Goal: Task Accomplishment & Management: Manage account settings

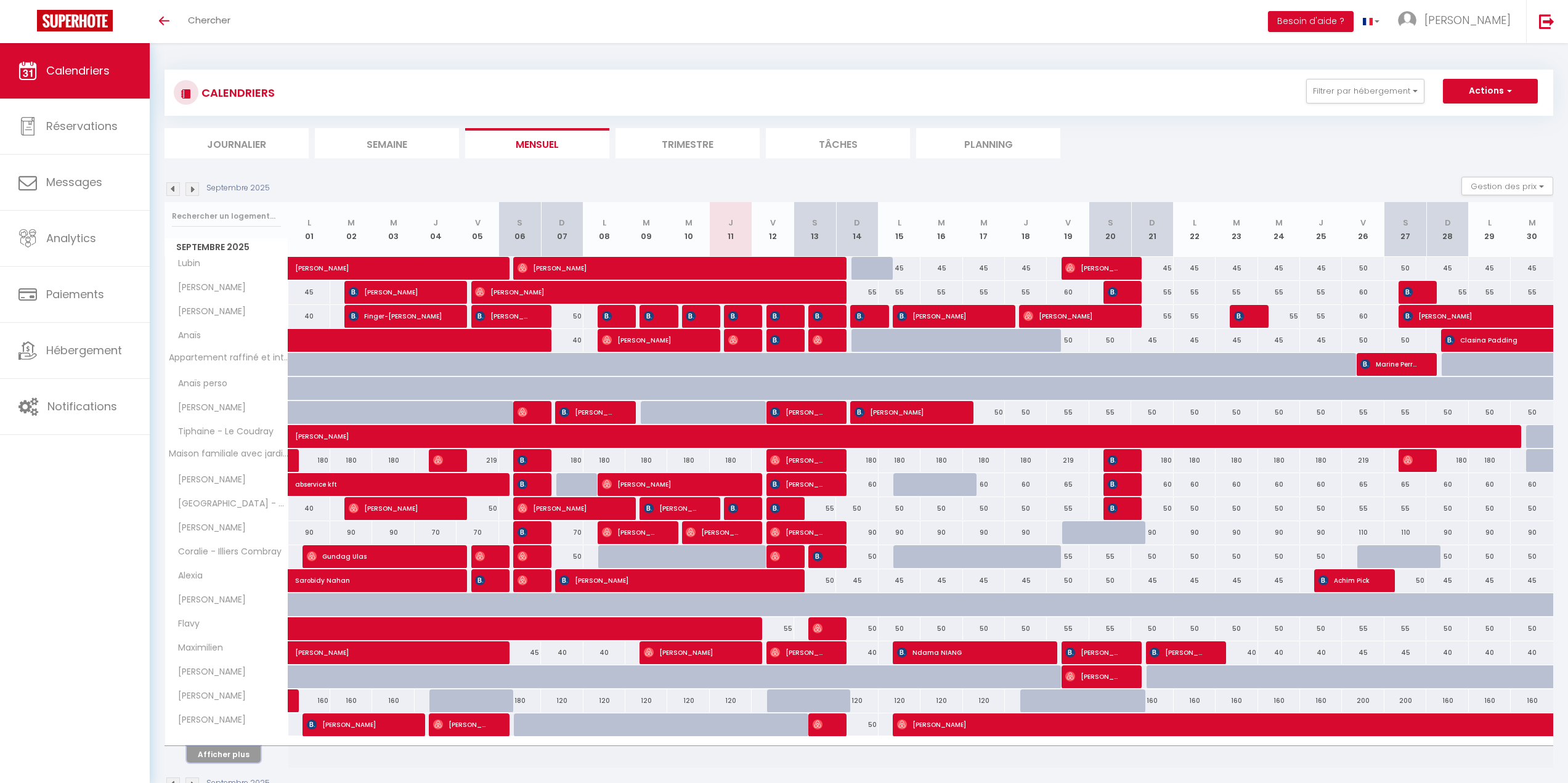
click at [240, 752] on button "Afficher plus" at bounding box center [224, 754] width 74 height 17
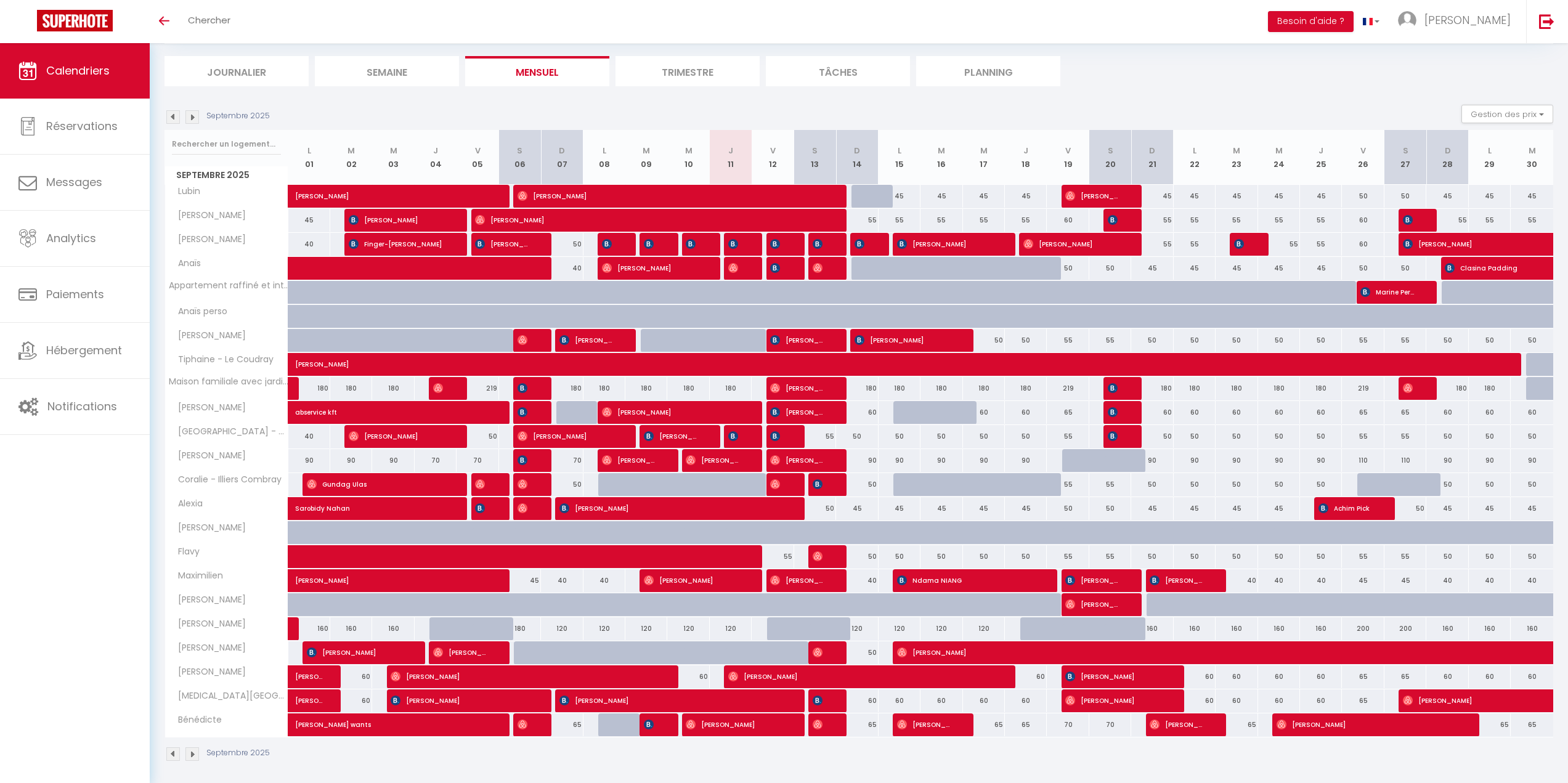
scroll to position [77, 0]
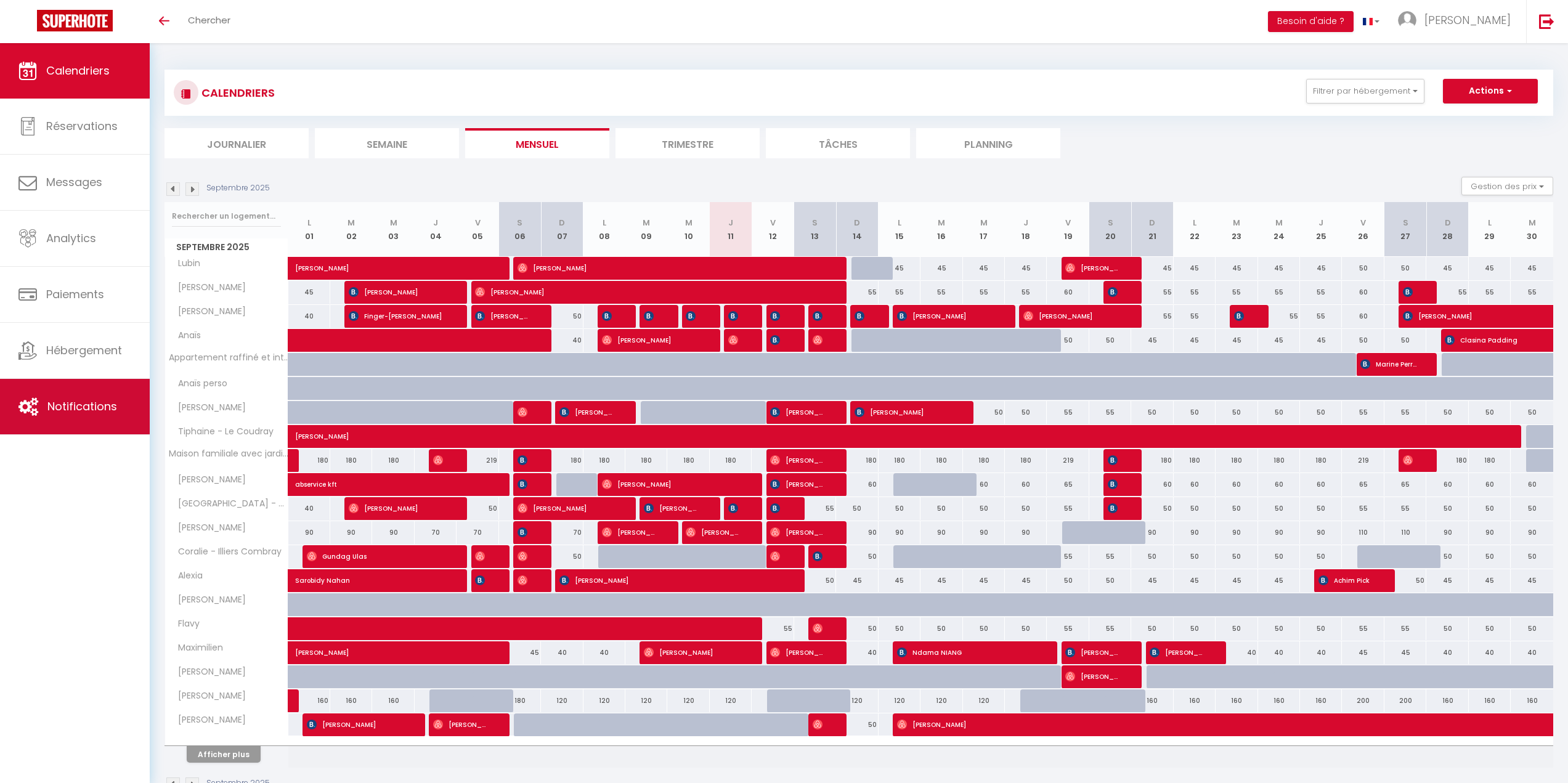
click at [96, 401] on span "Notifications" at bounding box center [82, 406] width 69 height 15
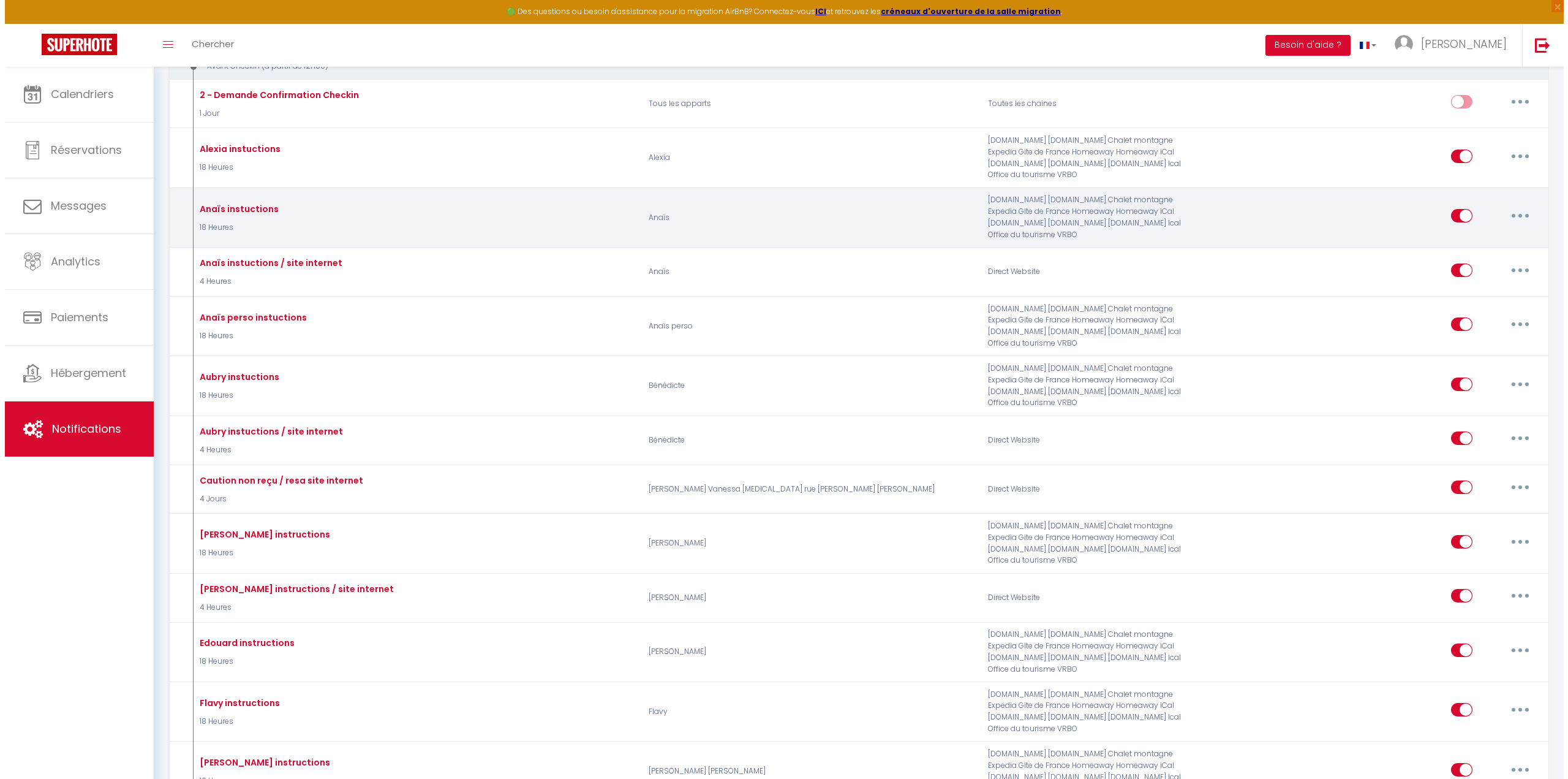
scroll to position [980, 0]
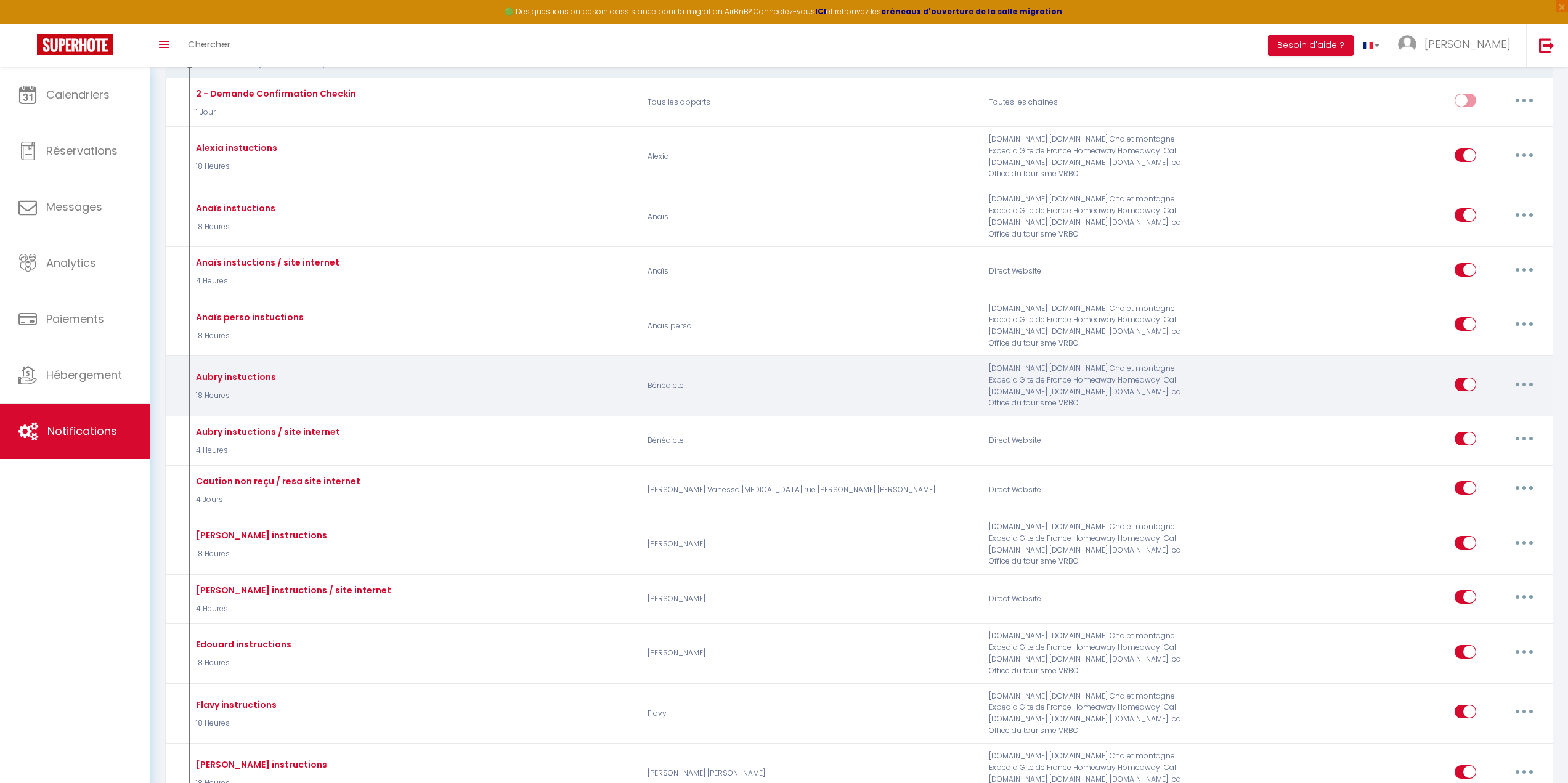
click at [1521, 374] on button "button" at bounding box center [1524, 384] width 35 height 19
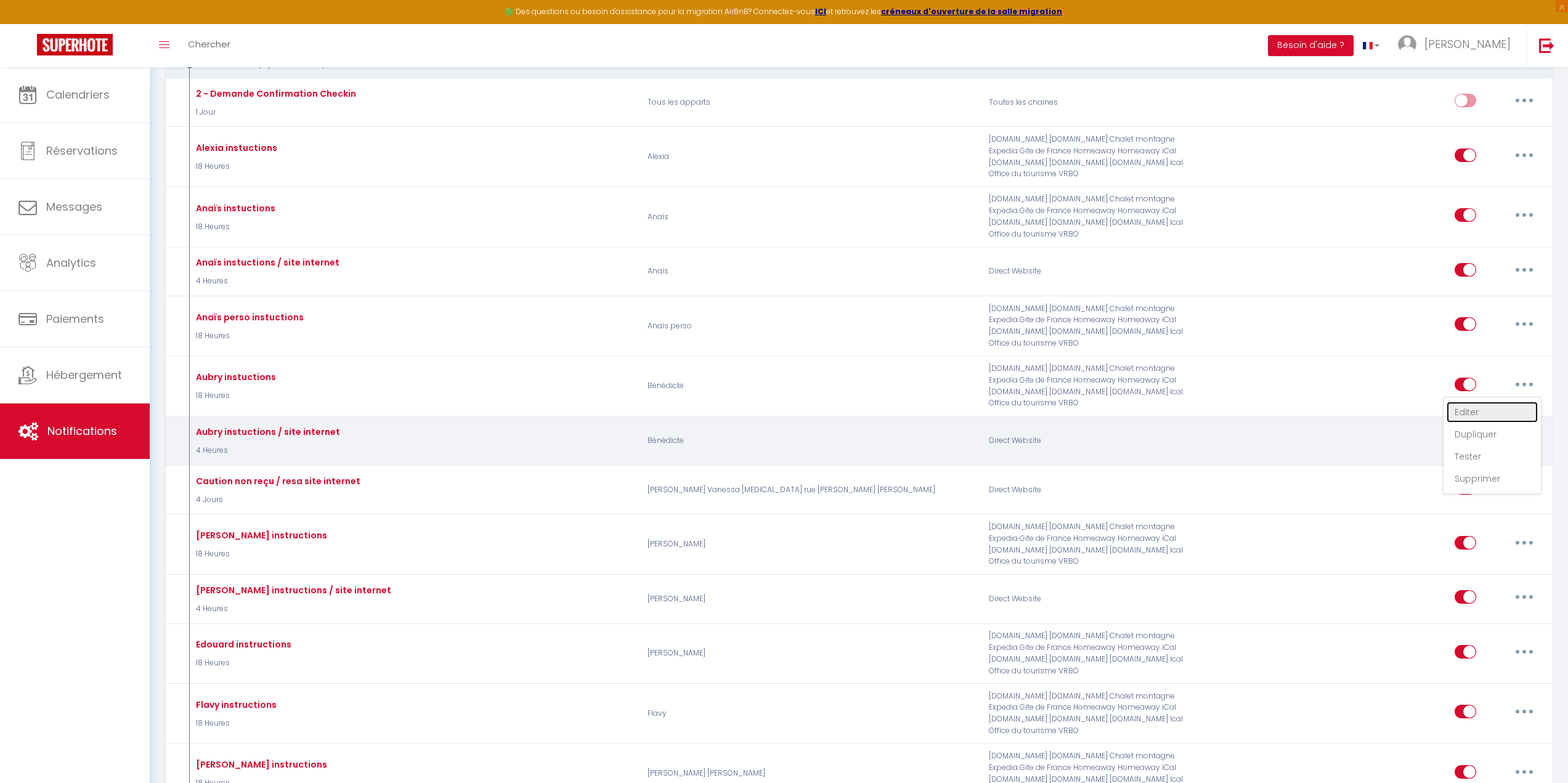
click at [1485, 402] on link "Editer" at bounding box center [1492, 412] width 91 height 21
type input "Aubry instuctions"
select select "18 Heures"
select select
checkbox input "true"
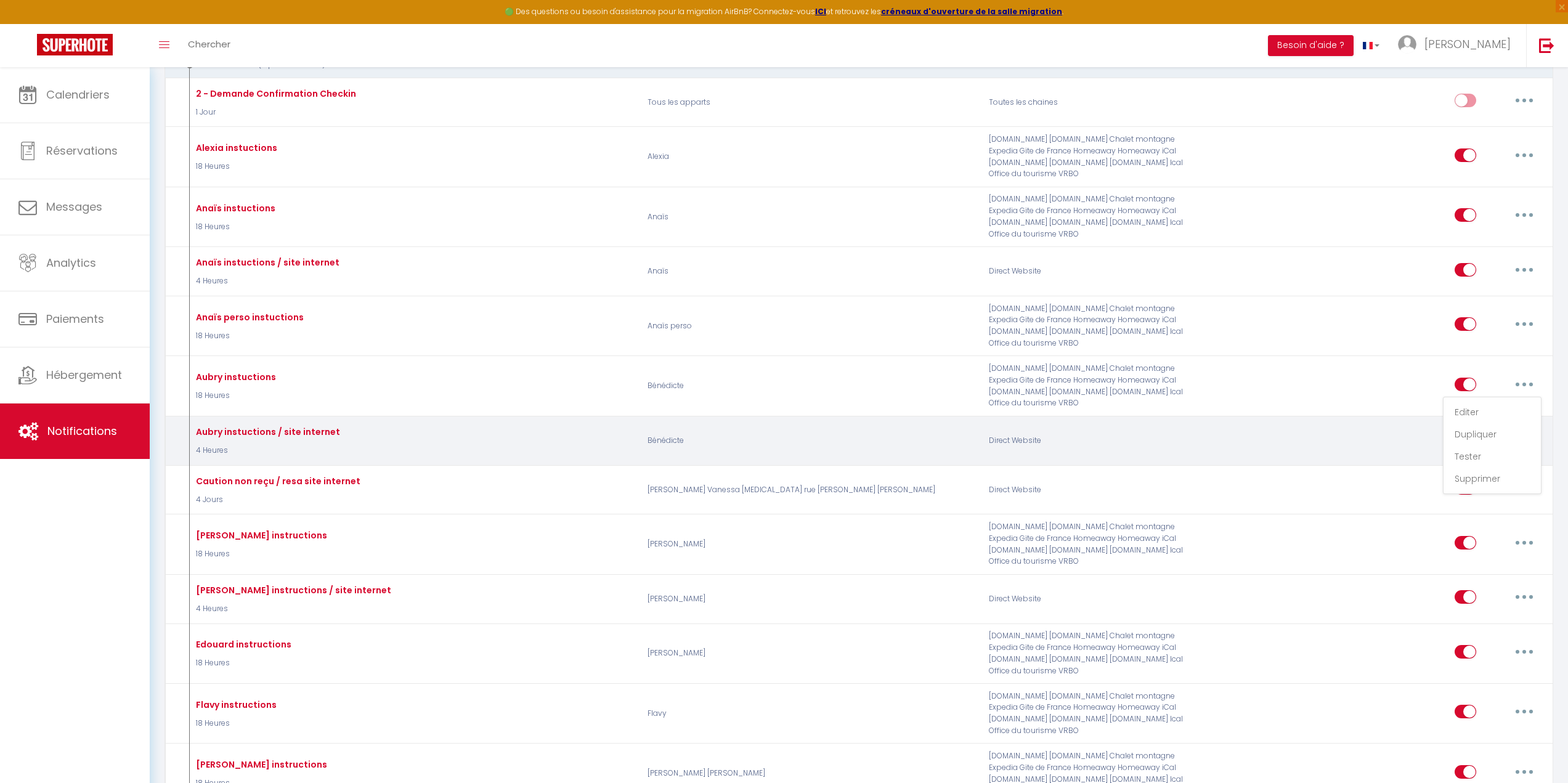
checkbox input "false"
radio input "true"
type input "Instructions"
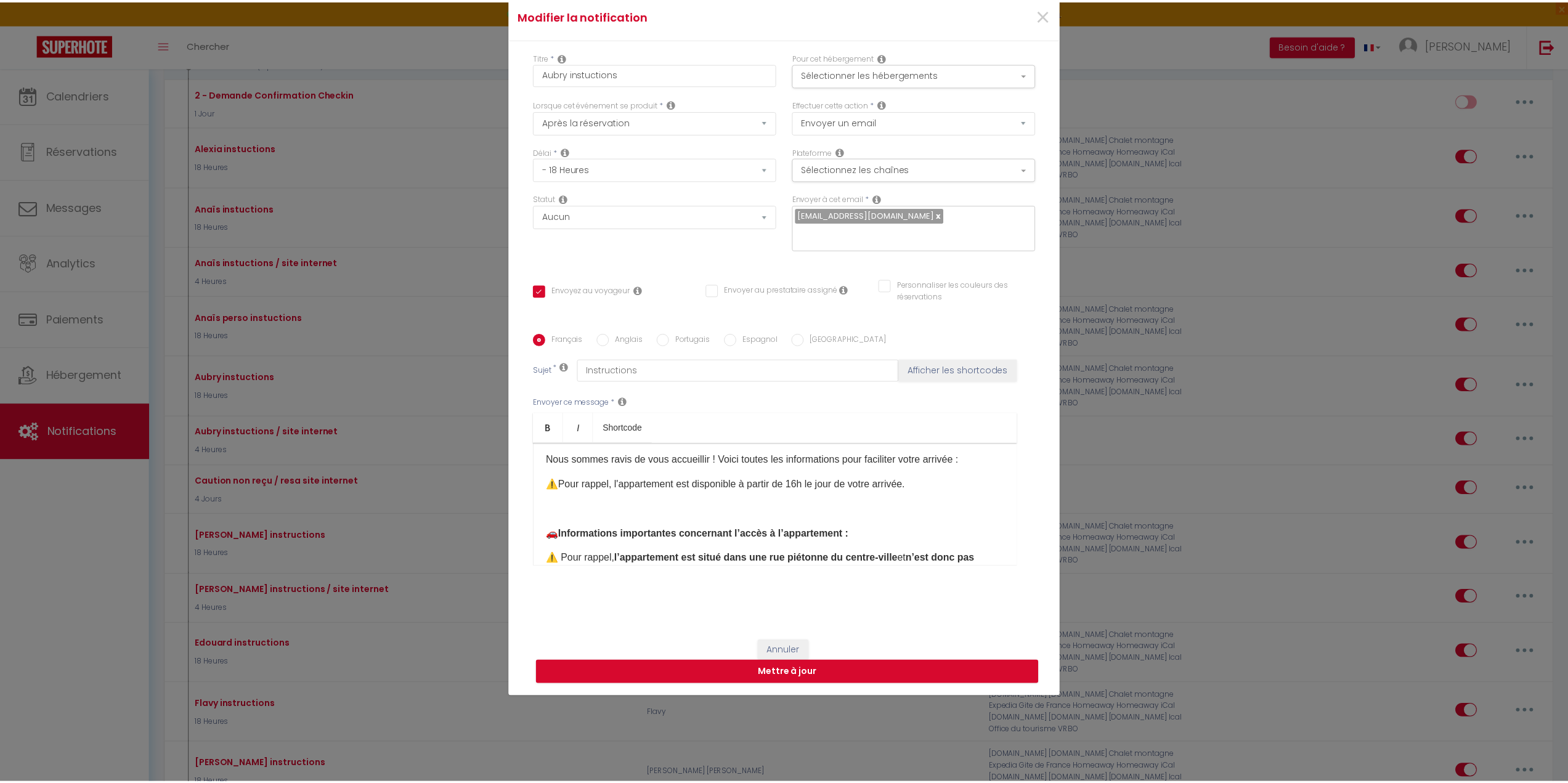
scroll to position [62, 0]
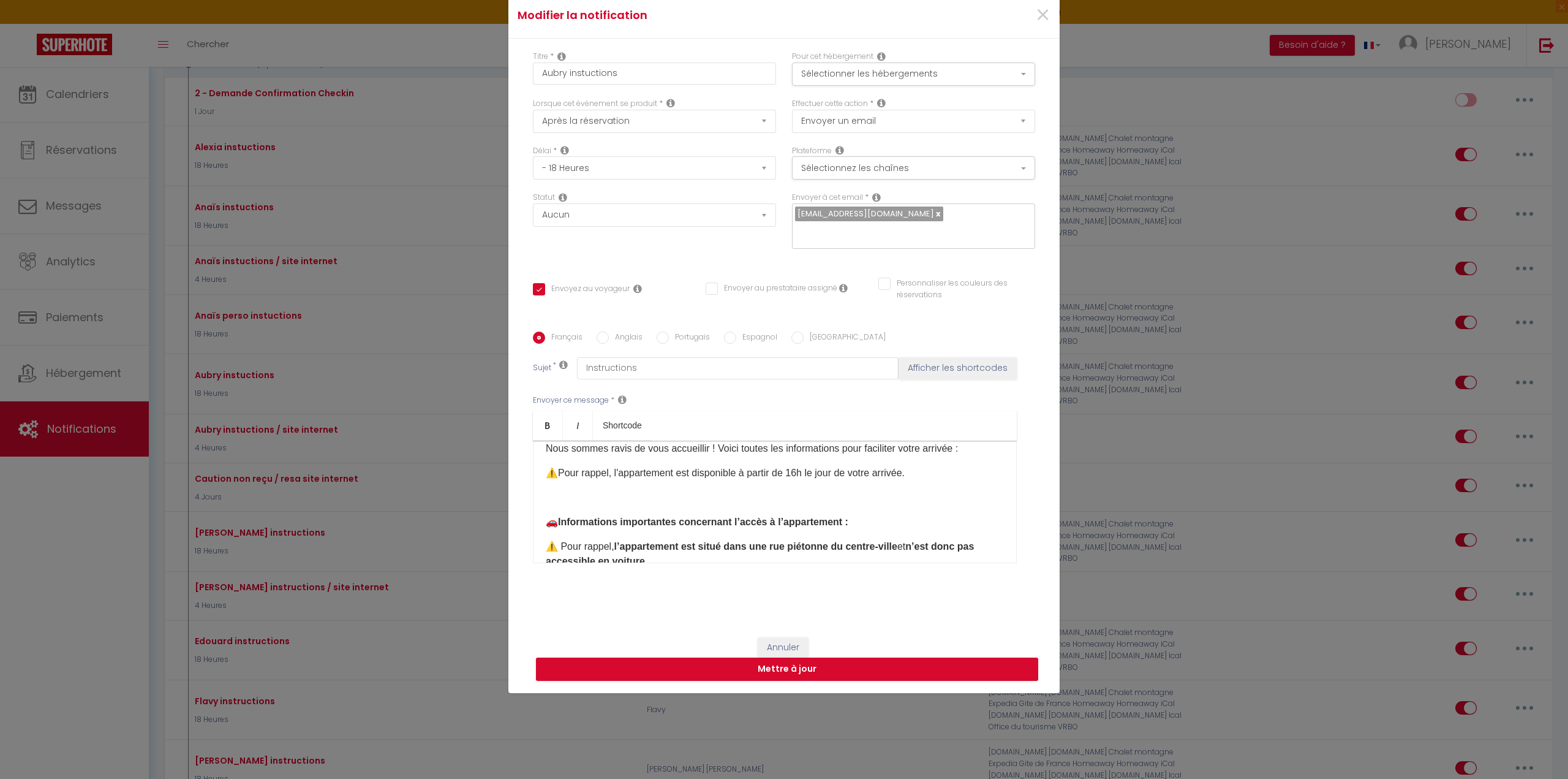
click at [799, 476] on p "⚠️Pour rappel, l'appartement est disponible à partir de 16h le jour de votre ar…" at bounding box center [775, 473] width 458 height 14
click at [830, 669] on button "Mettre à jour" at bounding box center [787, 669] width 502 height 23
checkbox input "true"
checkbox input "false"
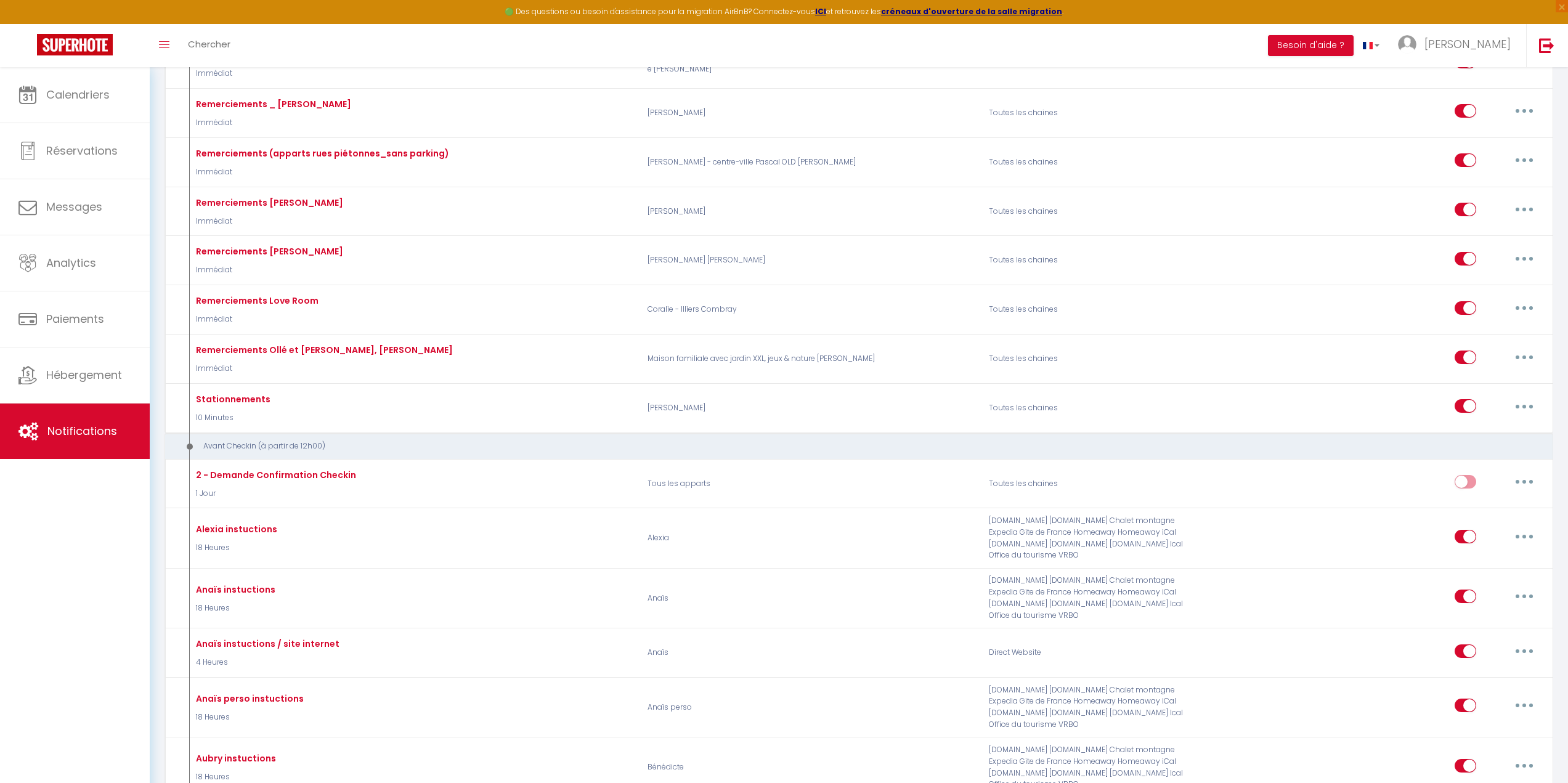
scroll to position [616, 0]
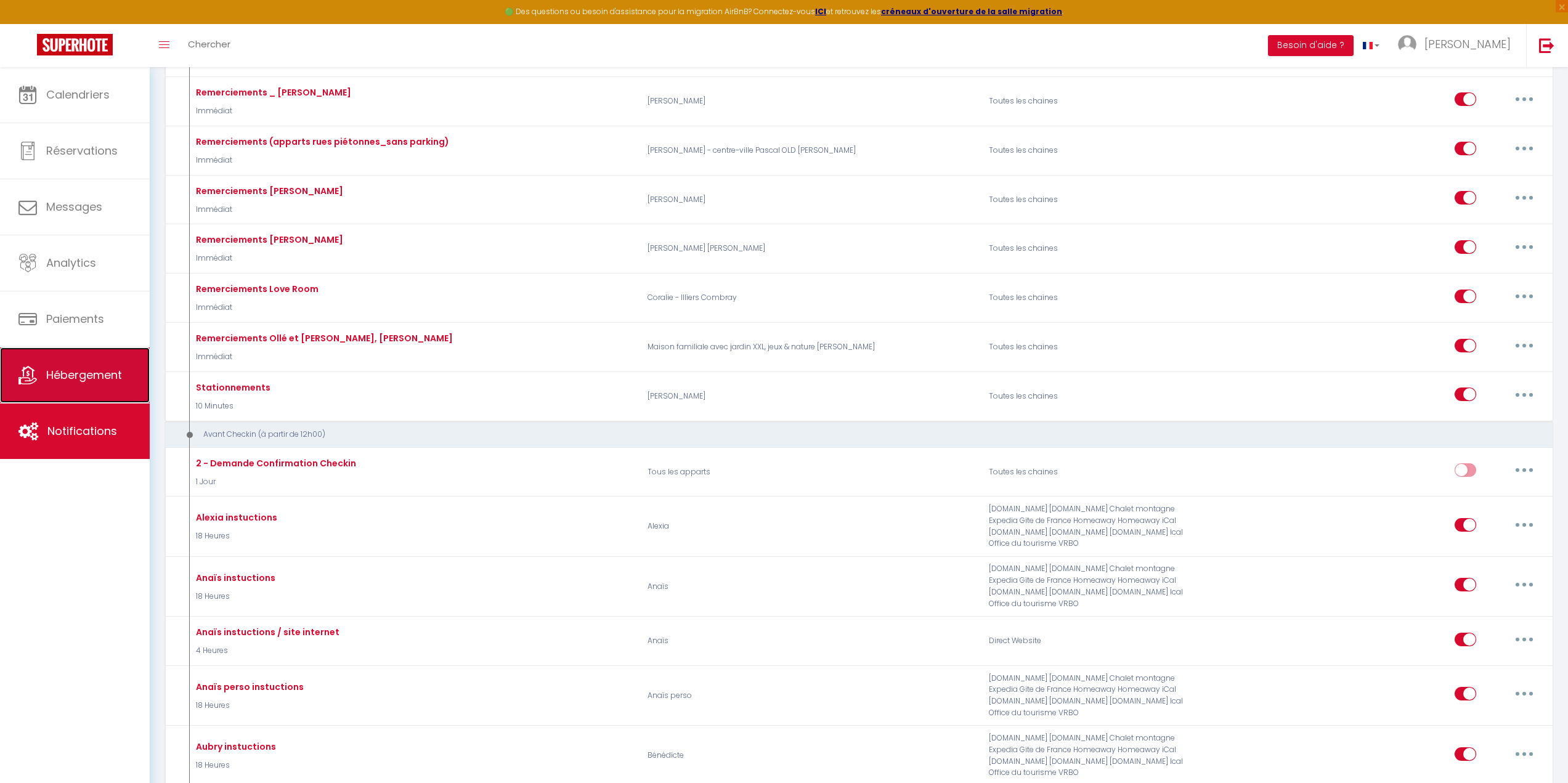
click at [93, 373] on span "Hébergement" at bounding box center [84, 374] width 76 height 15
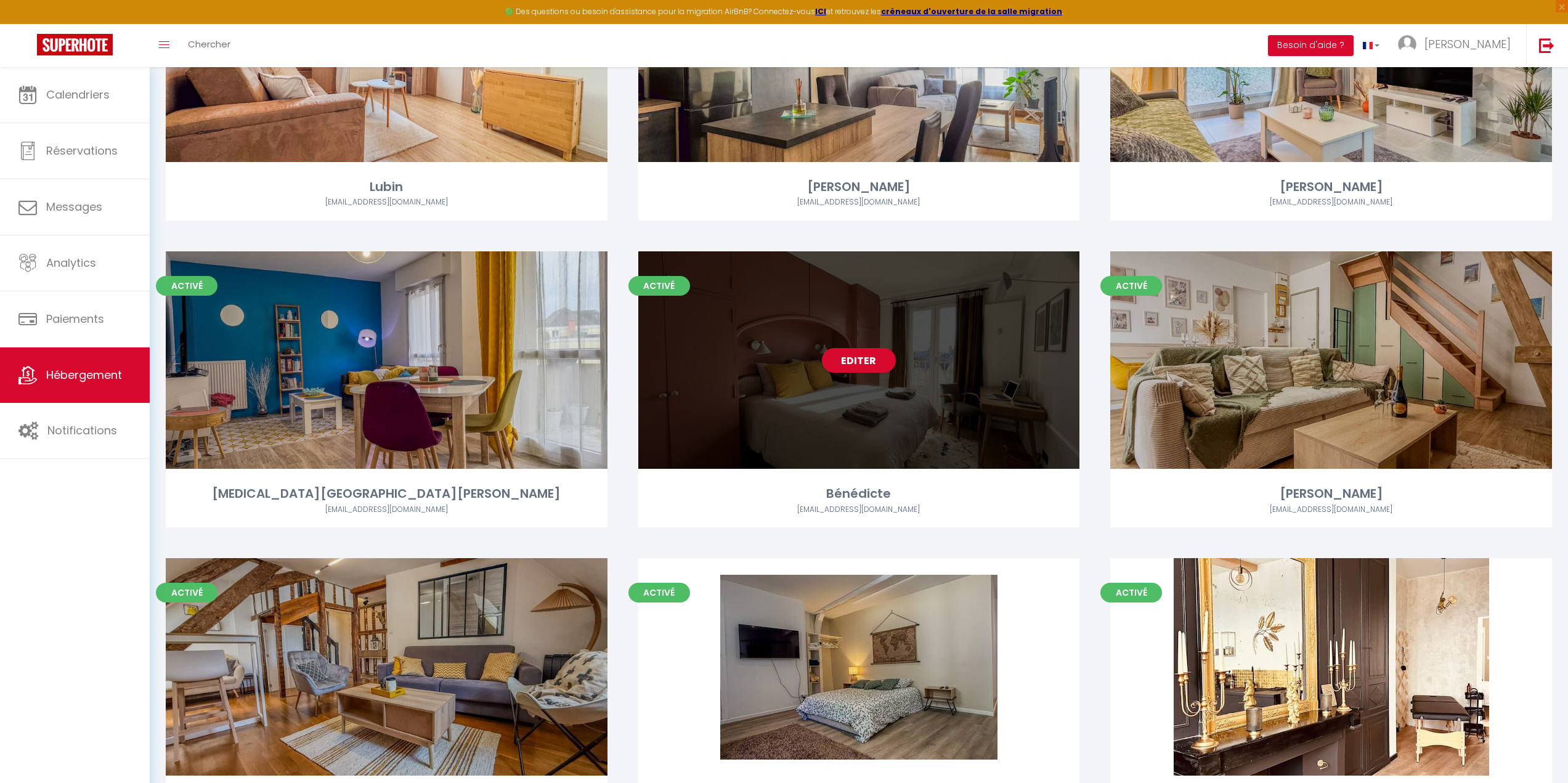
scroll to position [246, 0]
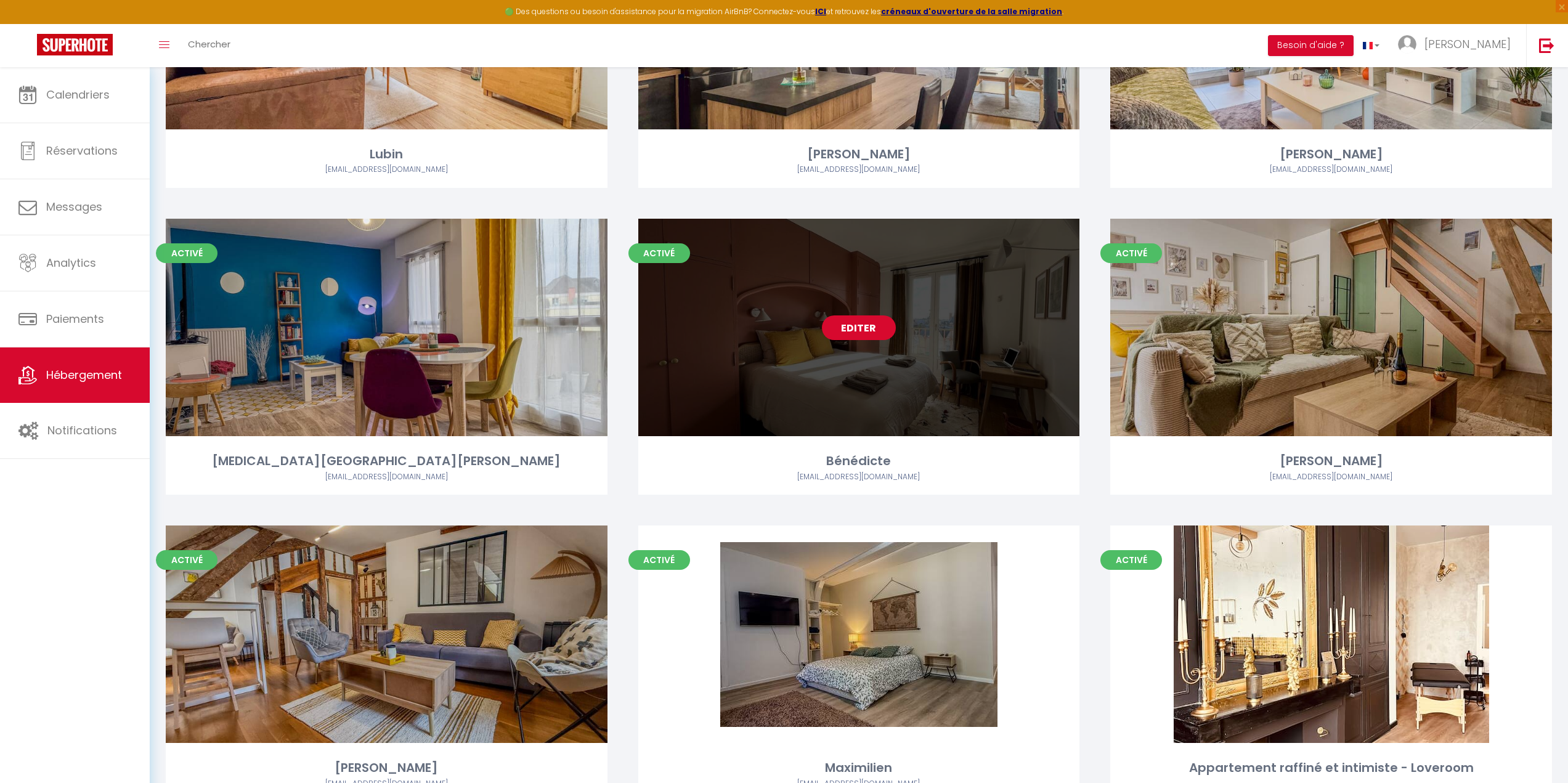
click at [852, 335] on link "Editer" at bounding box center [859, 328] width 74 height 25
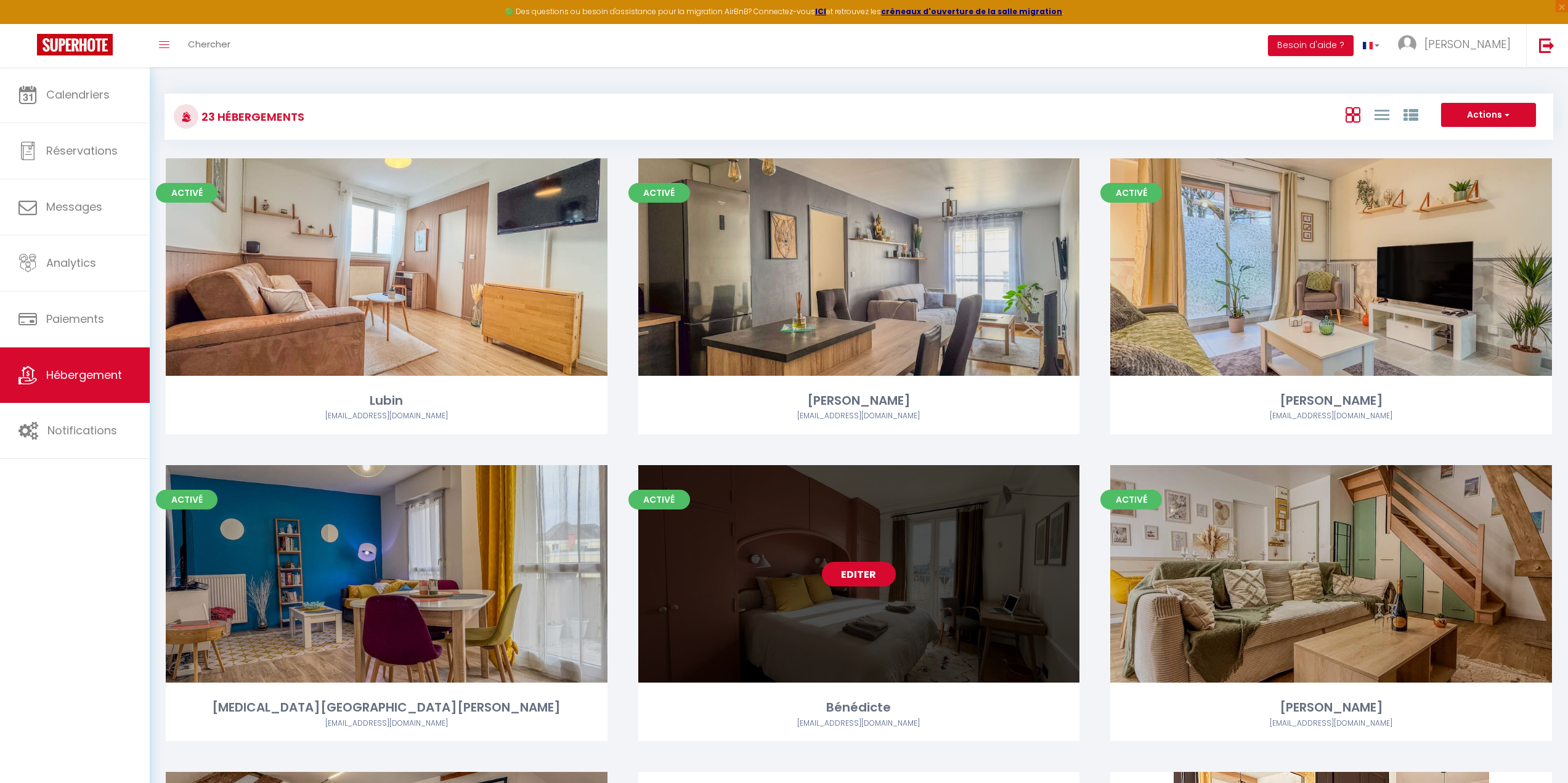
select select "3"
select select "2"
select select "1"
select select
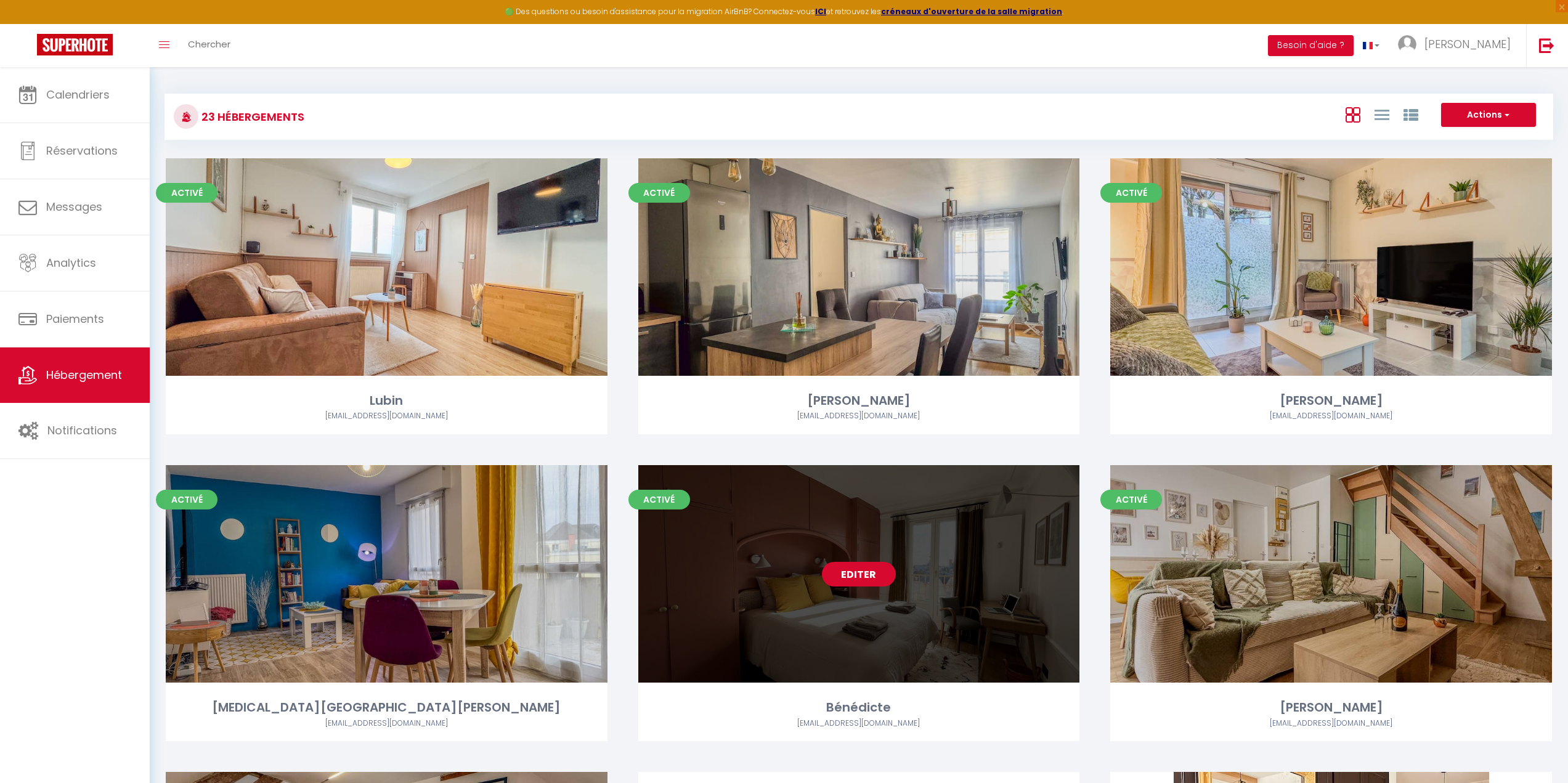
select select "28"
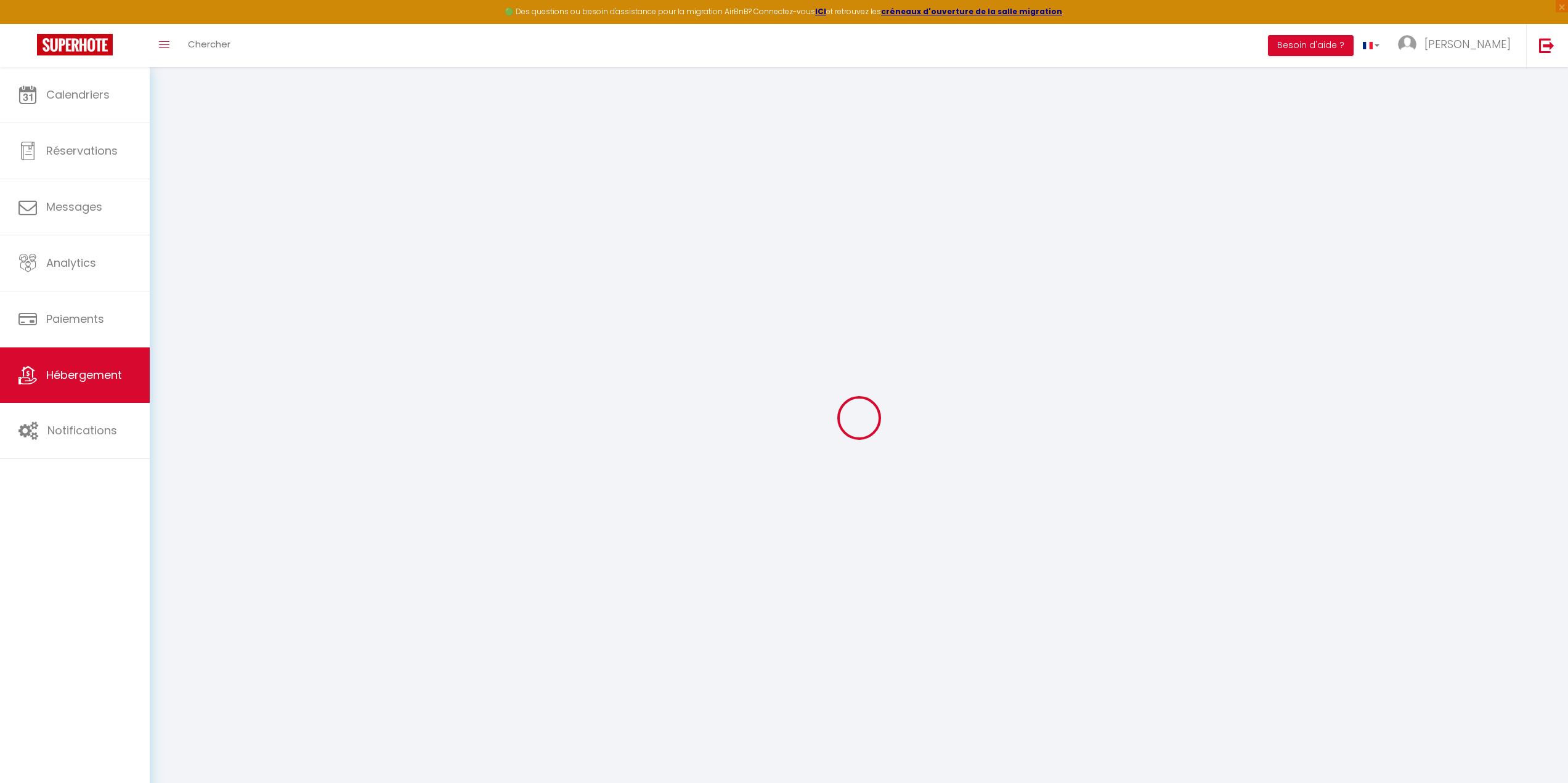
select select
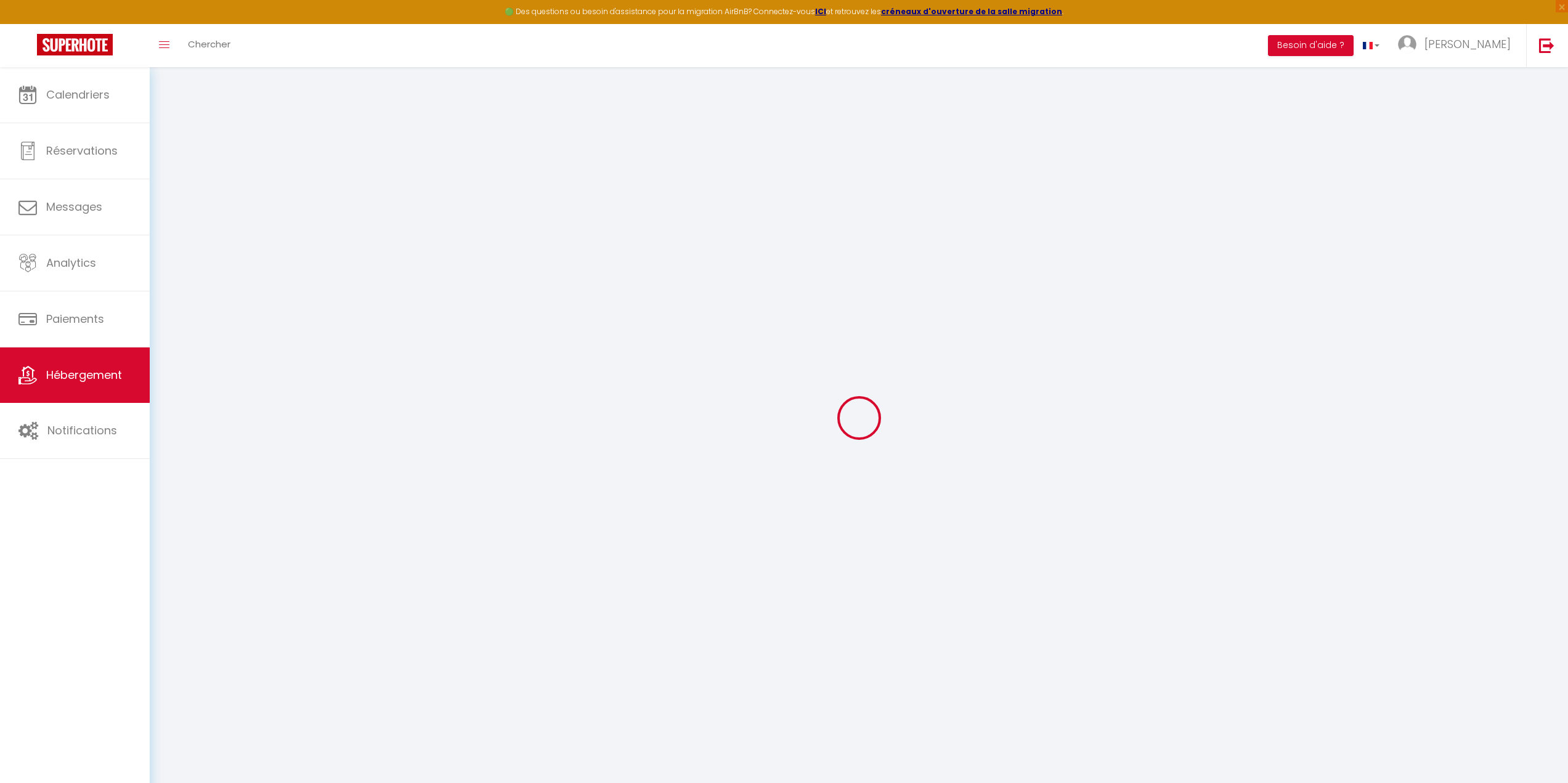
select select
checkbox input "false"
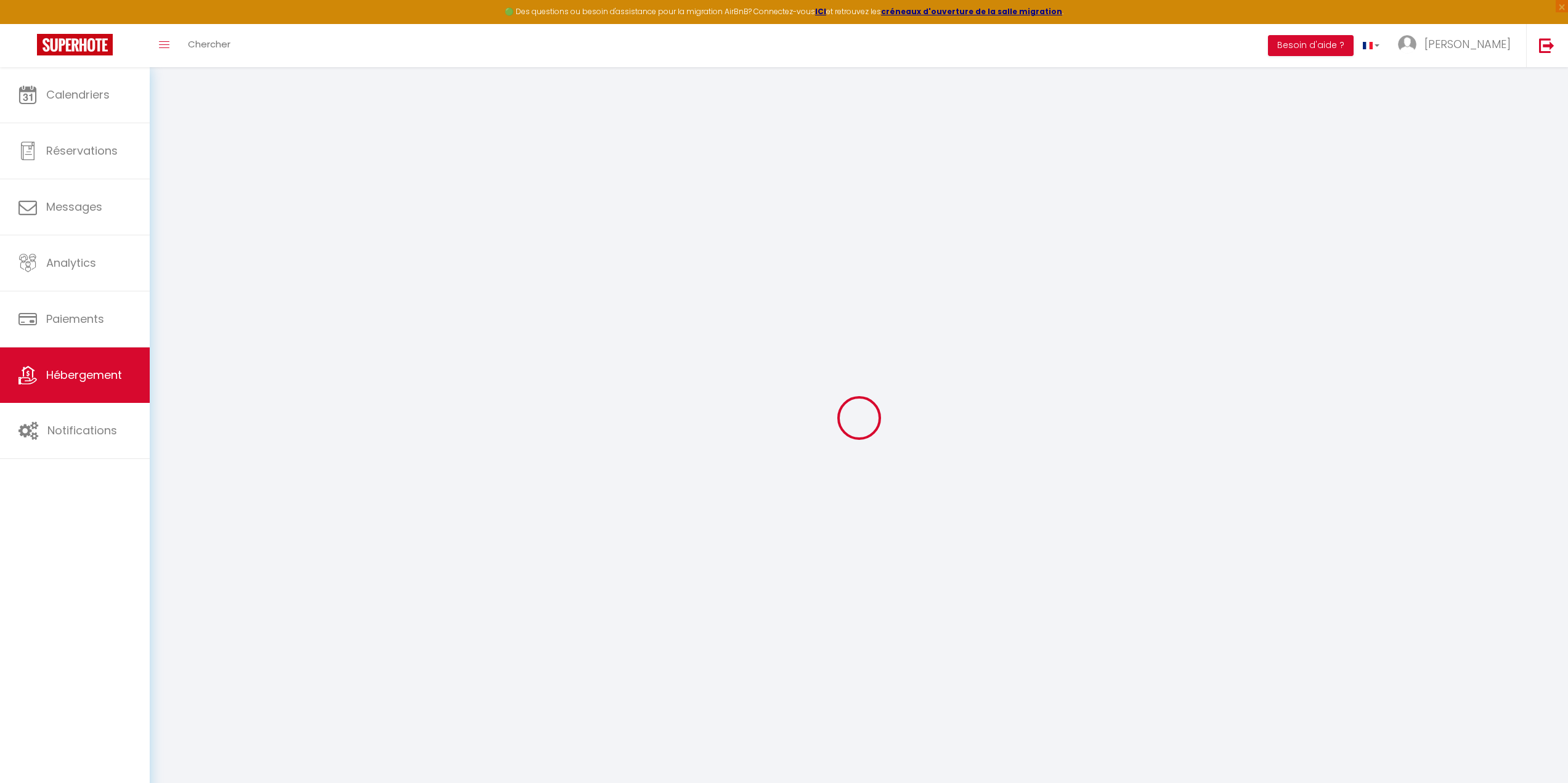
select select
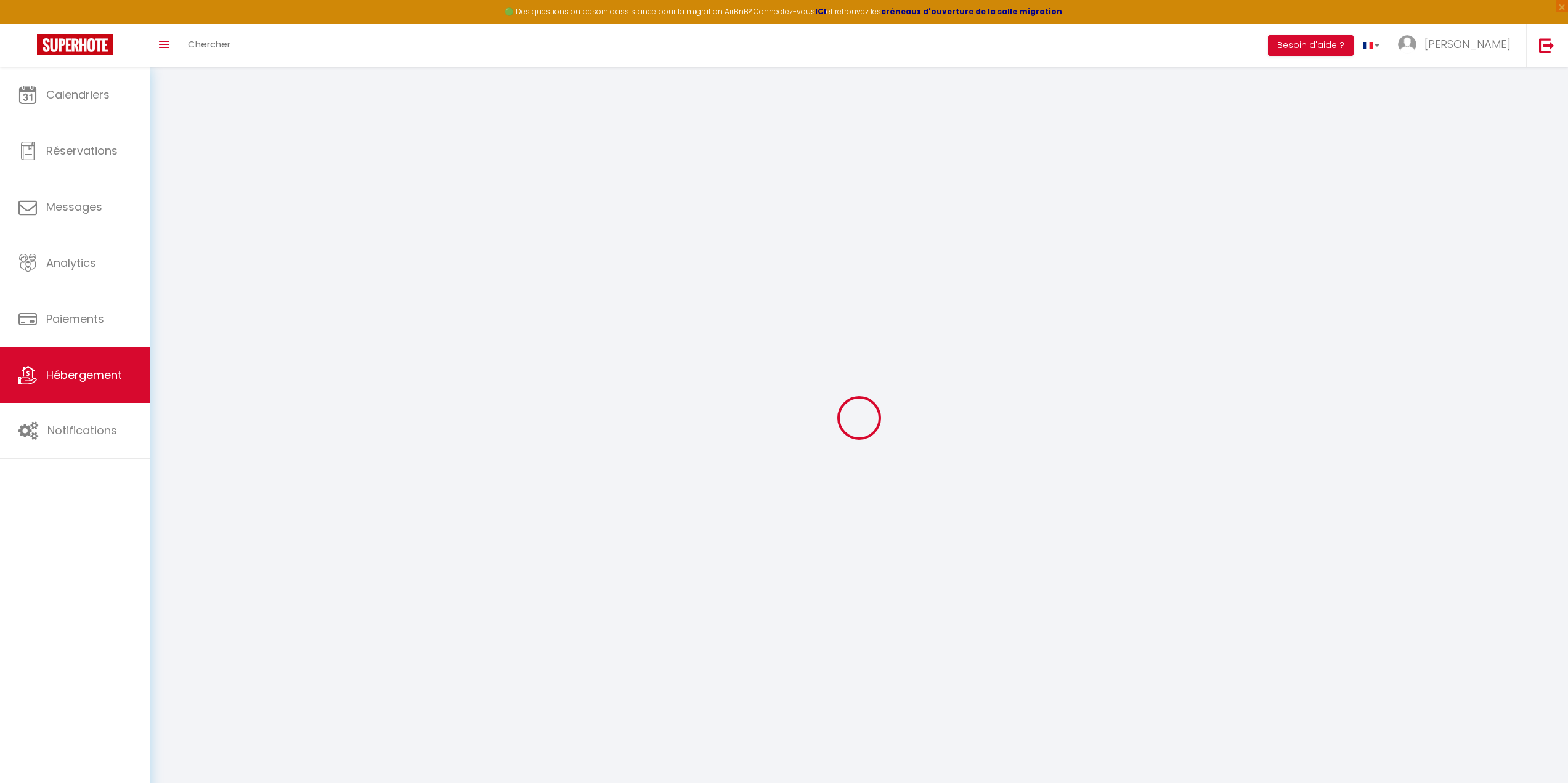
select select
checkbox input "false"
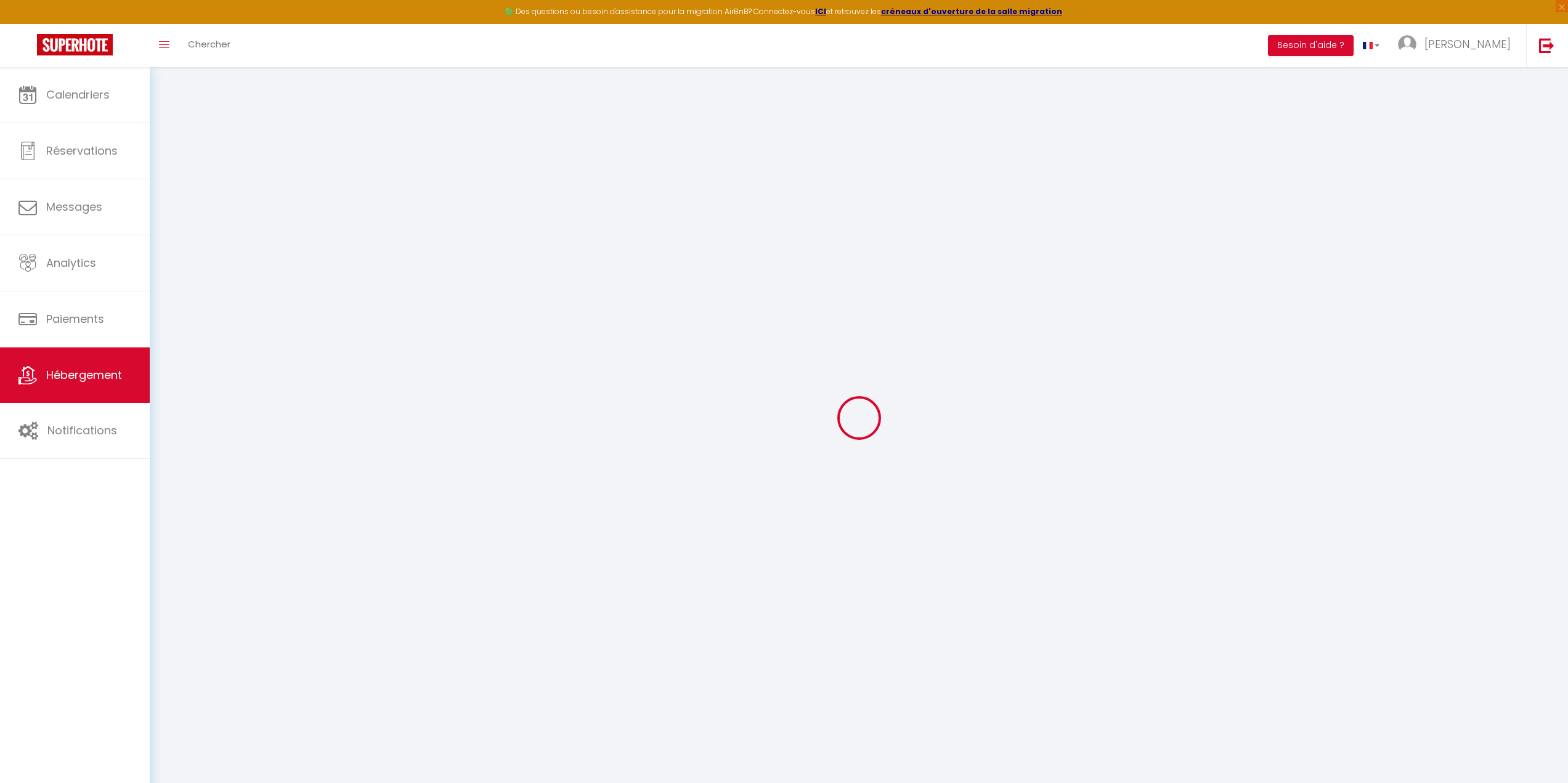
checkbox input "false"
select select
type input "Bénédicte"
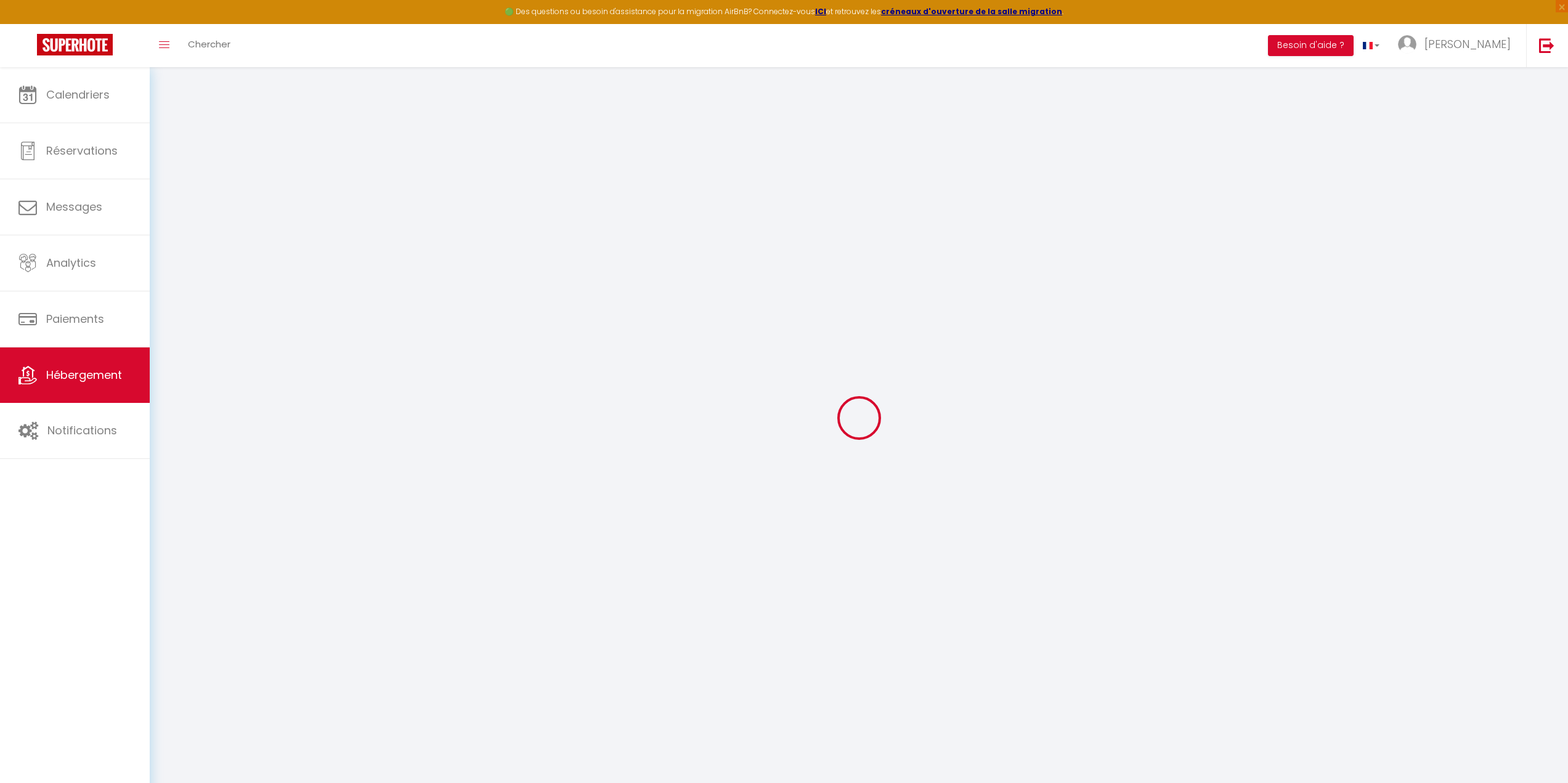
type input "[PERSON_NAME]"
type input "Pierrens"
select select "2"
type input "65"
type input "6"
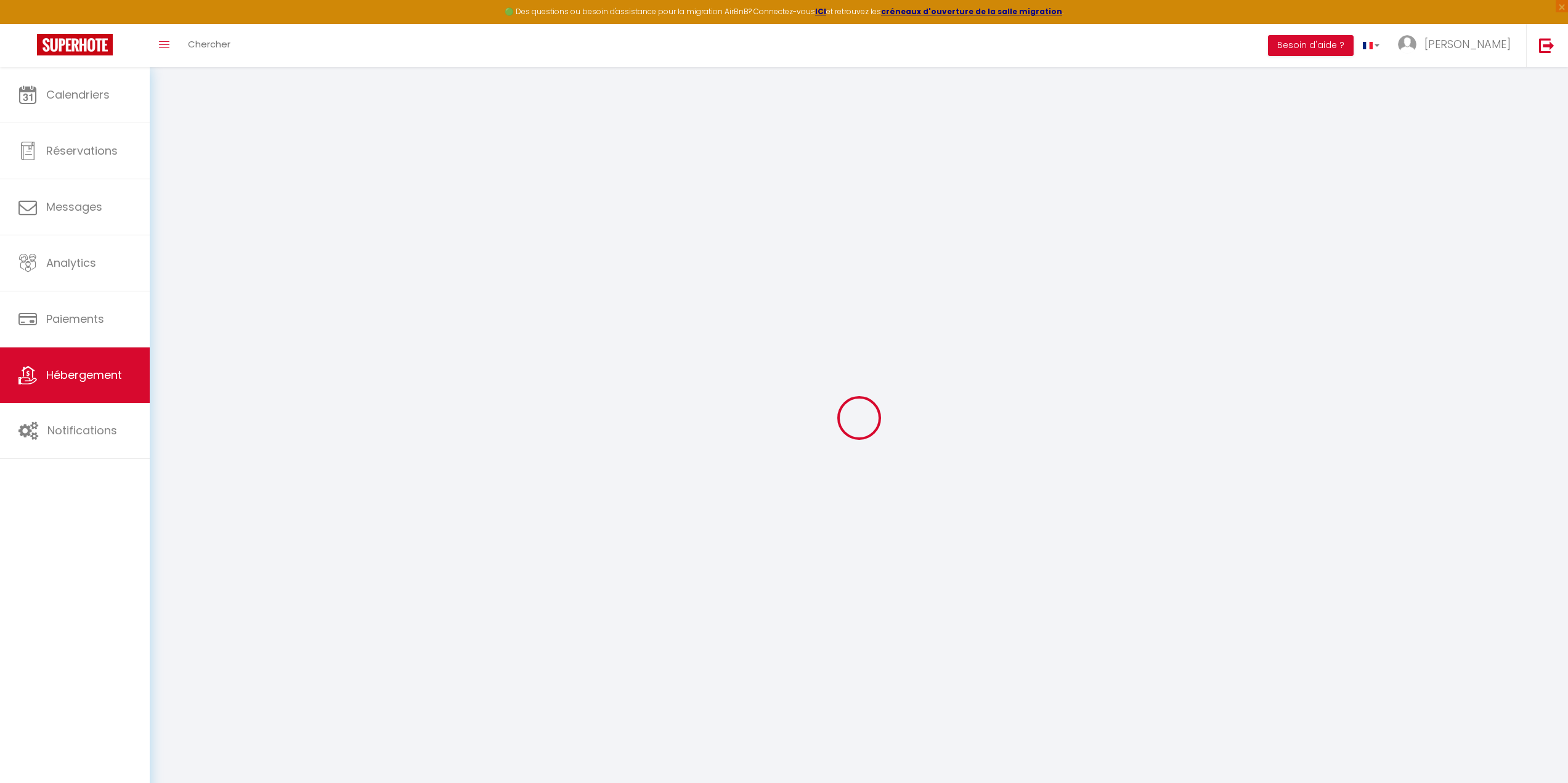
type input "32"
type input "5.50"
type input "4.40"
type input "300"
select select
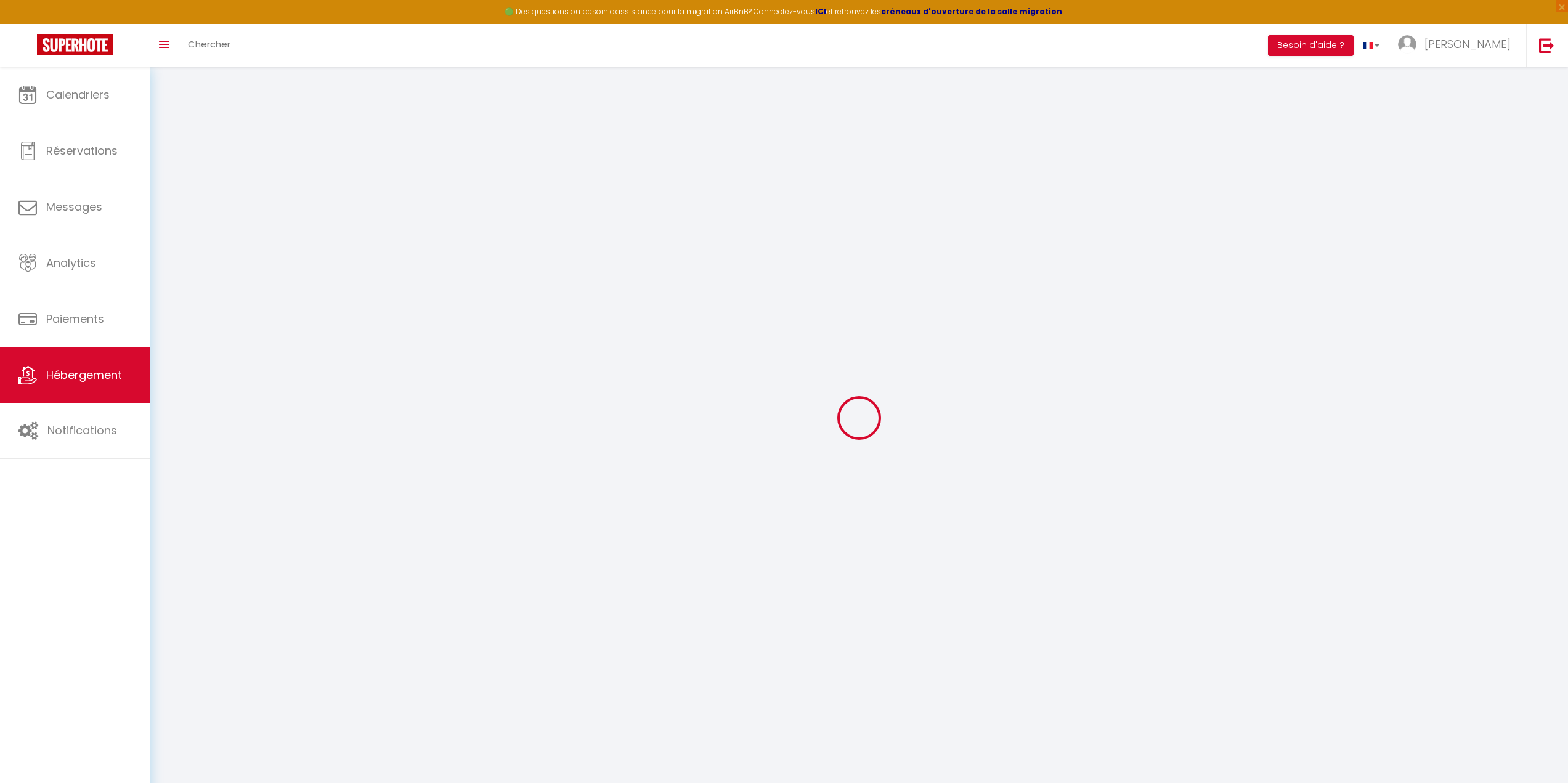
select select
type input "[STREET_ADDRESS]"
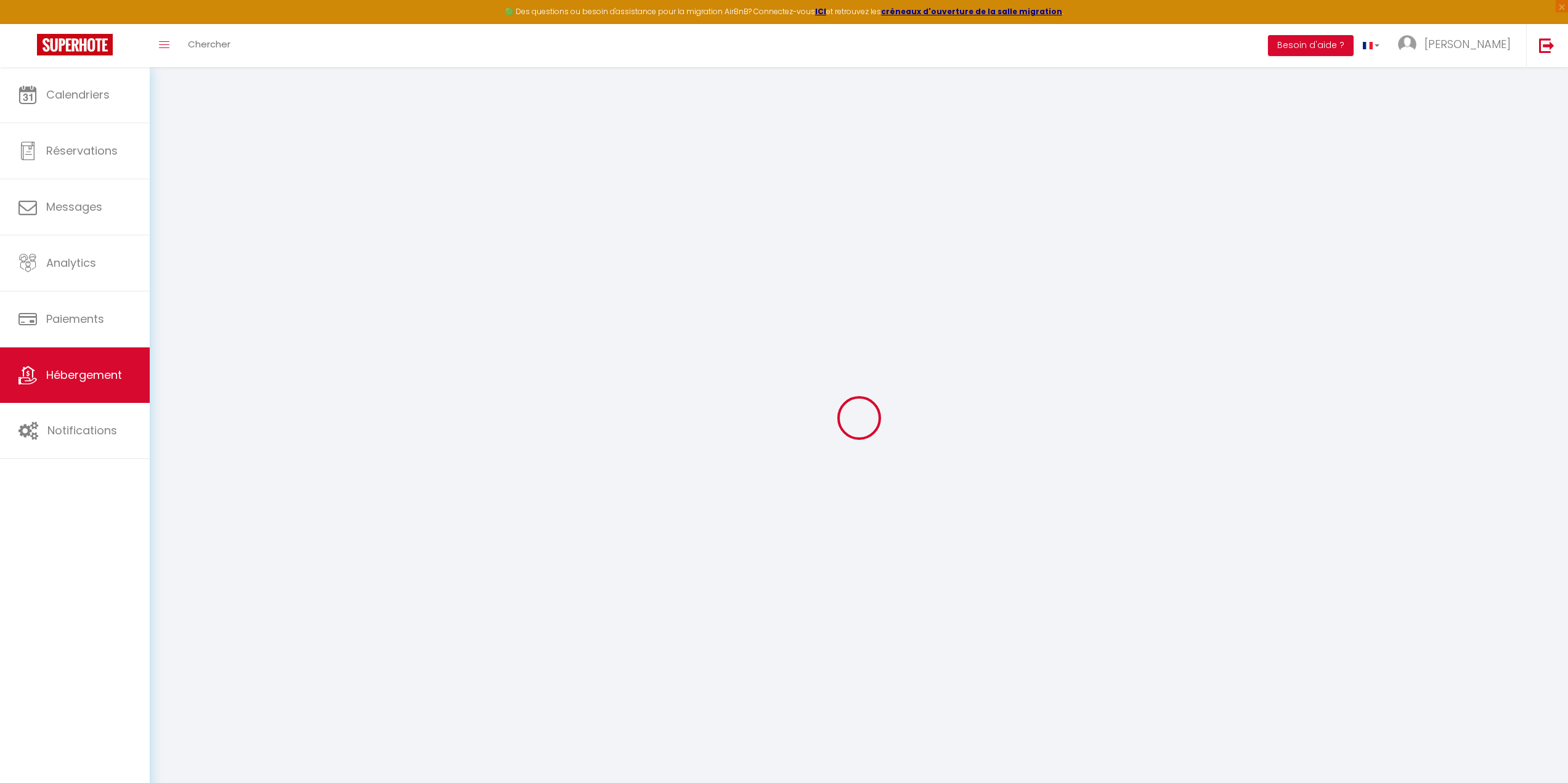
type input "28000"
type input "[GEOGRAPHIC_DATA]"
type input "[EMAIL_ADDRESS][DOMAIN_NAME]"
select select "13643"
checkbox input "true"
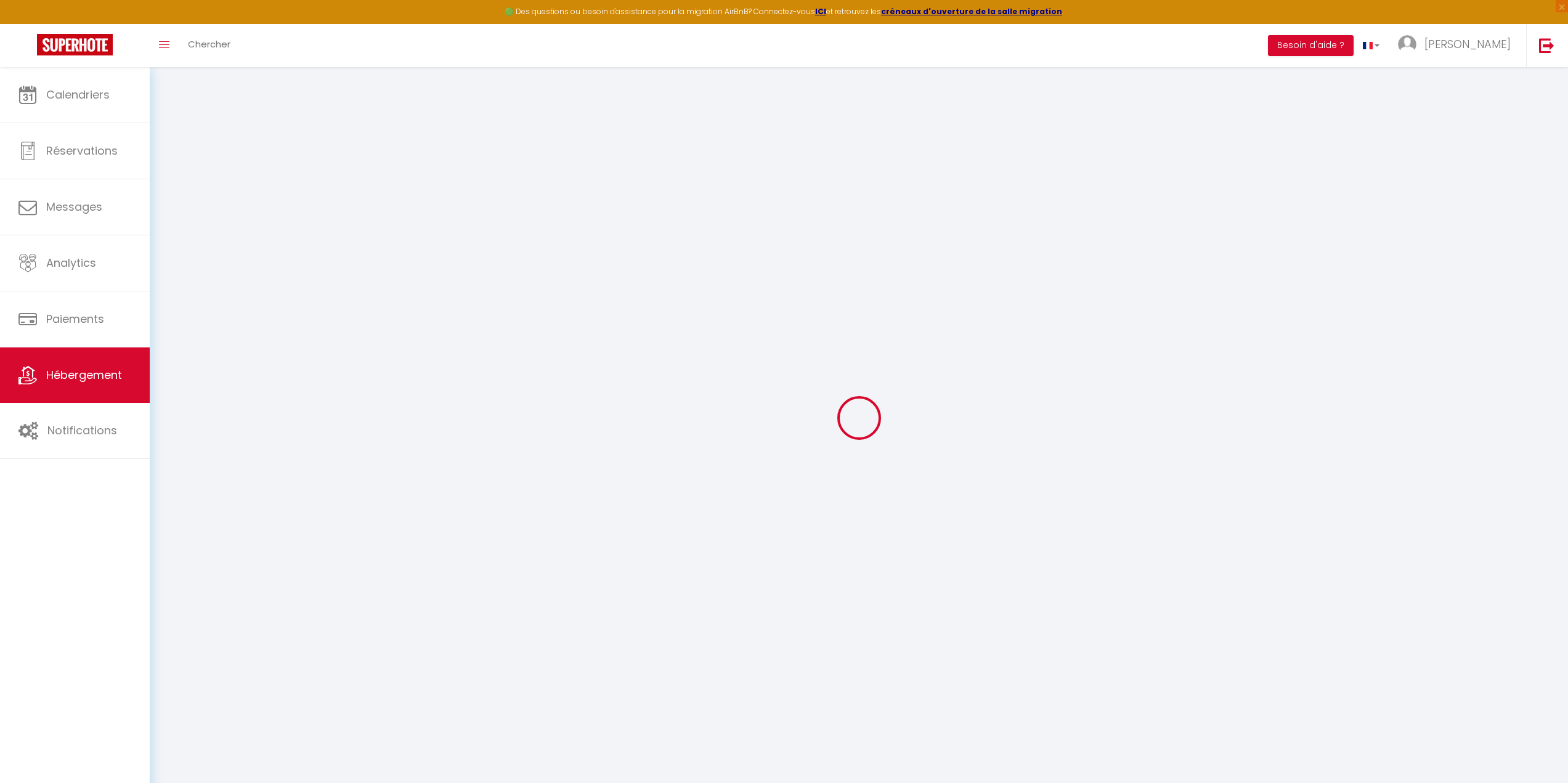
checkbox input "false"
radio input "true"
type input "0"
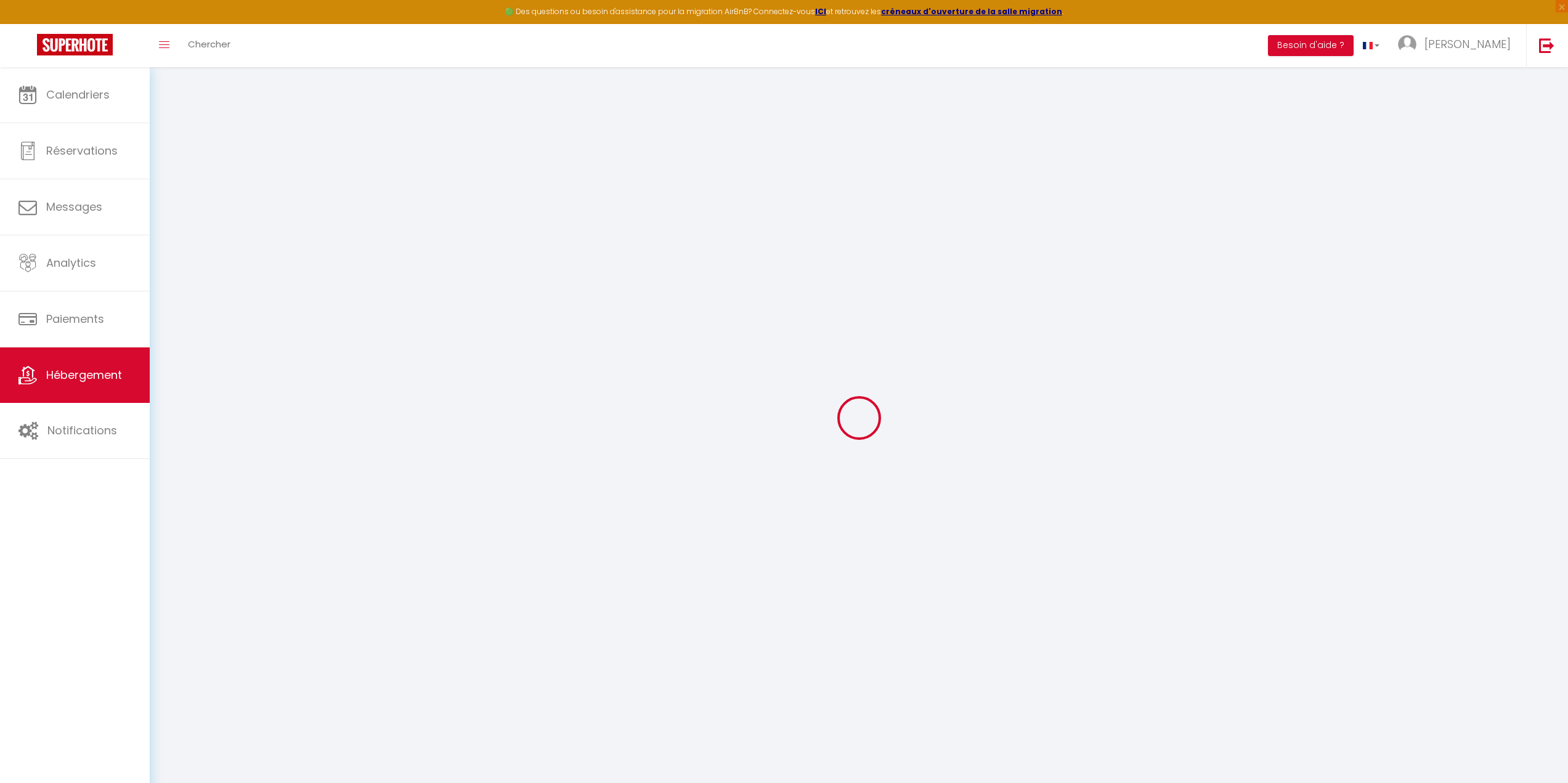
type input "0"
type input "20"
select select
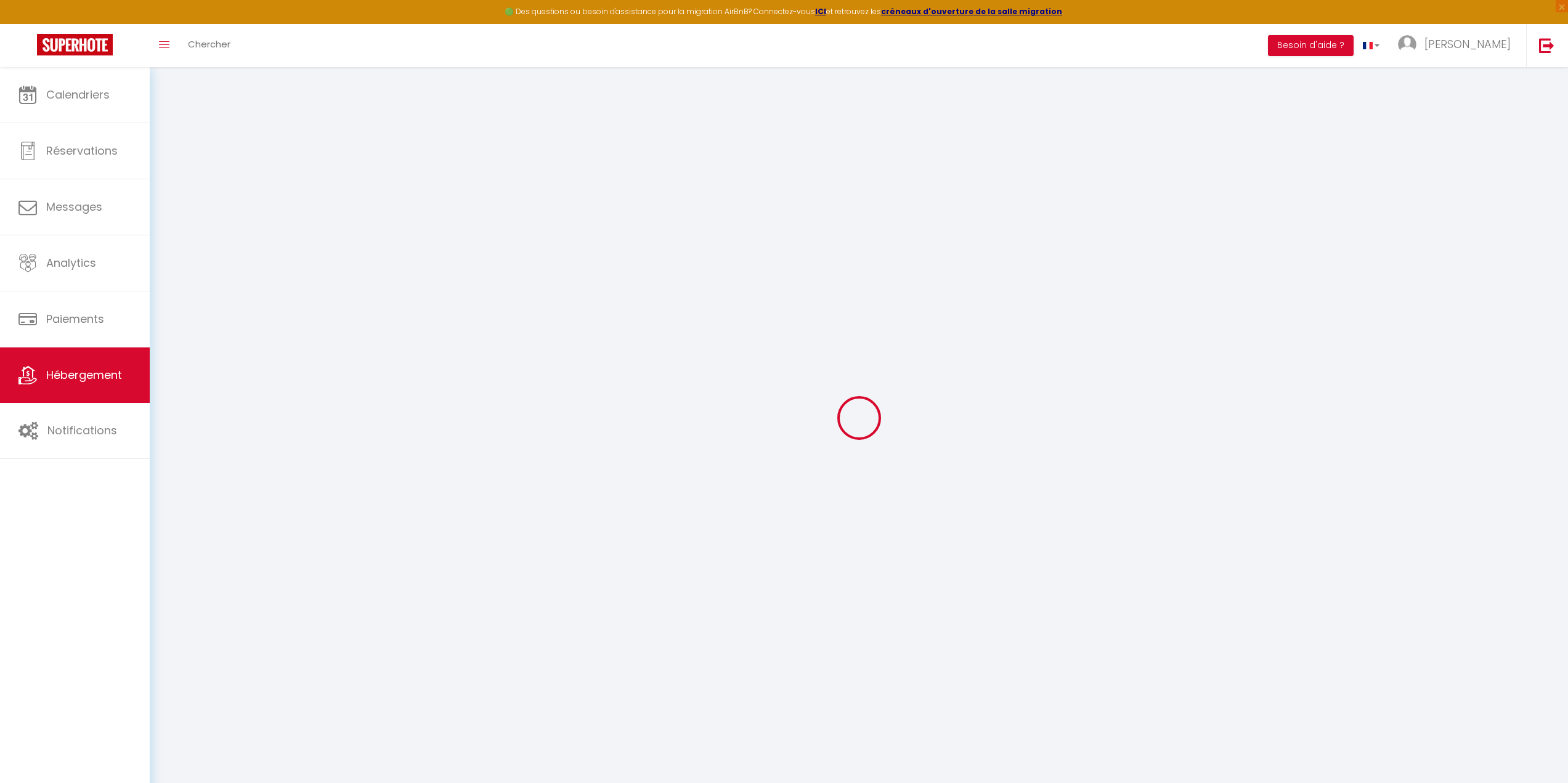
select select
checkbox input "true"
checkbox input "false"
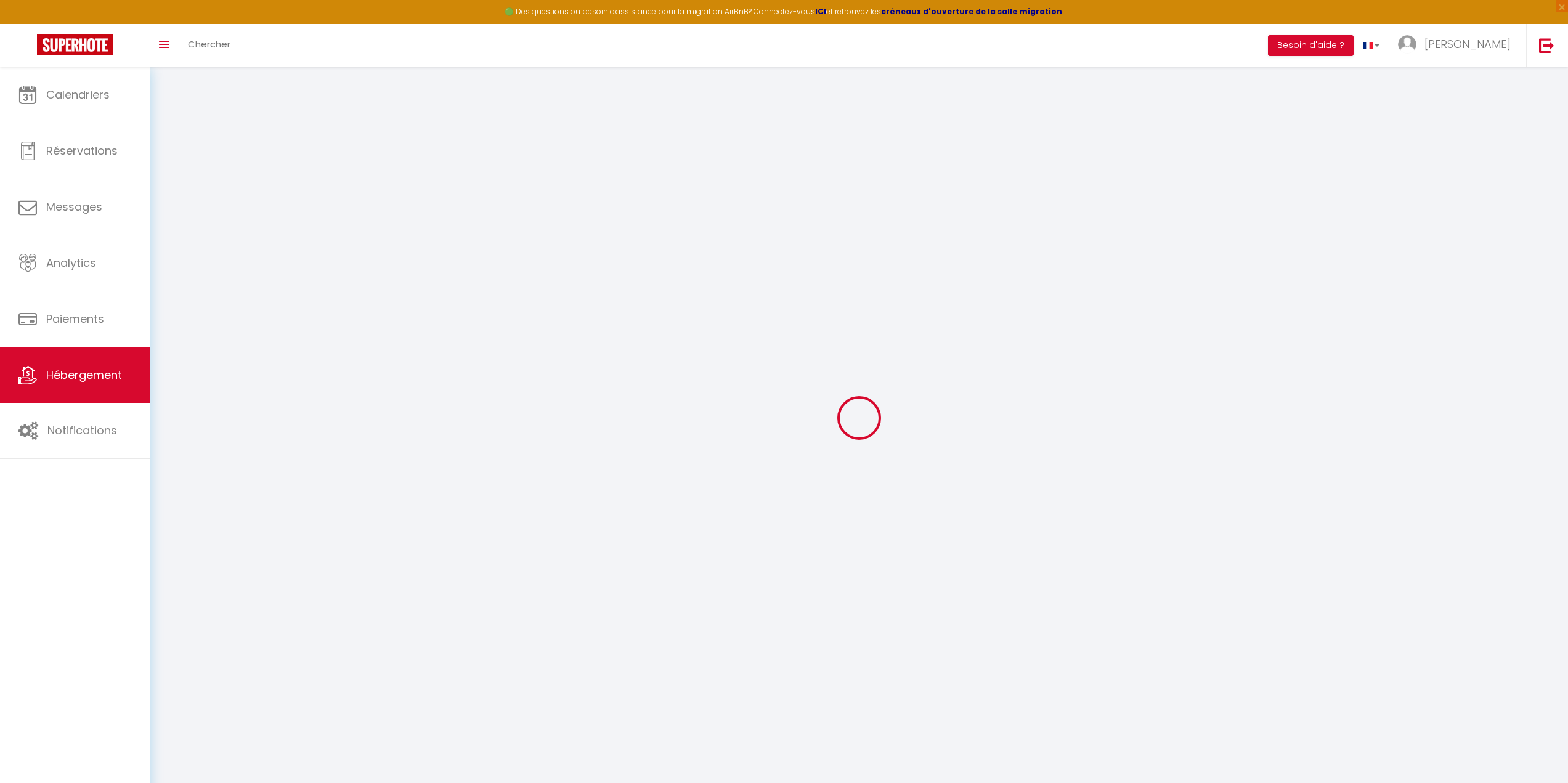
checkbox input "false"
select select
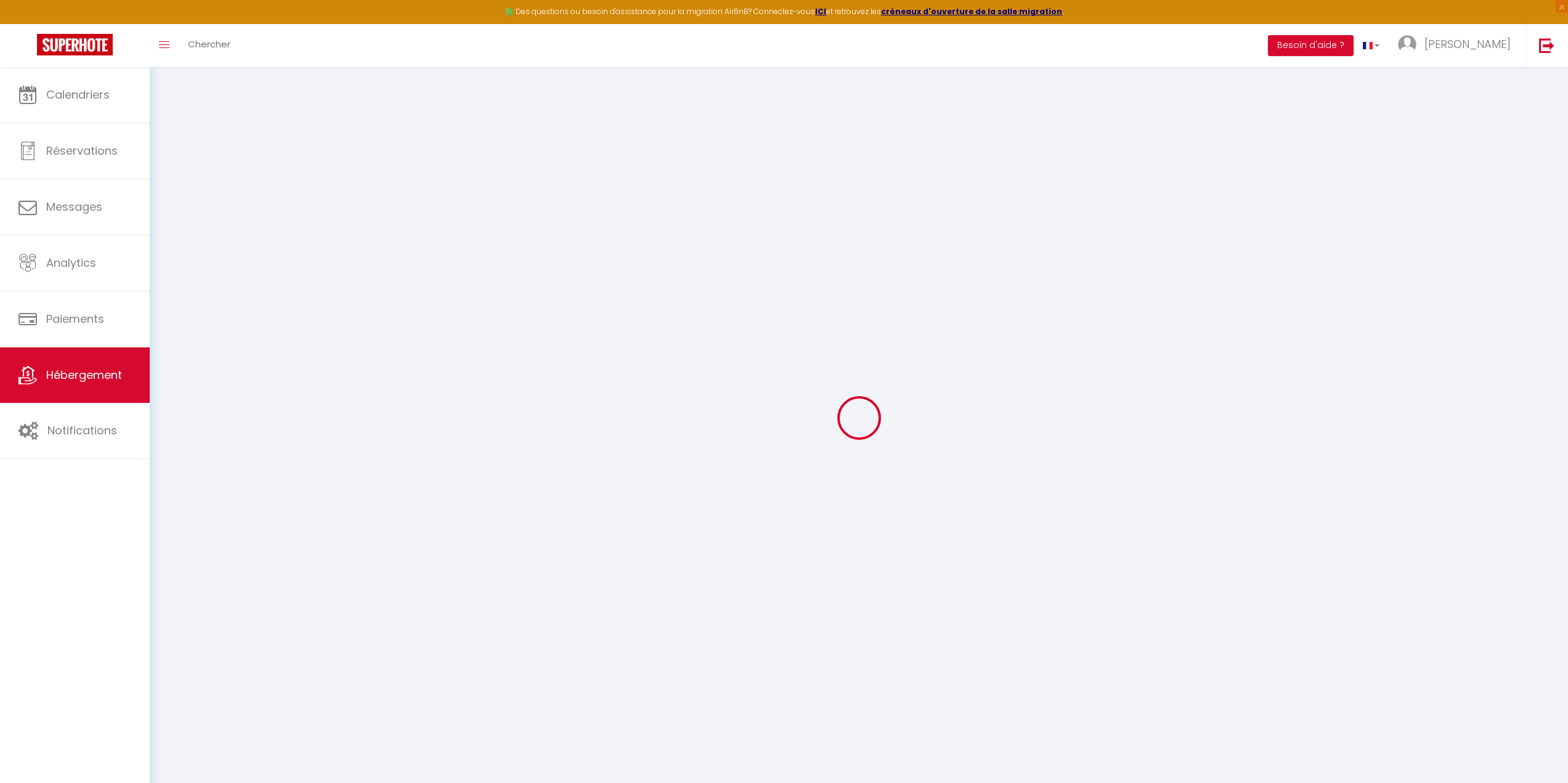
select select
checkbox input "true"
checkbox input "false"
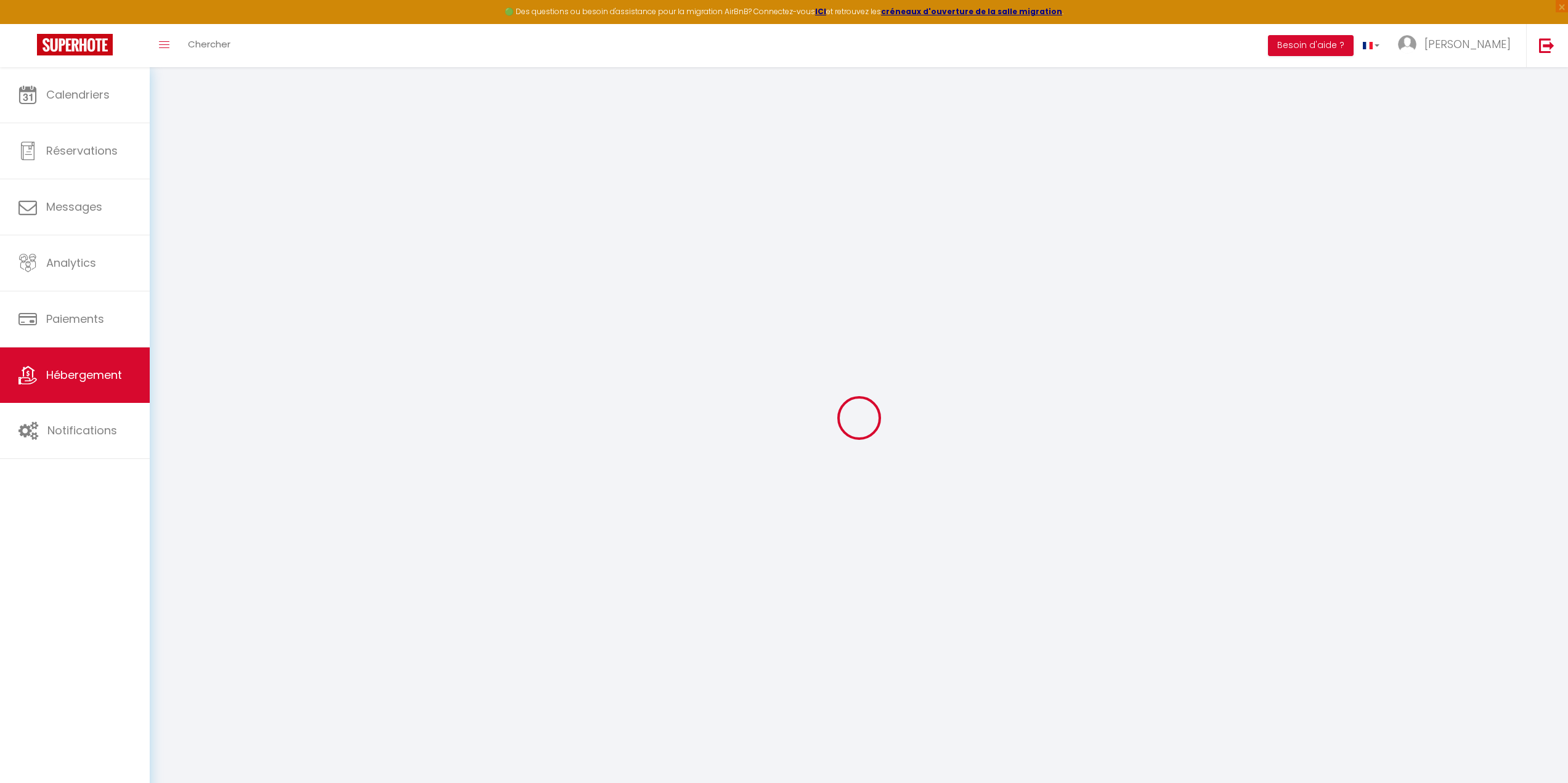
checkbox input "true"
checkbox input "false"
select select "15:00"
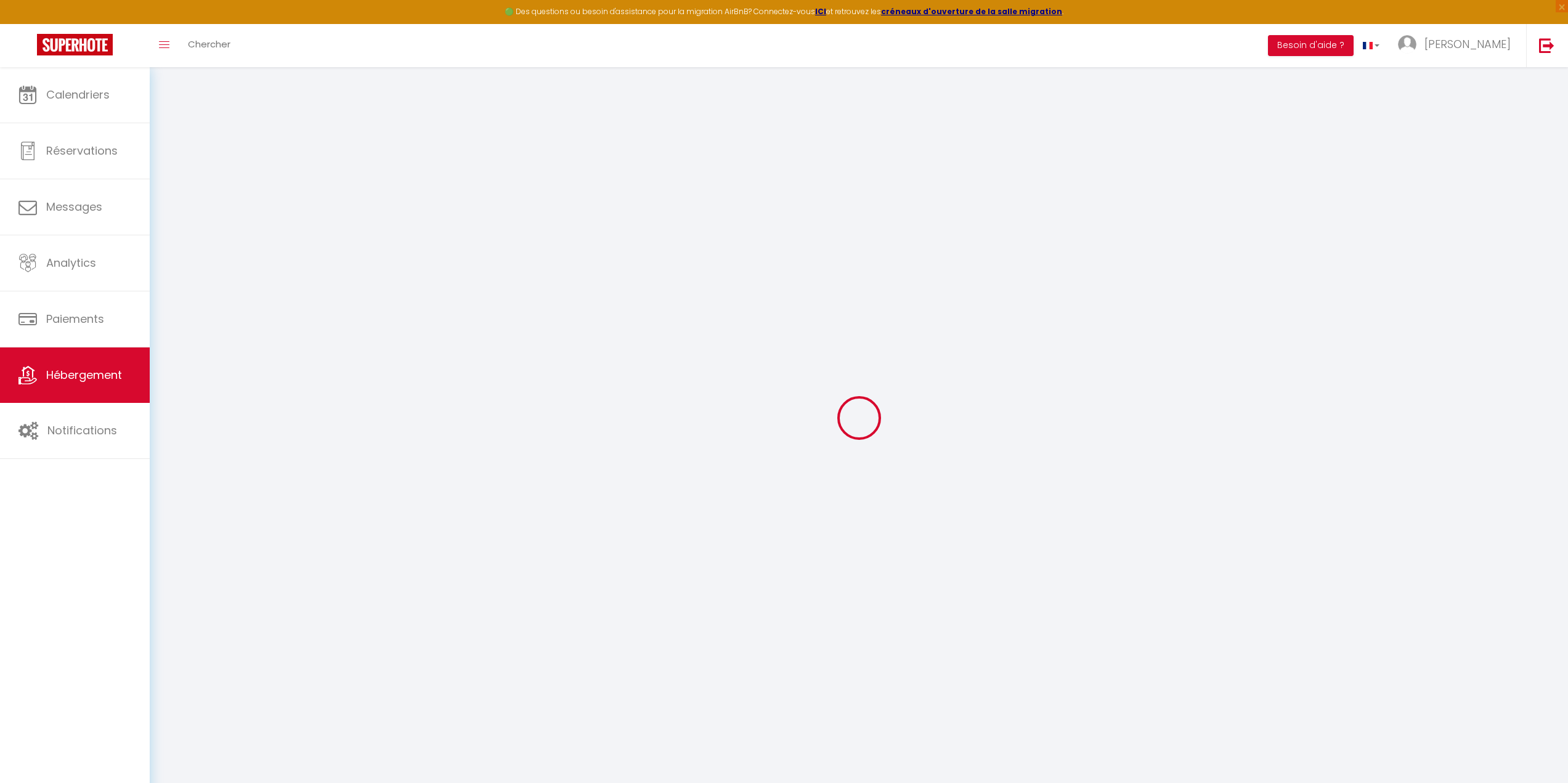
select select
select select "11:00"
select select "30"
select select "120"
select select
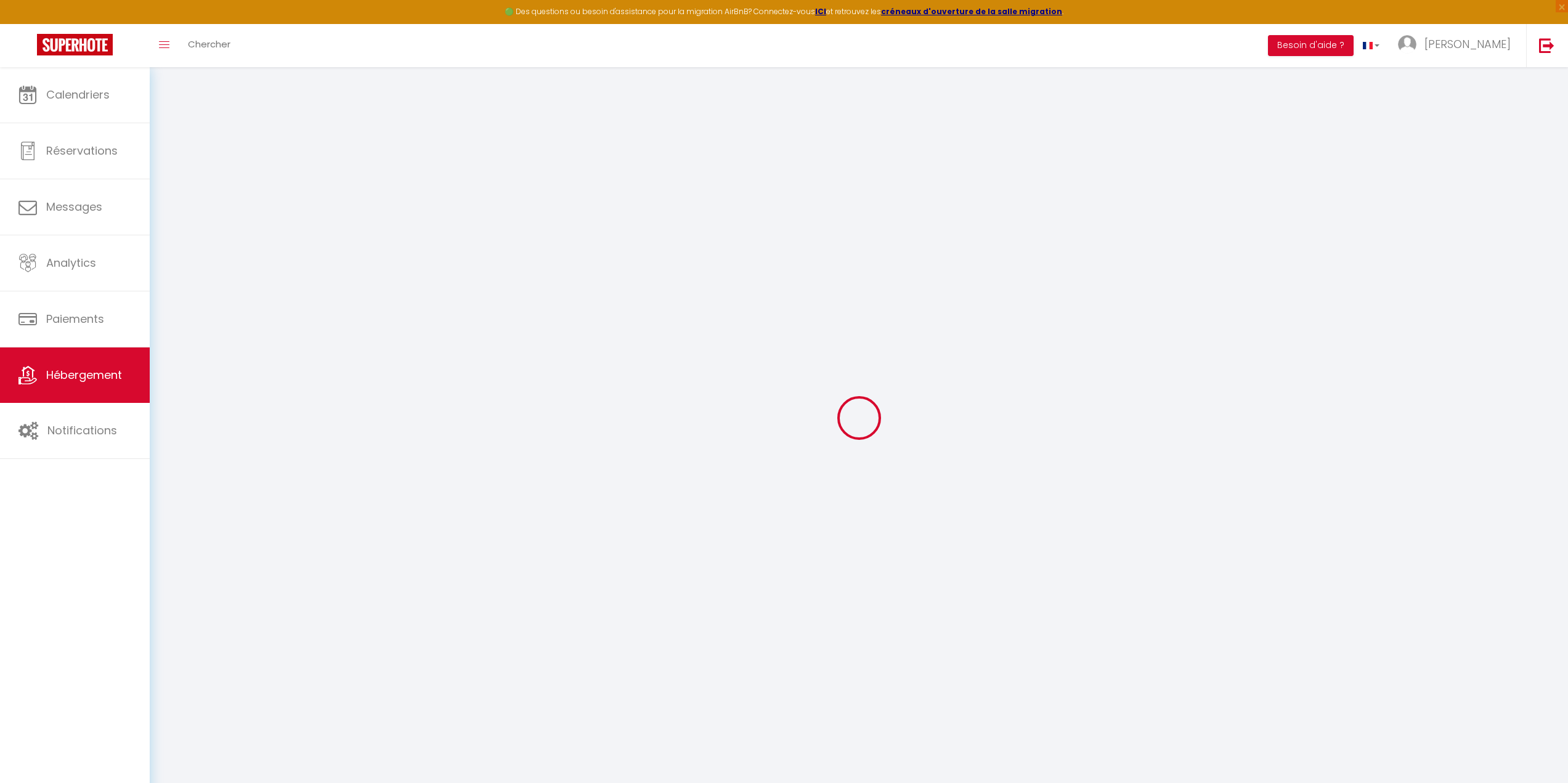
checkbox input "true"
checkbox input "false"
select select
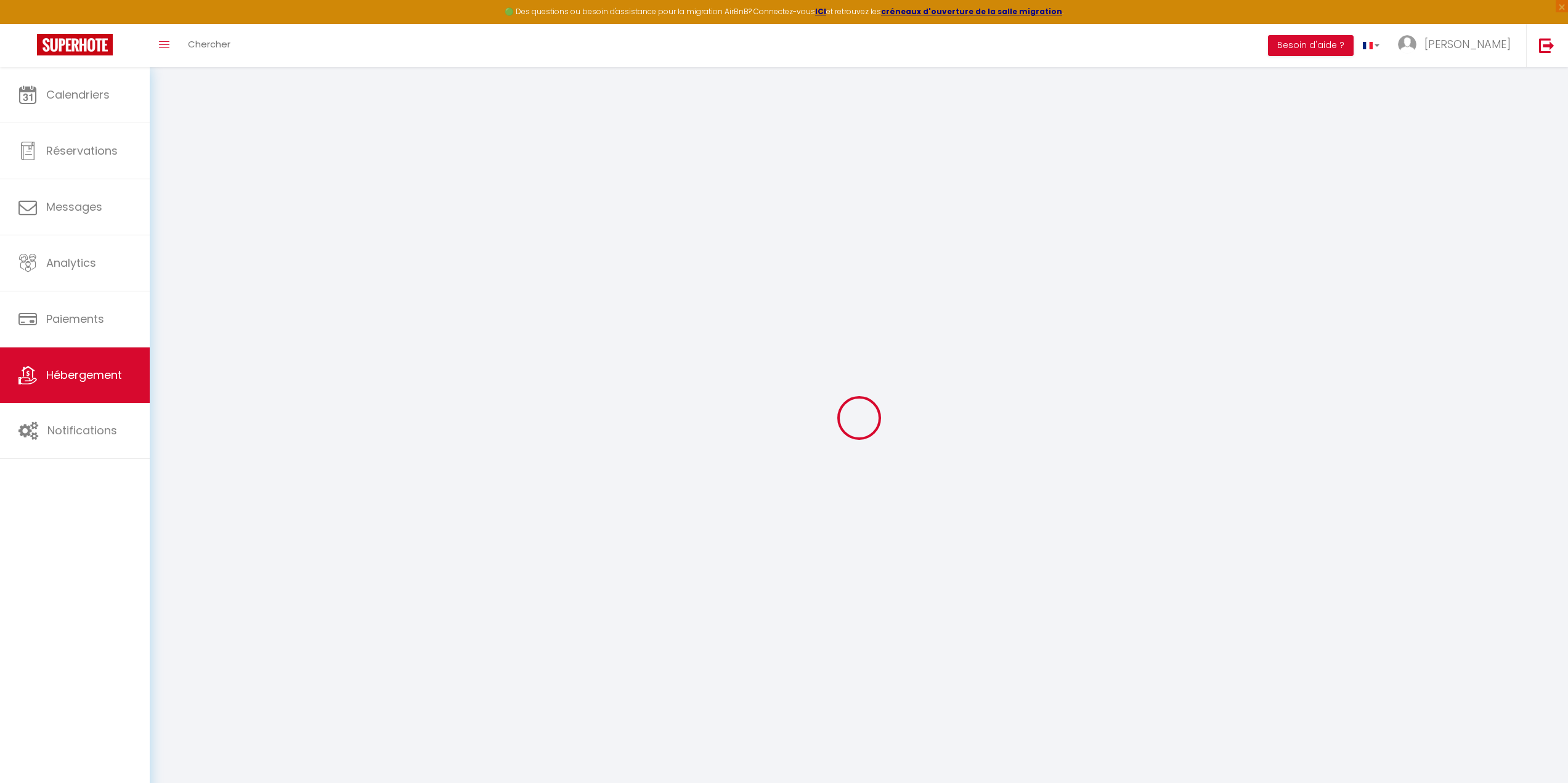
checkbox input "true"
checkbox input "false"
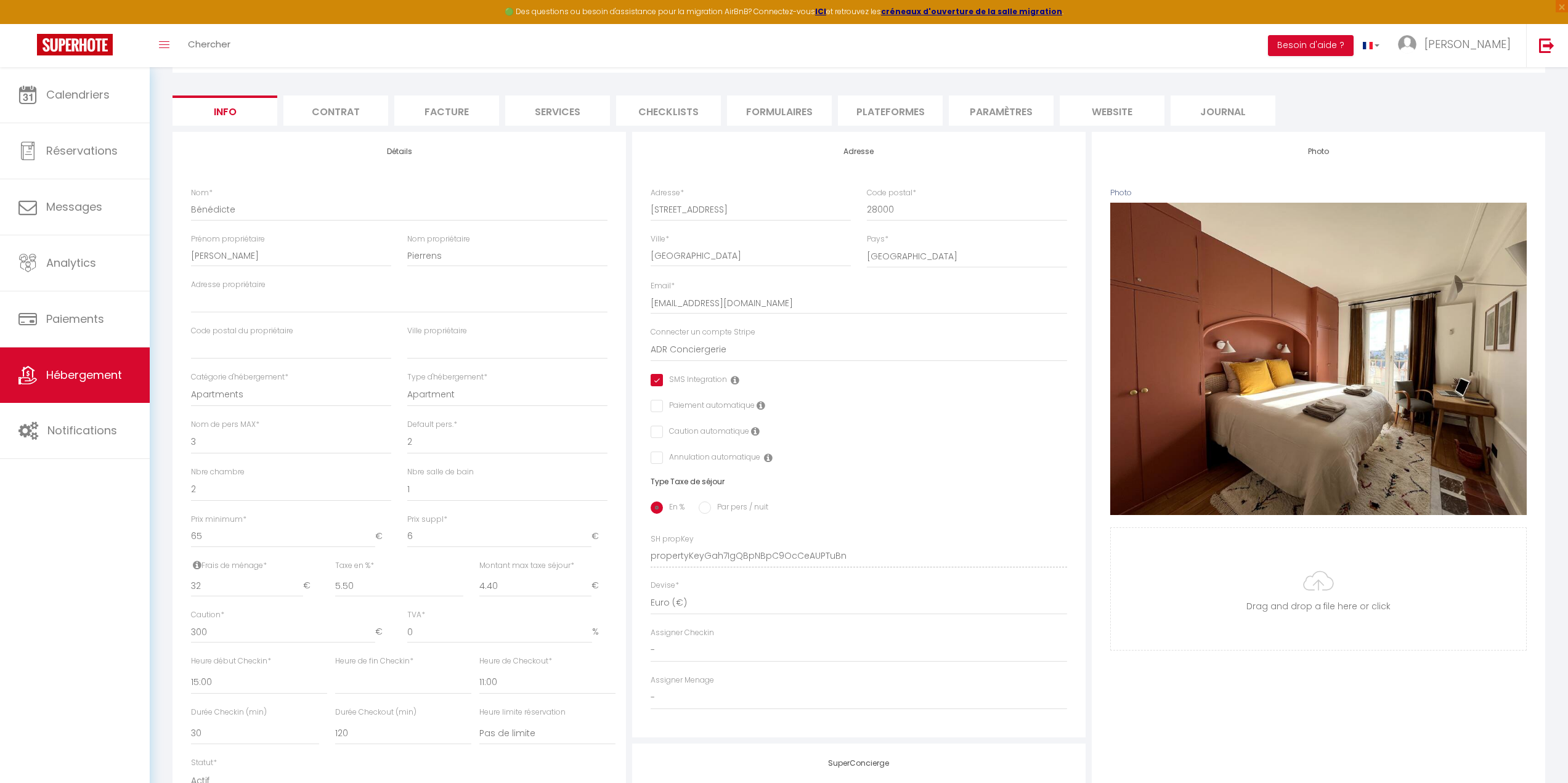
scroll to position [62, 0]
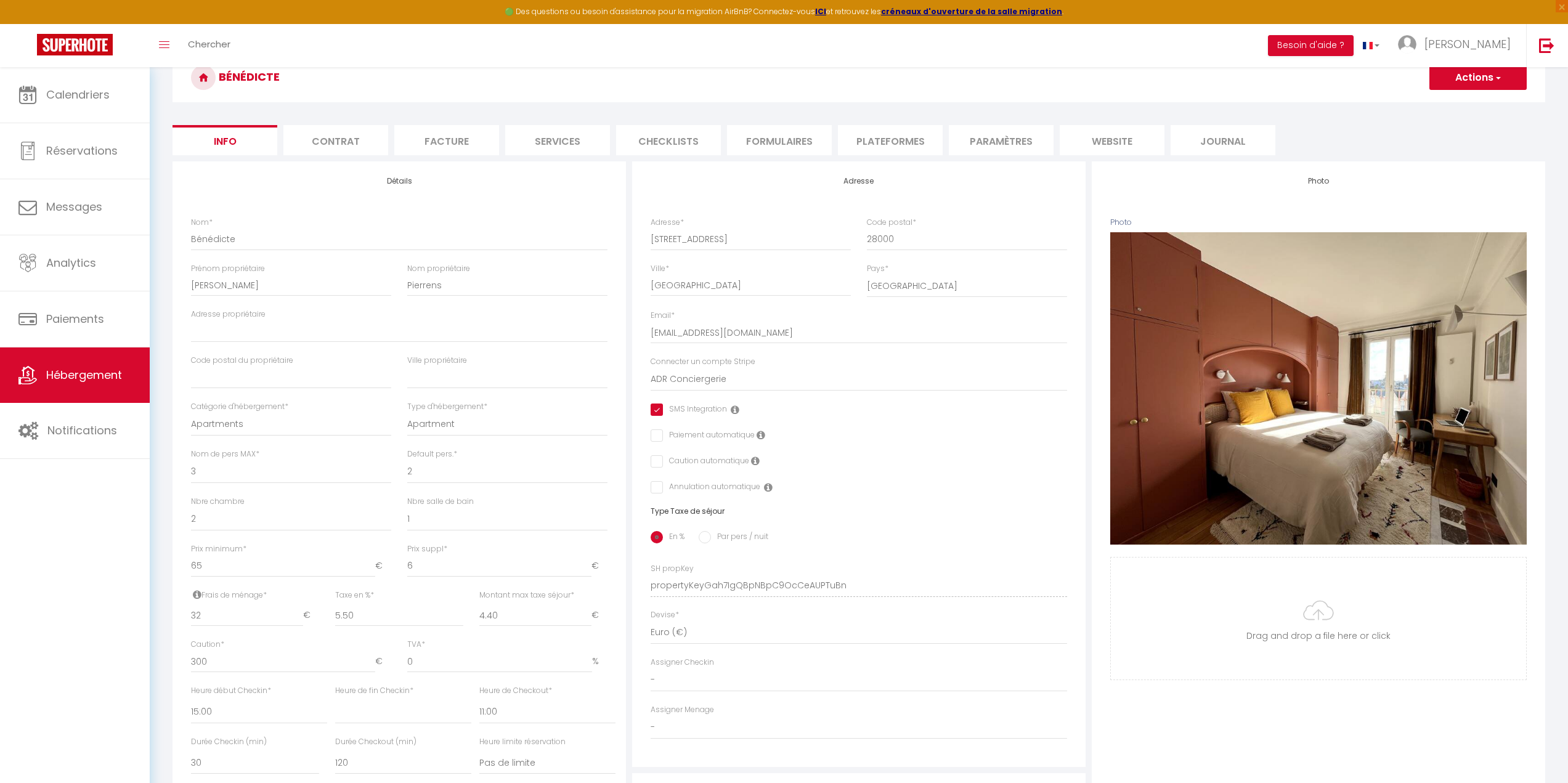
click at [1008, 142] on li "Paramètres" at bounding box center [1001, 139] width 105 height 30
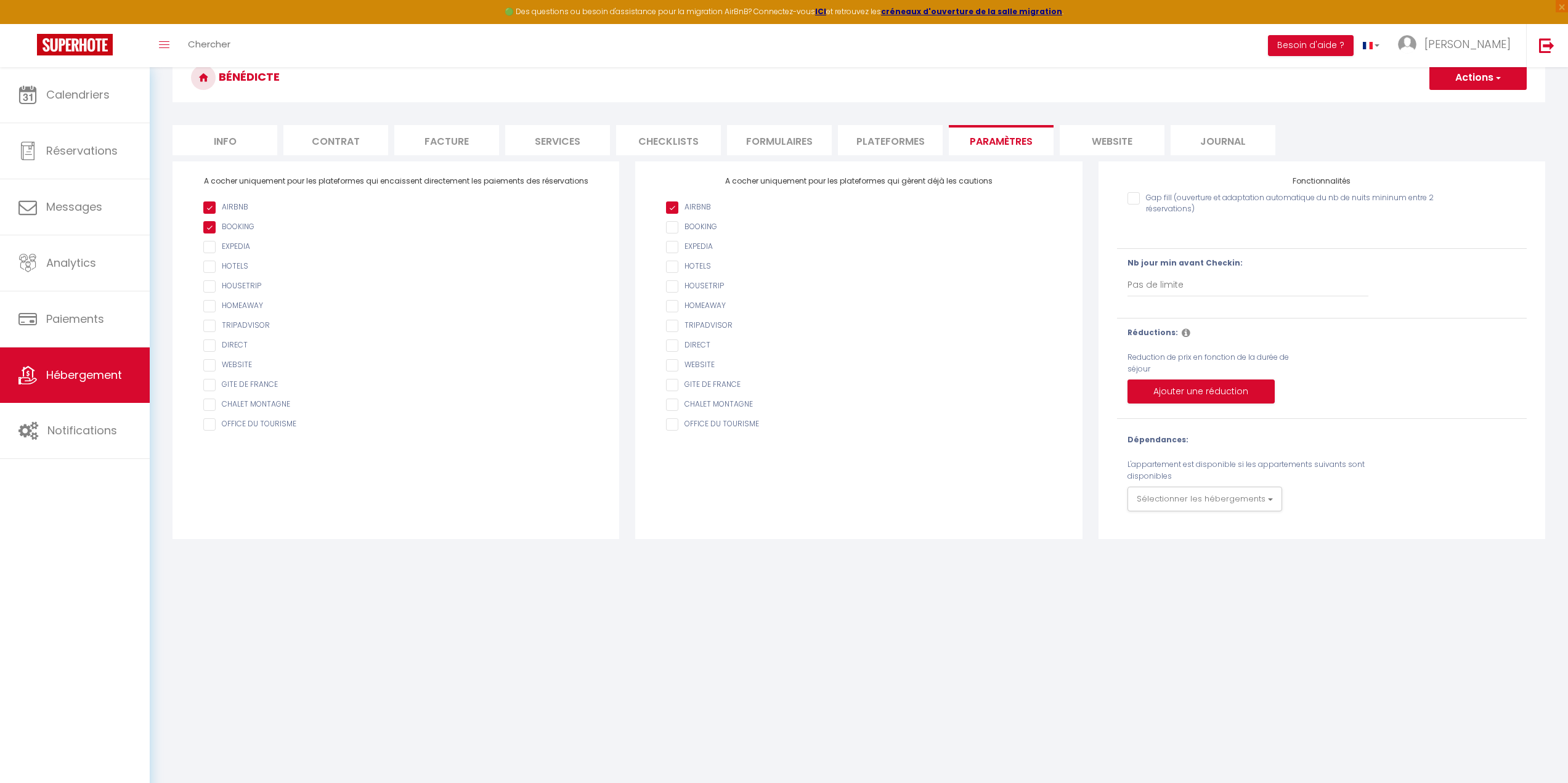
click at [889, 142] on li "Plateformes" at bounding box center [890, 139] width 105 height 30
select select
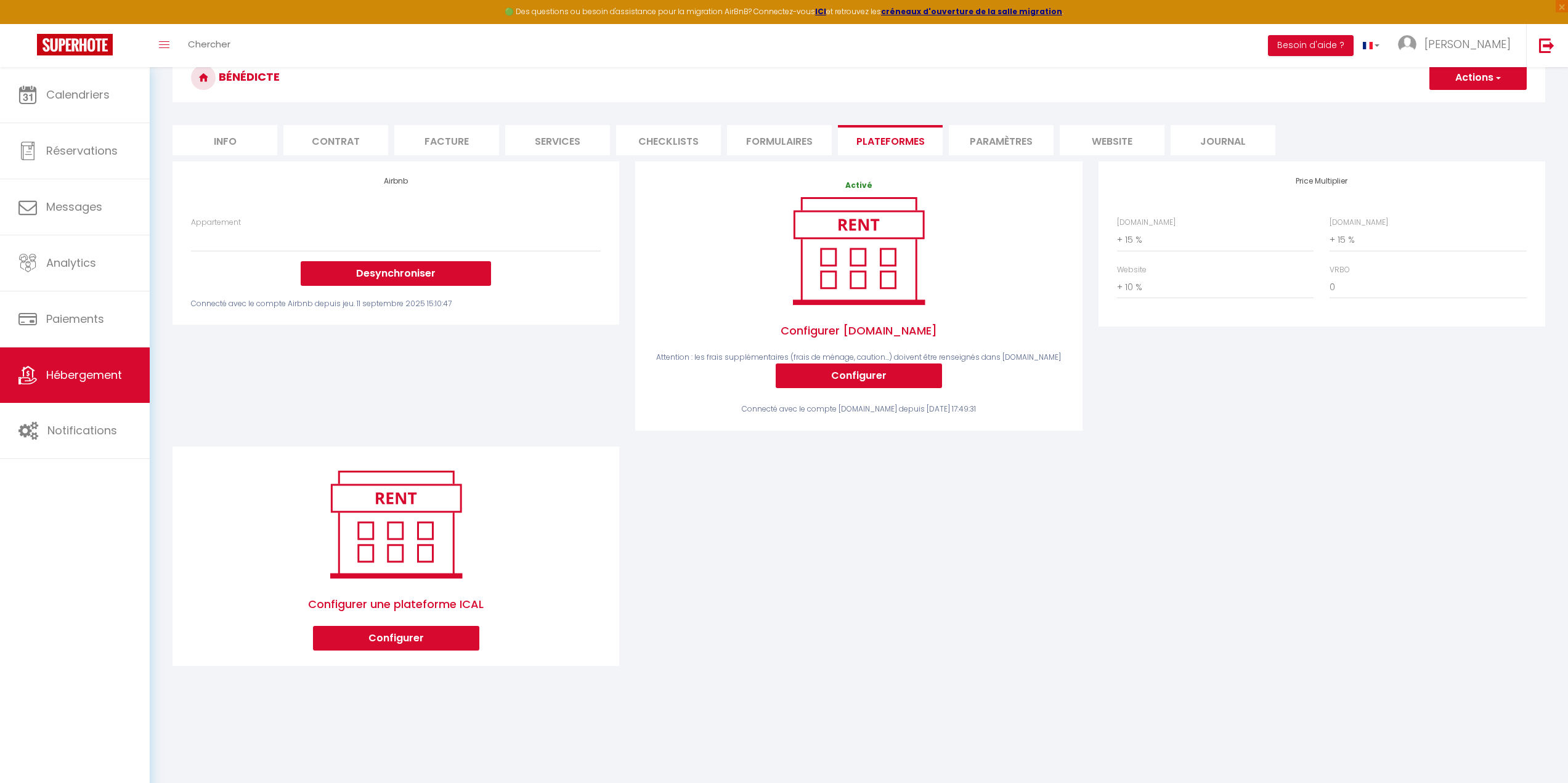
click at [899, 58] on div "Toggle menubar Chercher BUTTON Besoin d'aide ? [PERSON_NAME] Paramètres Équipe" at bounding box center [823, 46] width 1469 height 43
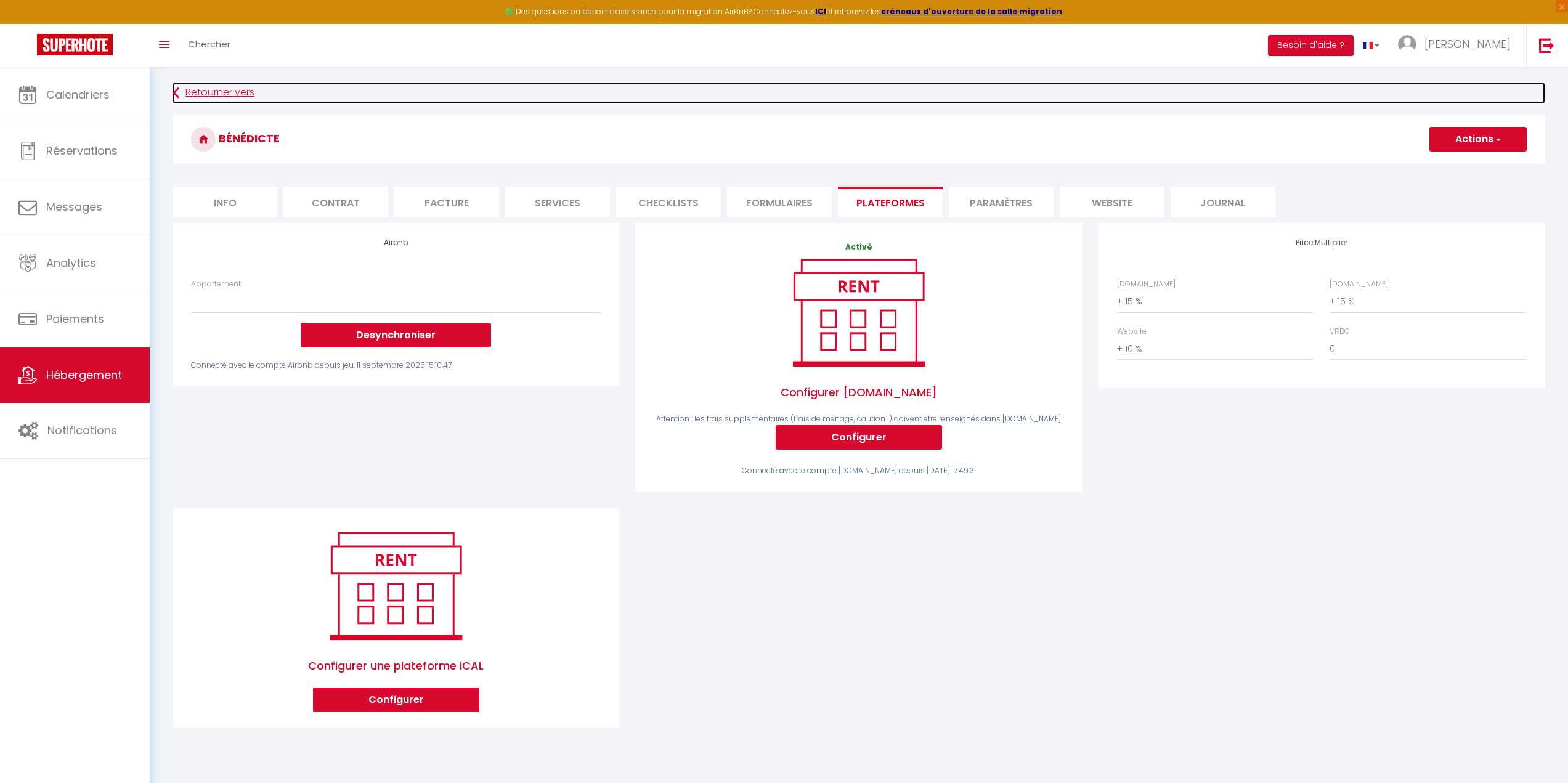
click at [216, 96] on link "Retourner vers" at bounding box center [858, 93] width 1372 height 23
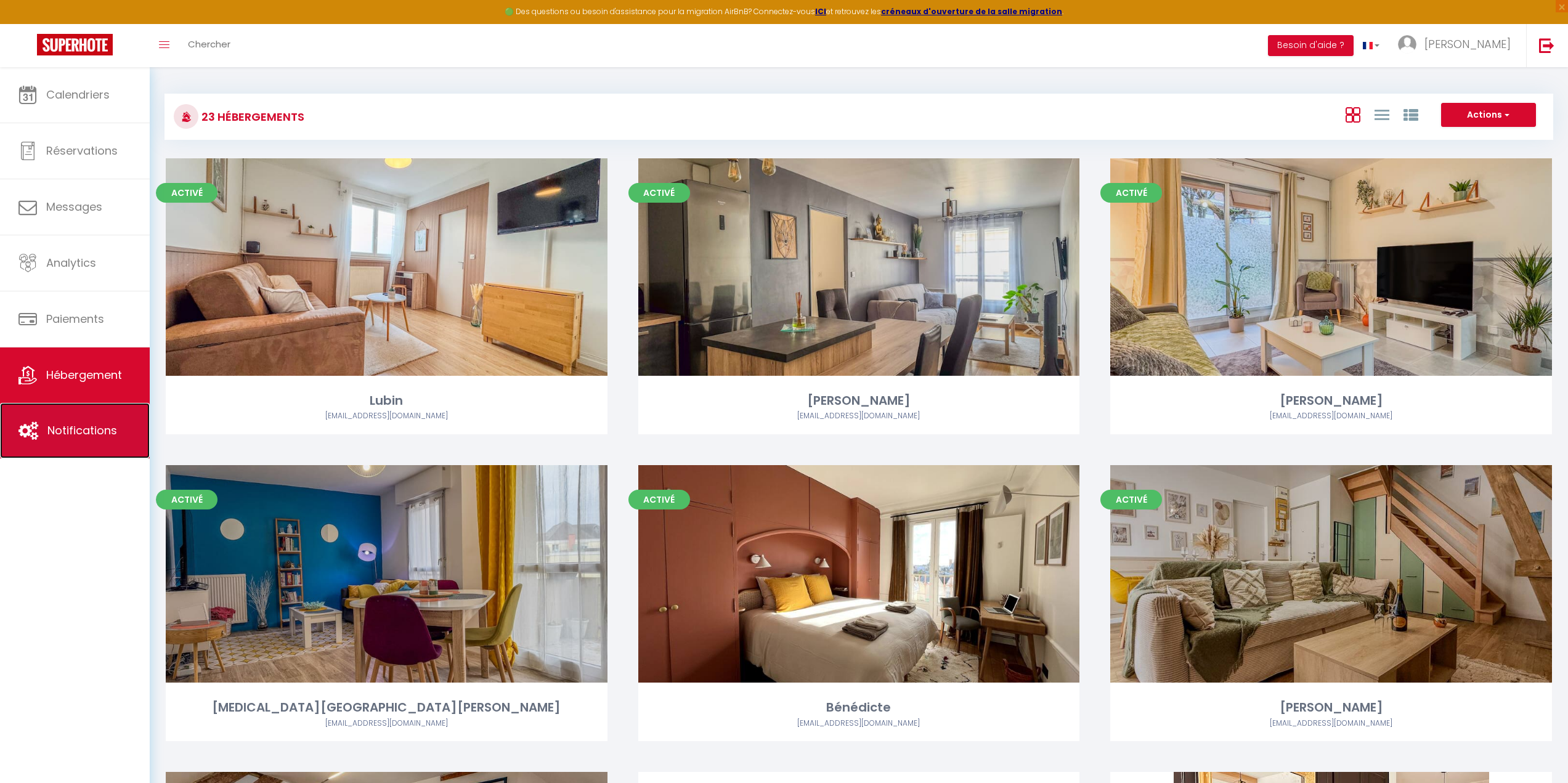
click at [112, 429] on span "Notifications" at bounding box center [82, 430] width 69 height 15
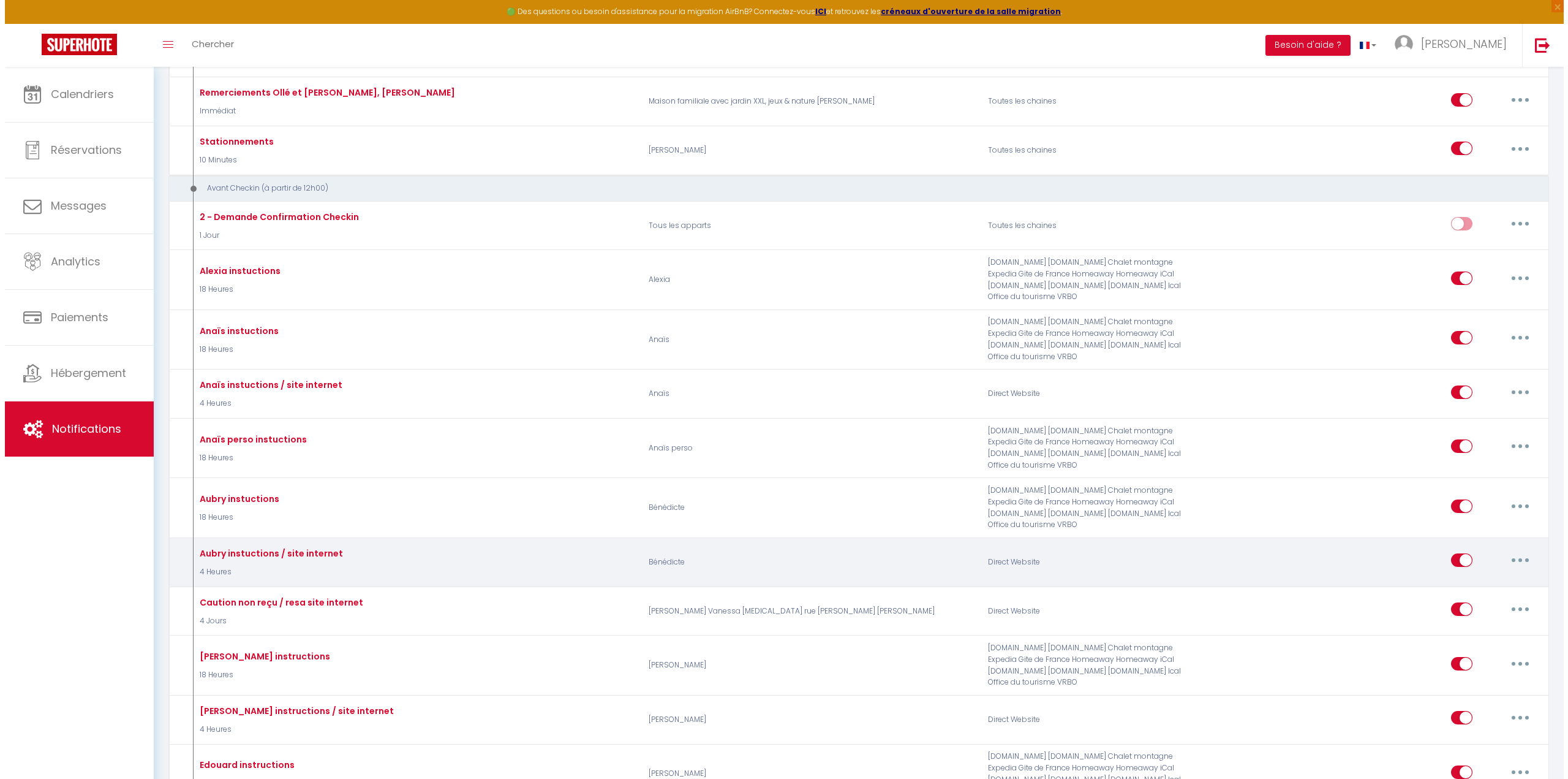
scroll to position [857, 0]
click at [1522, 549] on button "button" at bounding box center [1515, 559] width 34 height 19
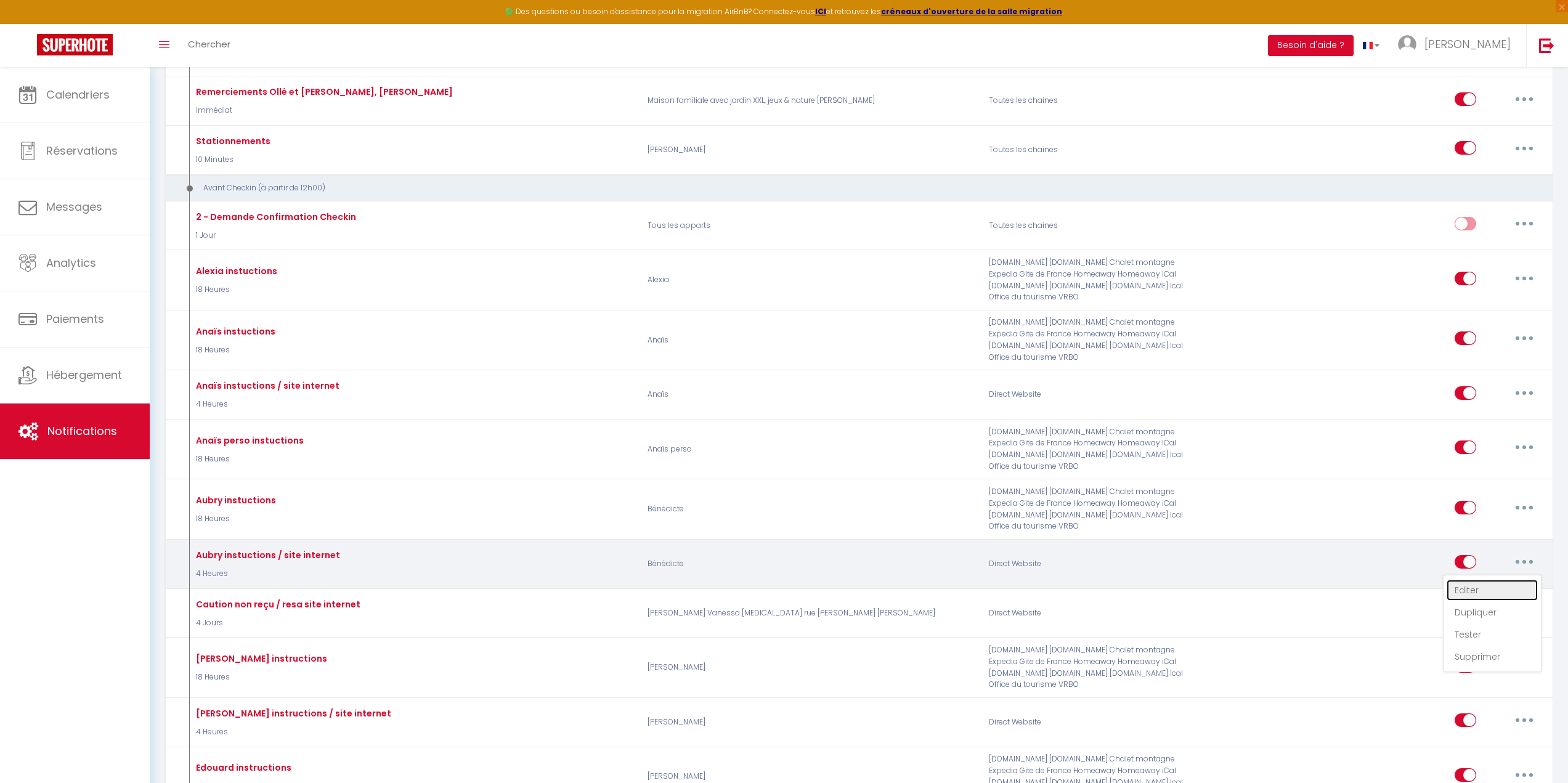
click at [1508, 579] on link "Editer" at bounding box center [1492, 590] width 91 height 21
type input "Aubry instuctions / site internet"
select select "4 Heures"
select select "if_deposit_is_paid"
checkbox input "true"
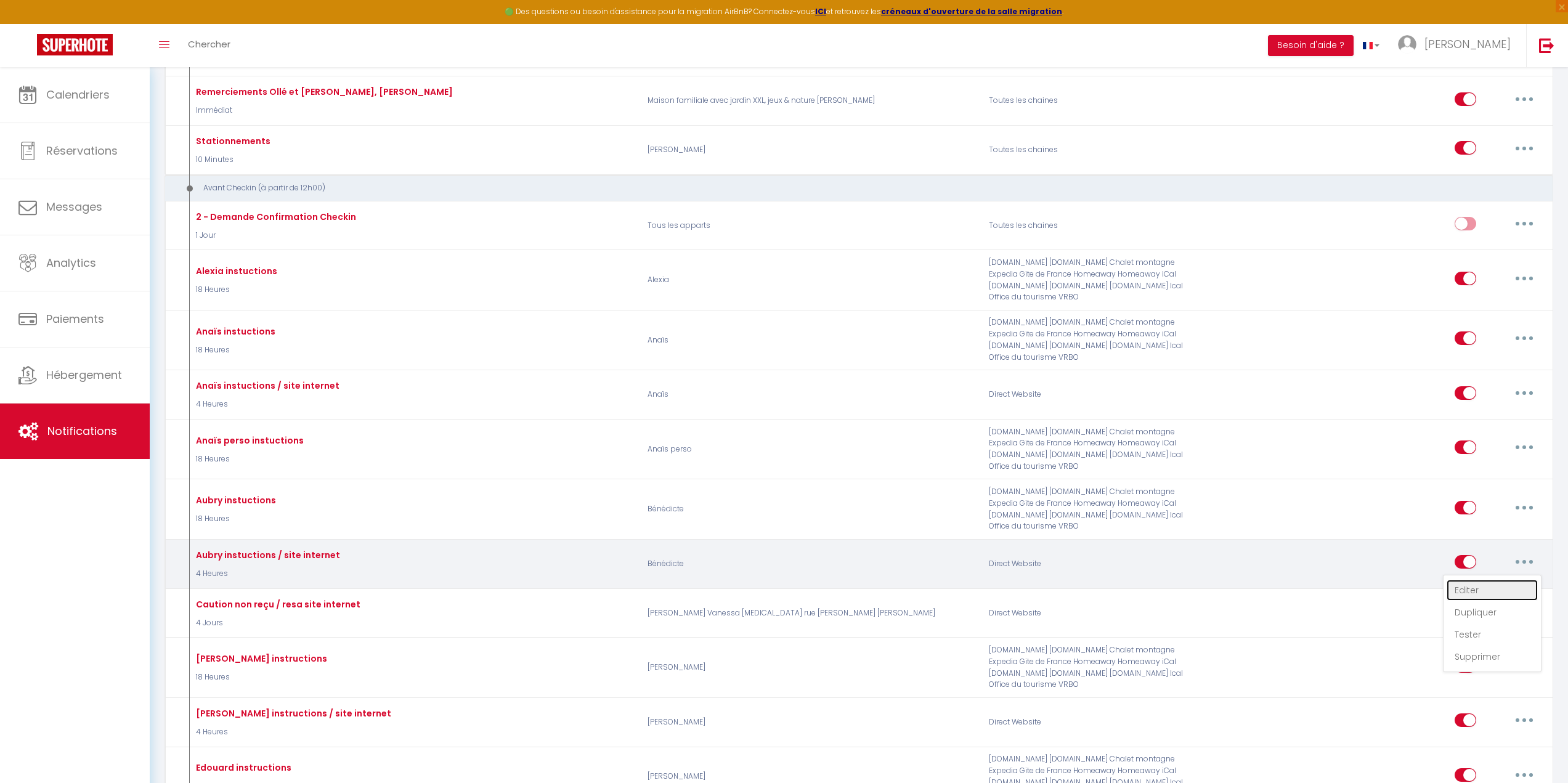
checkbox input "false"
radio input "true"
type input "Instructions"
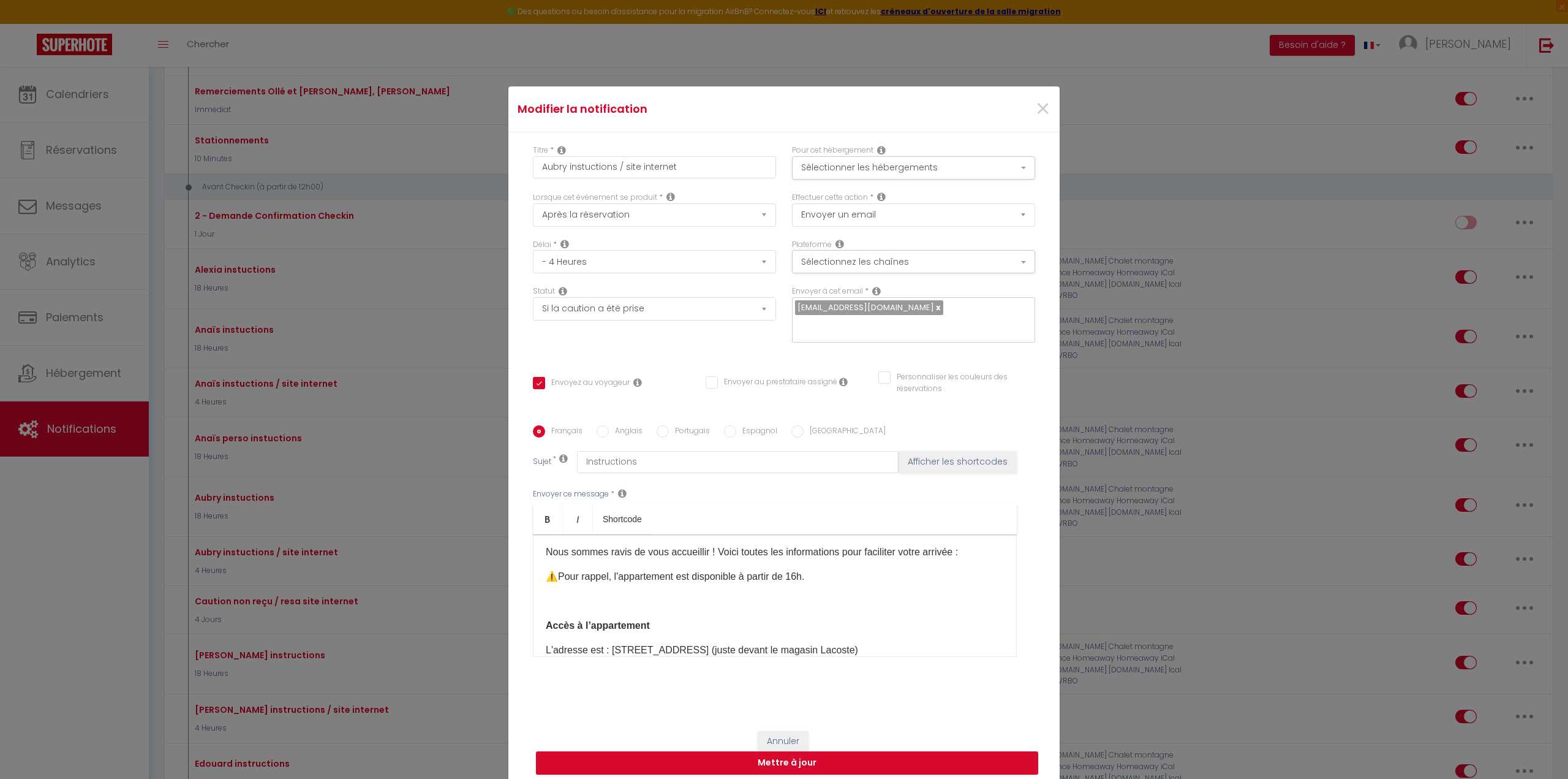
scroll to position [62, 0]
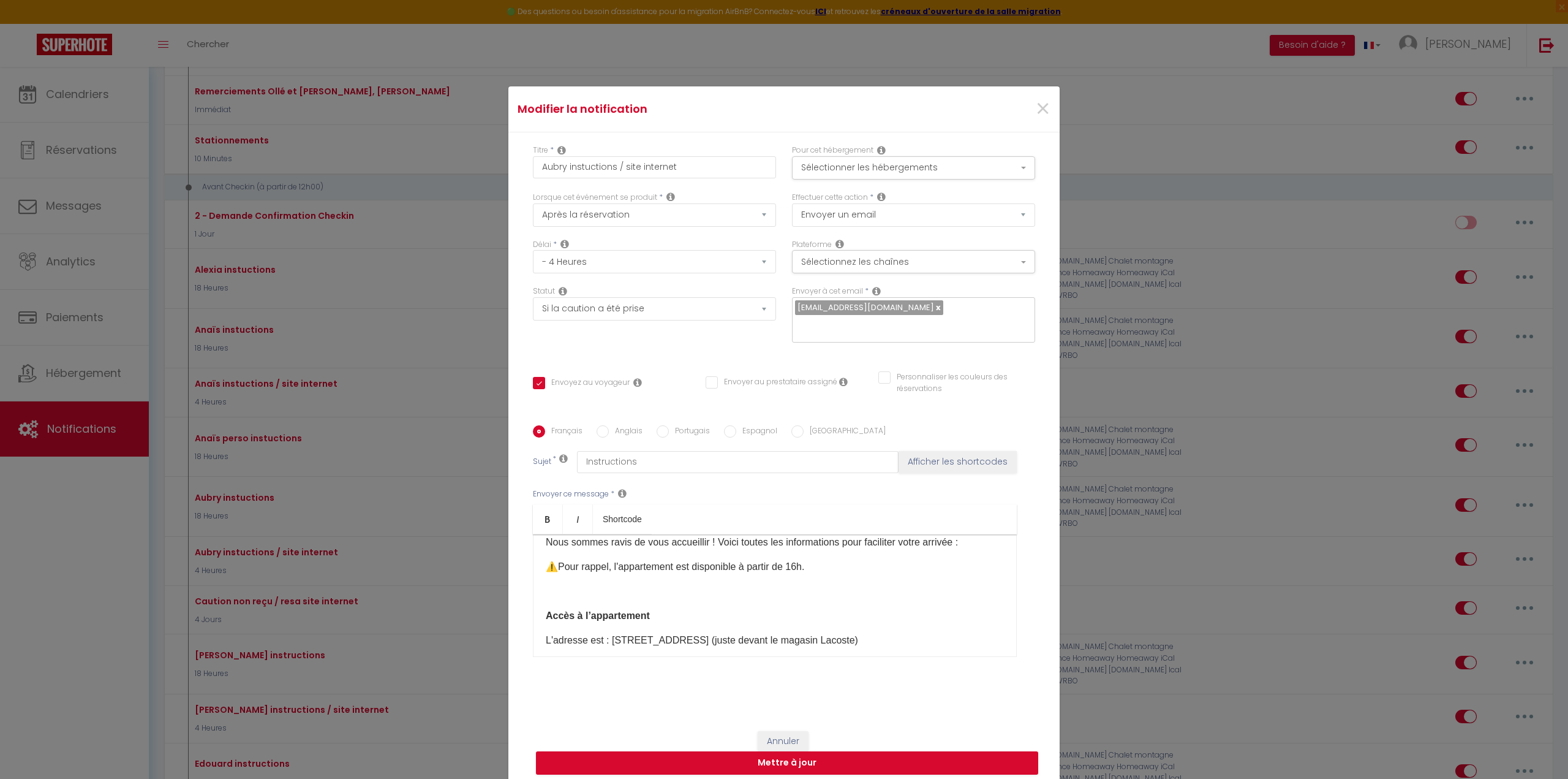
click at [800, 565] on p "⚠️Pour rappel, l'appartement est disponible à partir de 16h.​" at bounding box center [775, 567] width 458 height 14
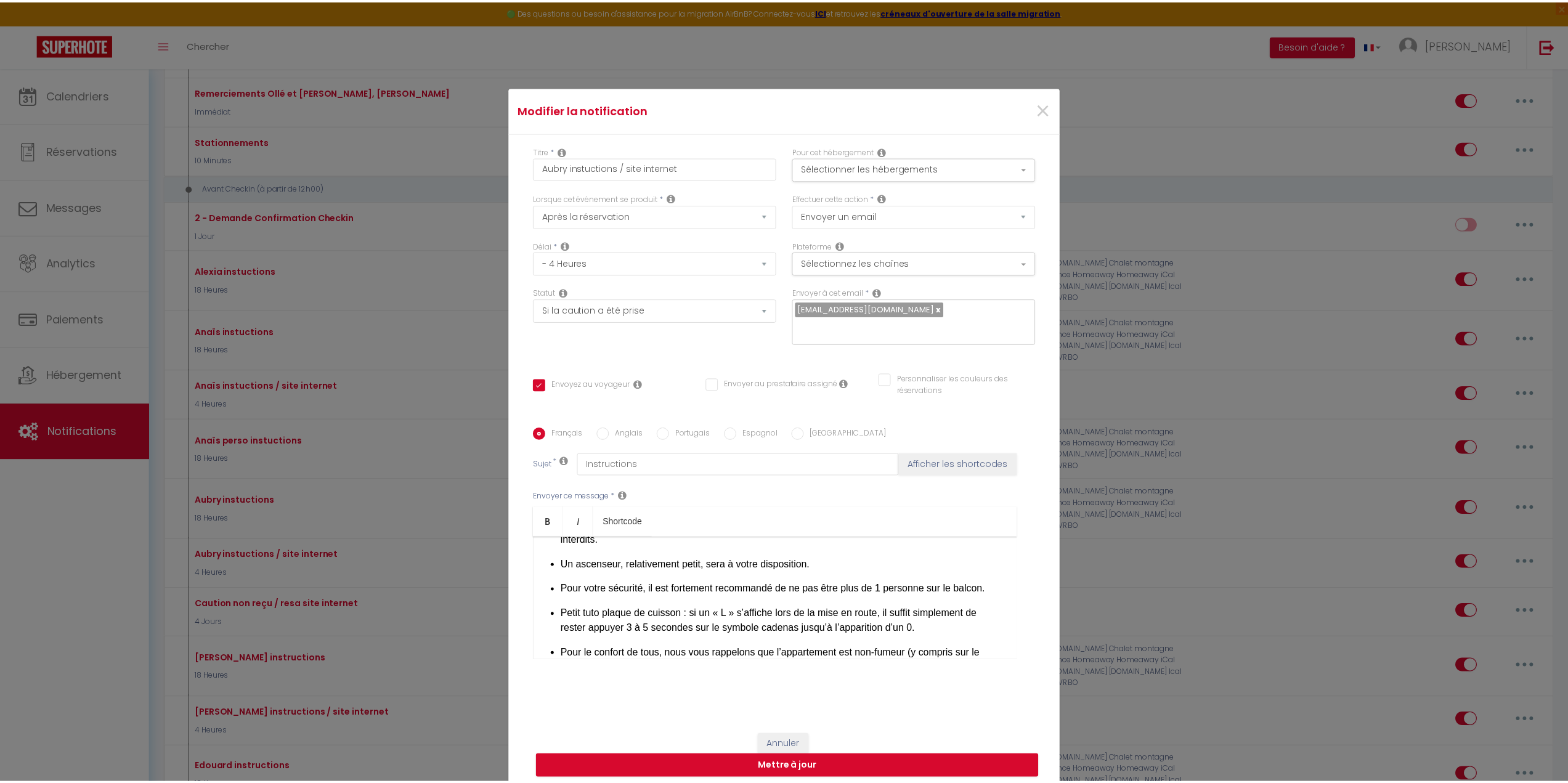
scroll to position [94, 0]
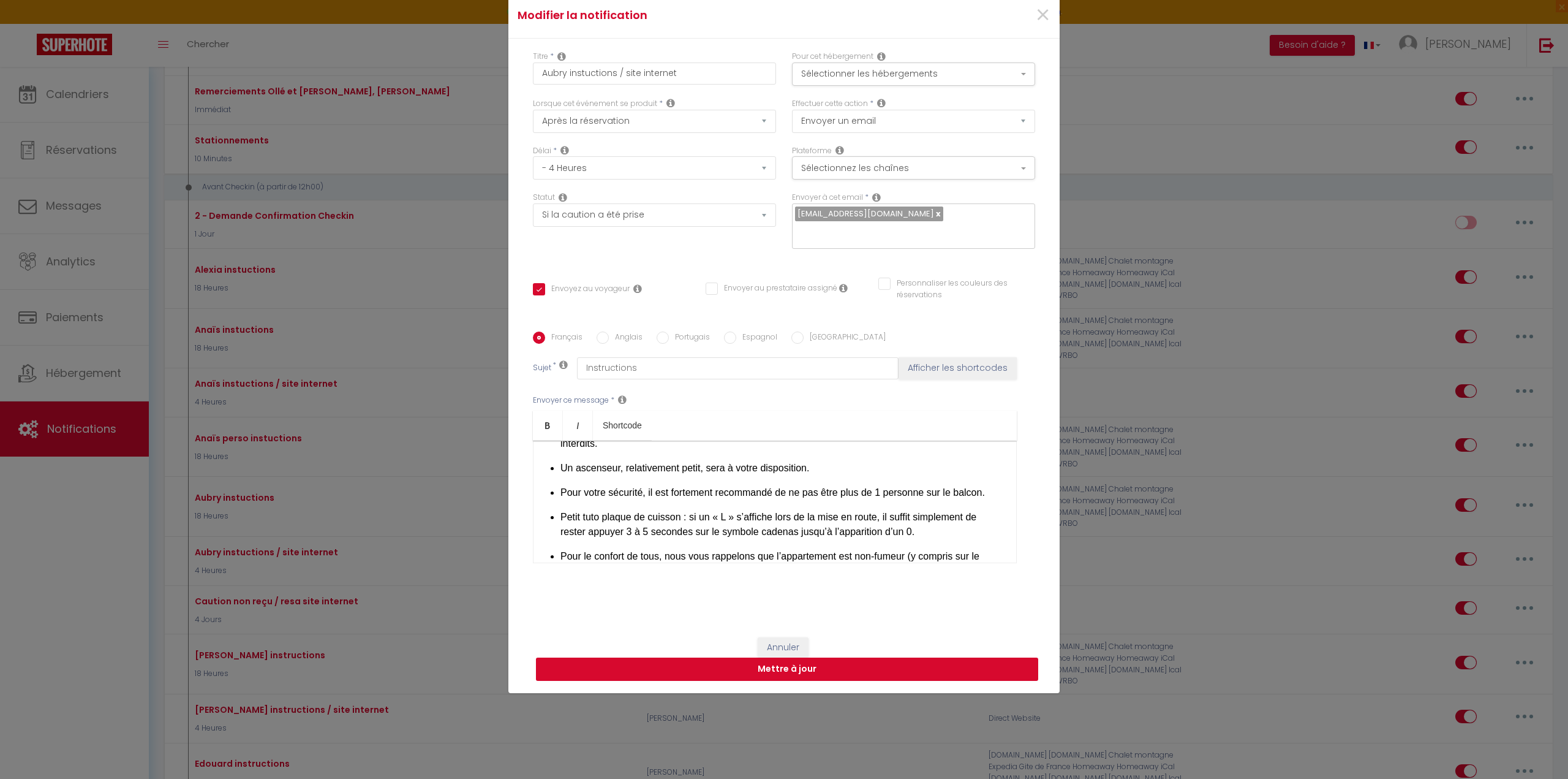
click at [824, 669] on button "Mettre à jour" at bounding box center [787, 669] width 502 height 23
checkbox input "true"
checkbox input "false"
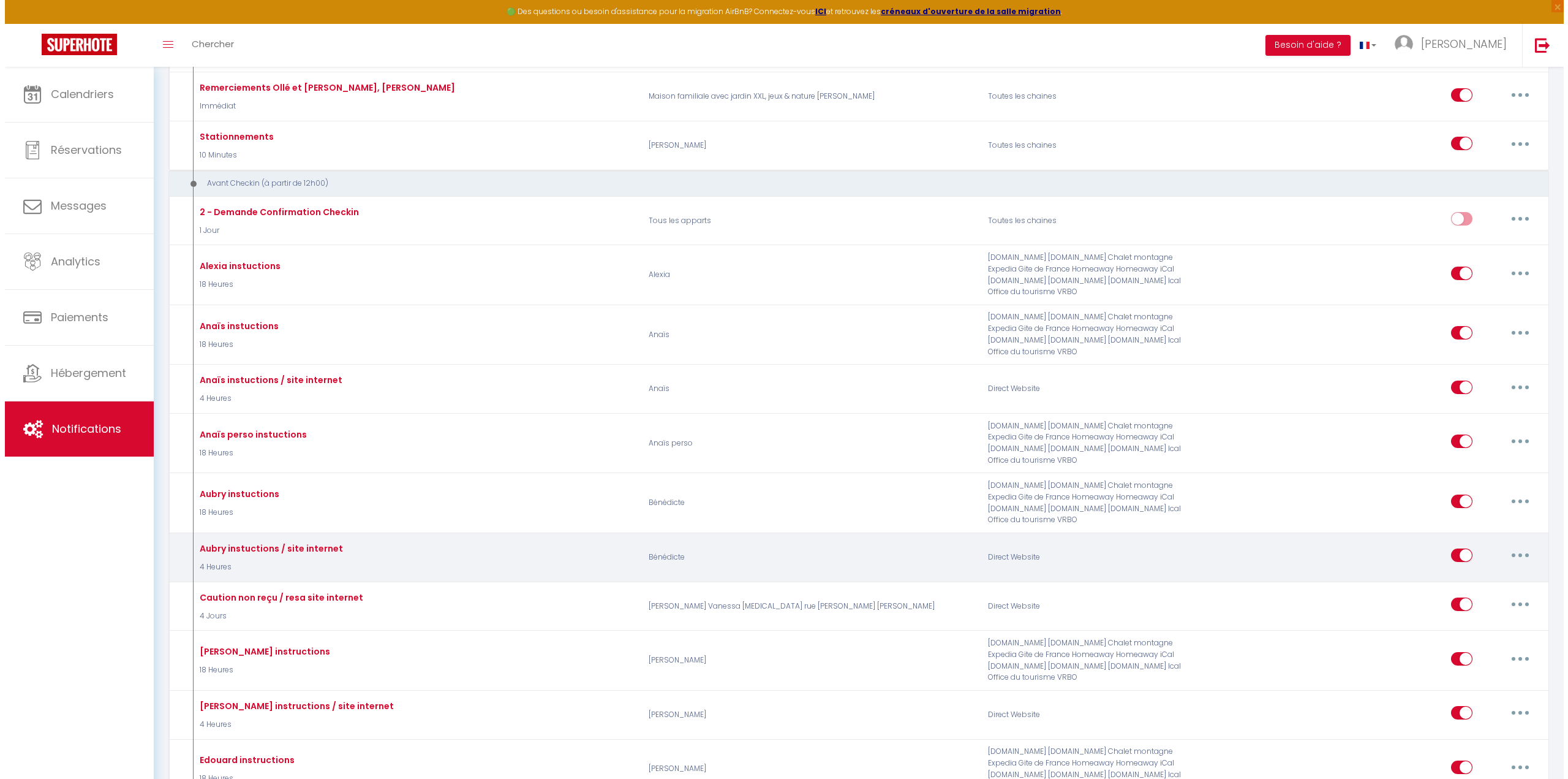
scroll to position [857, 0]
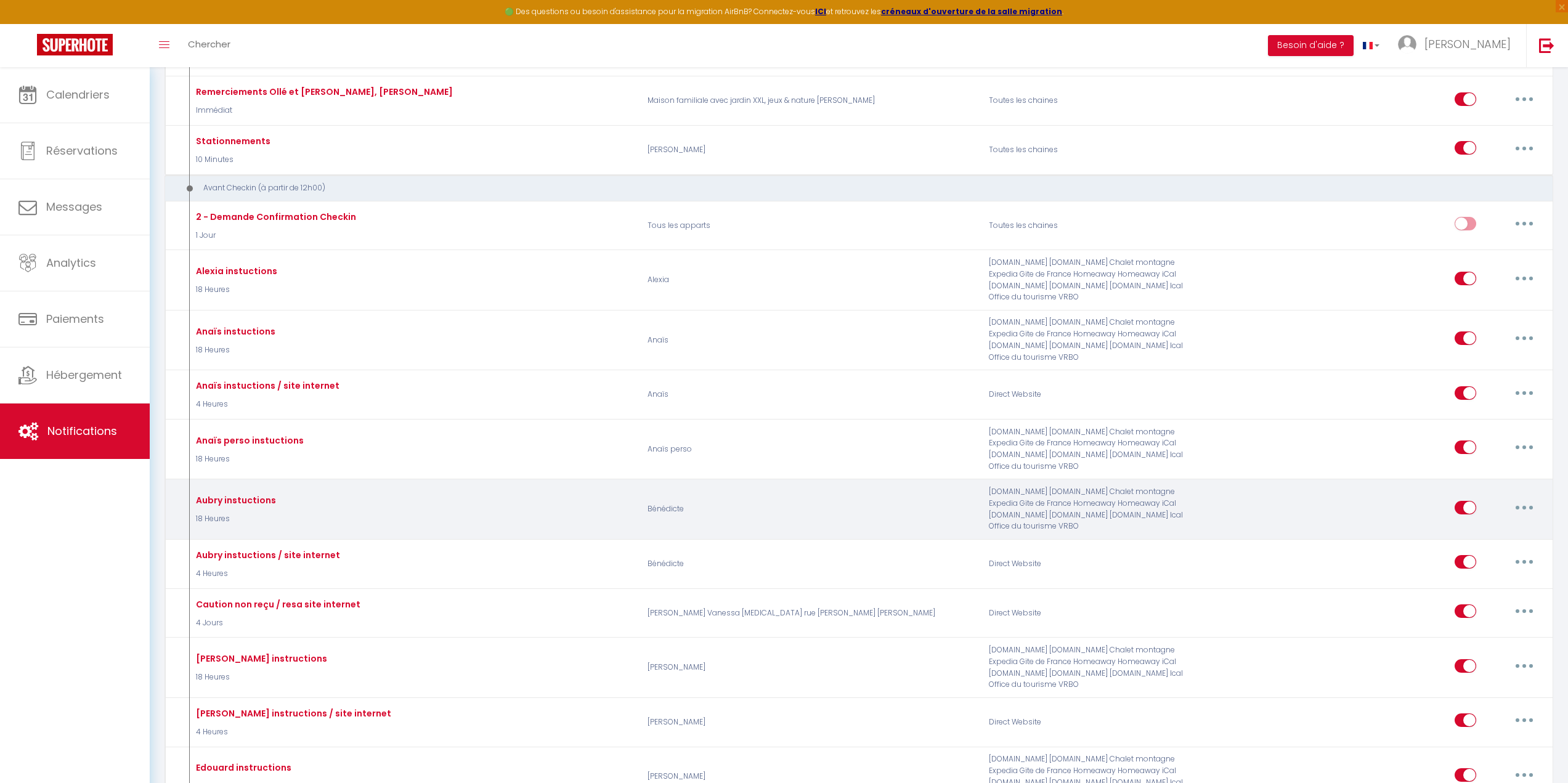
click at [1524, 505] on icon "button" at bounding box center [1524, 507] width 4 height 4
click at [1512, 525] on link "Editer" at bounding box center [1492, 535] width 91 height 21
type input "Aubry instuctions"
select select "18 Heures"
select select
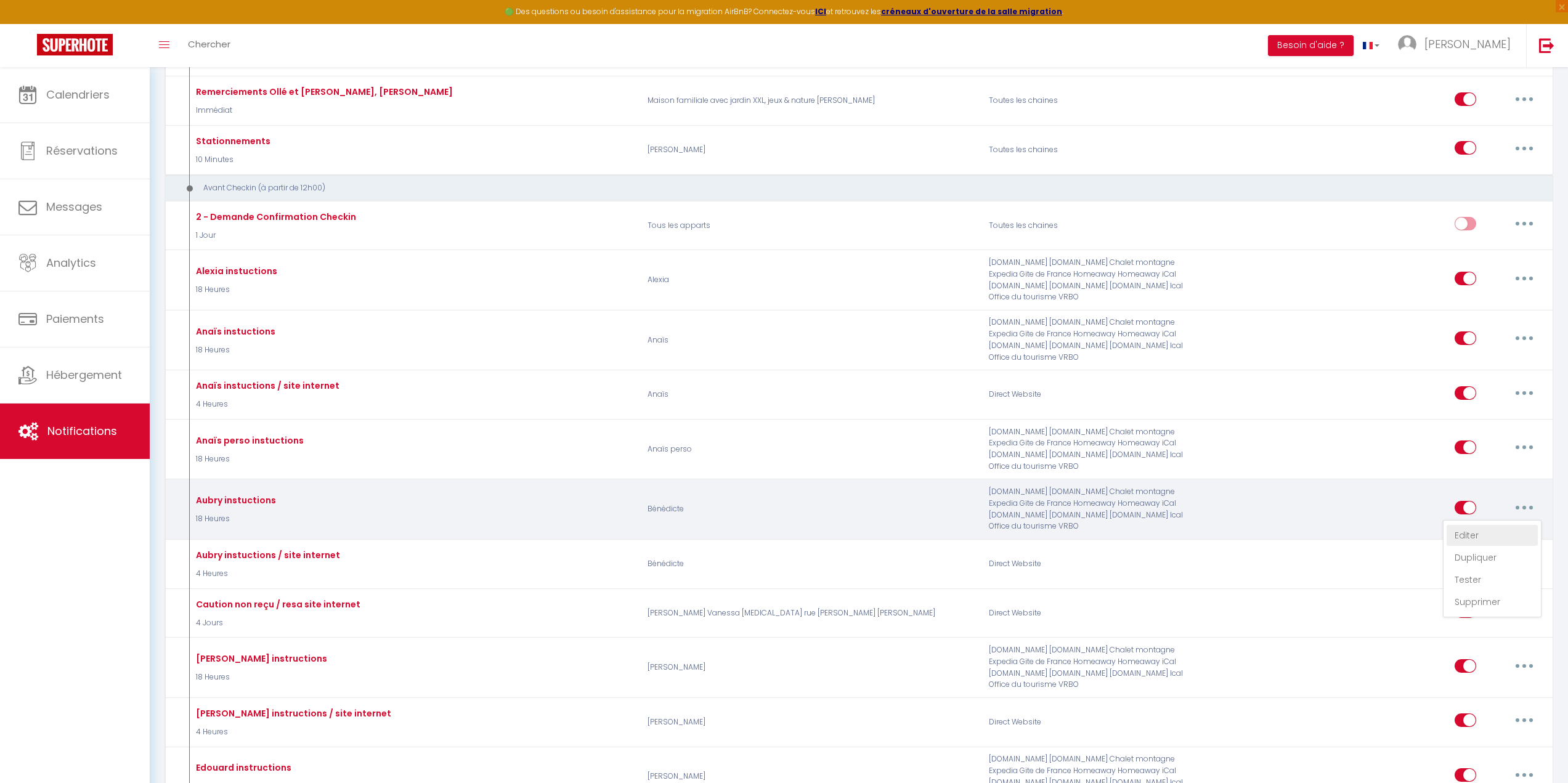
checkbox input "true"
checkbox input "false"
radio input "true"
type input "Instructions"
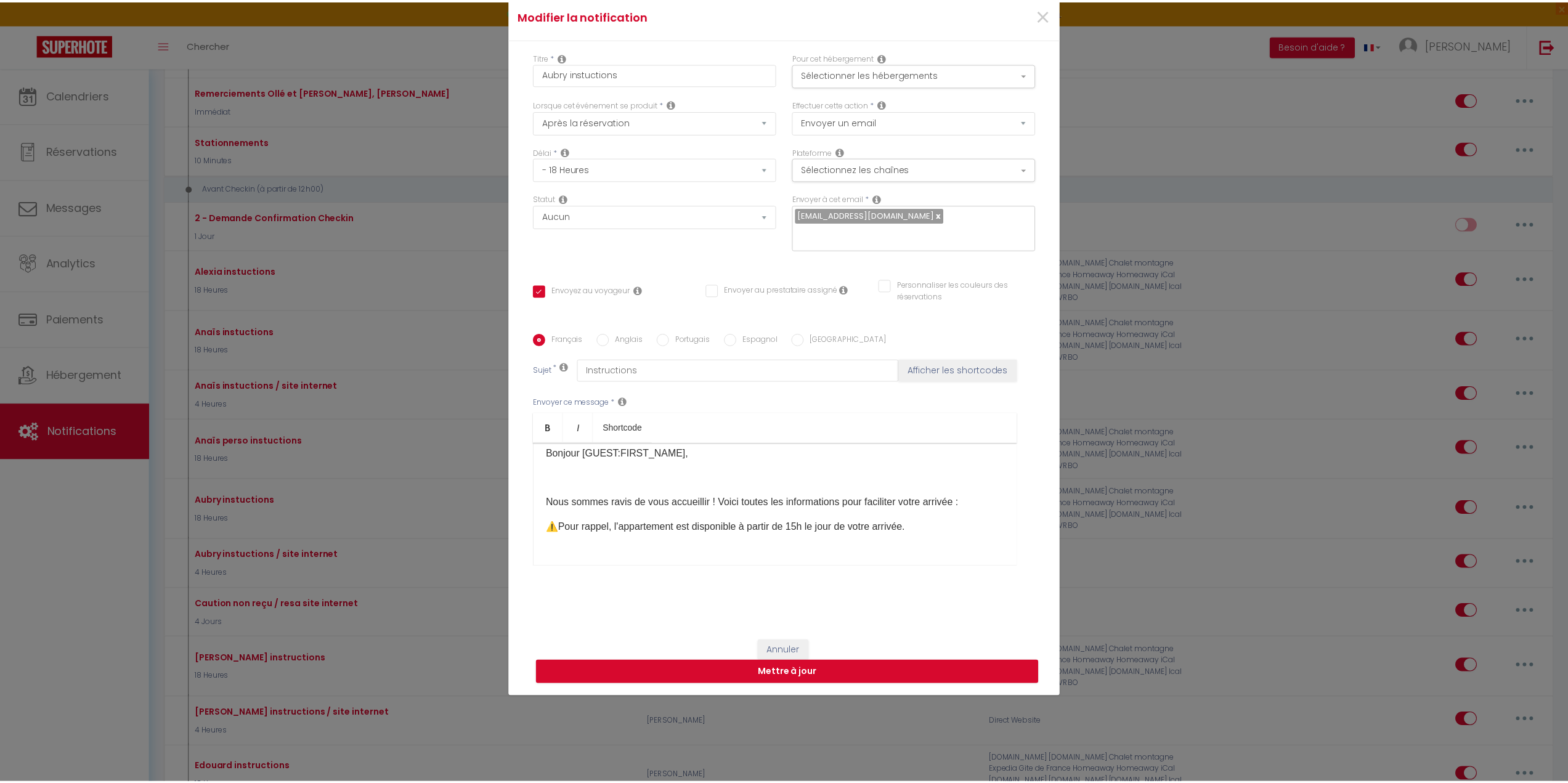
scroll to position [0, 0]
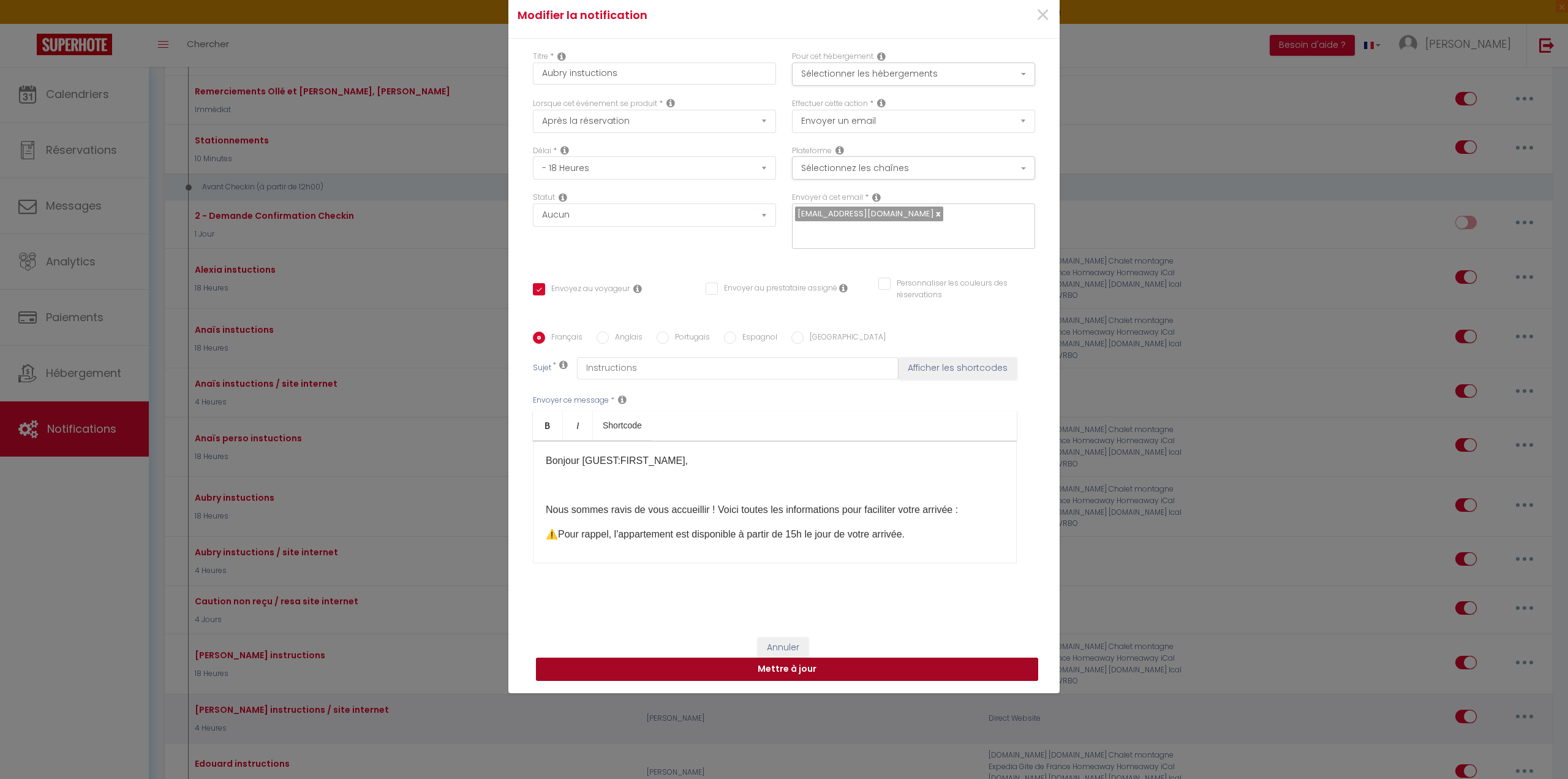
drag, startPoint x: 846, startPoint y: 669, endPoint x: 849, endPoint y: 662, distance: 7.6
click at [847, 668] on button "Mettre à jour" at bounding box center [787, 669] width 502 height 23
checkbox input "true"
checkbox input "false"
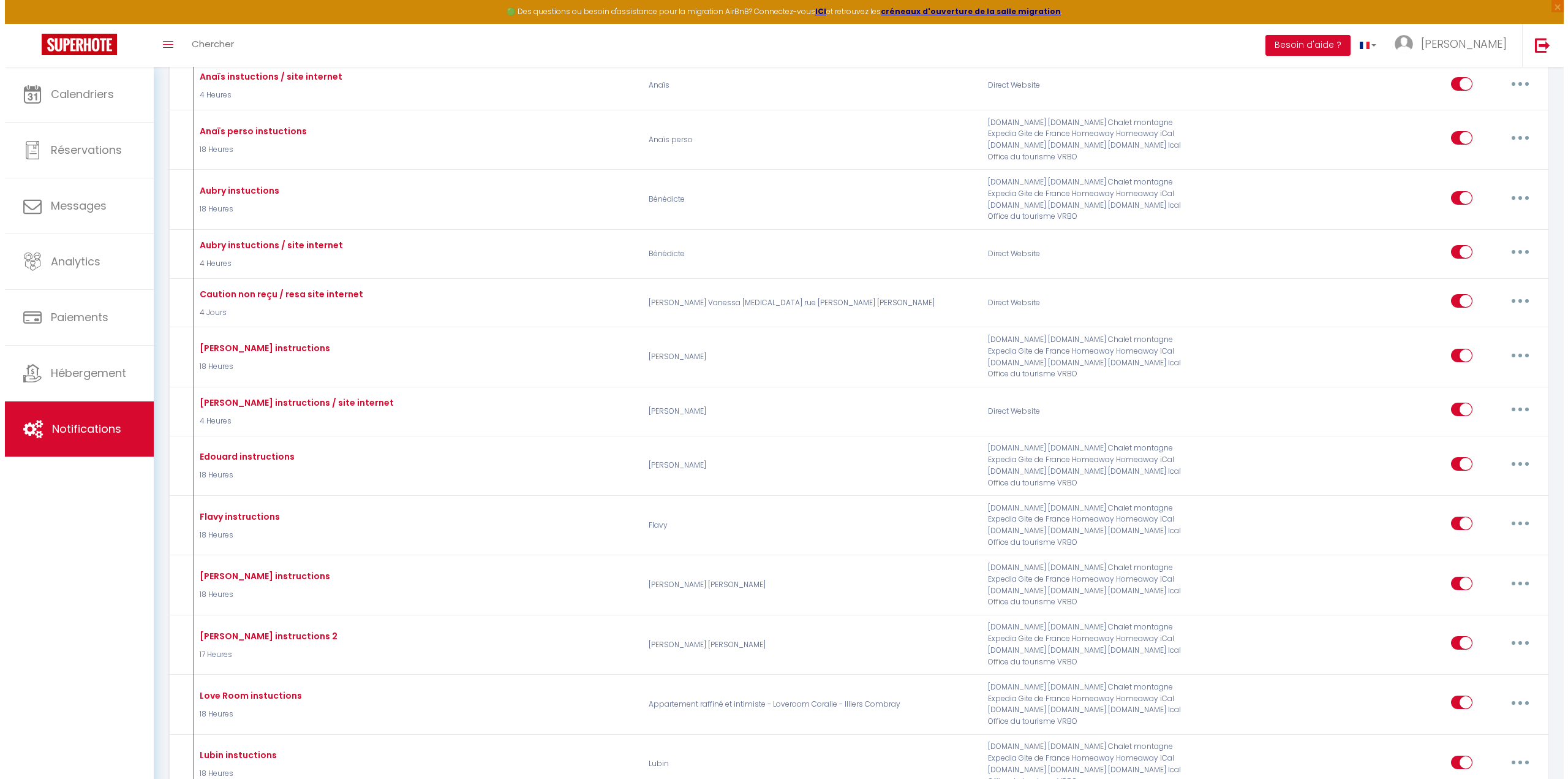
scroll to position [1164, 0]
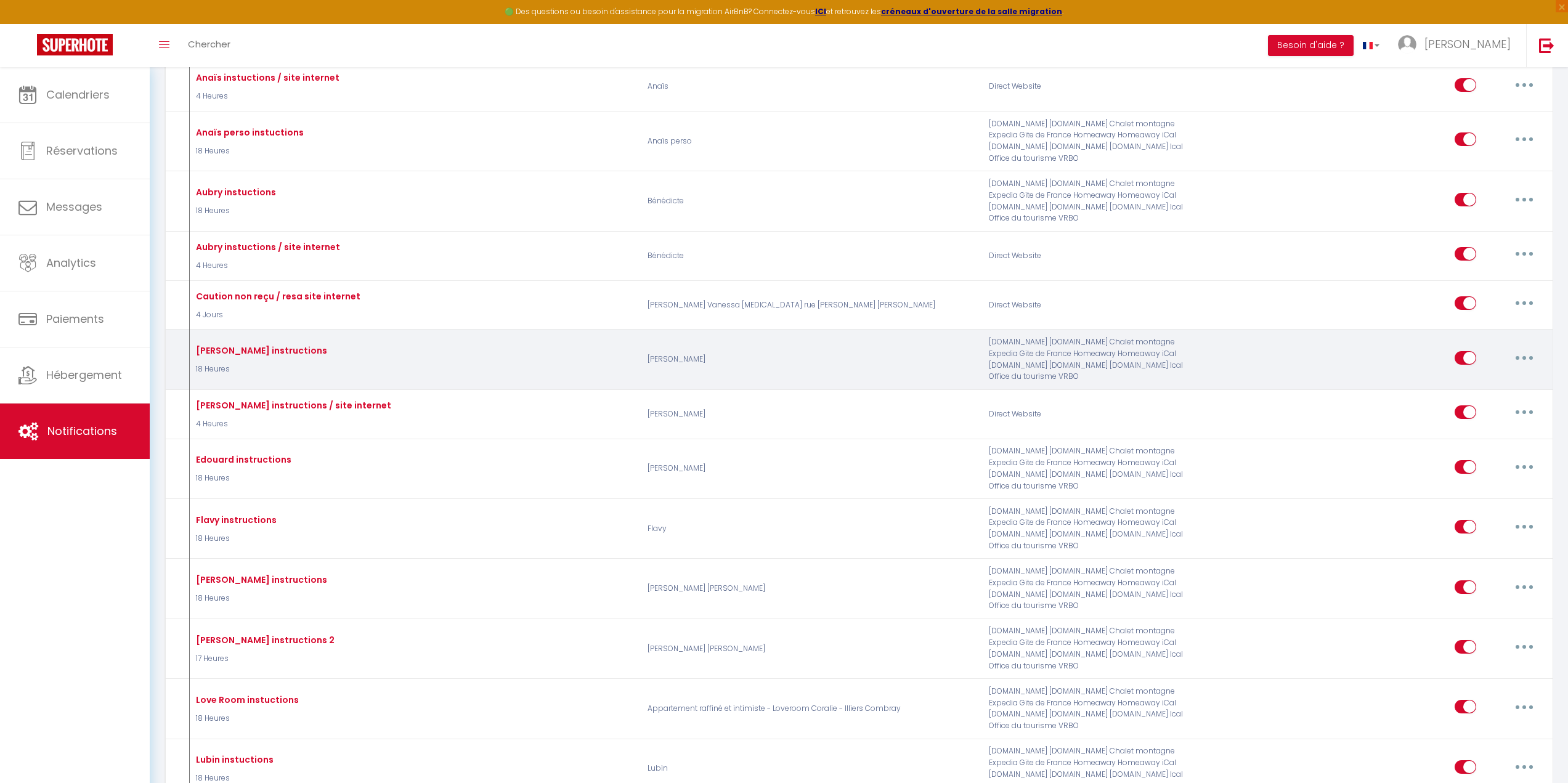
click at [1523, 356] on icon "button" at bounding box center [1524, 357] width 4 height 4
click at [1471, 375] on link "Editer" at bounding box center [1492, 385] width 91 height 21
type input "[PERSON_NAME] instructions"
select select "18 Heures"
select select
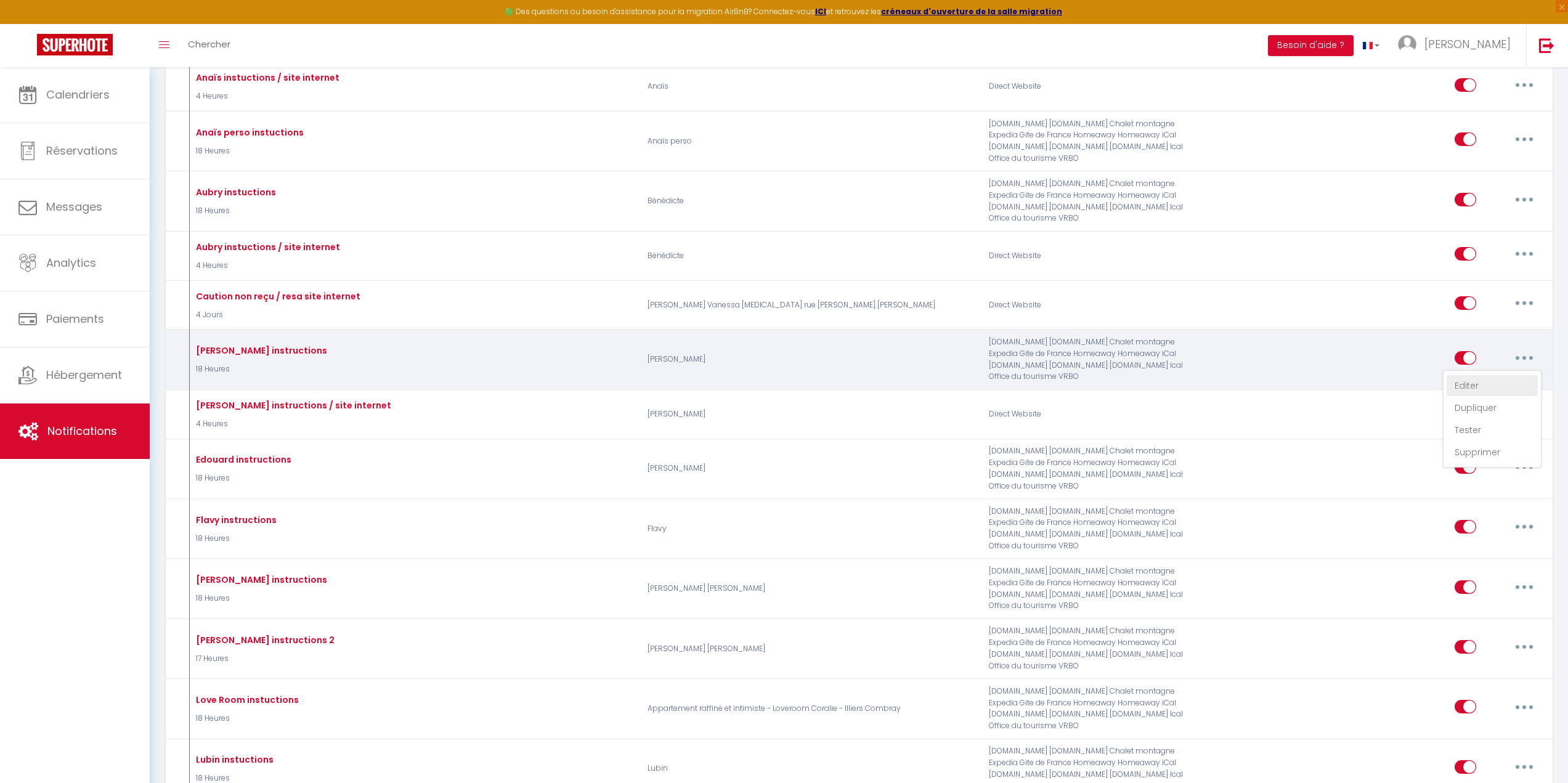
checkbox input "true"
checkbox input "false"
radio input "true"
type input "Instructions"
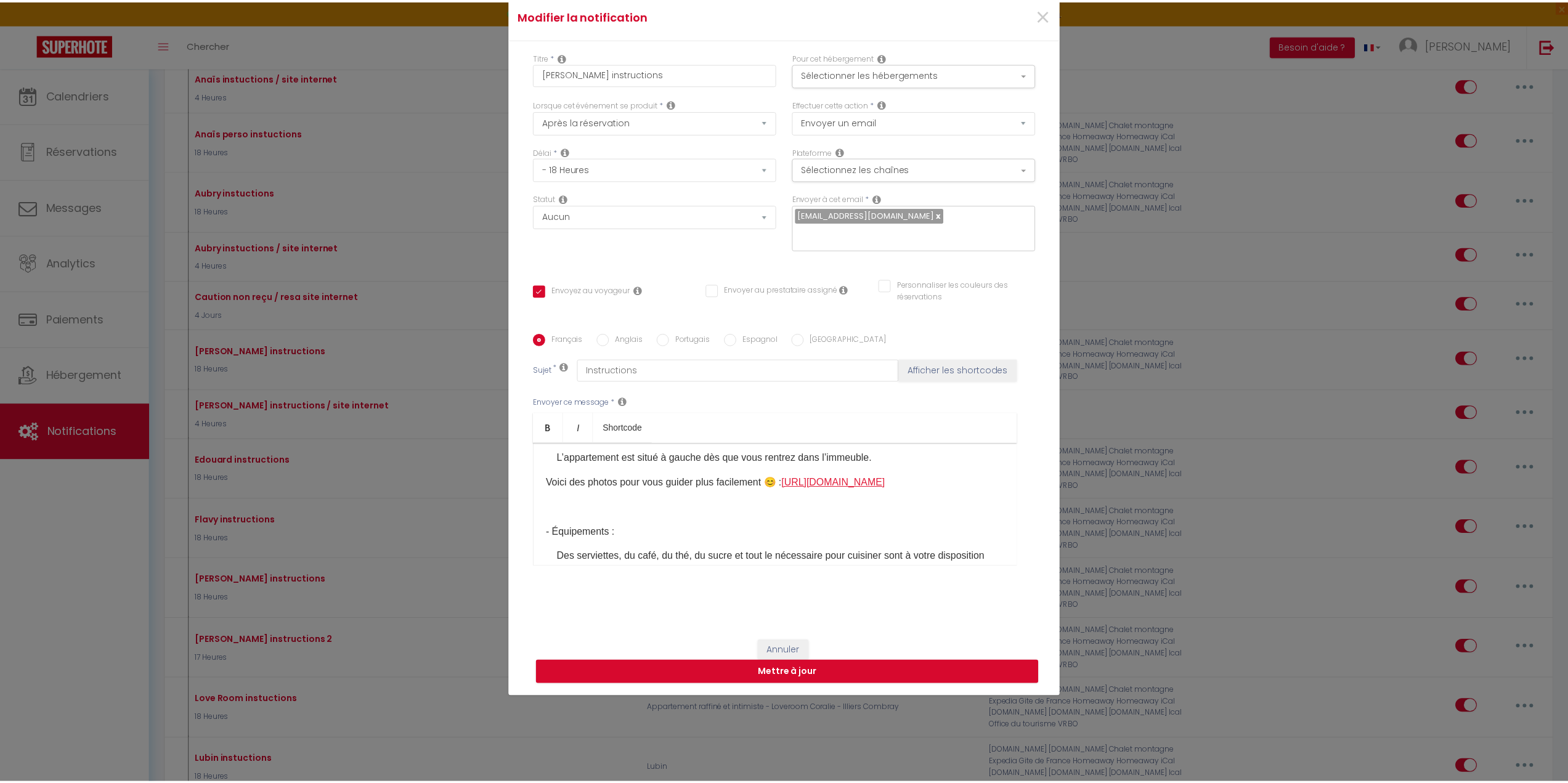
scroll to position [308, 0]
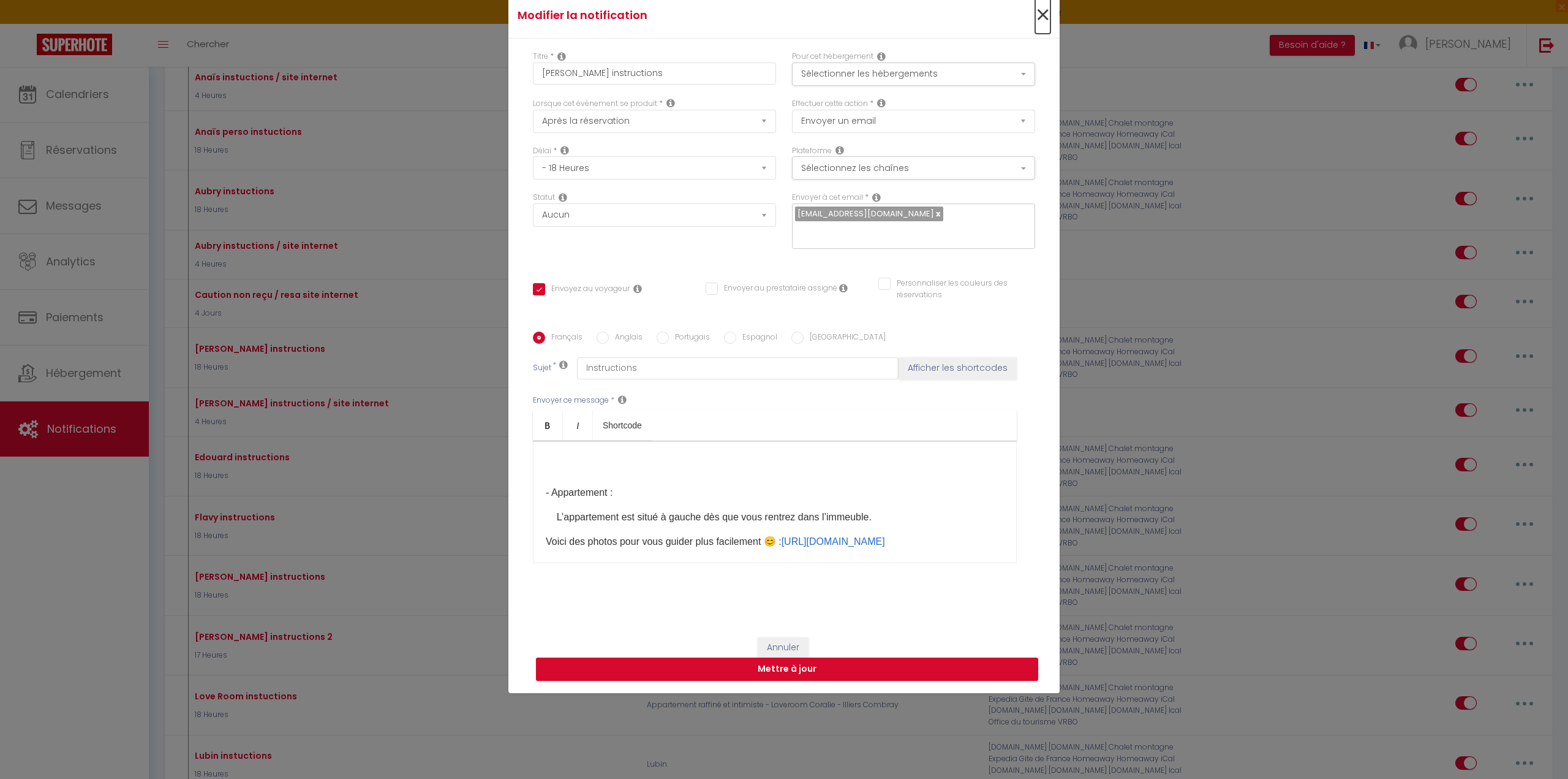
click at [1045, 16] on span "×" at bounding box center [1042, 15] width 15 height 37
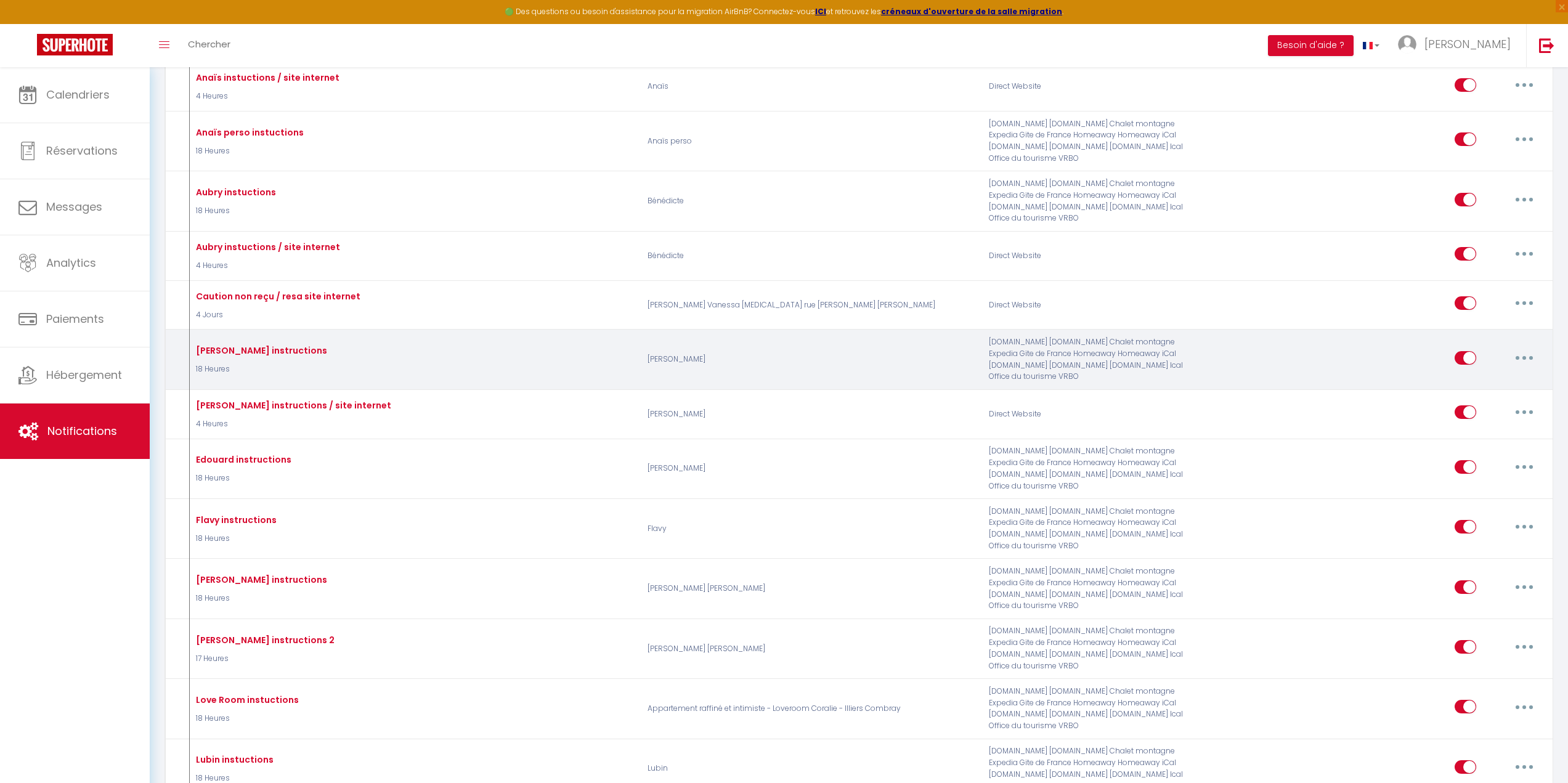
click at [1525, 356] on icon "button" at bounding box center [1524, 357] width 4 height 4
click at [1490, 375] on link "Editer" at bounding box center [1492, 385] width 91 height 21
checkbox input "true"
checkbox input "false"
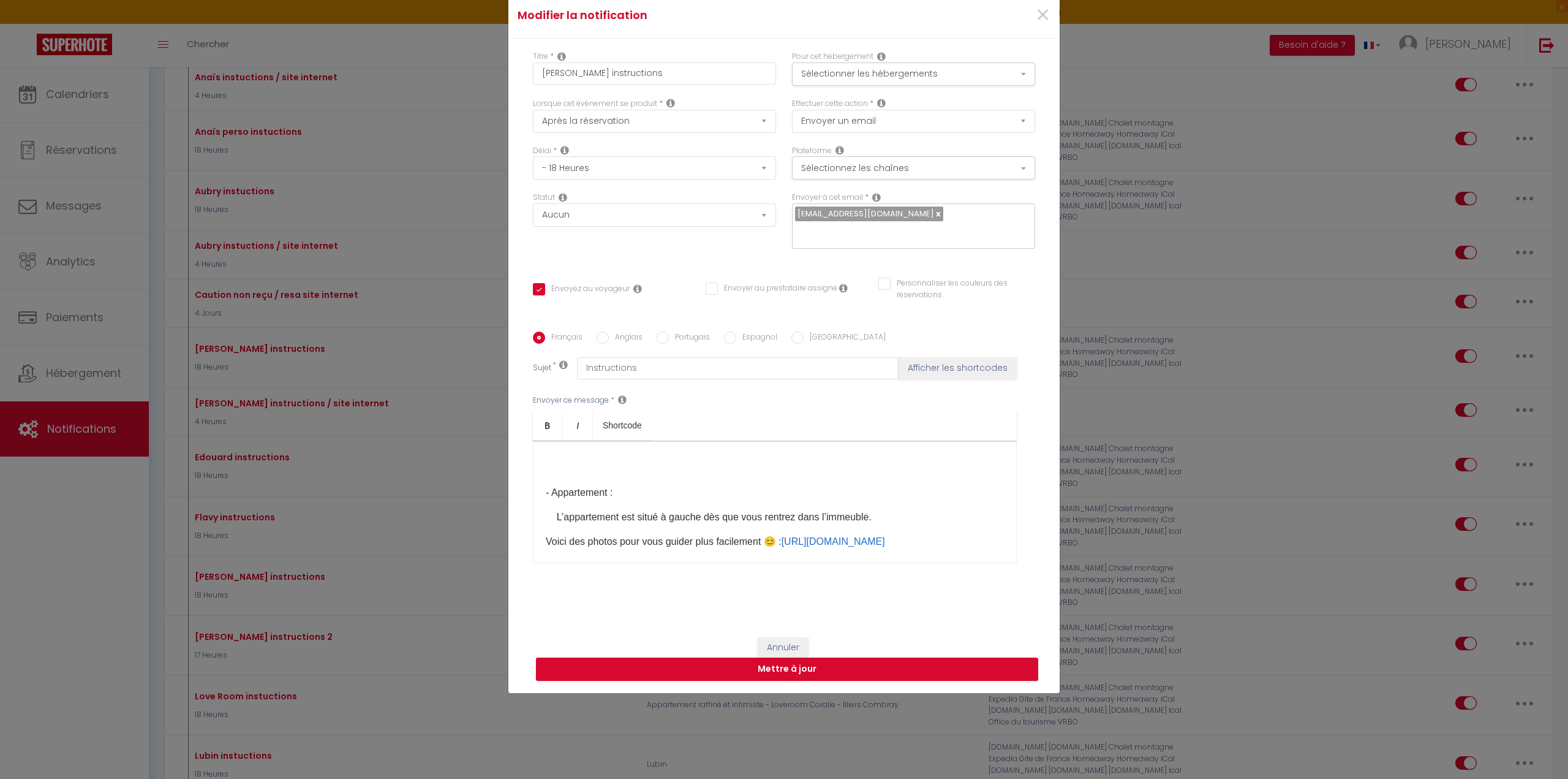
click at [70, 265] on div "Modifier la notification × Titre * [PERSON_NAME] instructions Pour cet hébergem…" at bounding box center [784, 389] width 1568 height 779
click at [1035, 21] on span "×" at bounding box center [1042, 15] width 15 height 37
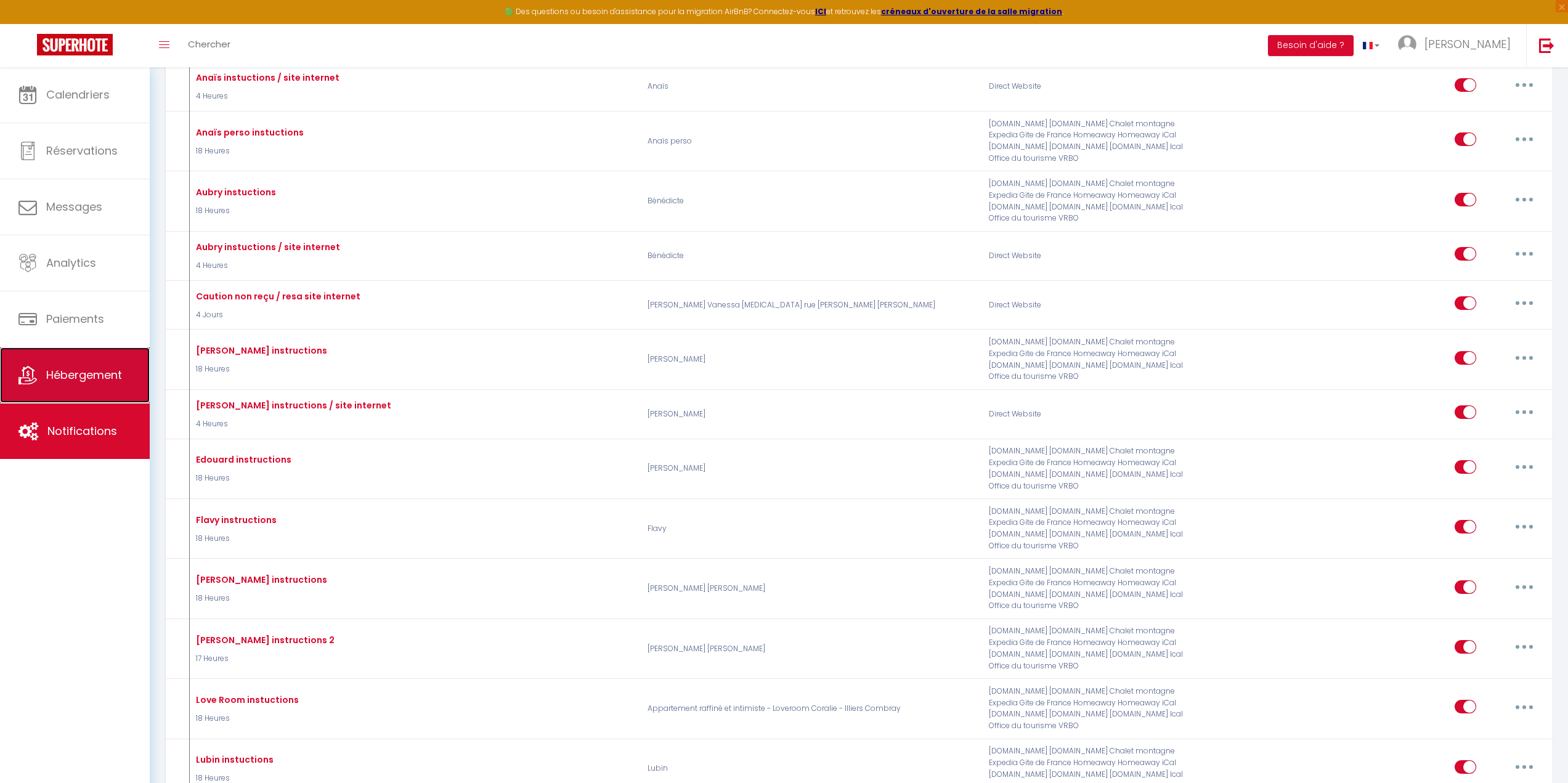
click at [99, 367] on span "Hébergement" at bounding box center [84, 374] width 76 height 15
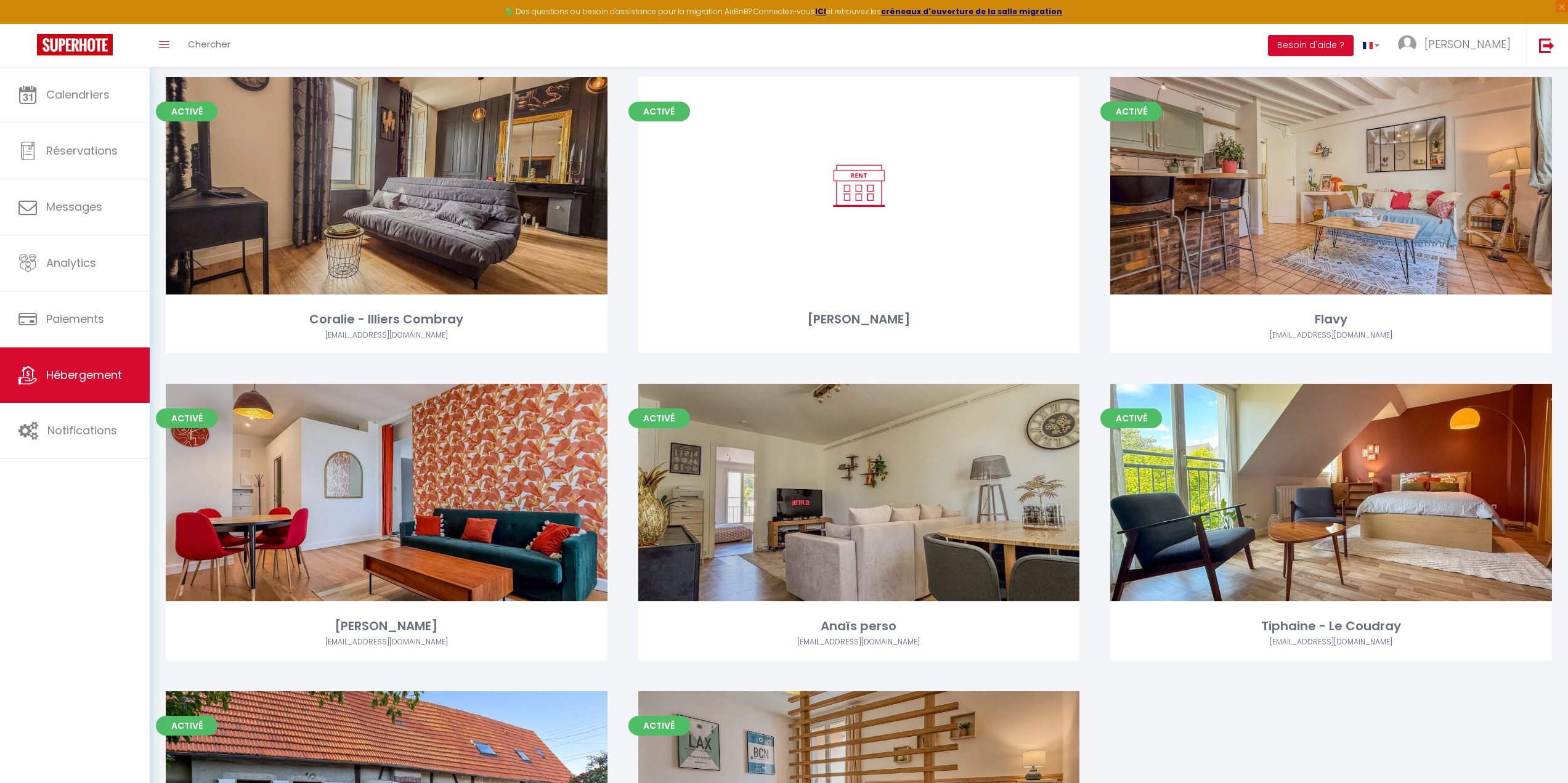
scroll to position [1663, 0]
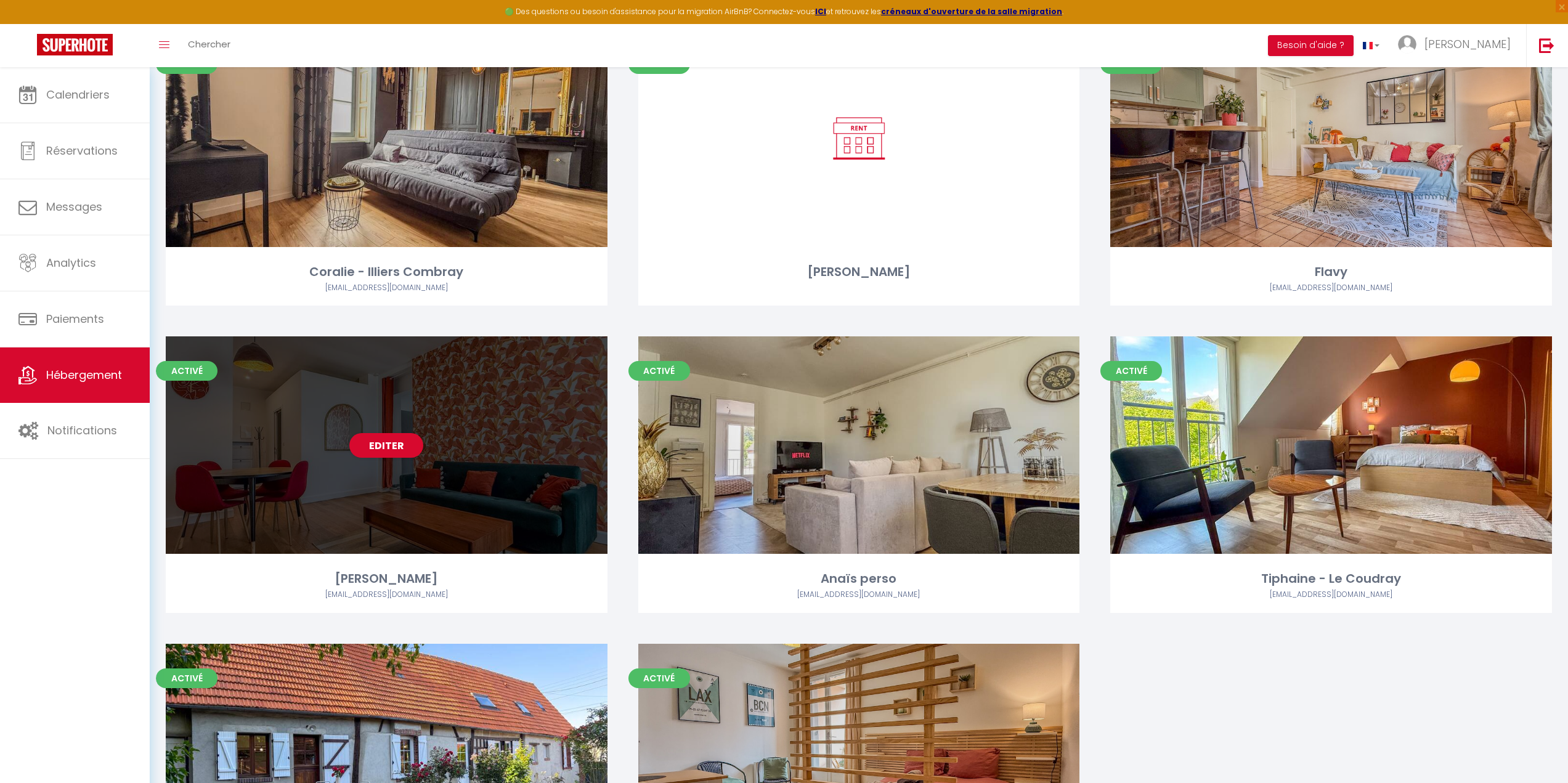
click at [370, 489] on div "Editer" at bounding box center [386, 445] width 442 height 217
click at [375, 447] on link "Editer" at bounding box center [386, 445] width 74 height 25
select select "3"
select select "2"
select select "1"
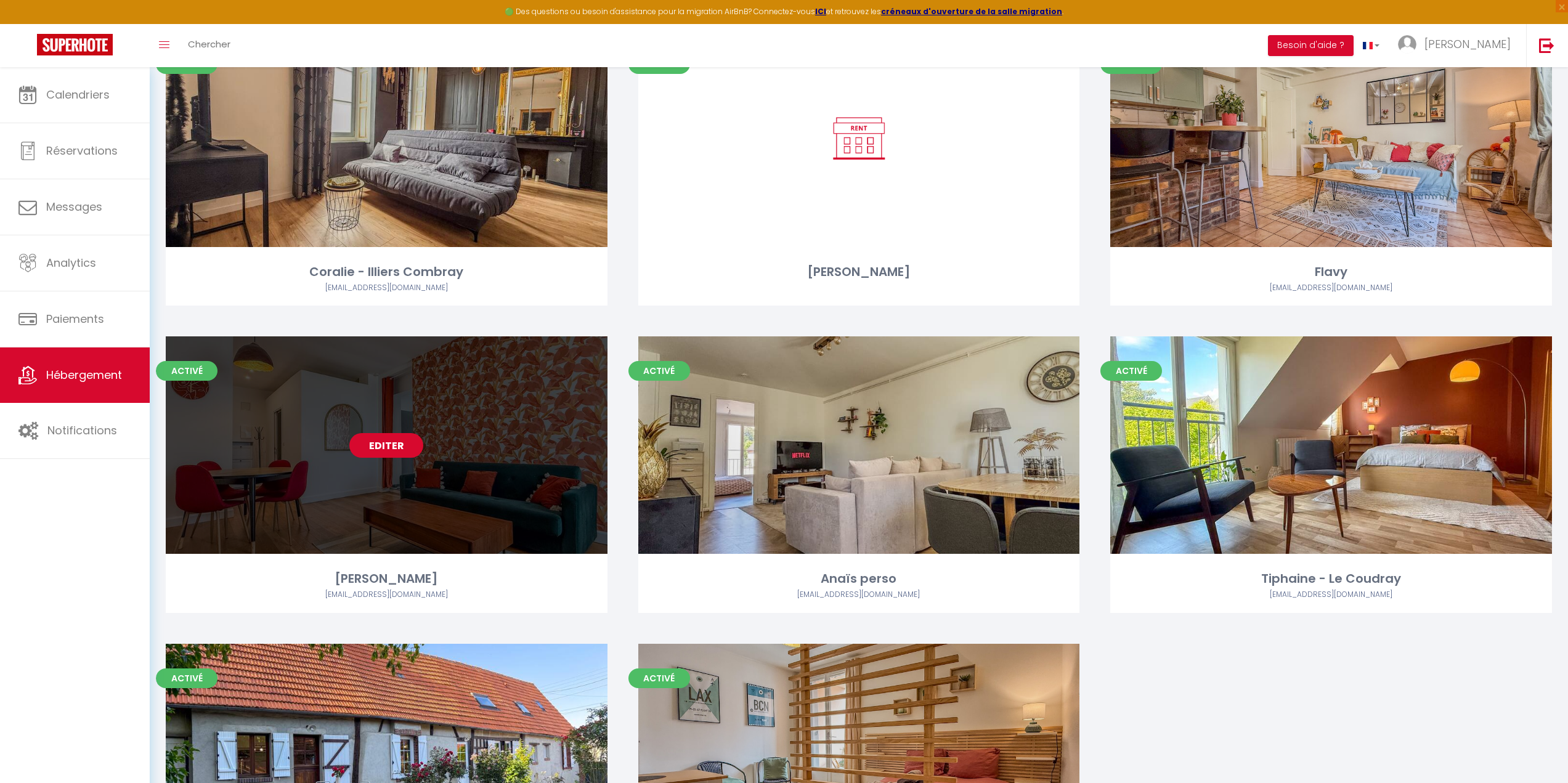
select select "1"
select select
select select "28"
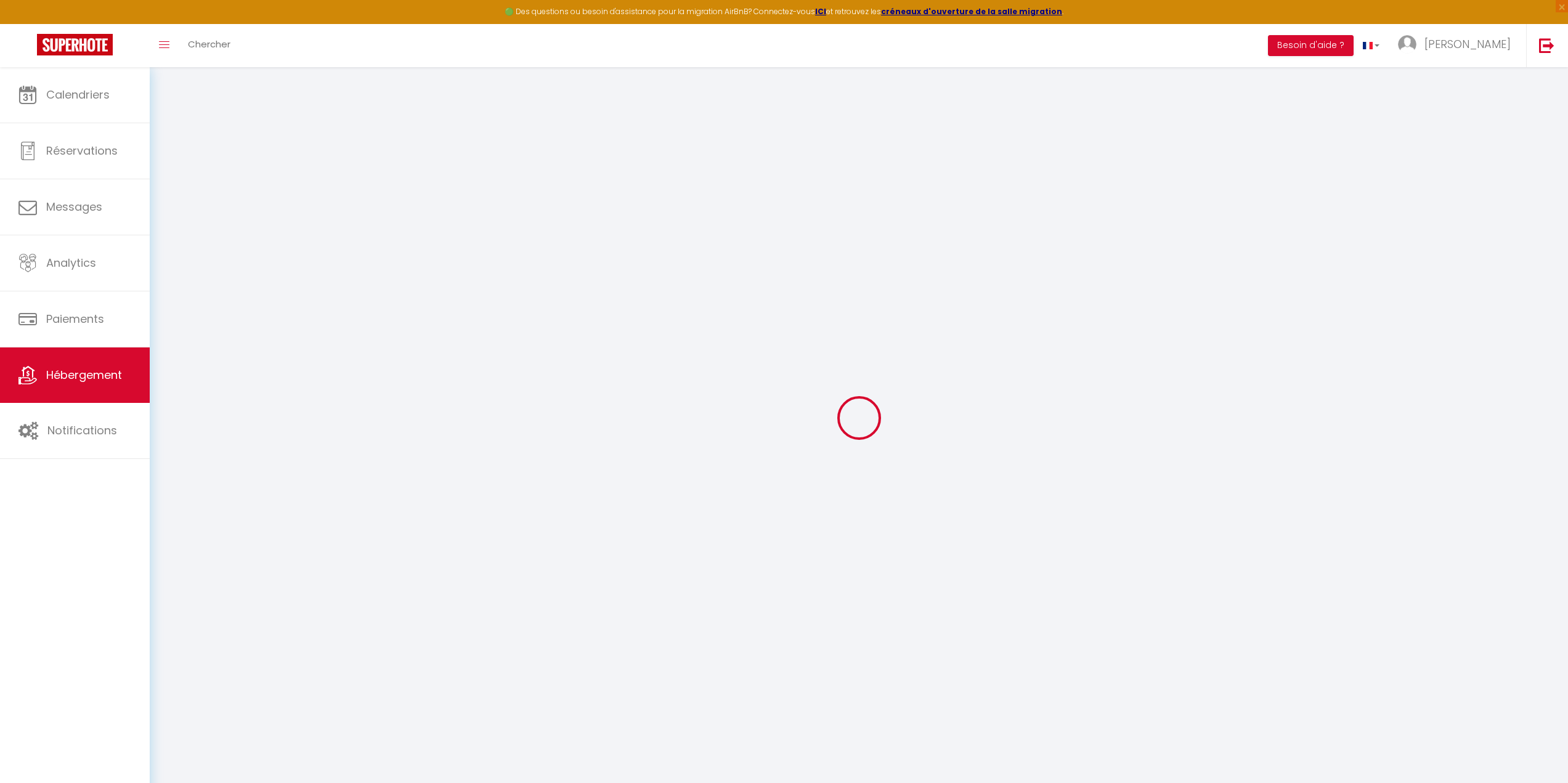
select select
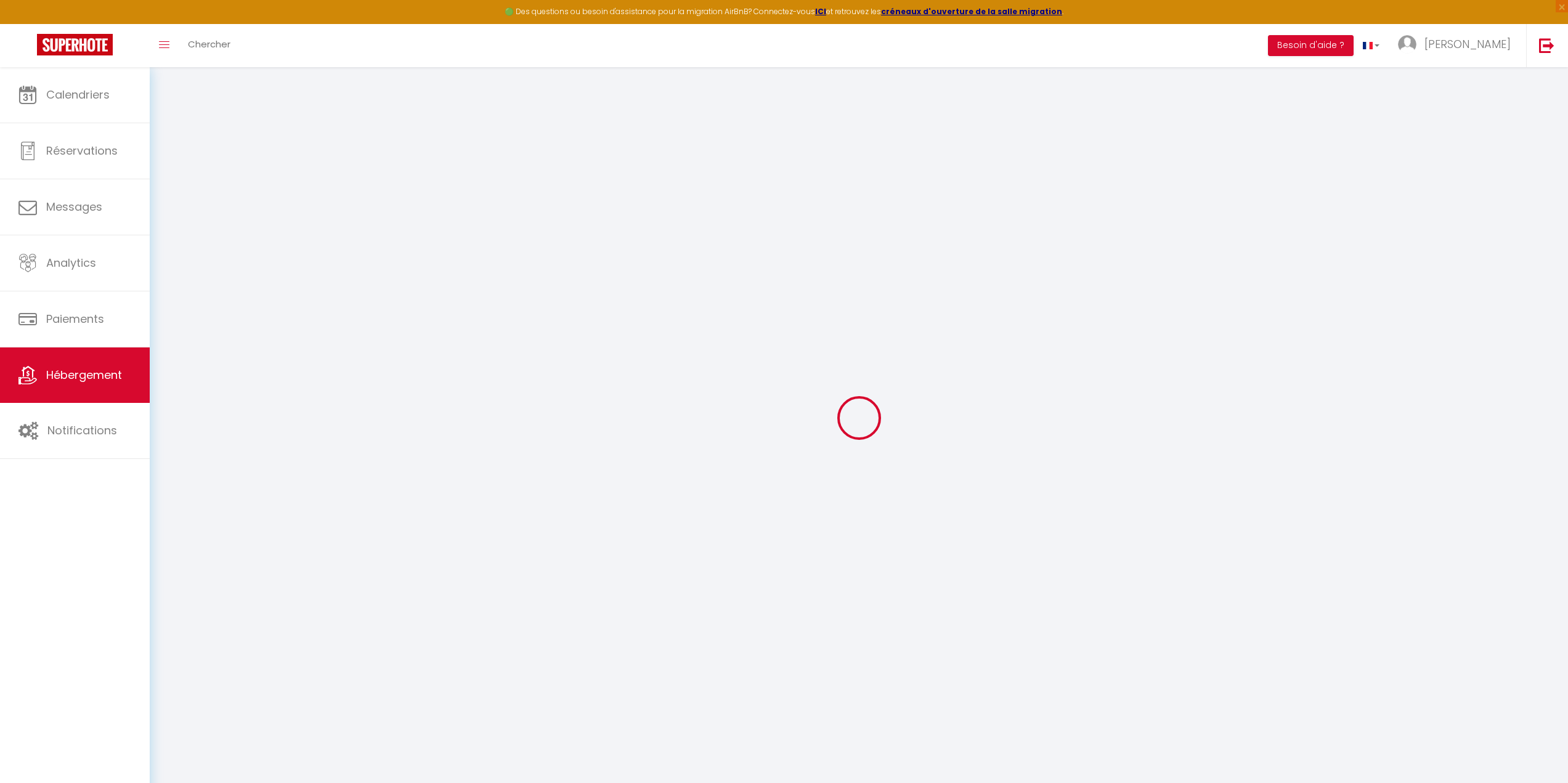
select select
checkbox input "false"
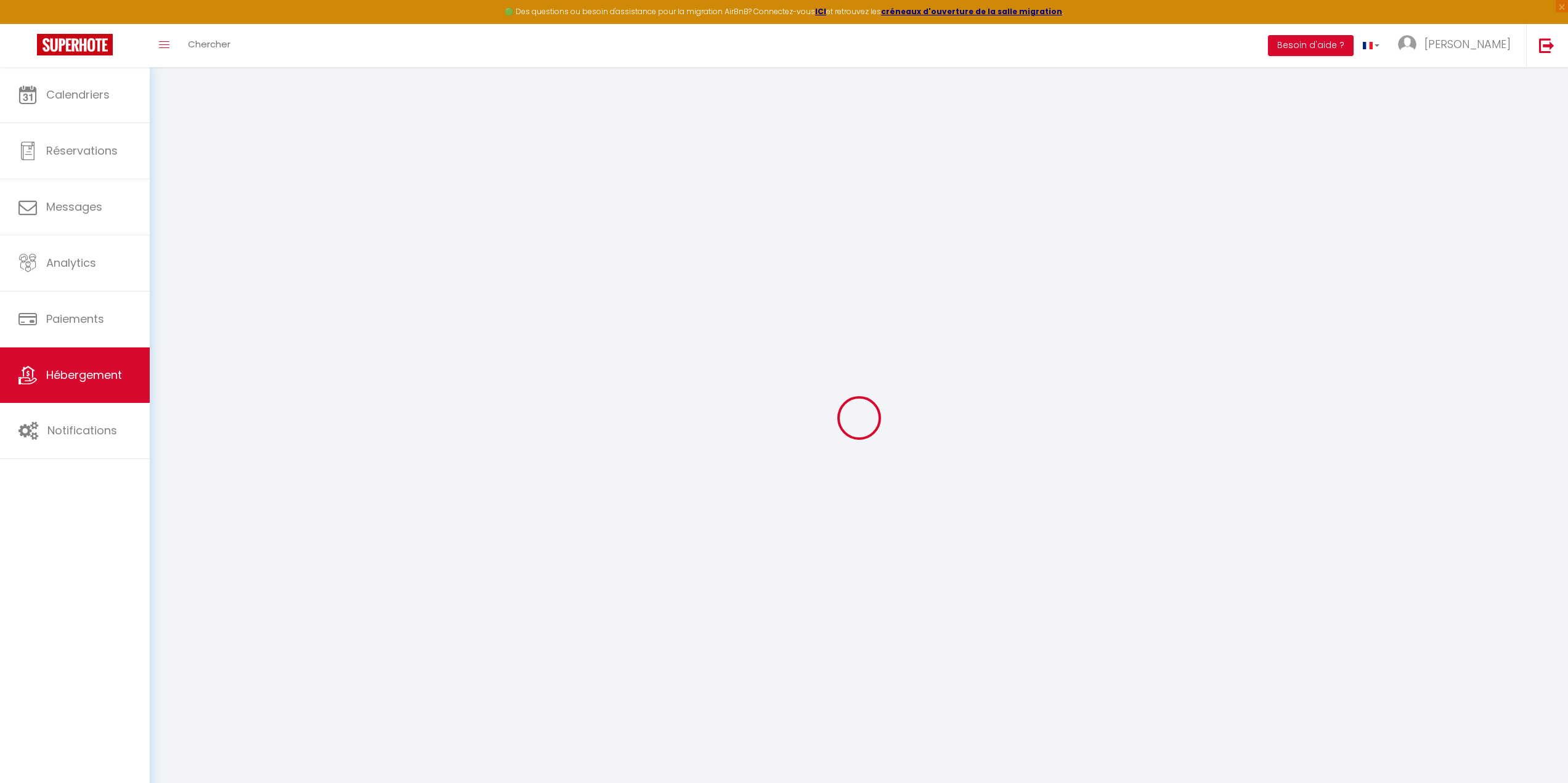
select select
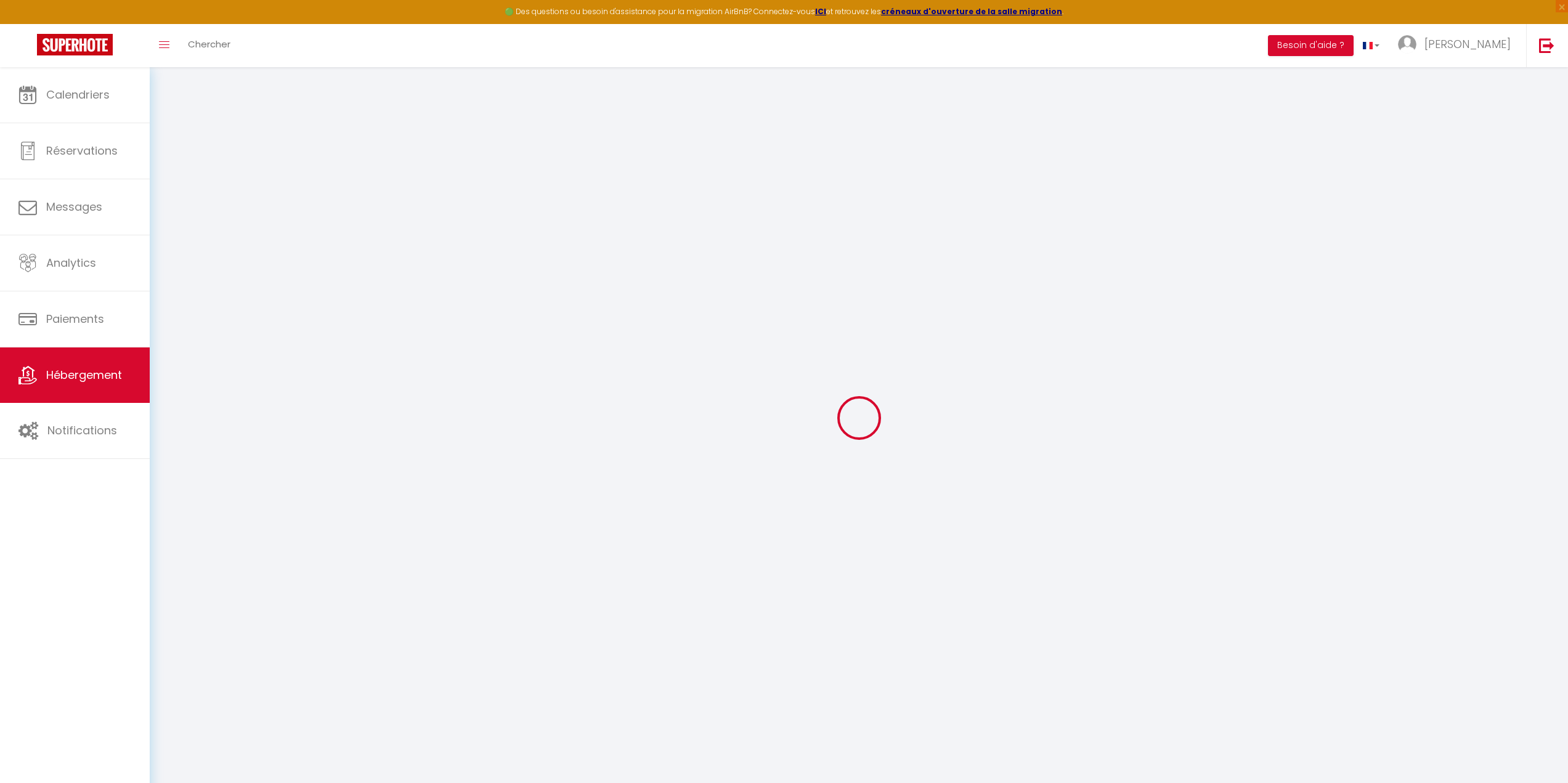
select select
checkbox input "false"
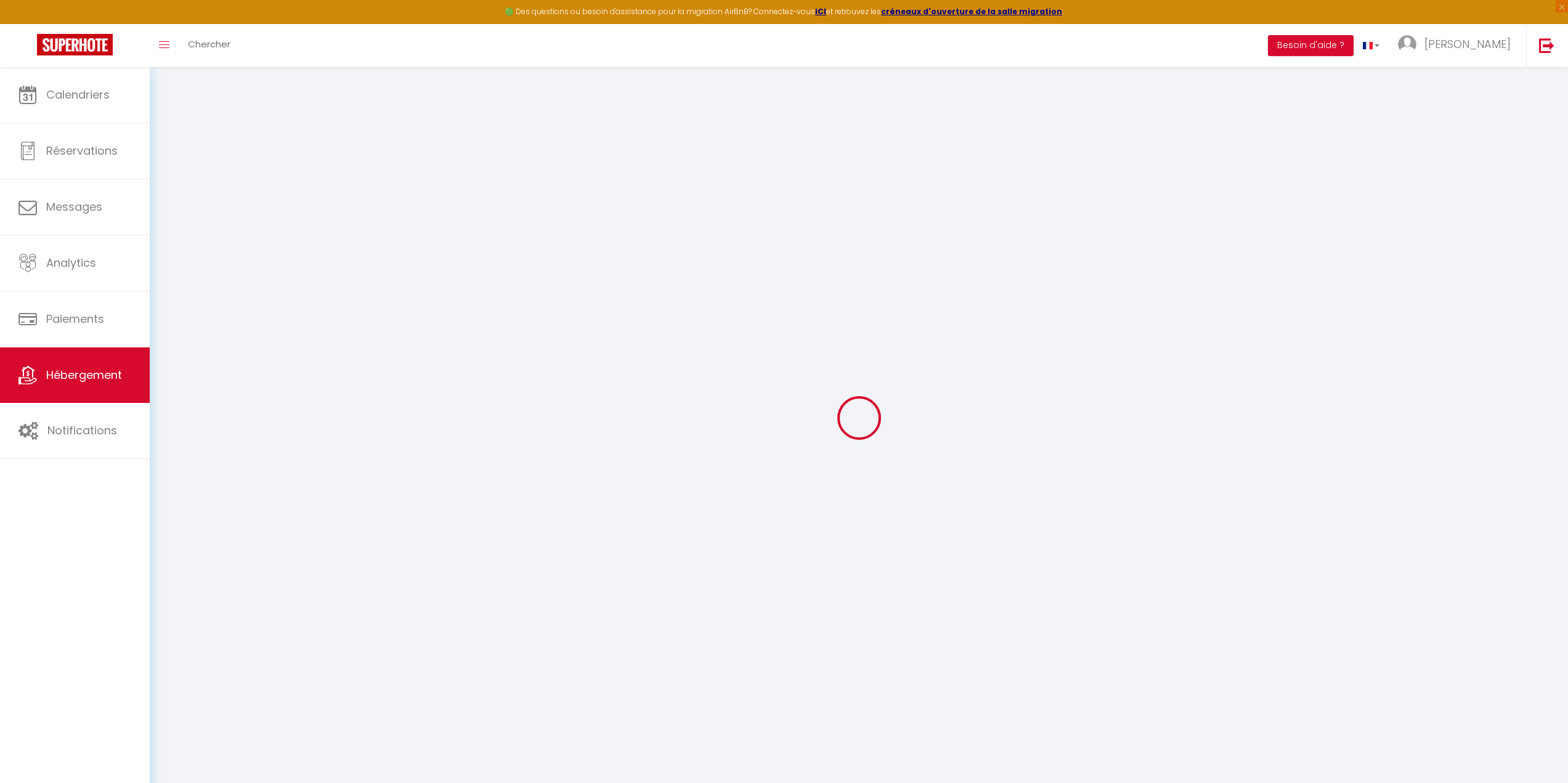
checkbox input "false"
select select
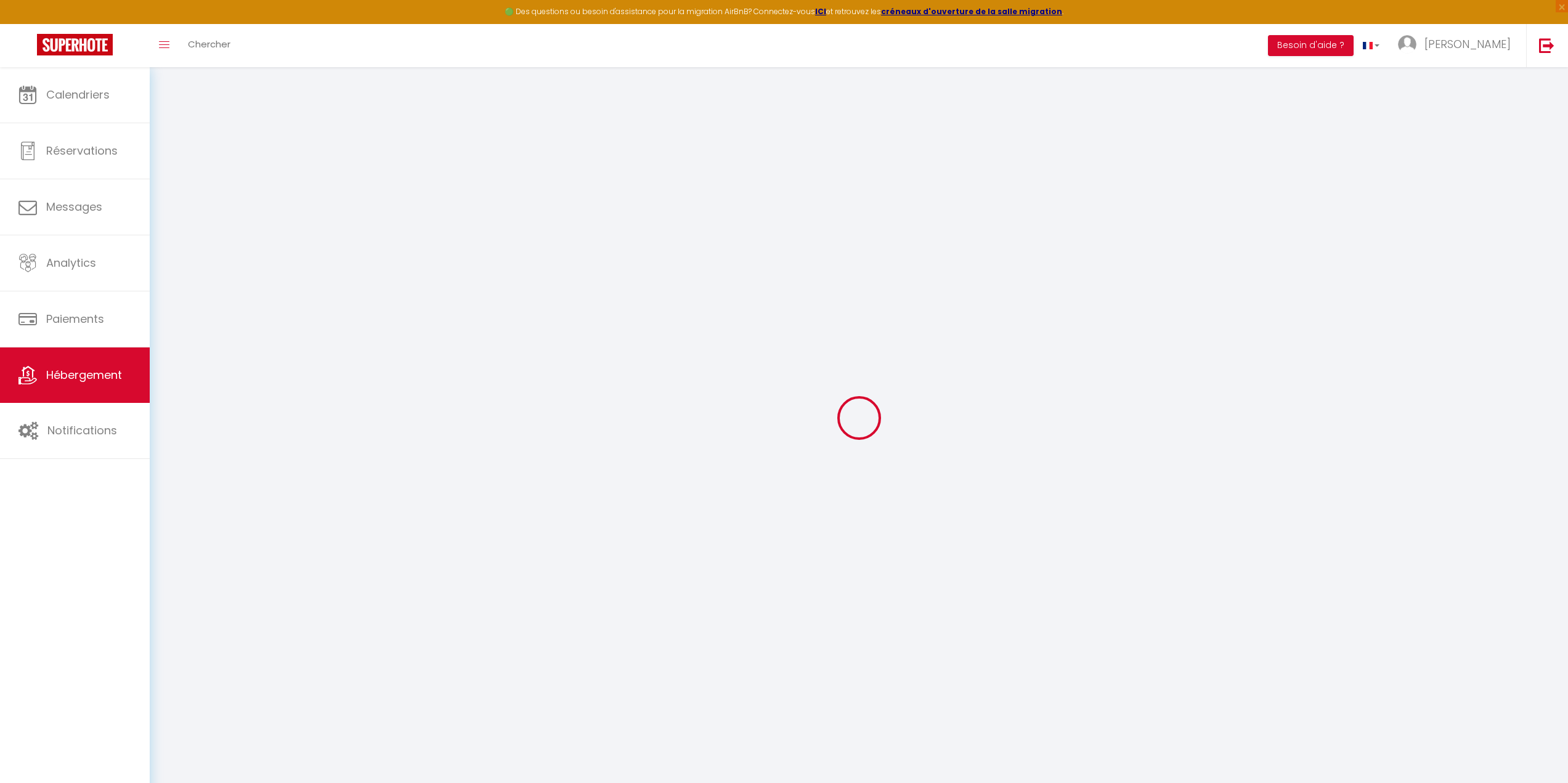
select select
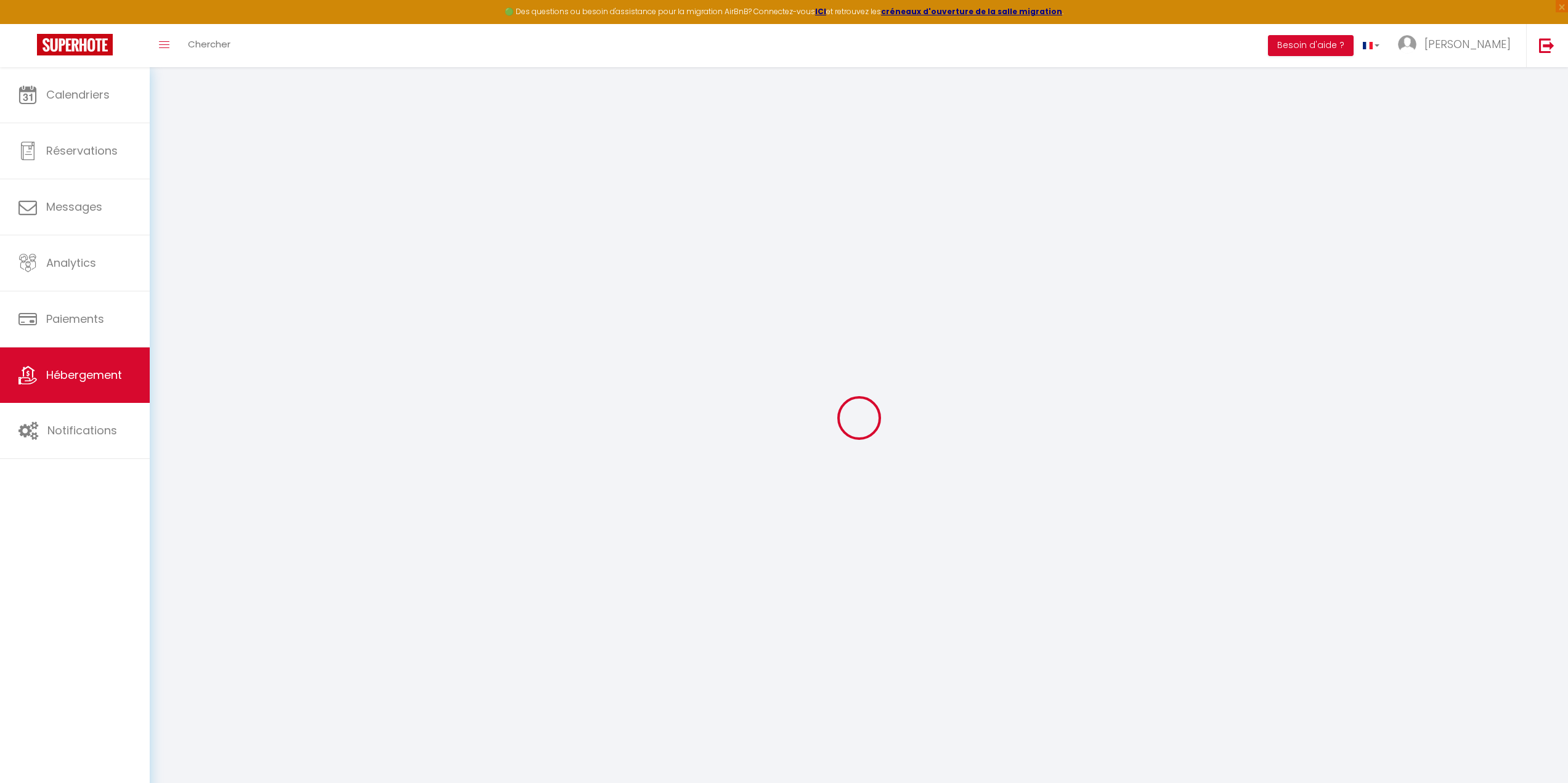
checkbox input "false"
select select
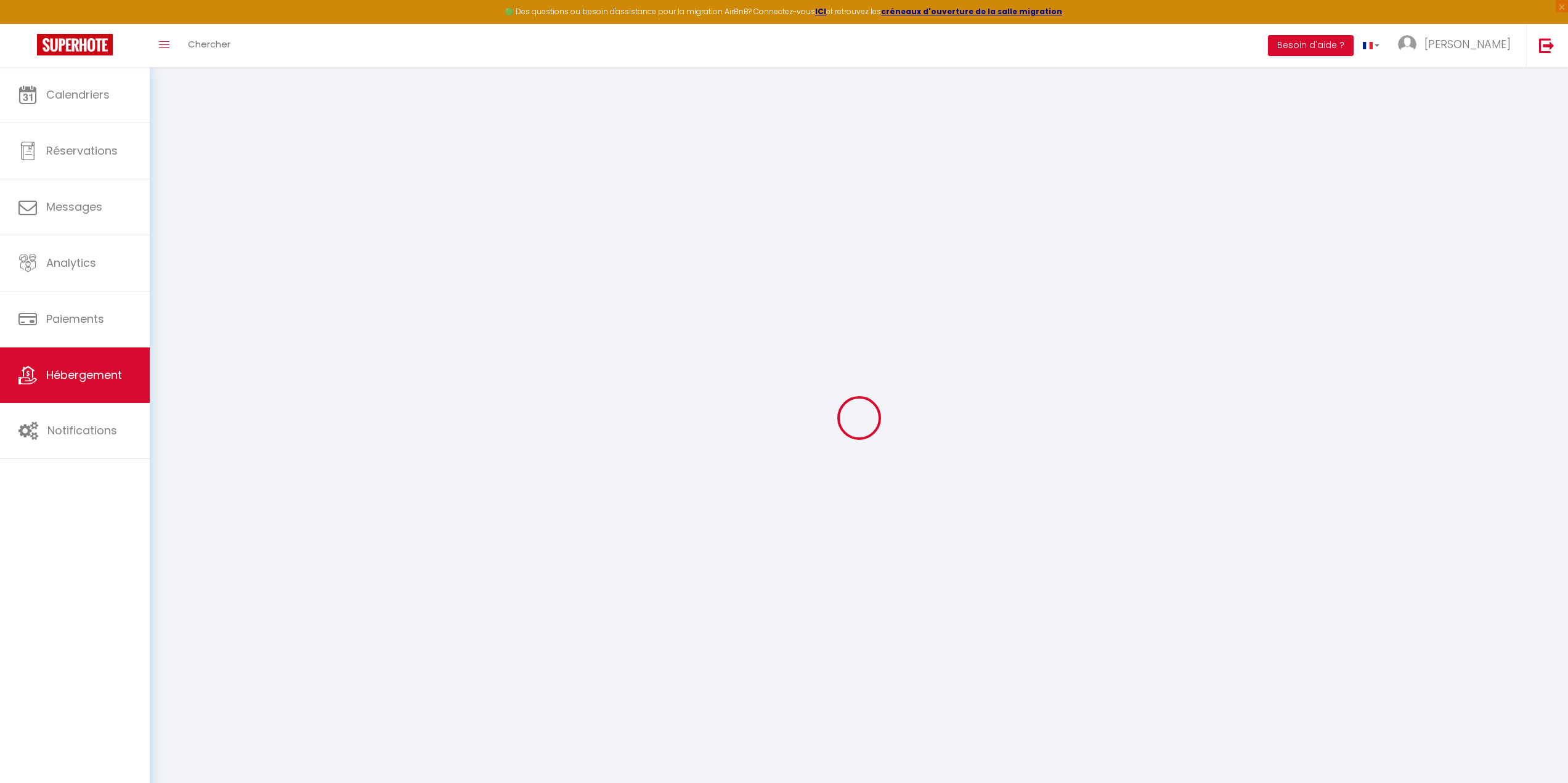
select select
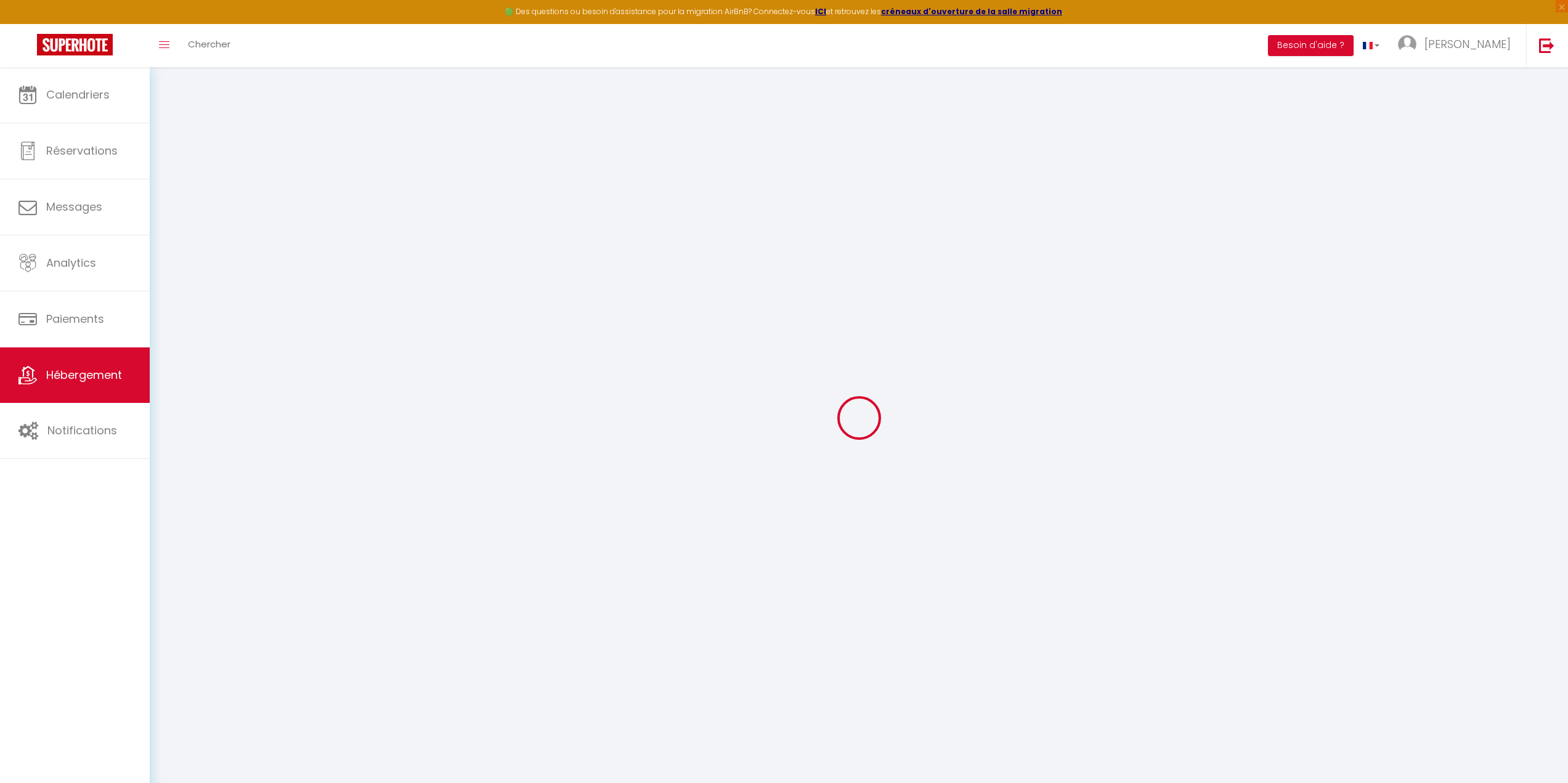
select select
checkbox input "false"
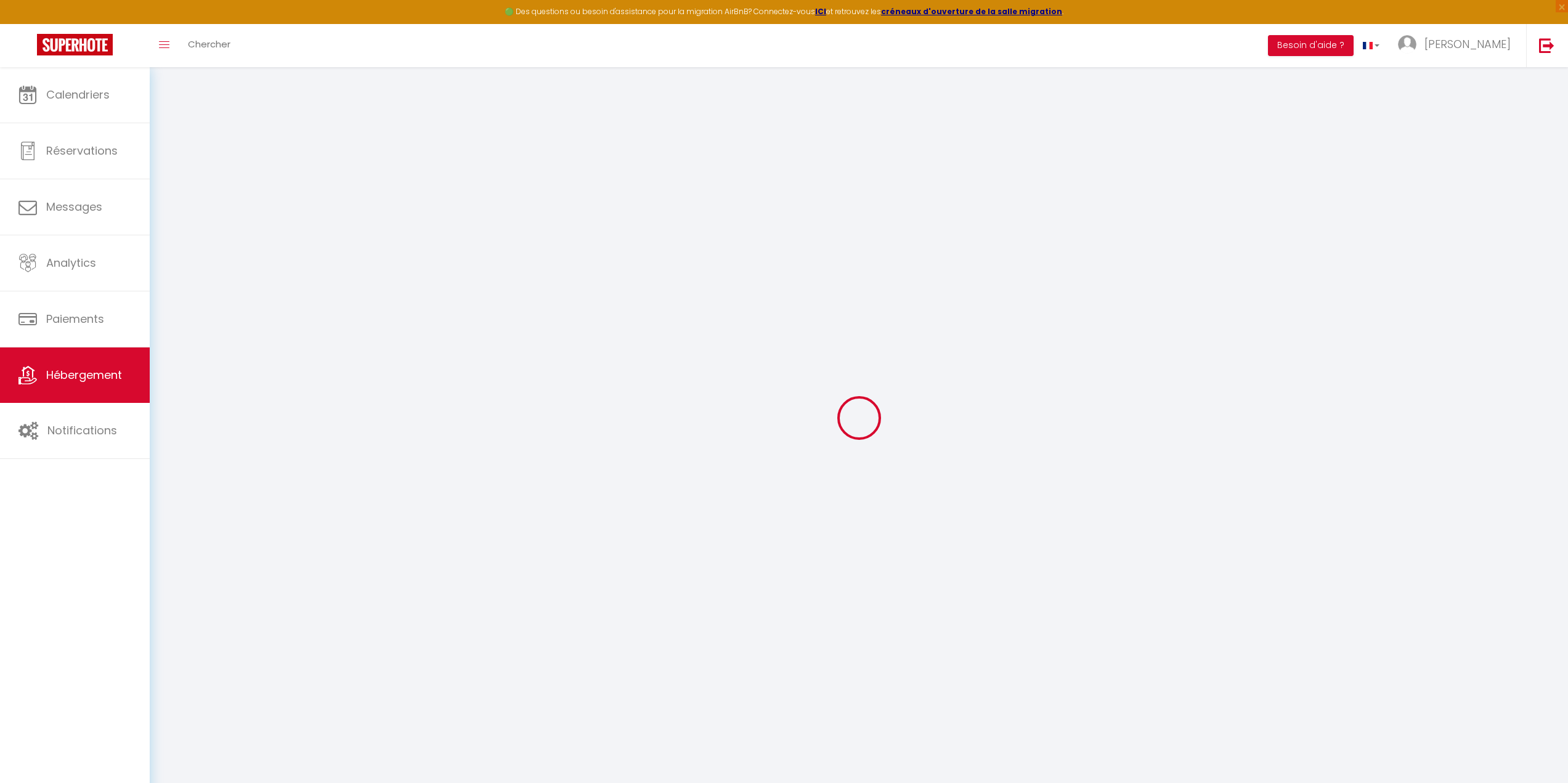
checkbox input "false"
select select
type input "[PERSON_NAME]"
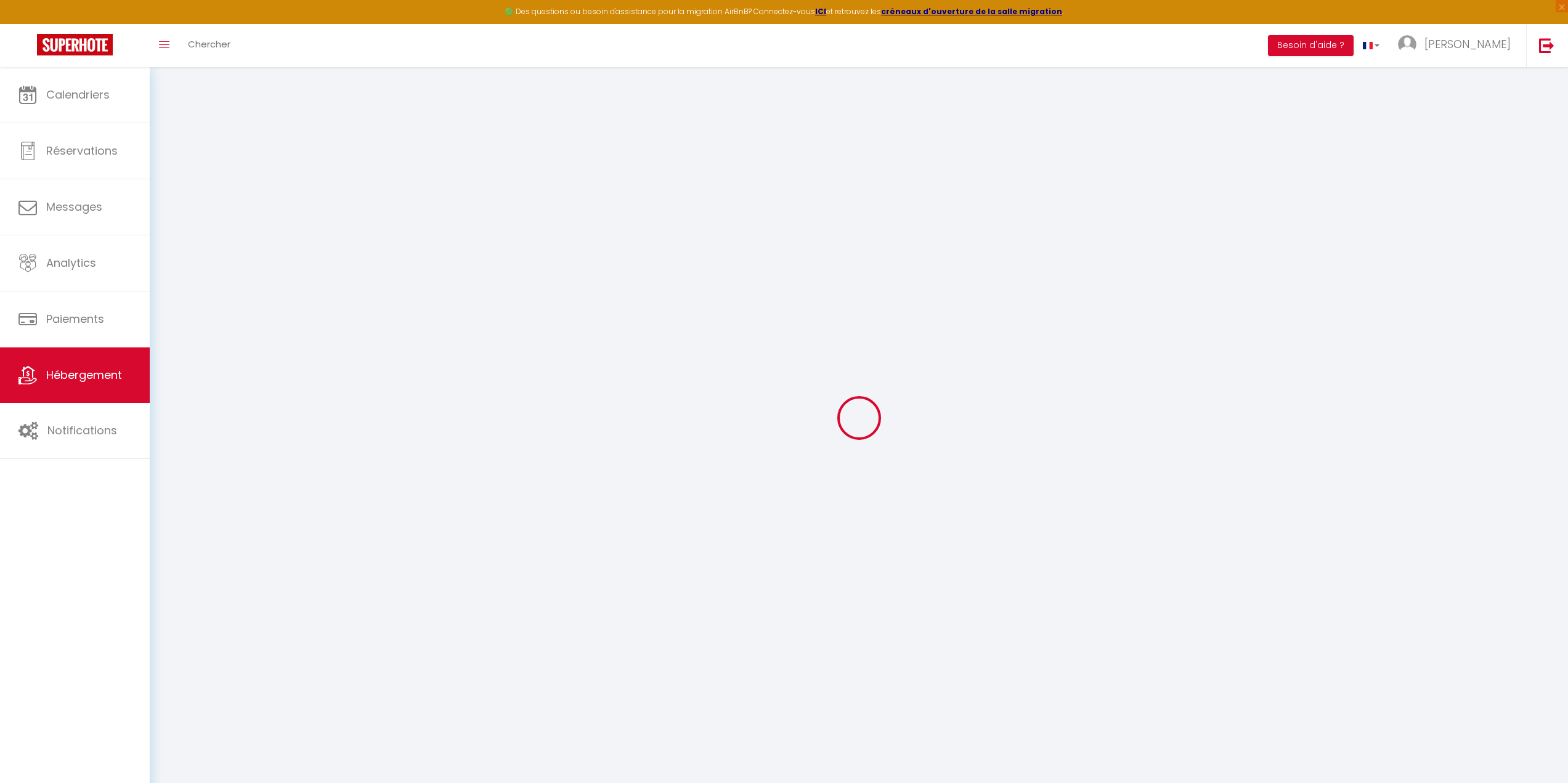
type input "Santerre"
type input "55"
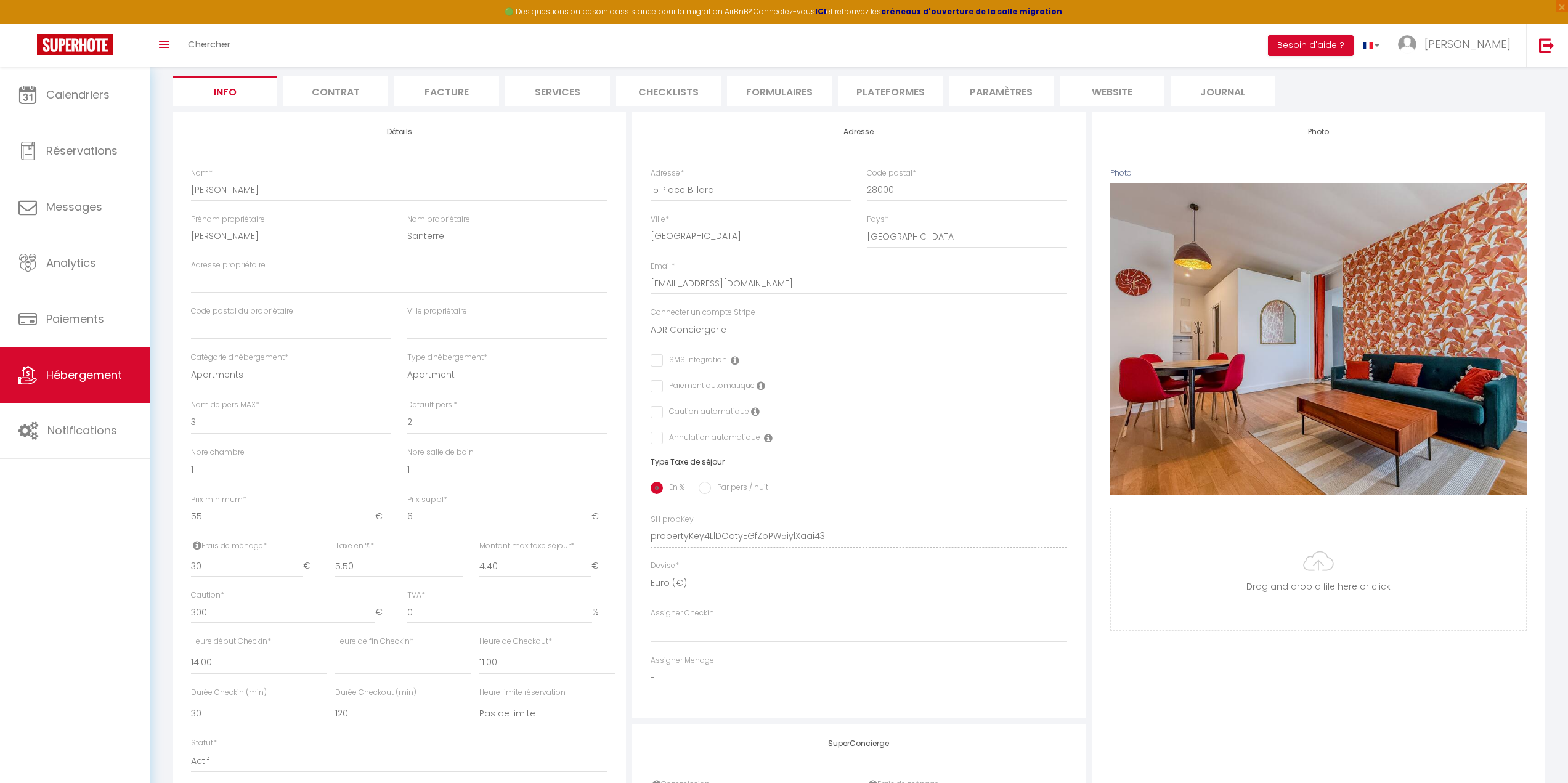
scroll to position [123, 0]
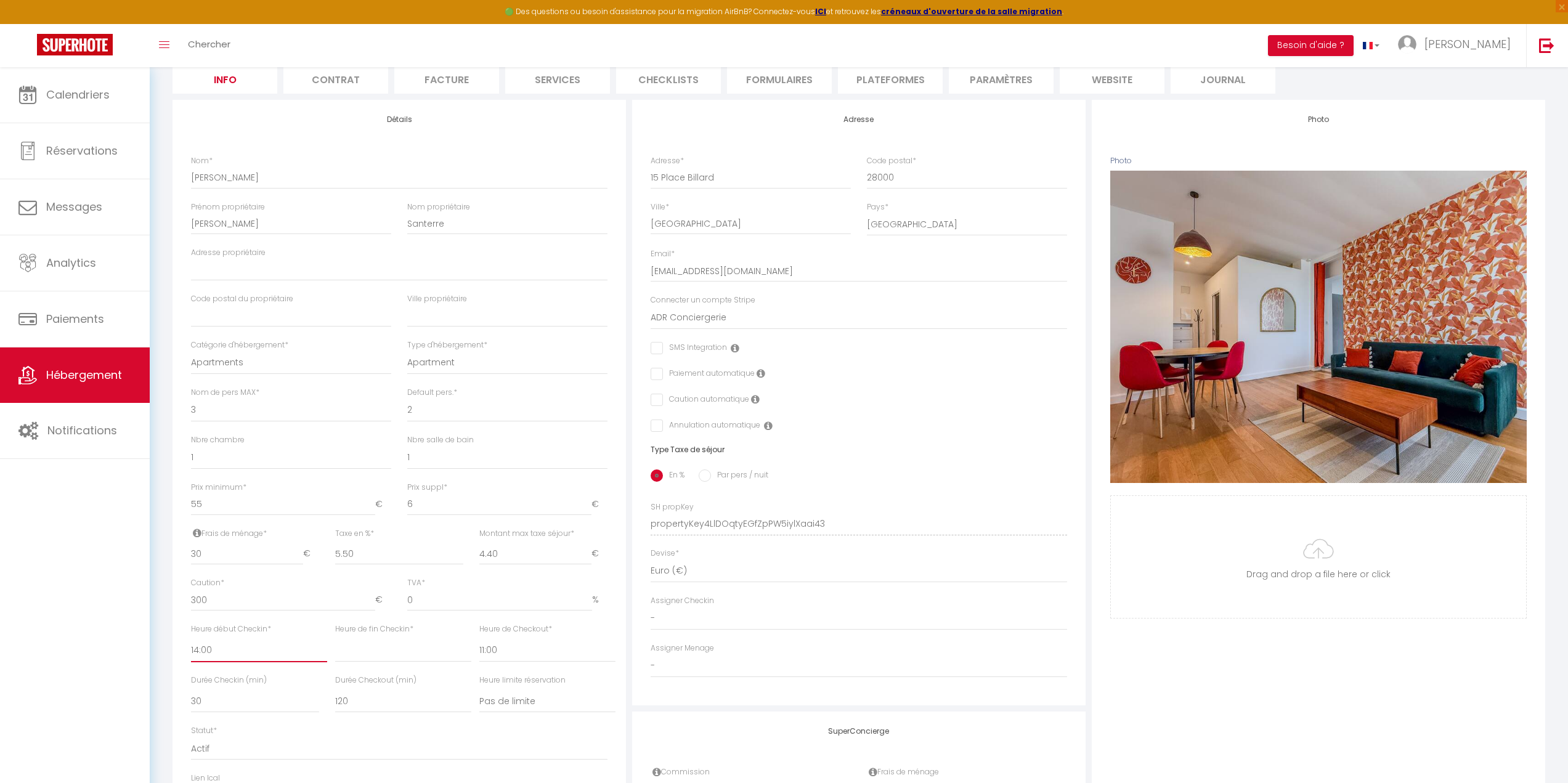
click at [254, 647] on select "00:00 00:15 00:30 00:45 01:00 01:15 01:30 01:45 02:00 02:15 02:30 02:45 03:00" at bounding box center [258, 650] width 136 height 23
click at [191, 639] on select "00:00 00:15 00:30 00:45 01:00 01:15 01:30 01:45 02:00 02:15 02:30 02:45 03:00" at bounding box center [258, 650] width 136 height 23
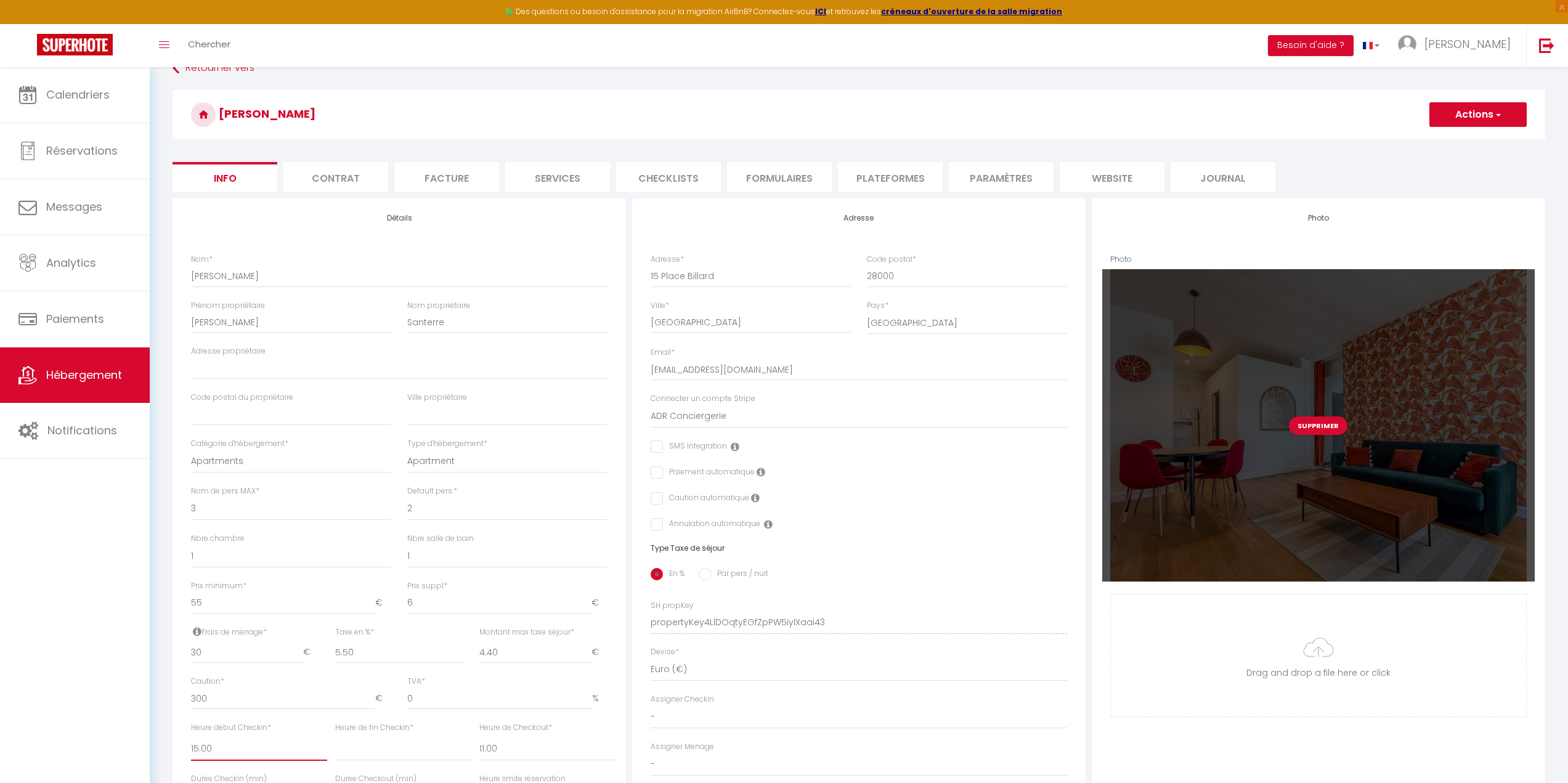
scroll to position [0, 0]
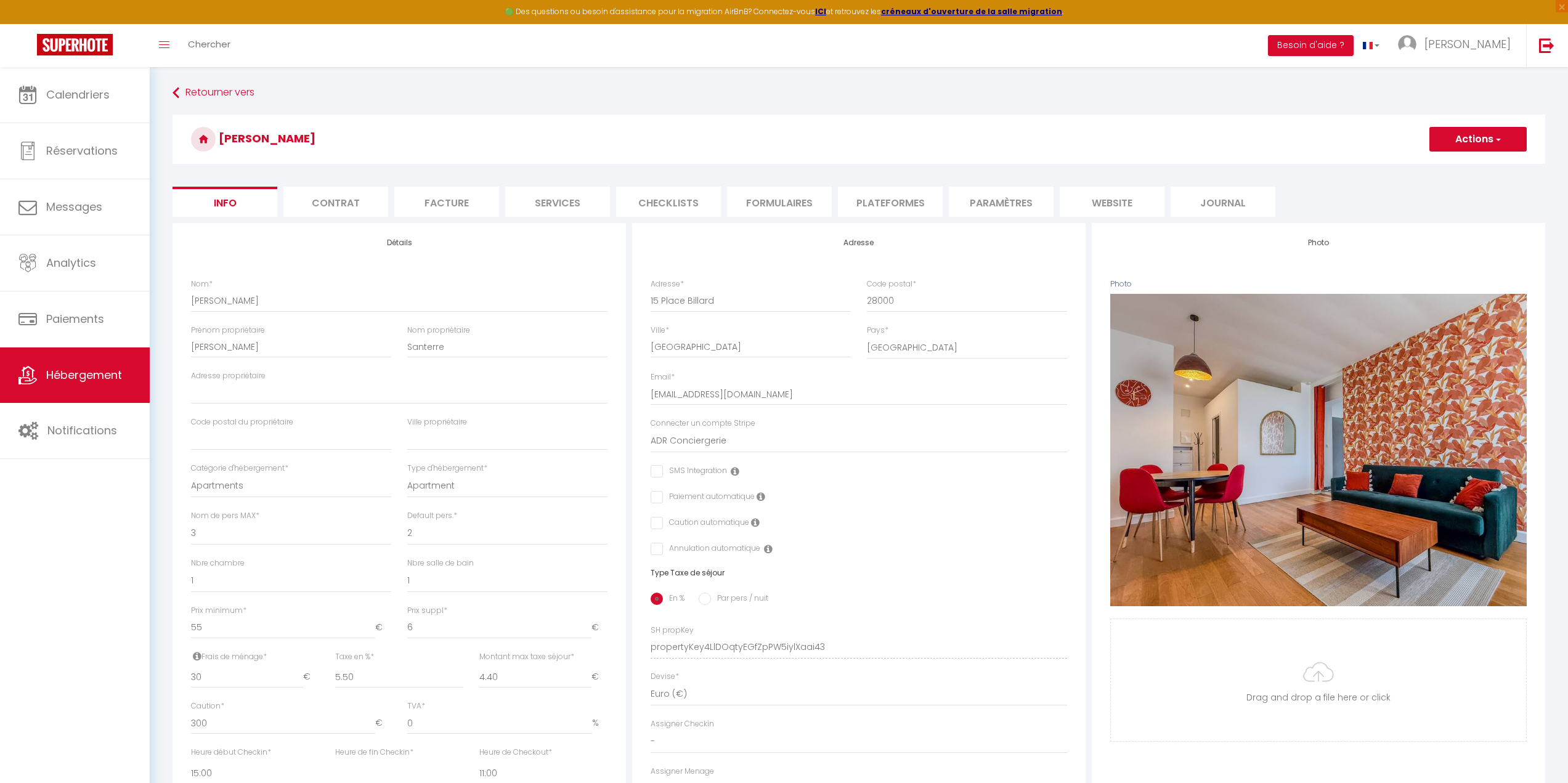
click at [1462, 137] on button "Actions" at bounding box center [1477, 139] width 97 height 25
click at [1436, 167] on input "Enregistrer" at bounding box center [1429, 166] width 46 height 12
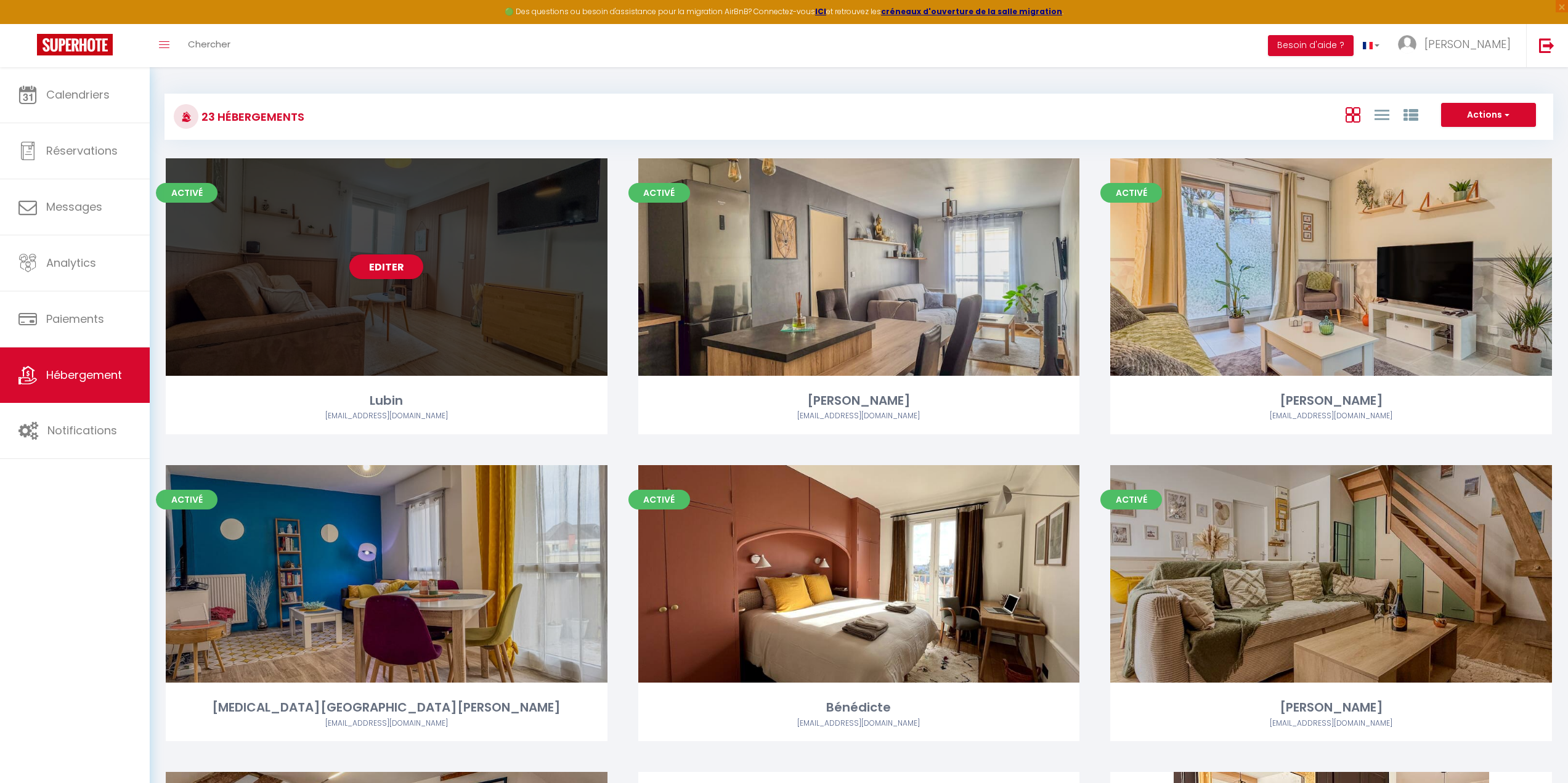
drag, startPoint x: 314, startPoint y: 267, endPoint x: 314, endPoint y: 278, distance: 11.0
click at [314, 271] on div "Editer" at bounding box center [386, 267] width 442 height 217
click at [395, 269] on link "Editer" at bounding box center [386, 266] width 74 height 25
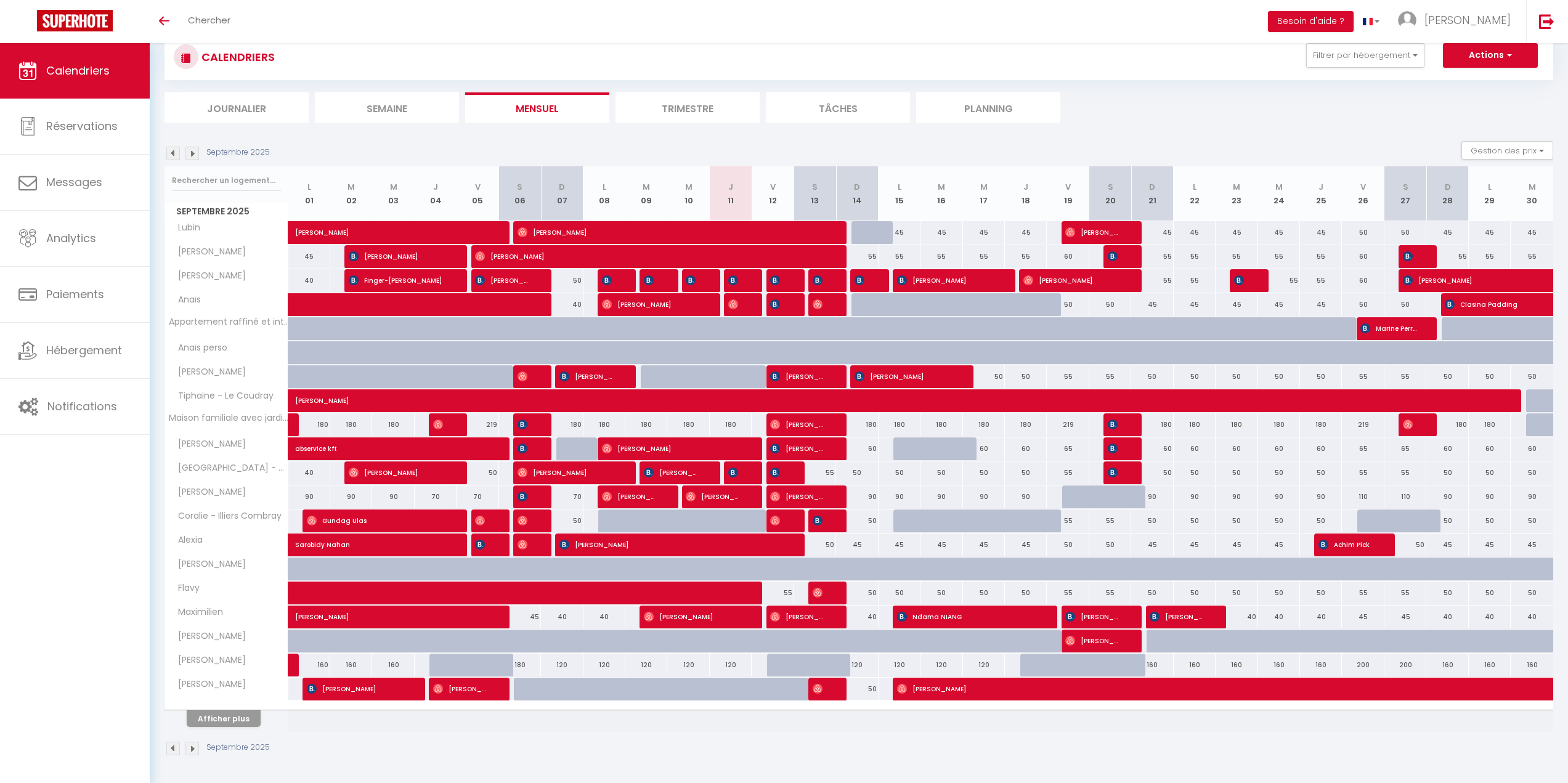
scroll to position [43, 0]
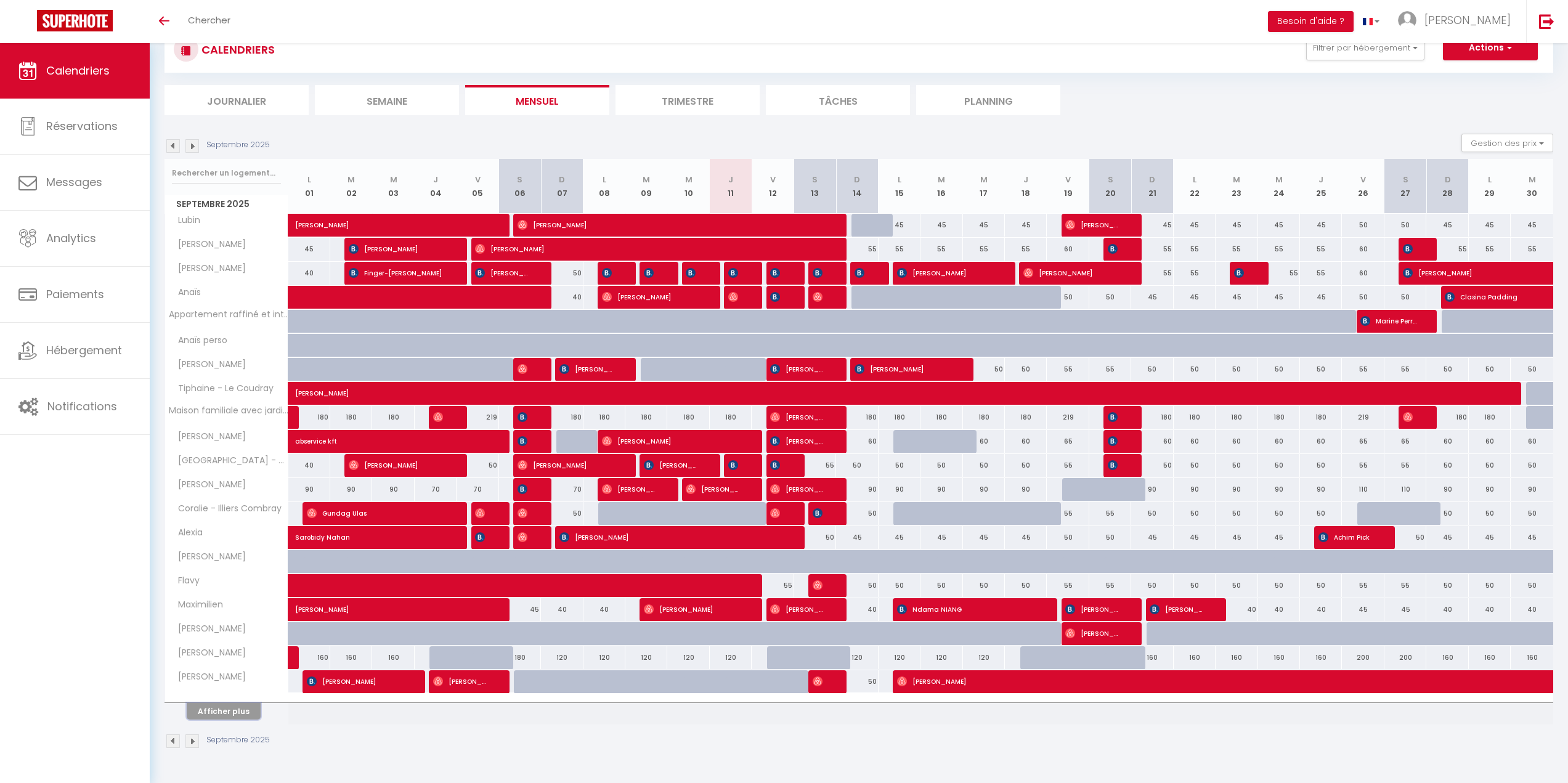
click at [226, 709] on button "Afficher plus" at bounding box center [224, 711] width 74 height 17
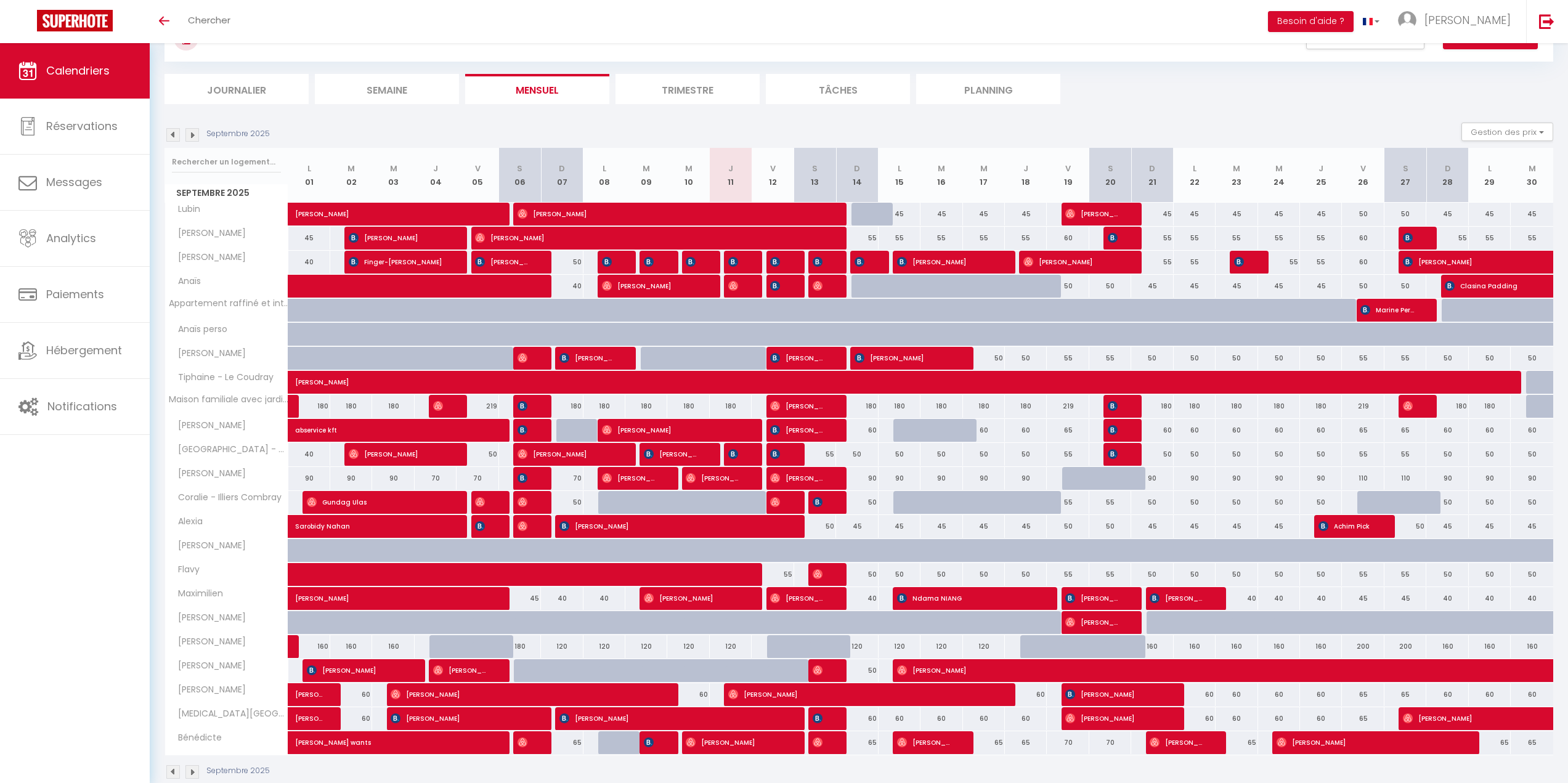
scroll to position [77, 0]
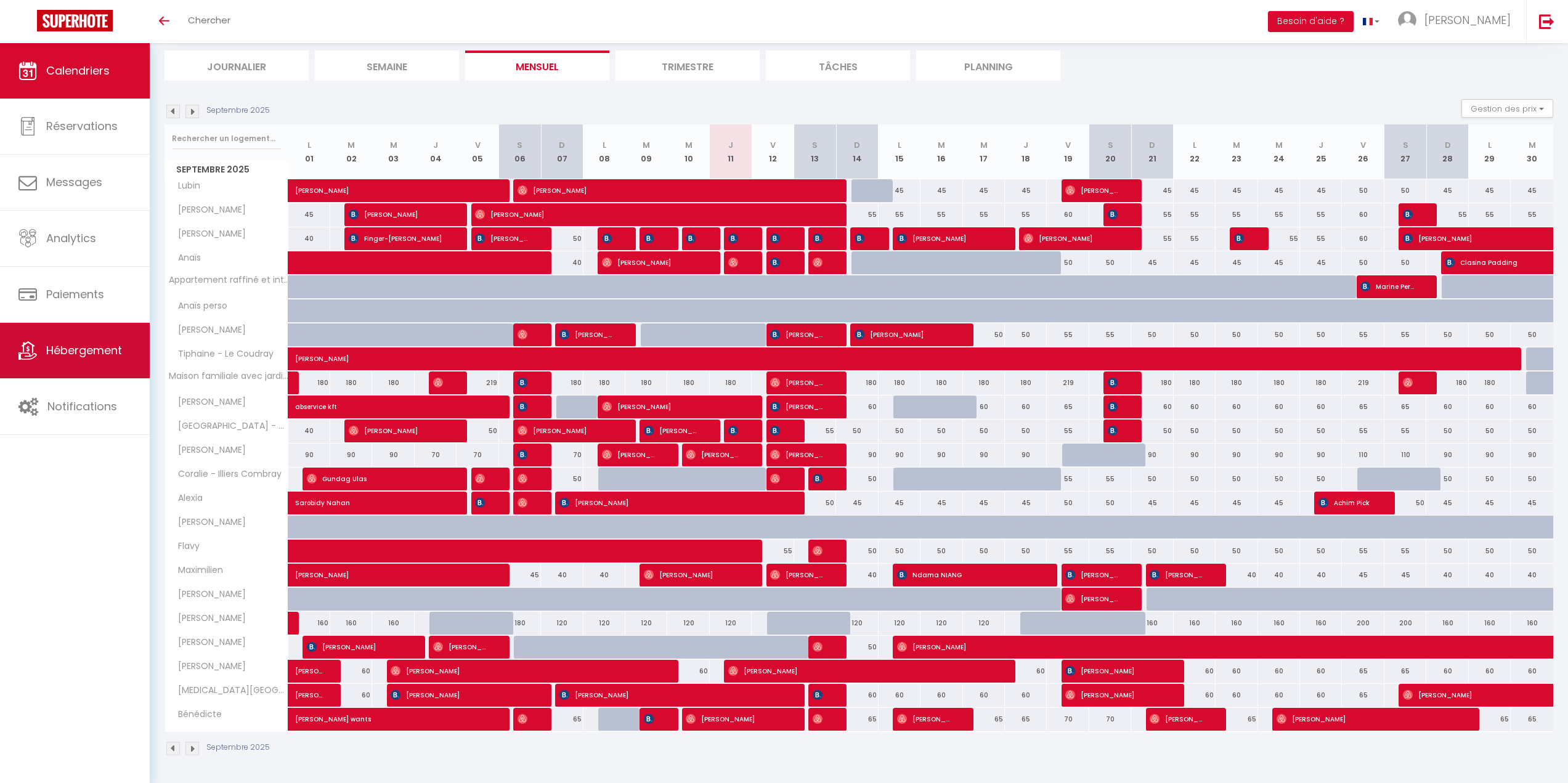
click at [103, 338] on link "Hébergement" at bounding box center [75, 350] width 150 height 56
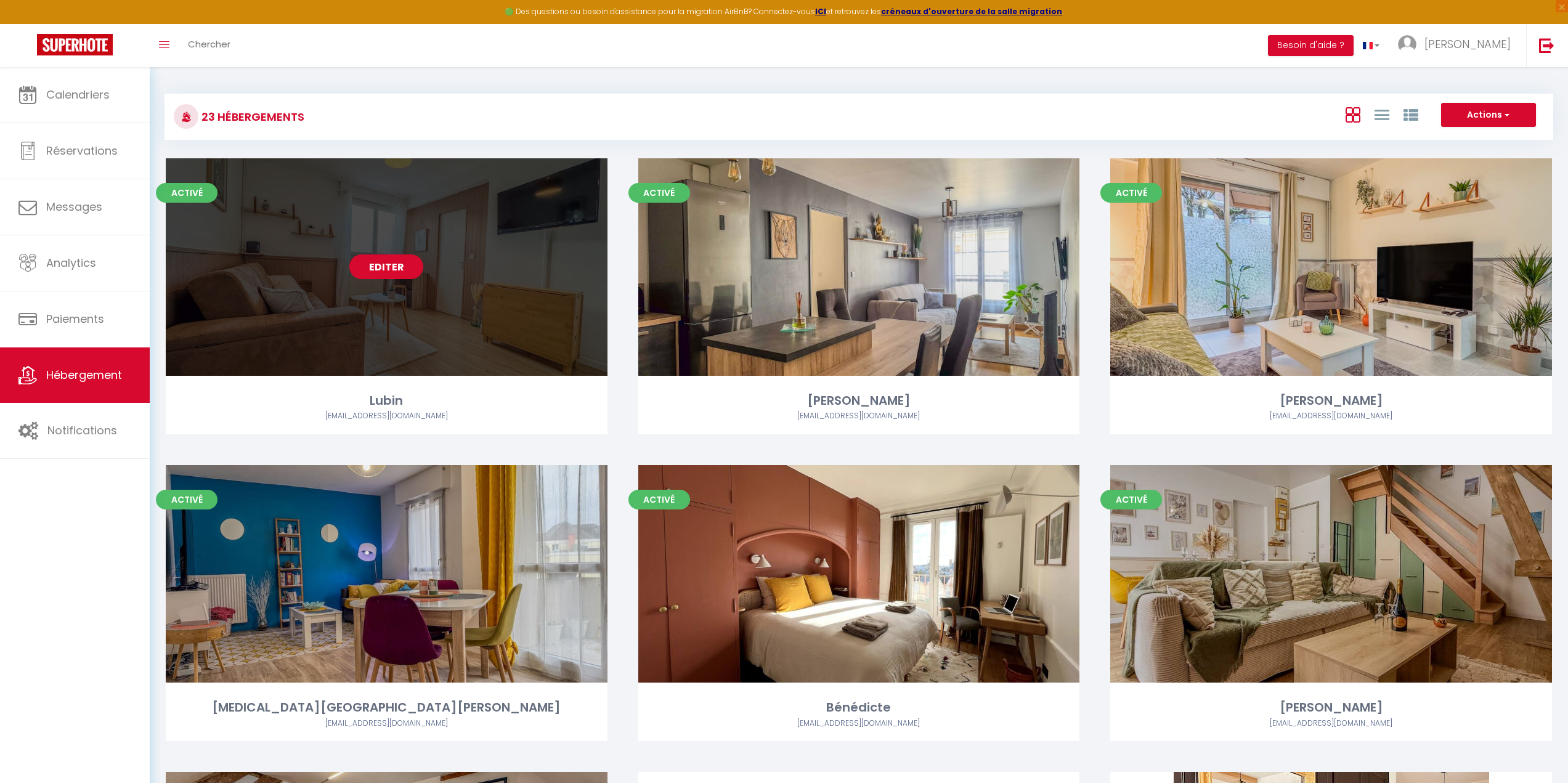
click at [375, 269] on link "Editer" at bounding box center [386, 266] width 74 height 25
select select "3"
select select "2"
select select "1"
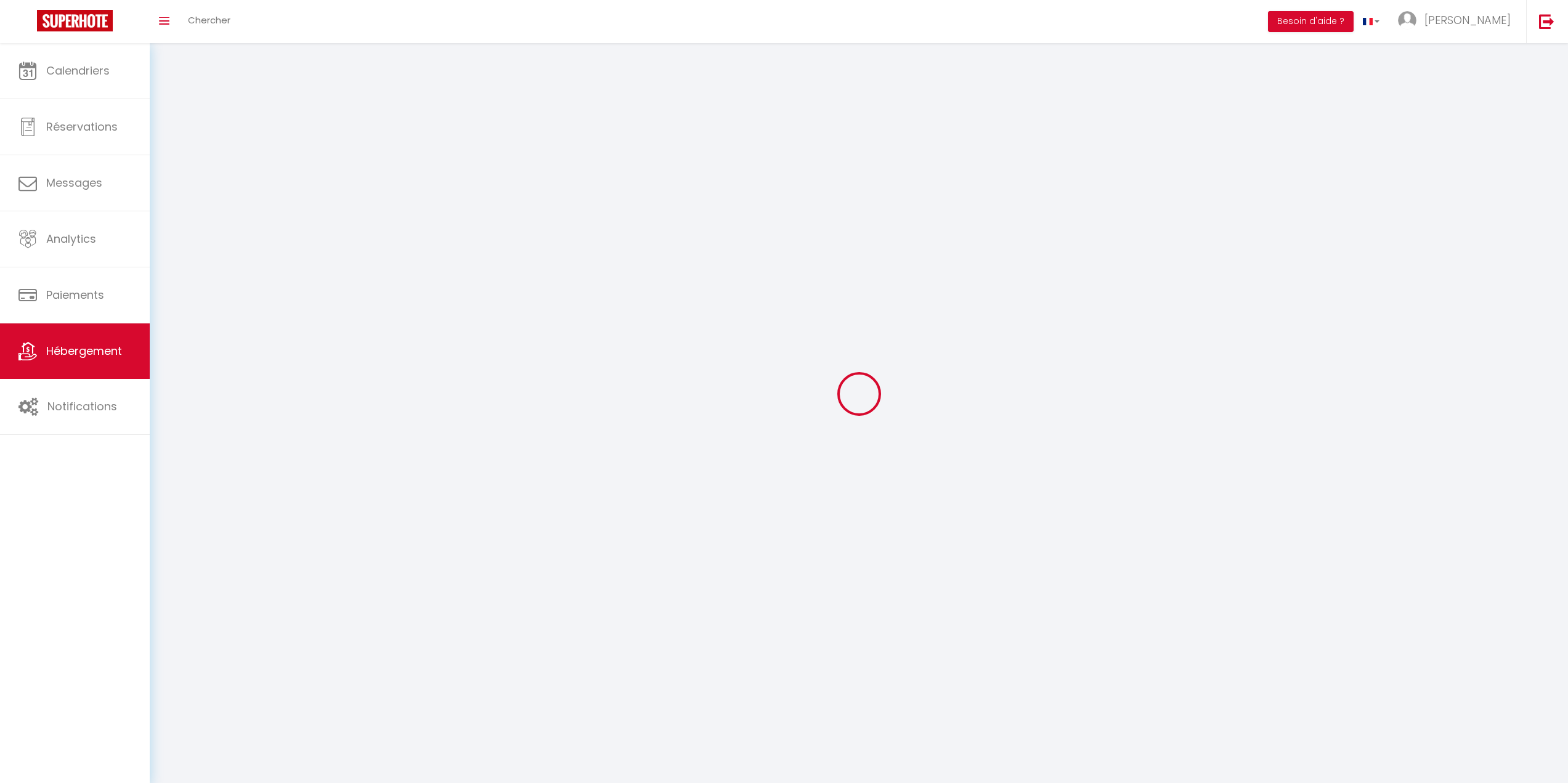
select select
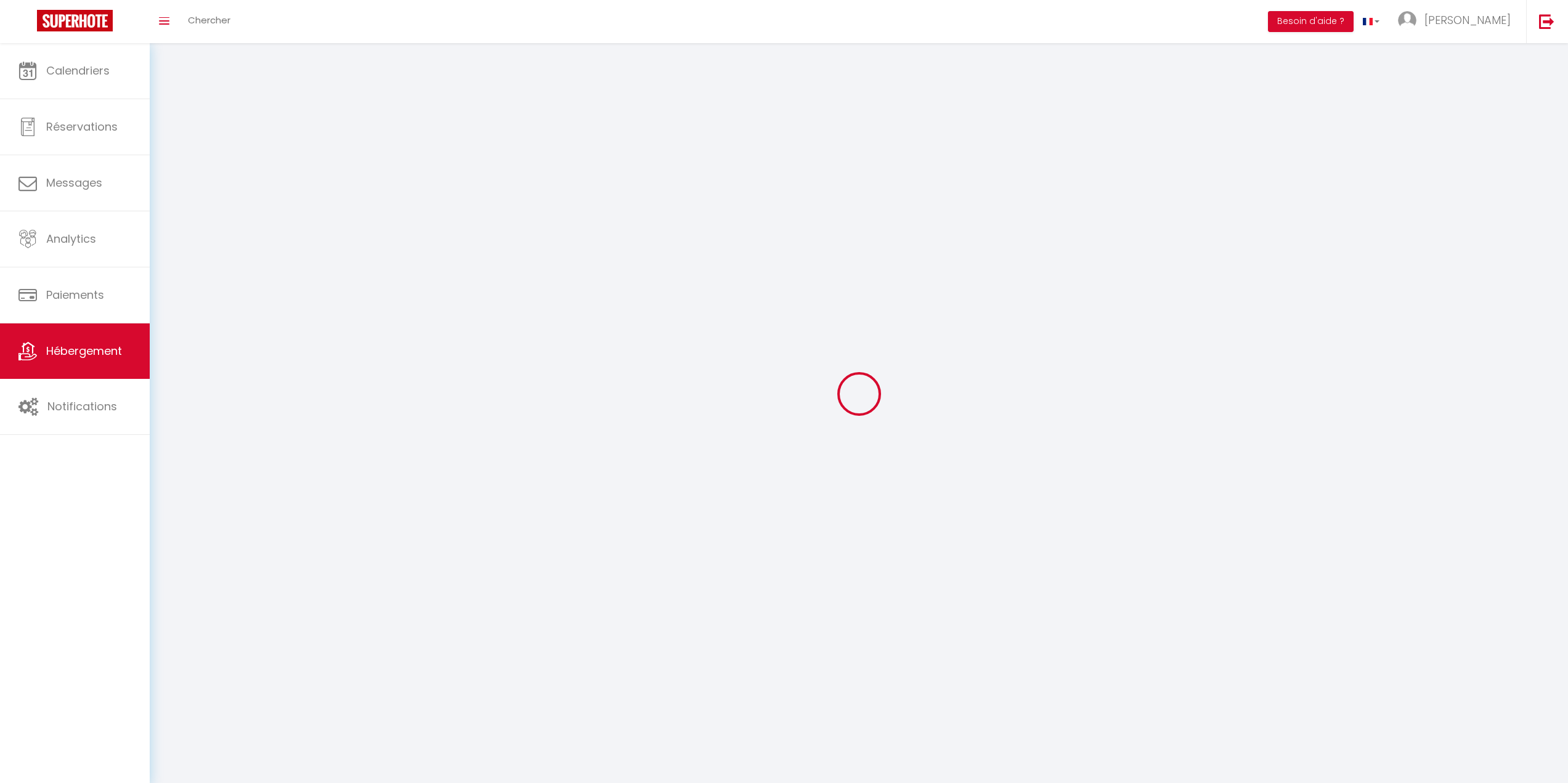
checkbox input "false"
select select
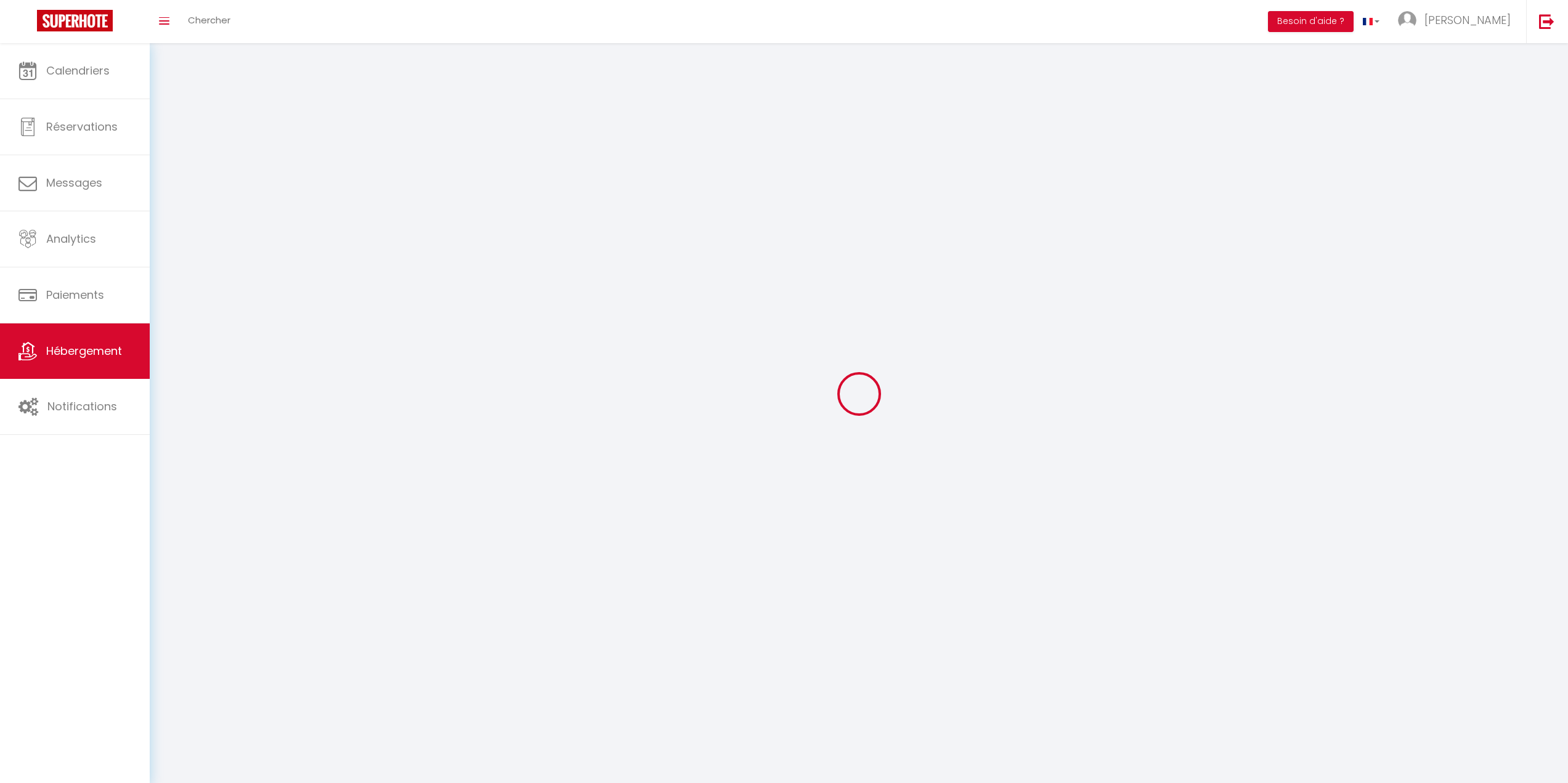
select select
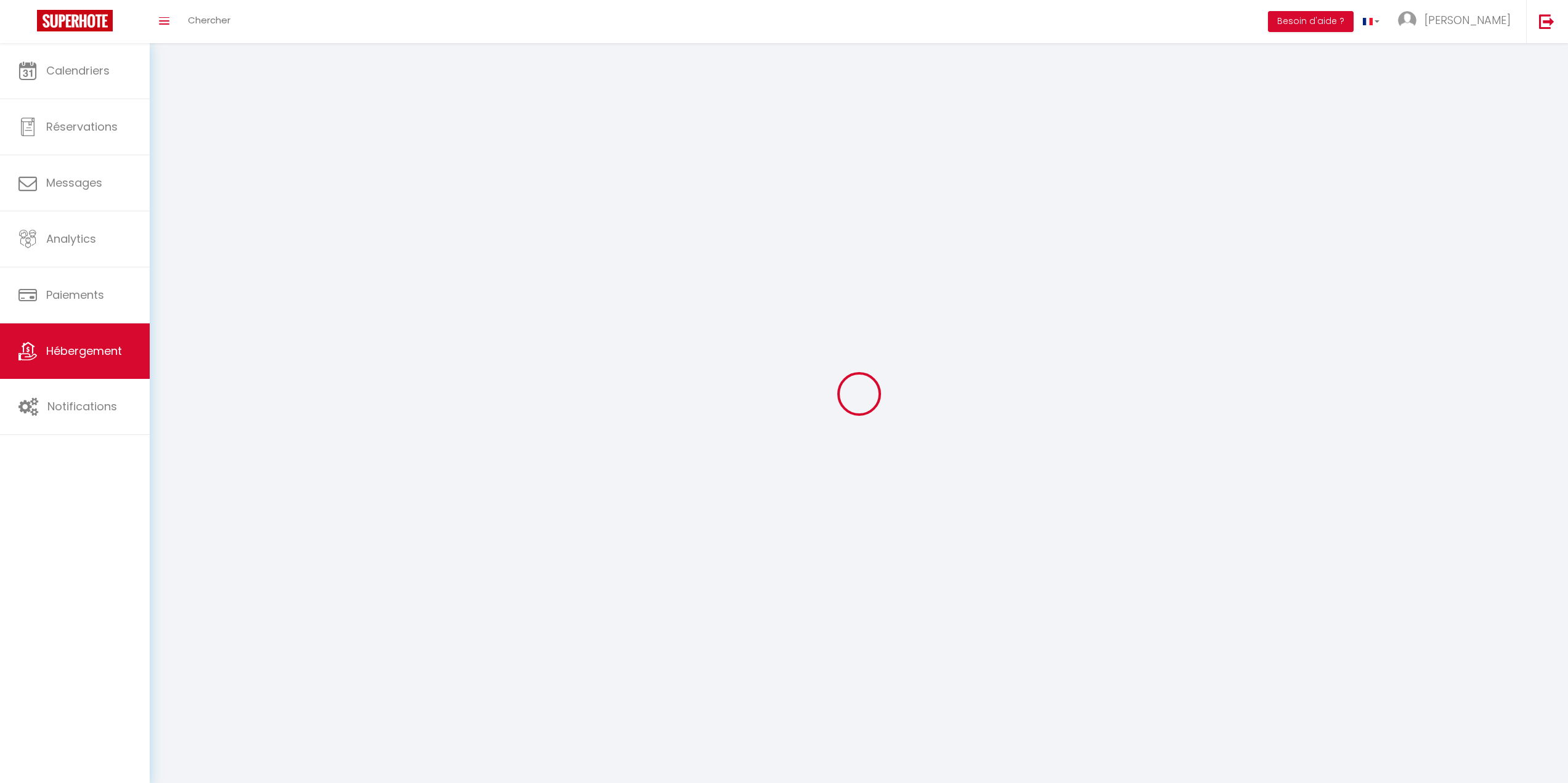
select select
checkbox input "false"
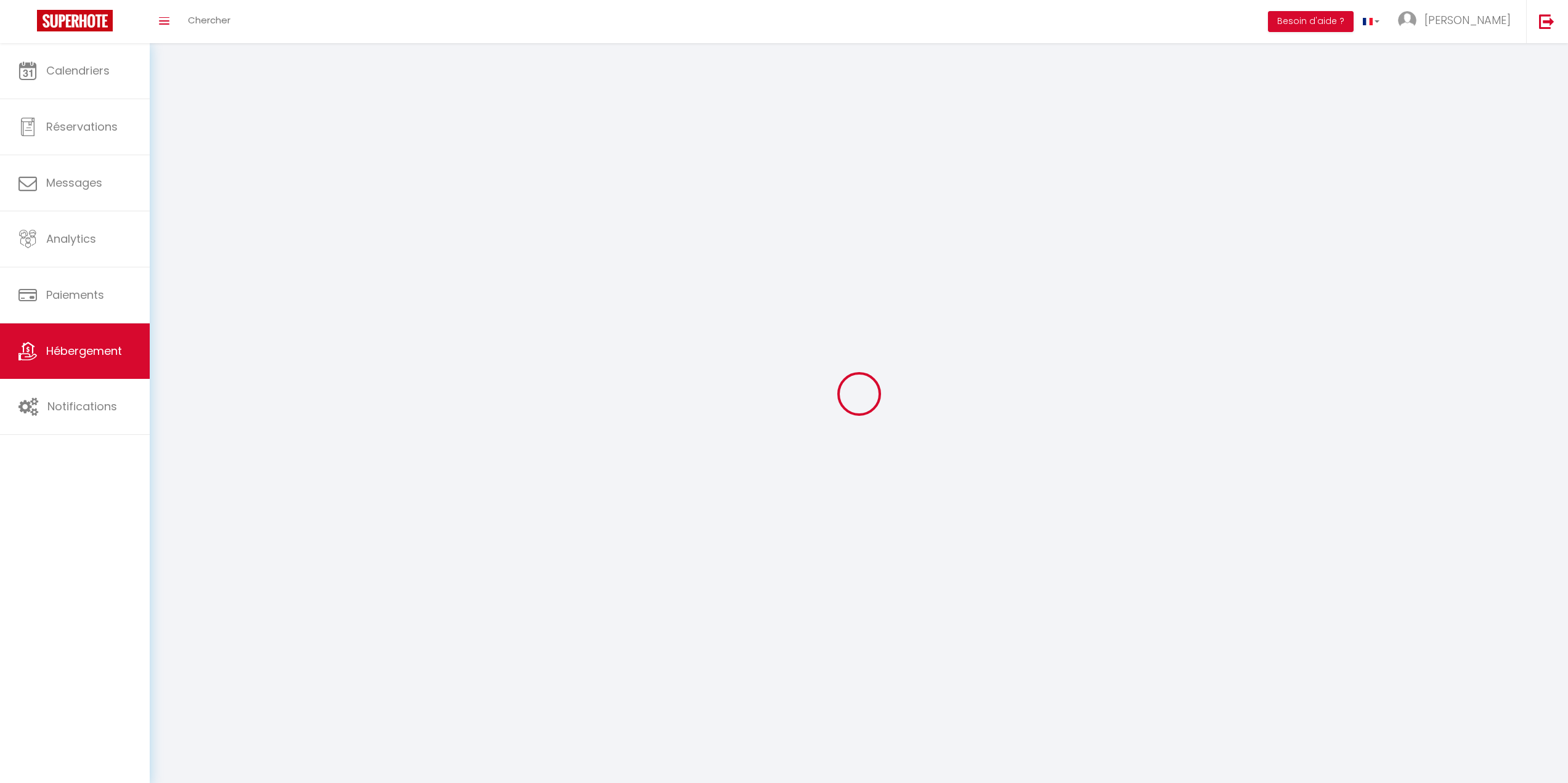
select select
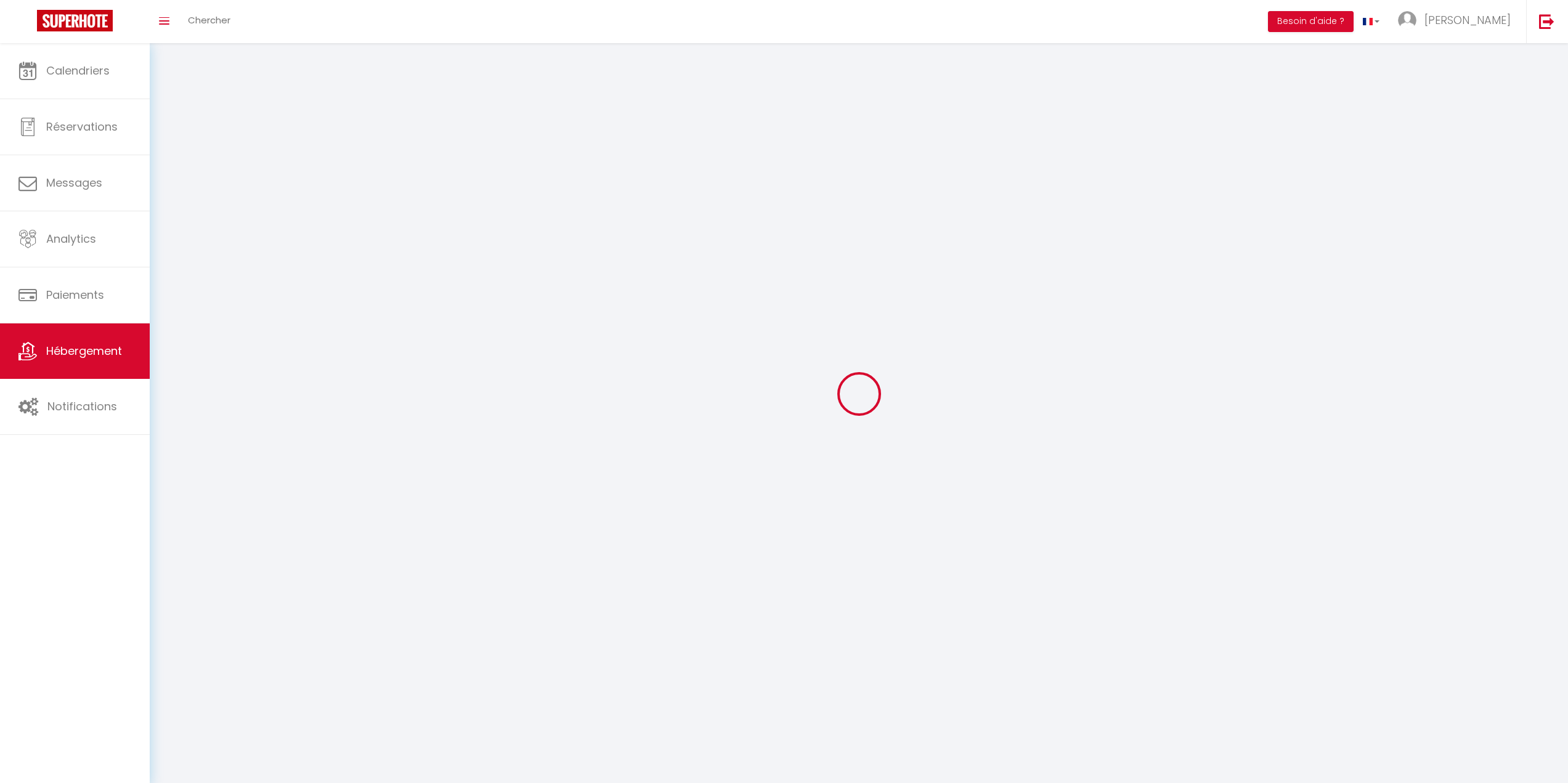
select select
checkbox input "false"
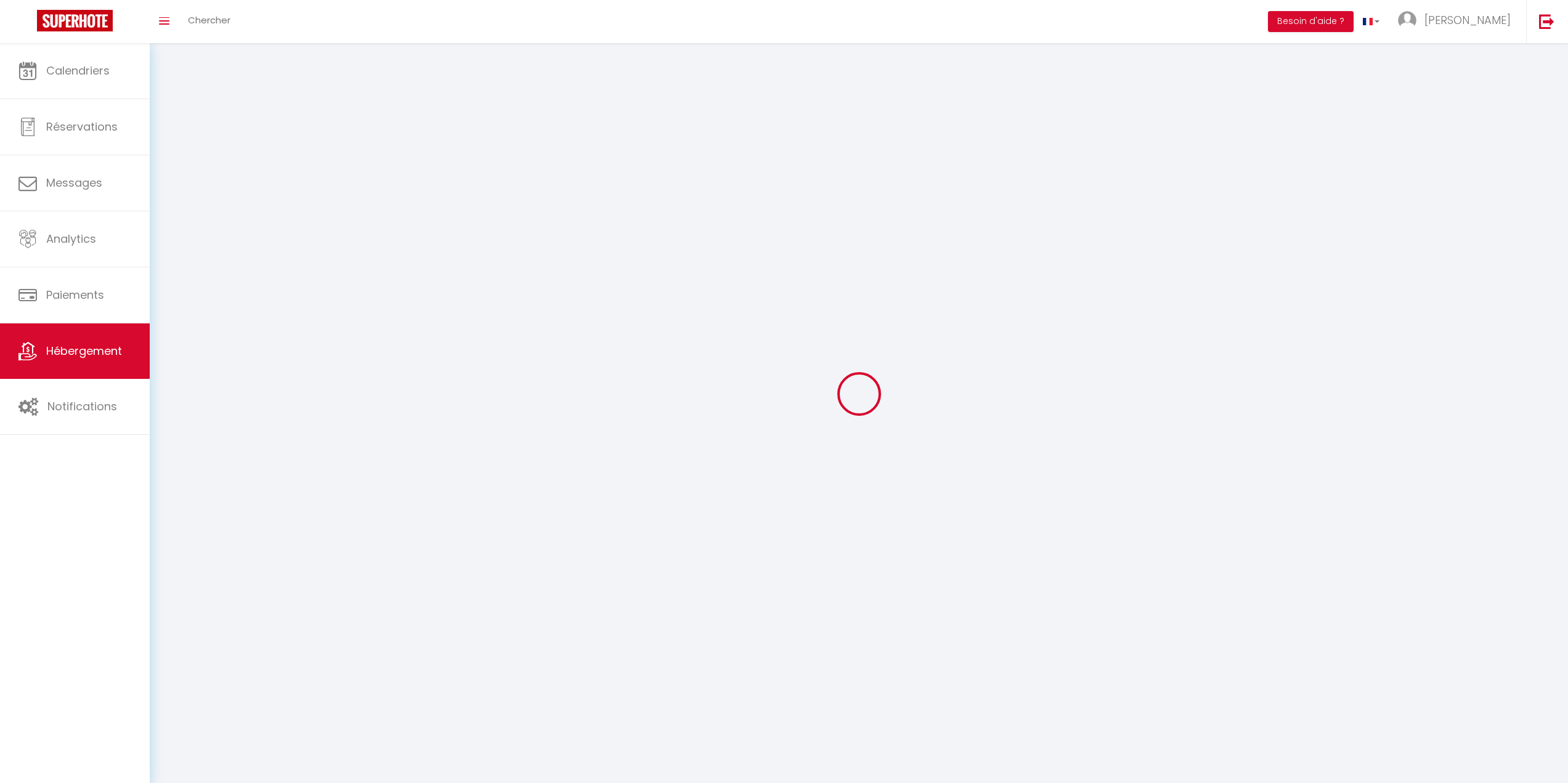
checkbox input "false"
select select
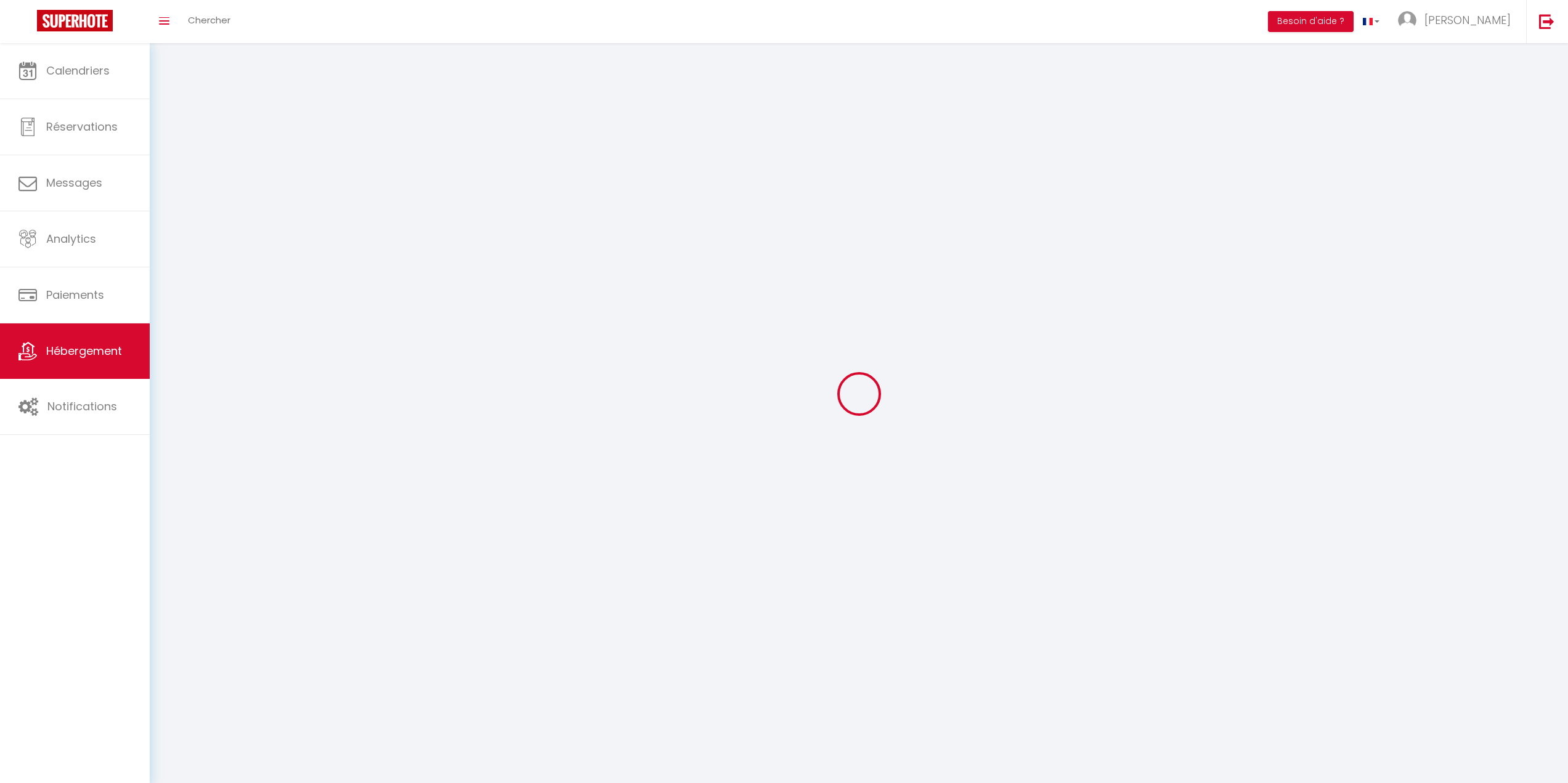
select select
checkbox input "false"
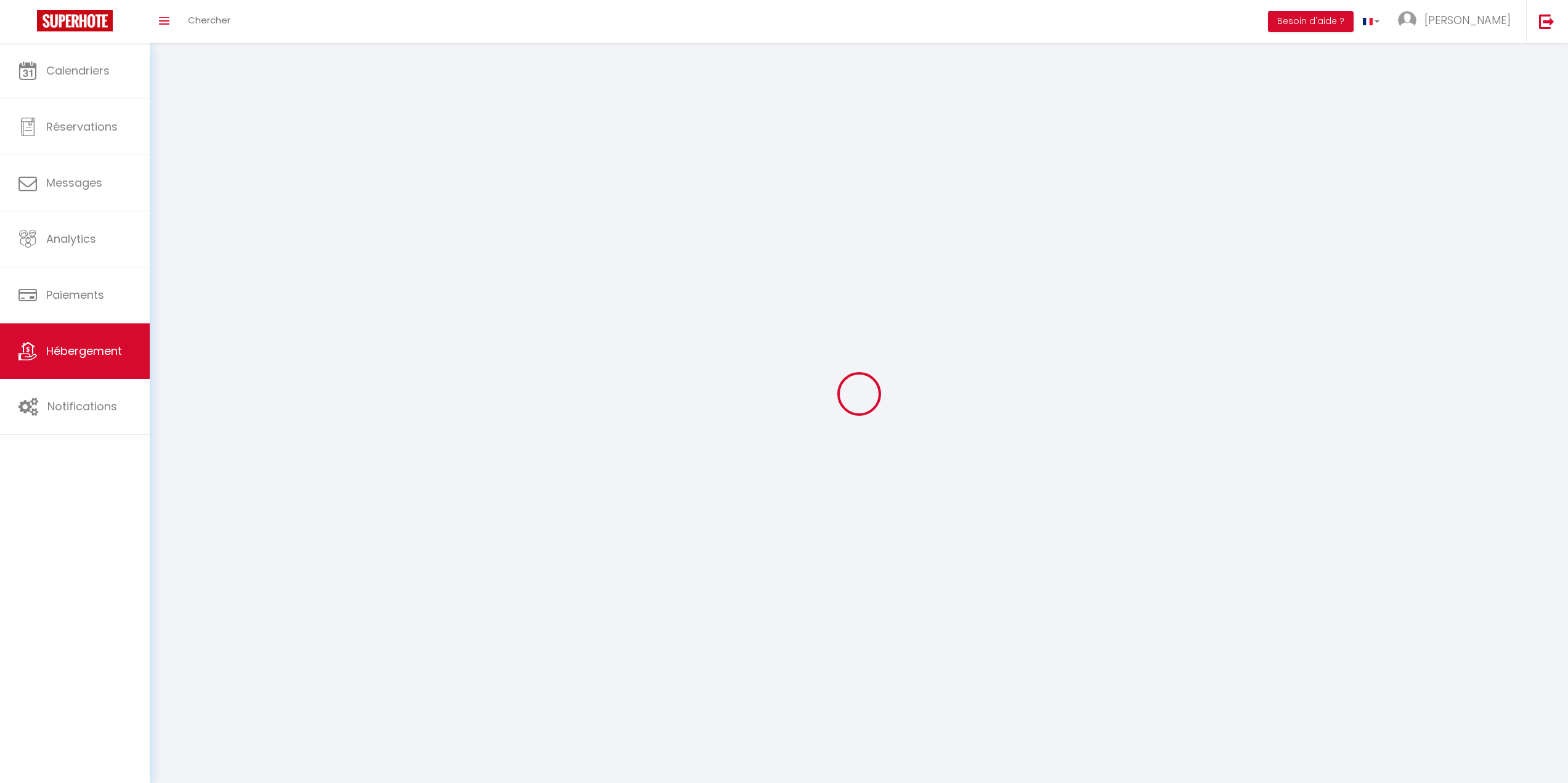
checkbox input "false"
select select
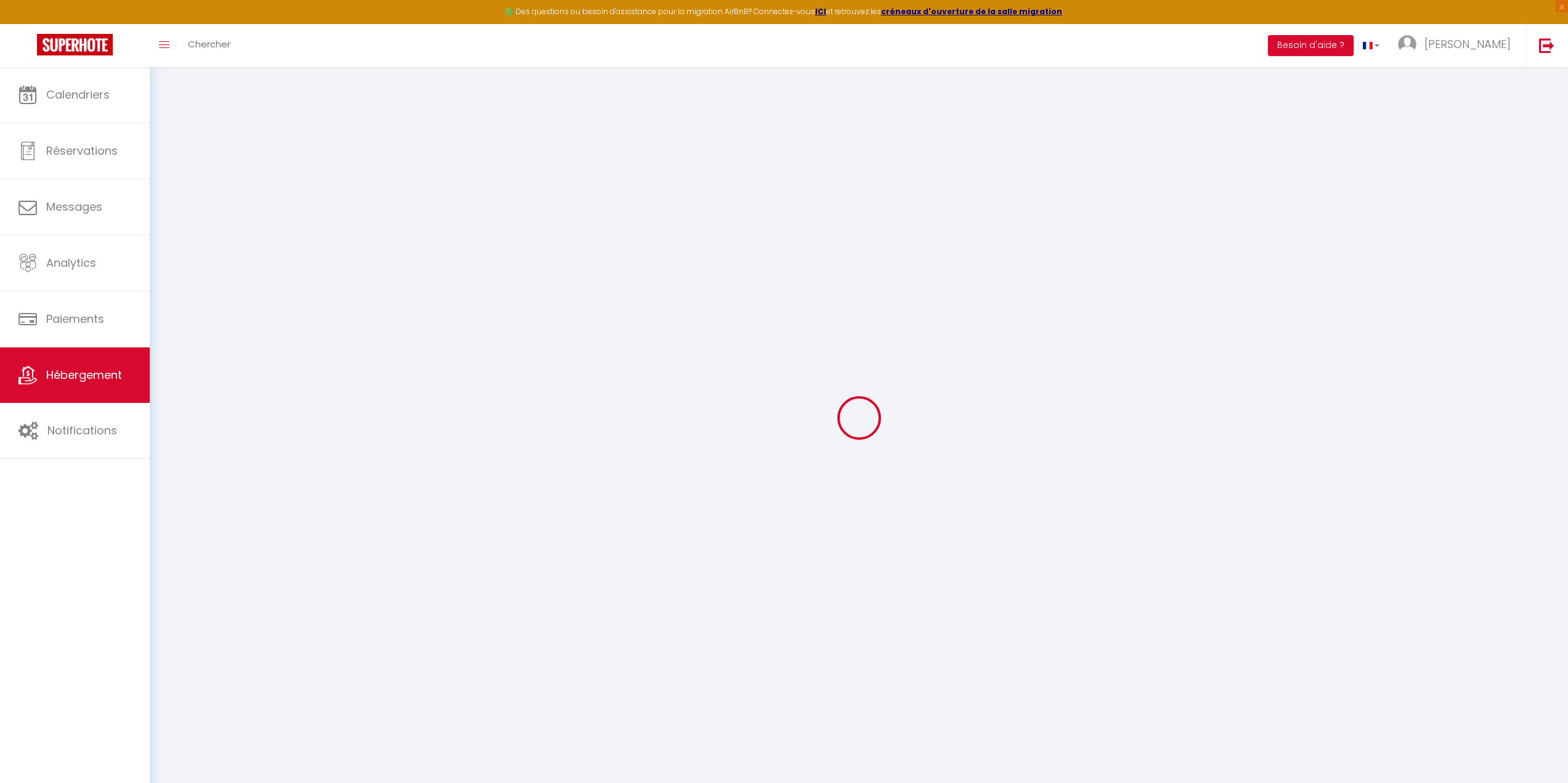
select select
checkbox input "false"
checkbox input "true"
checkbox input "false"
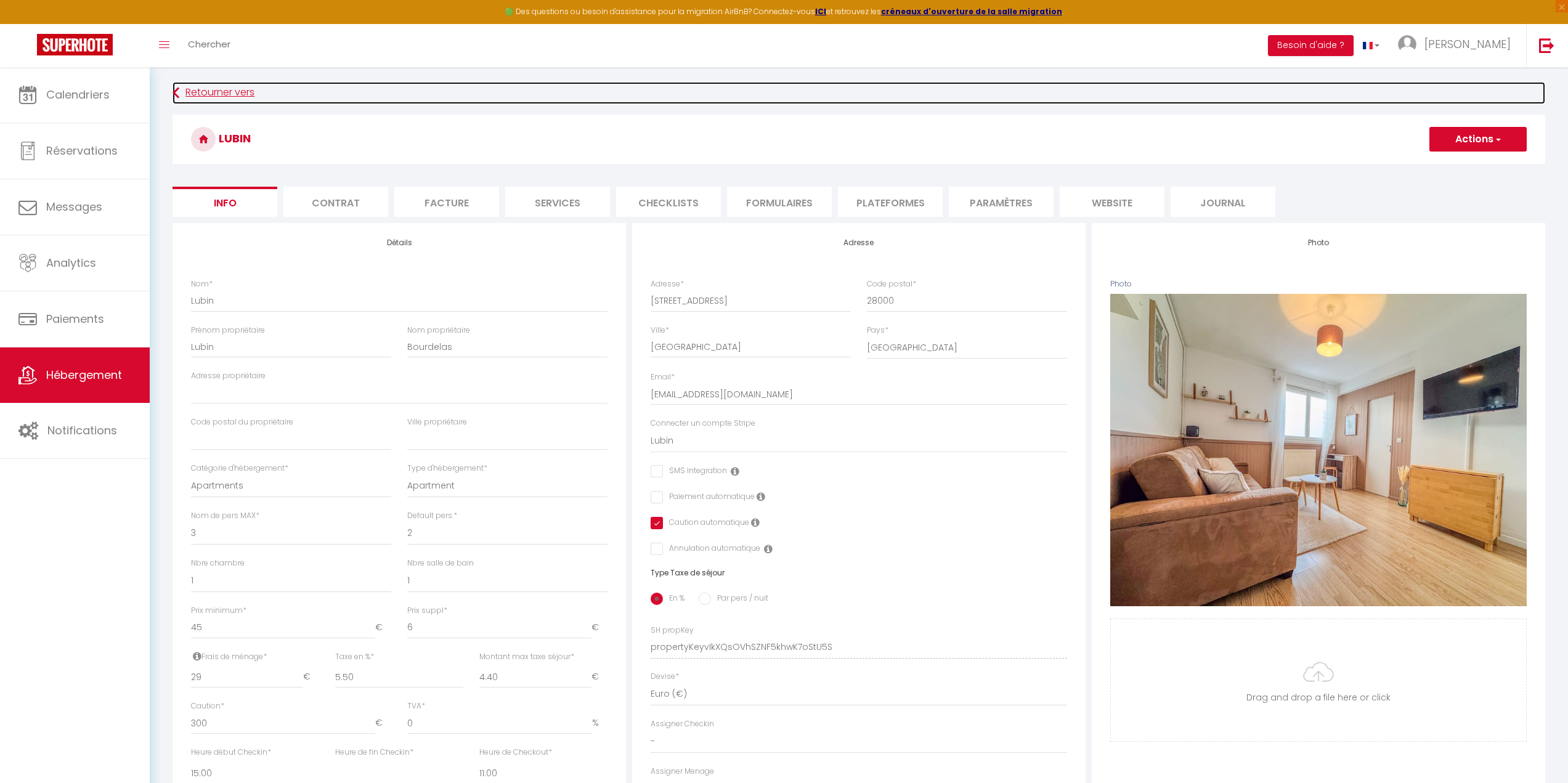
click at [198, 95] on link "Retourner vers" at bounding box center [858, 93] width 1372 height 23
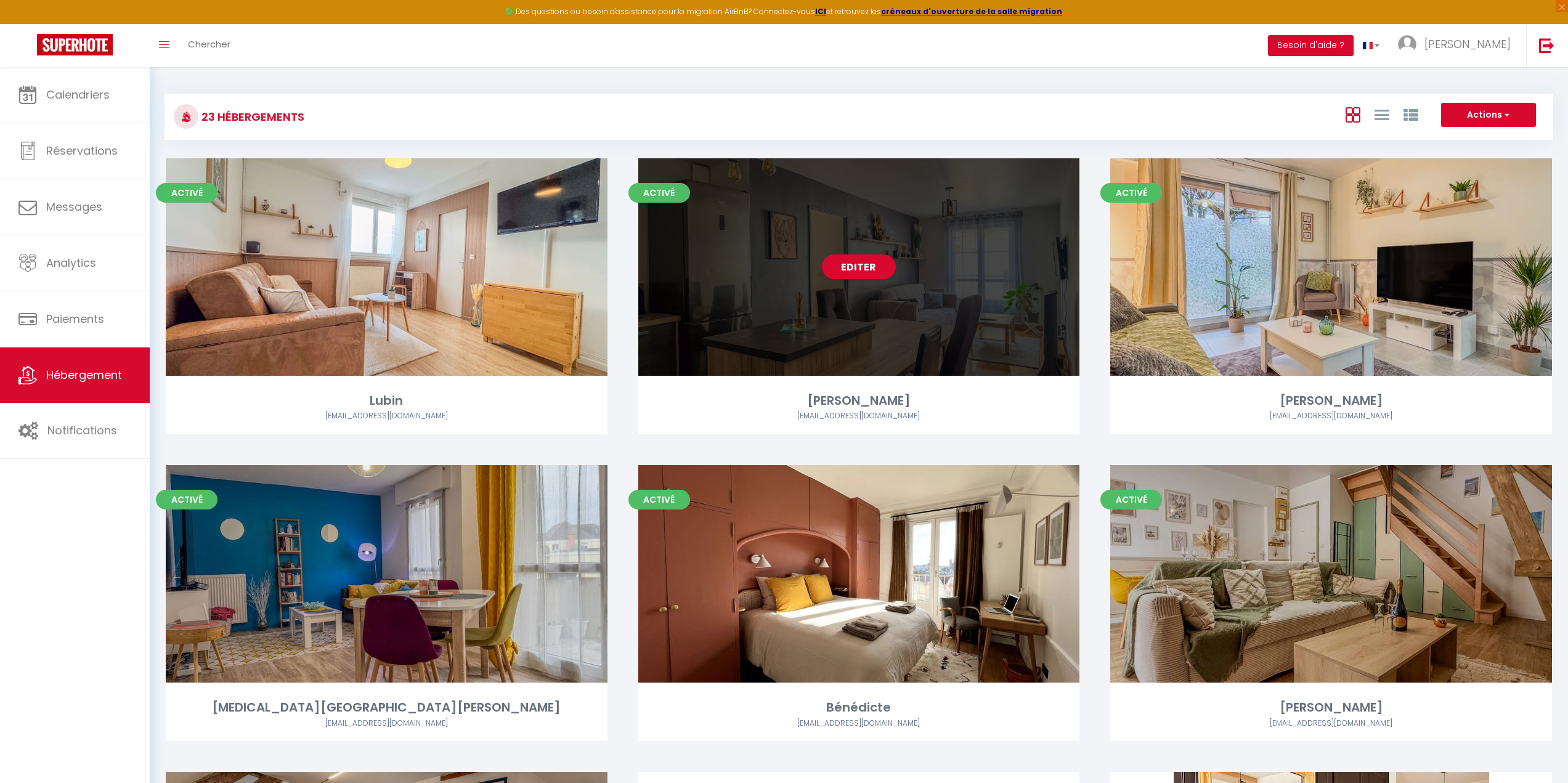
click at [834, 297] on div "Editer" at bounding box center [859, 267] width 442 height 217
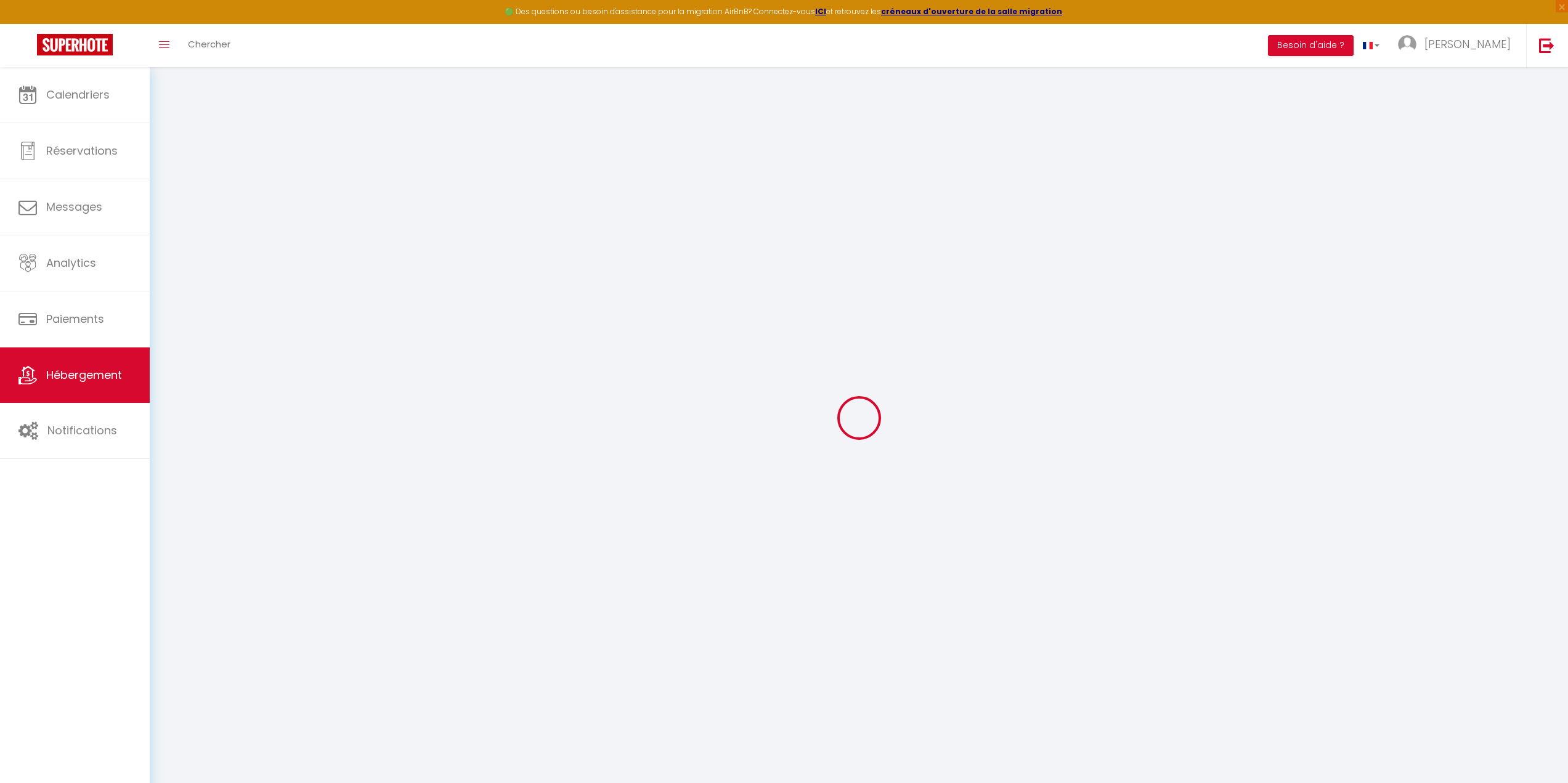
select select
checkbox input "false"
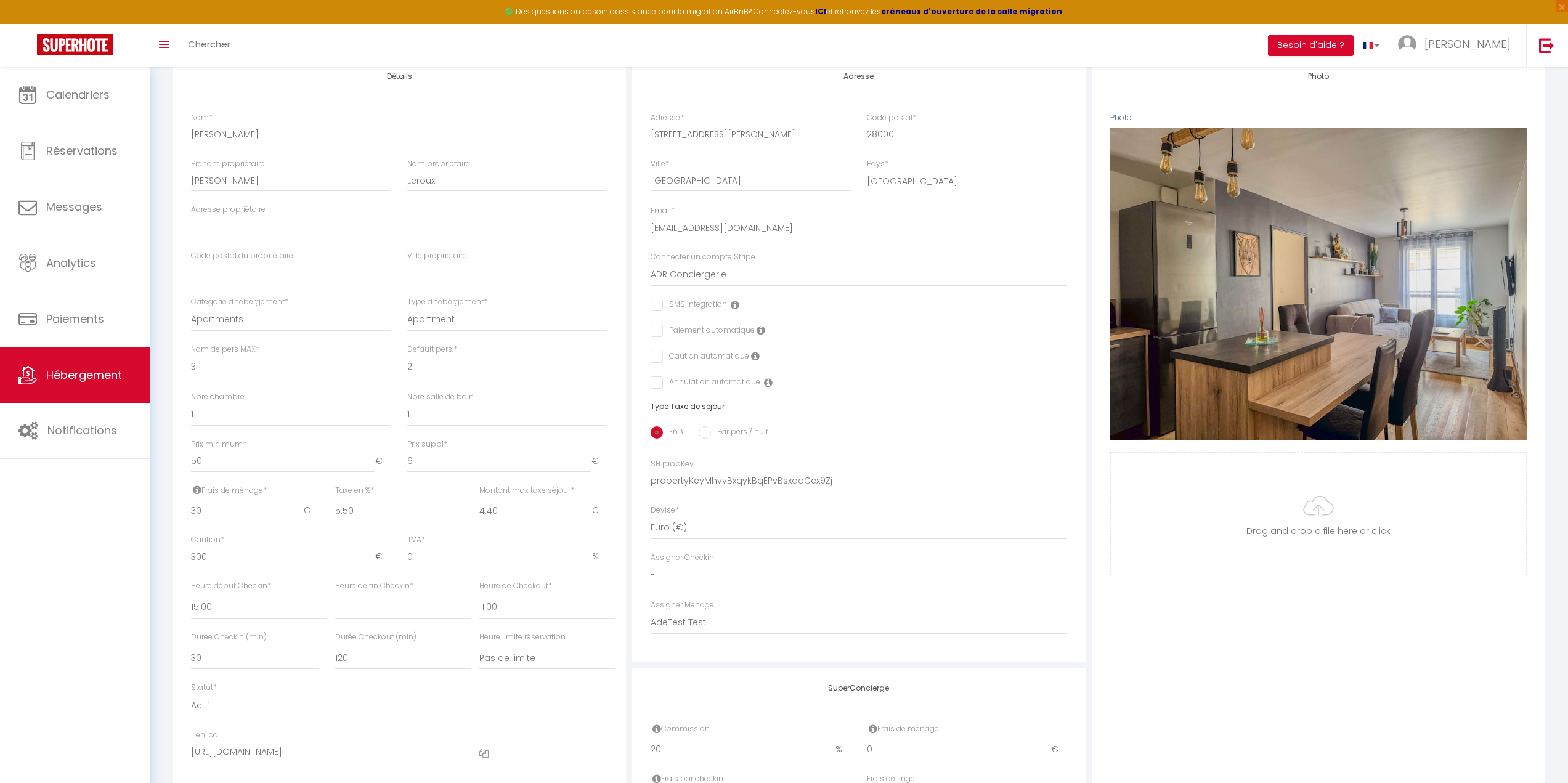
scroll to position [185, 0]
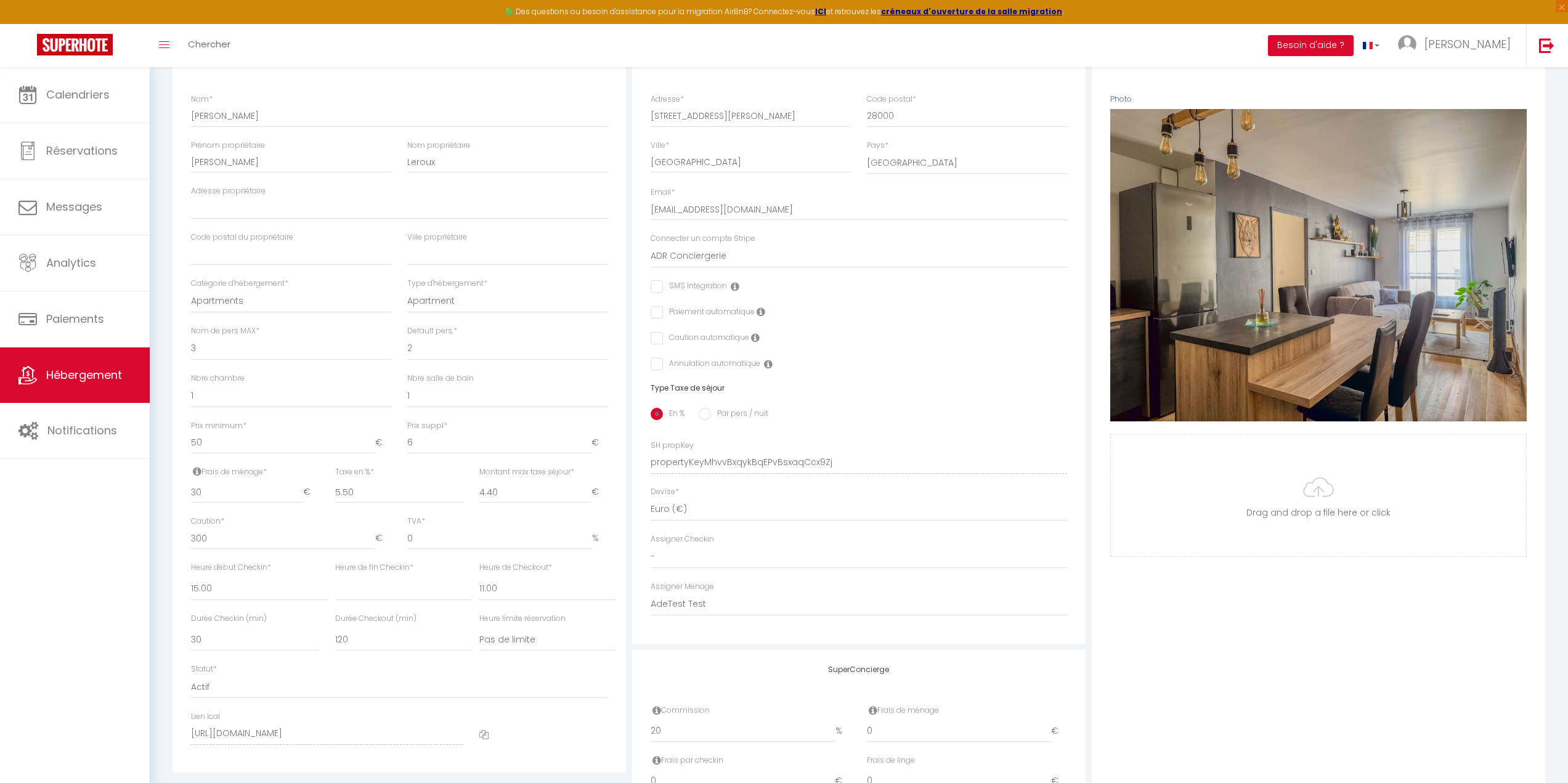
drag, startPoint x: 445, startPoint y: 500, endPoint x: 433, endPoint y: 498, distance: 12.2
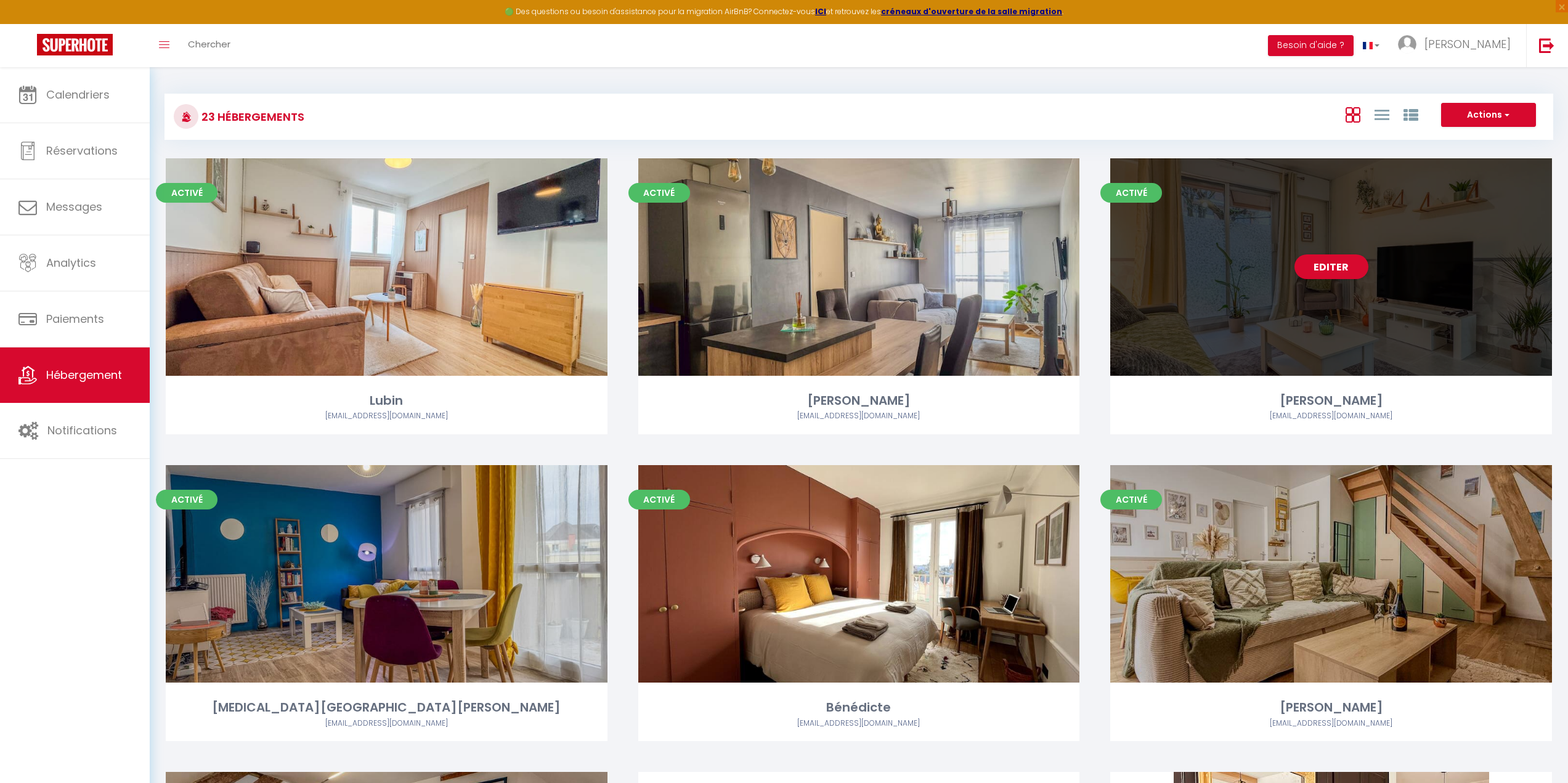
click at [1274, 337] on div "Editer" at bounding box center [1331, 267] width 442 height 217
click at [1342, 269] on link "Editer" at bounding box center [1331, 266] width 74 height 25
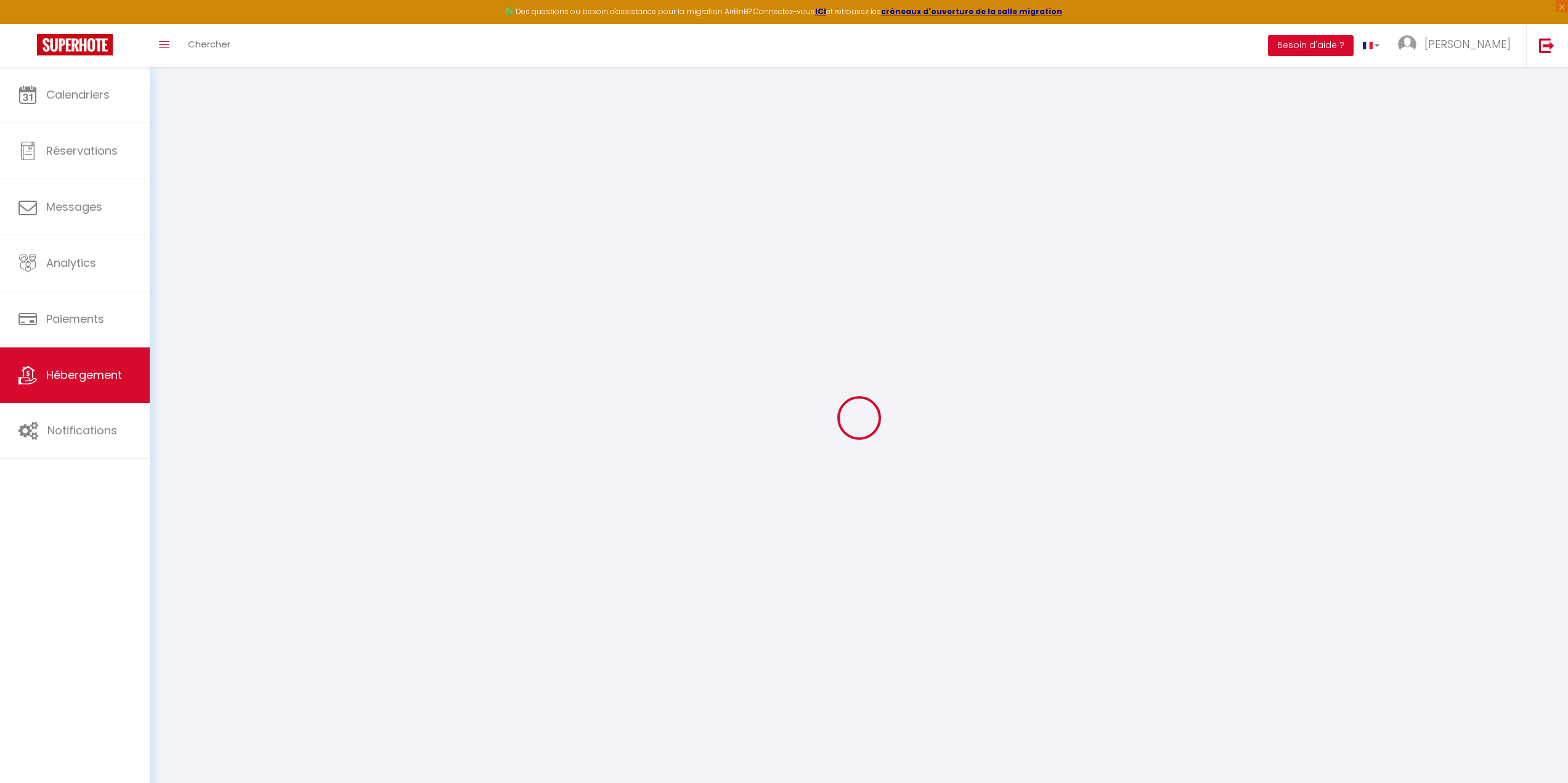
select select
checkbox input "false"
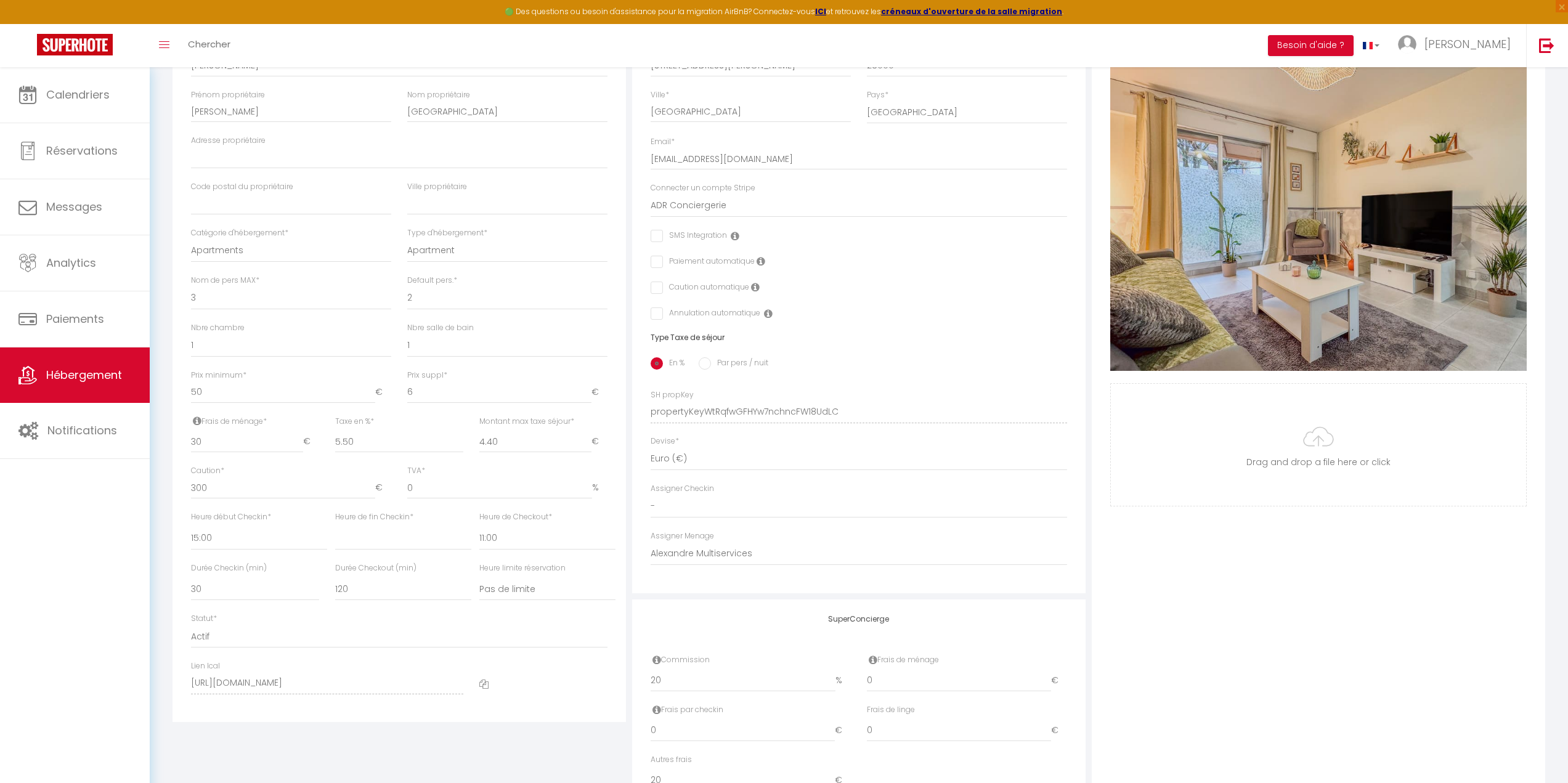
scroll to position [246, 0]
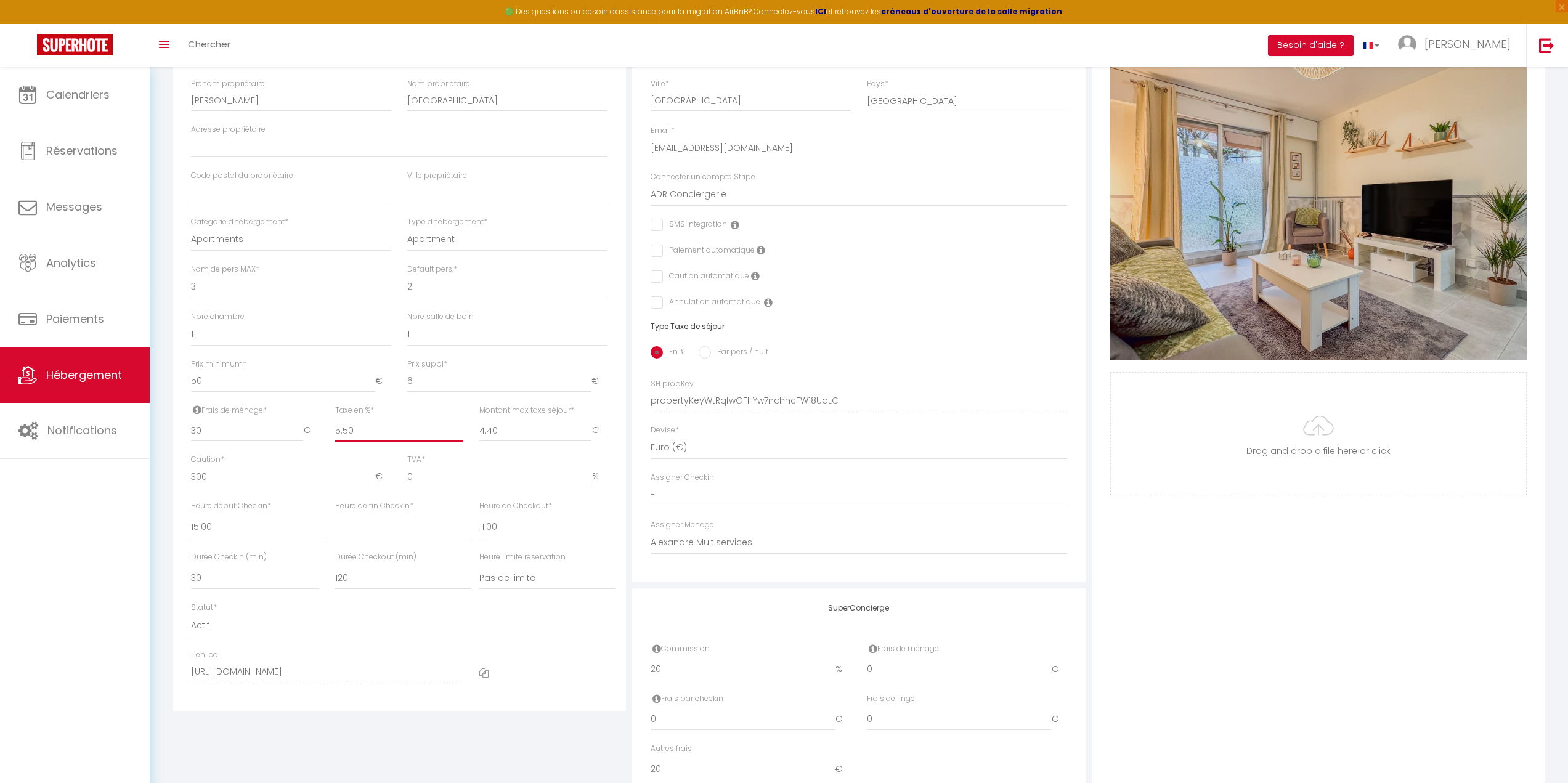
drag, startPoint x: 439, startPoint y: 422, endPoint x: 448, endPoint y: 418, distance: 9.8
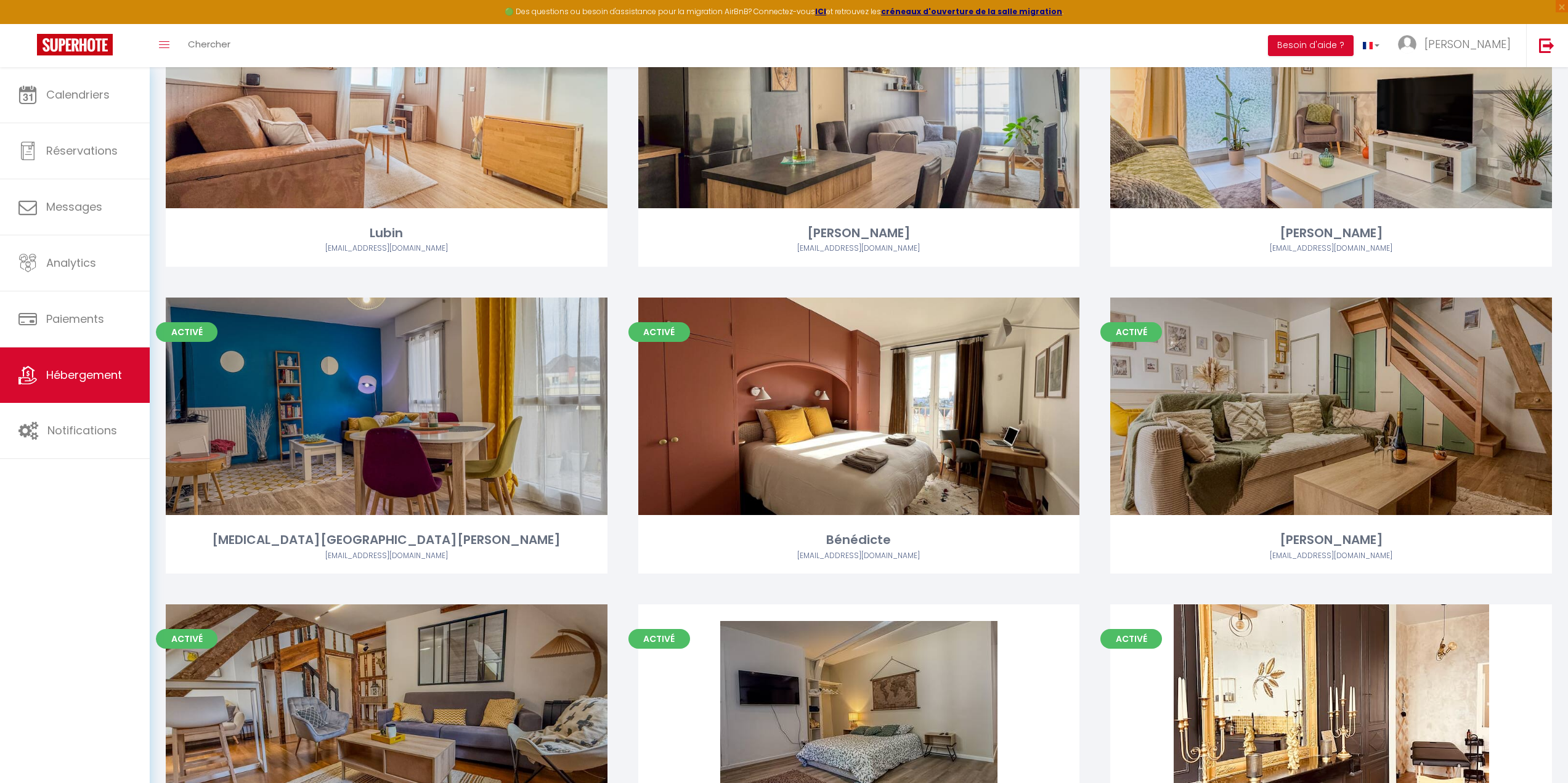
scroll to position [185, 0]
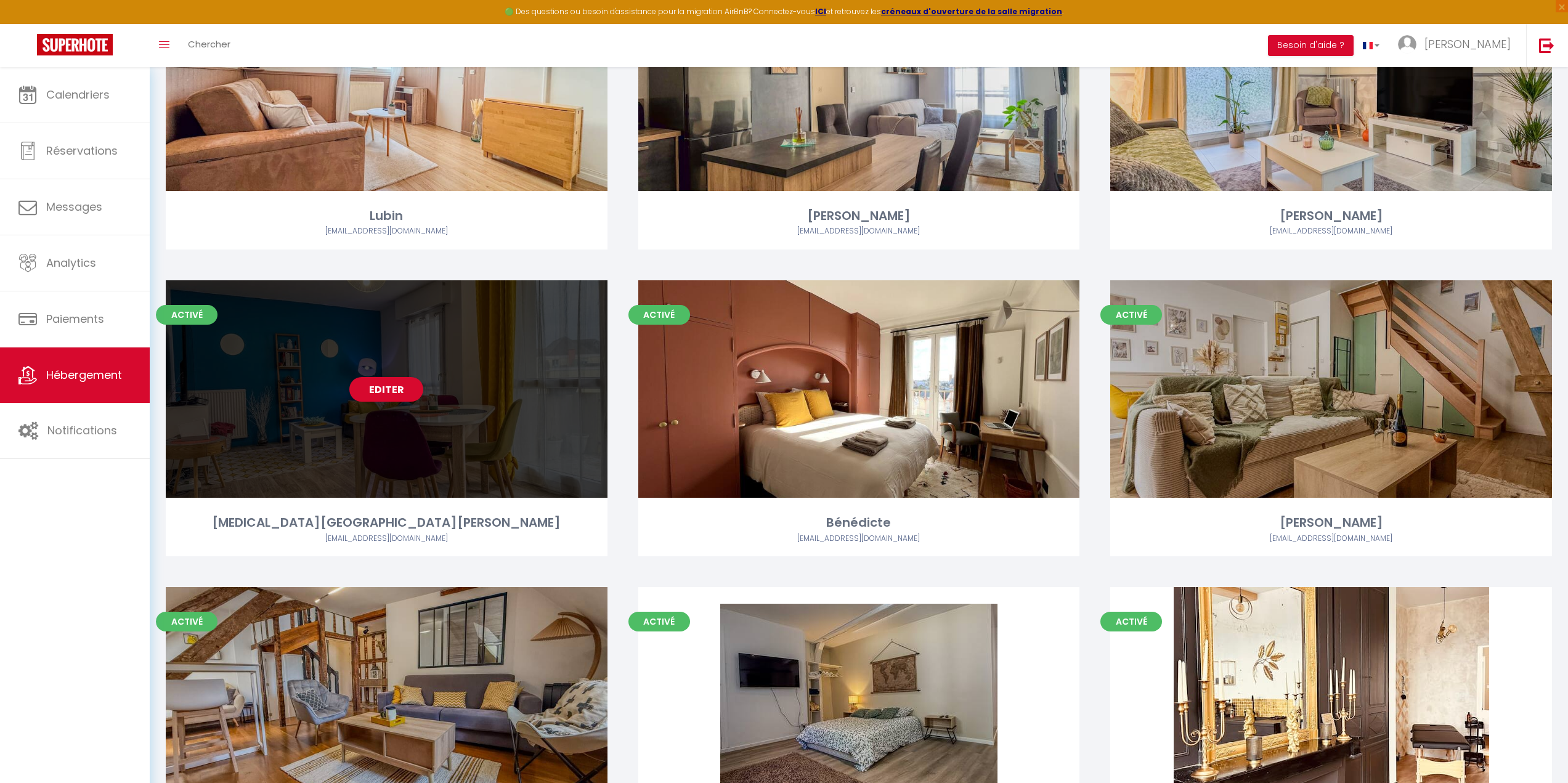
click at [390, 431] on div "Editer" at bounding box center [386, 389] width 442 height 217
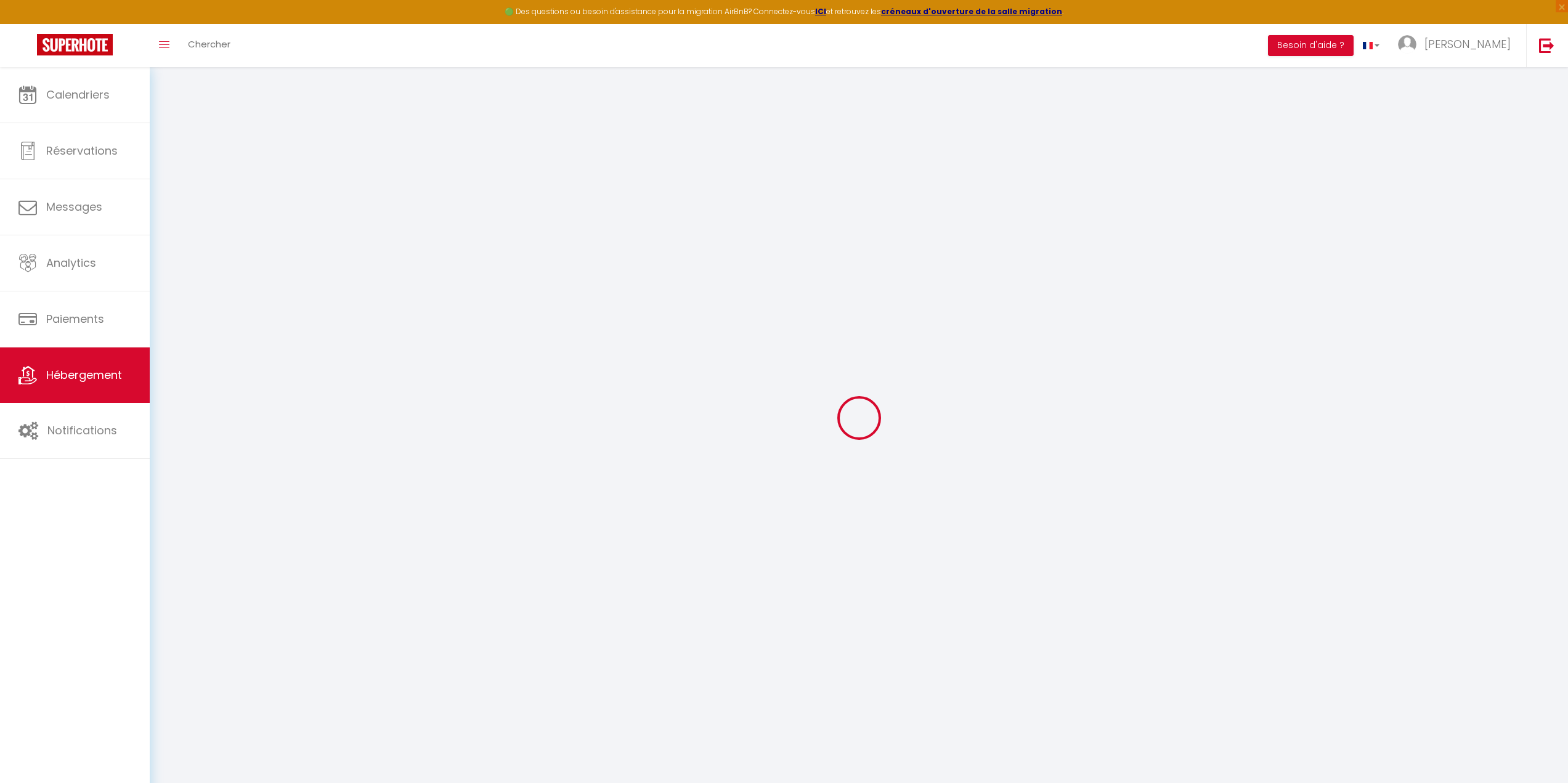
select select
checkbox input "true"
checkbox input "false"
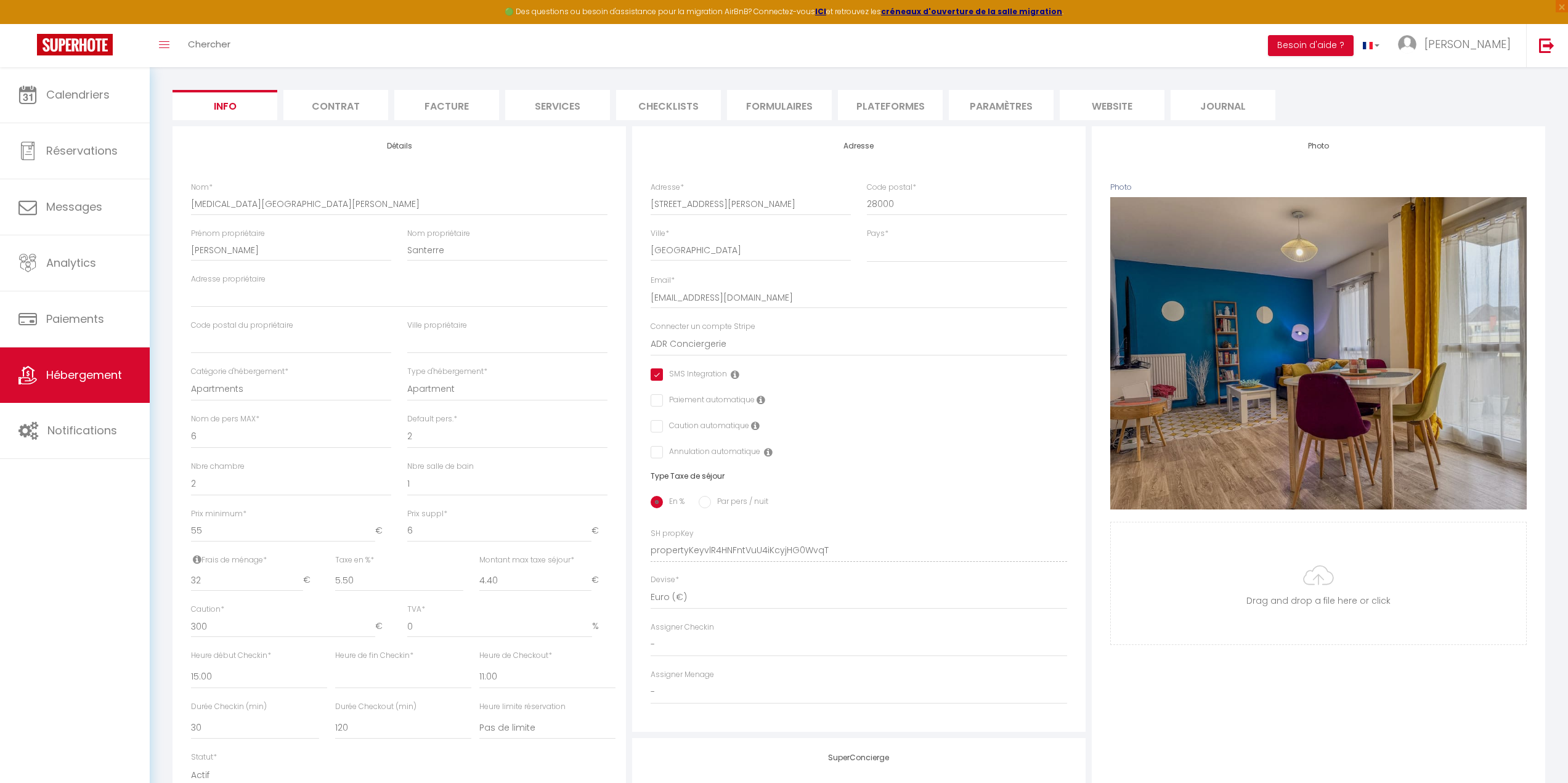
scroll to position [123, 0]
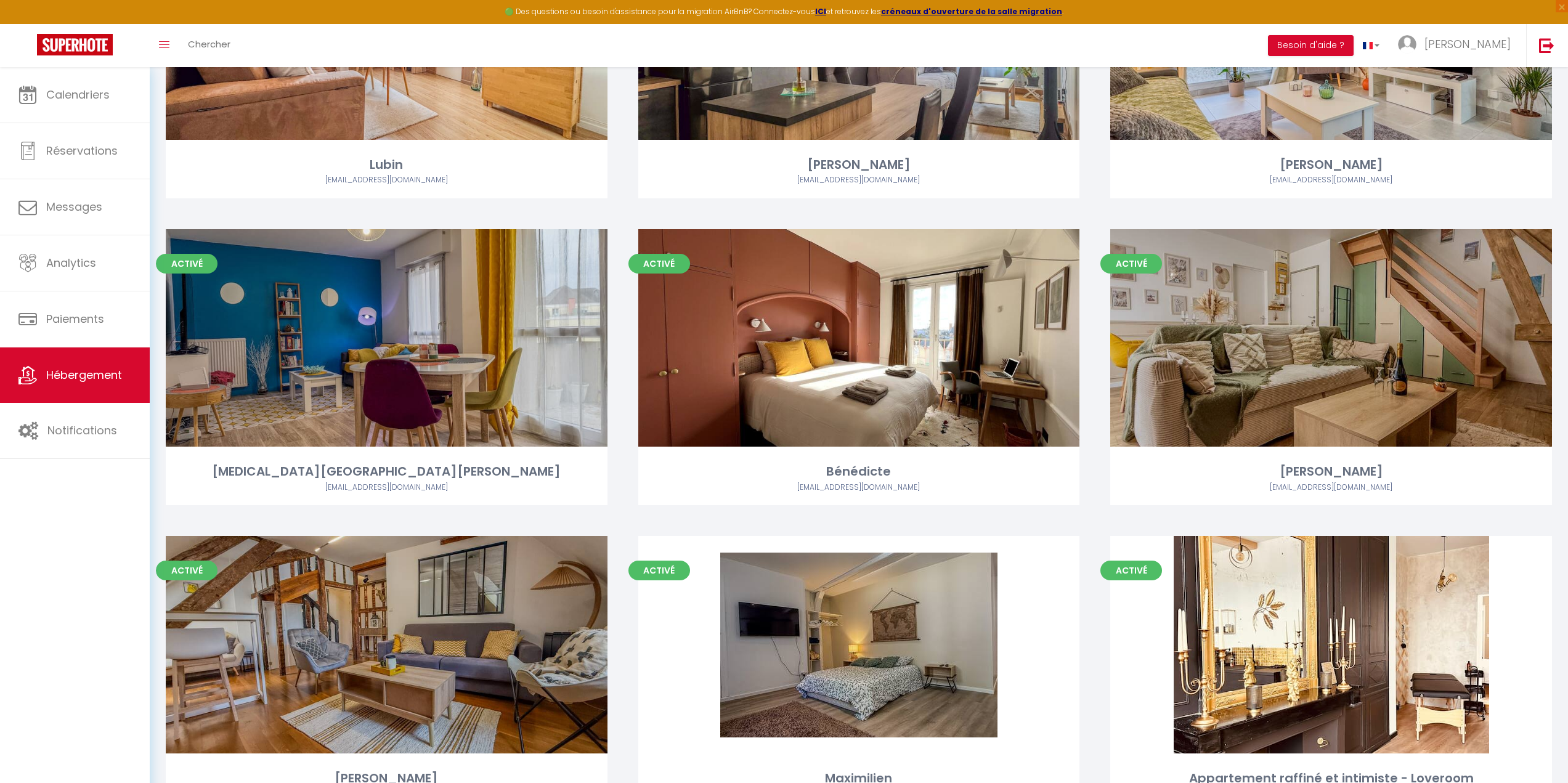
scroll to position [252, 0]
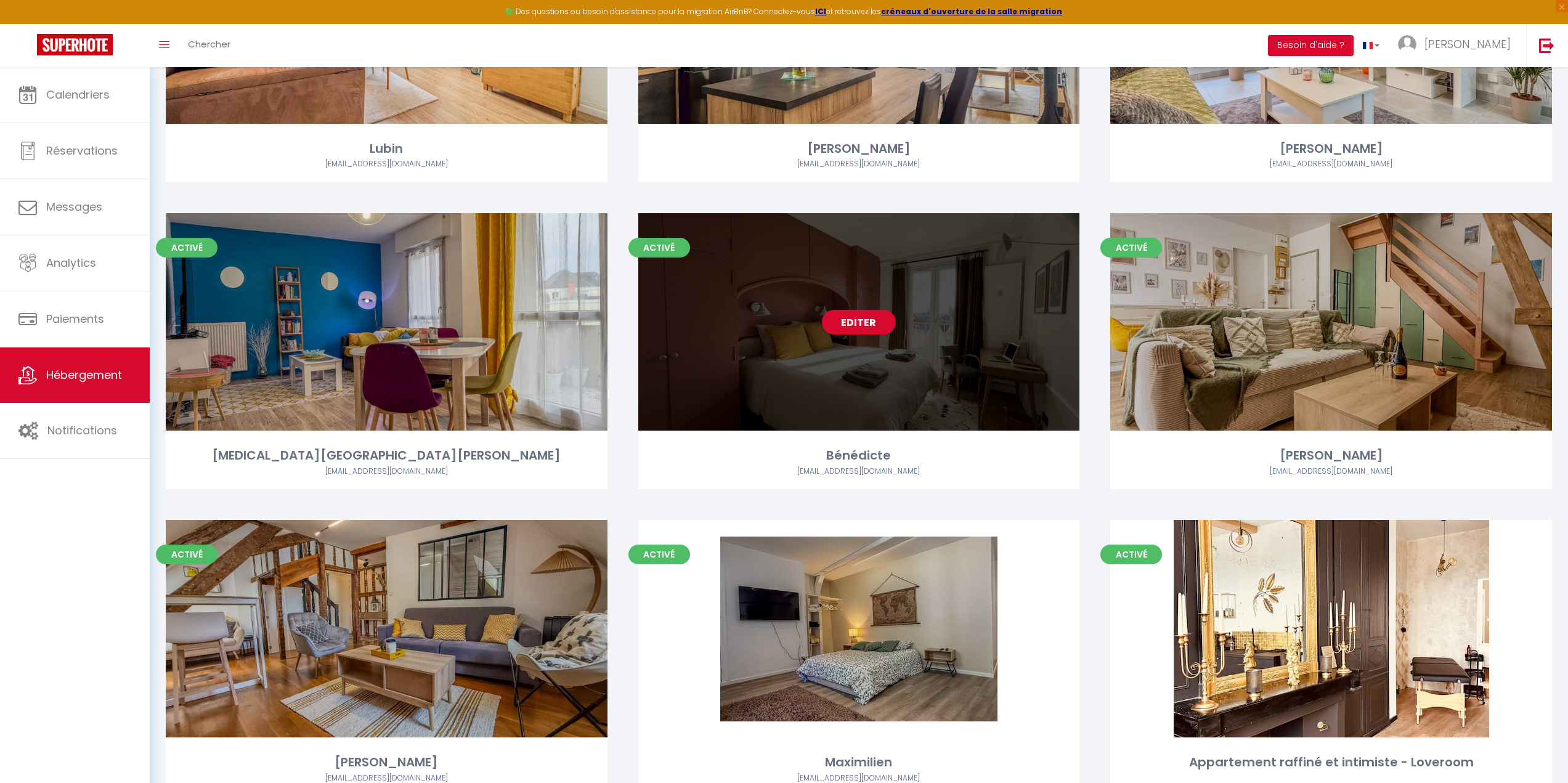
click at [763, 364] on div "Editer" at bounding box center [859, 322] width 442 height 217
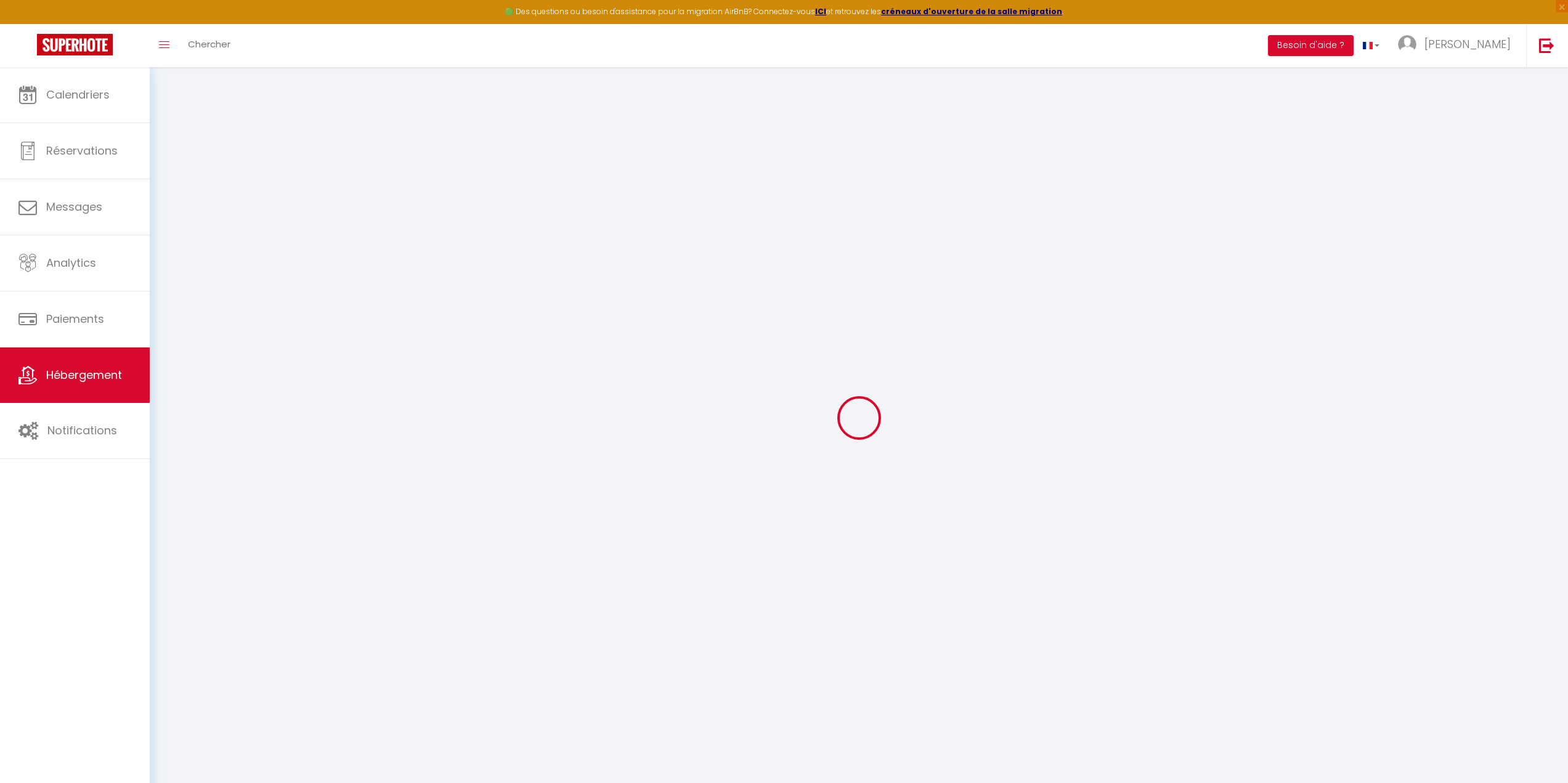
select select
checkbox input "true"
checkbox input "false"
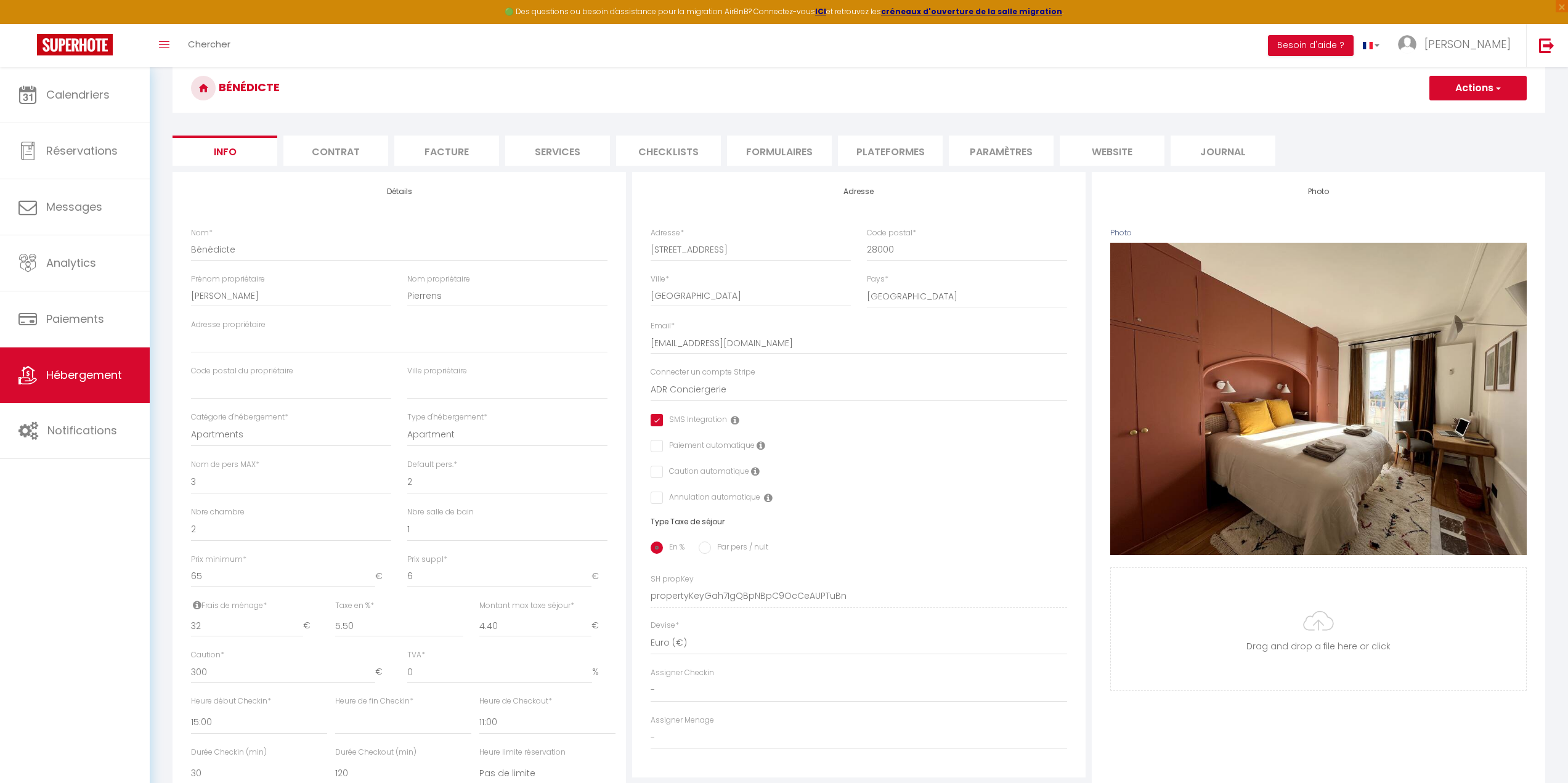
scroll to position [62, 0]
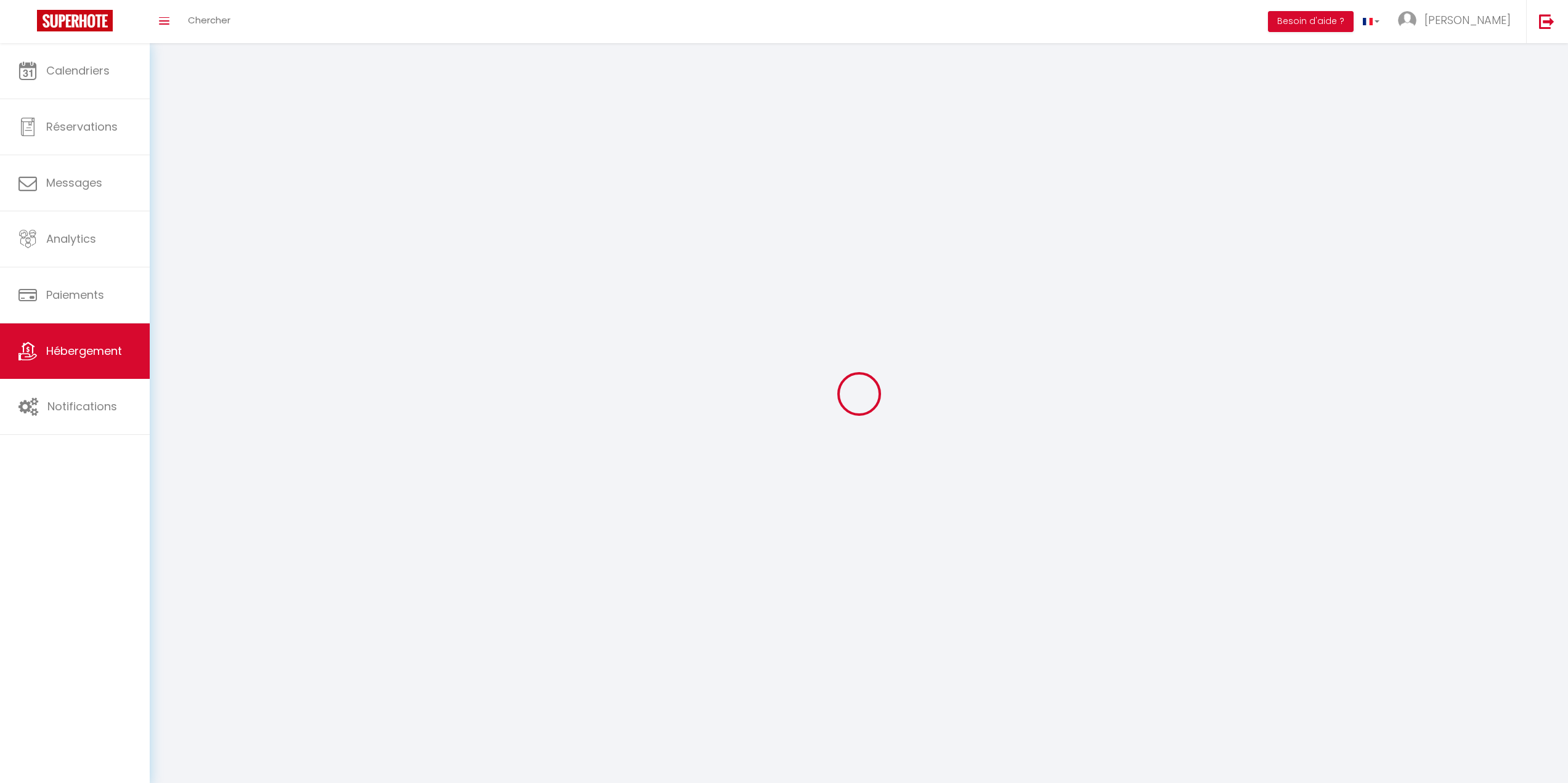
scroll to position [67, 0]
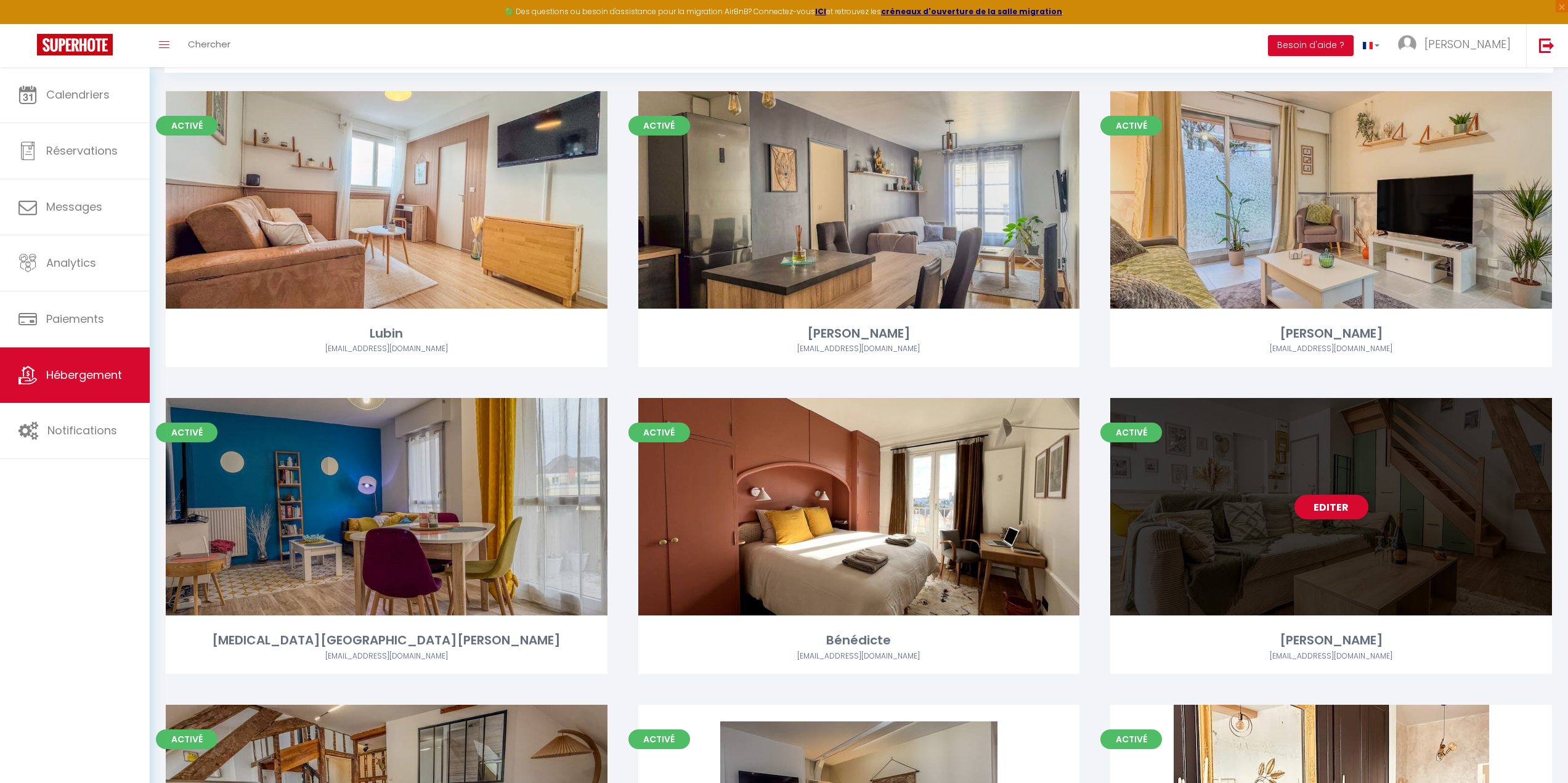
click at [1249, 502] on div "Editer" at bounding box center [1331, 506] width 442 height 217
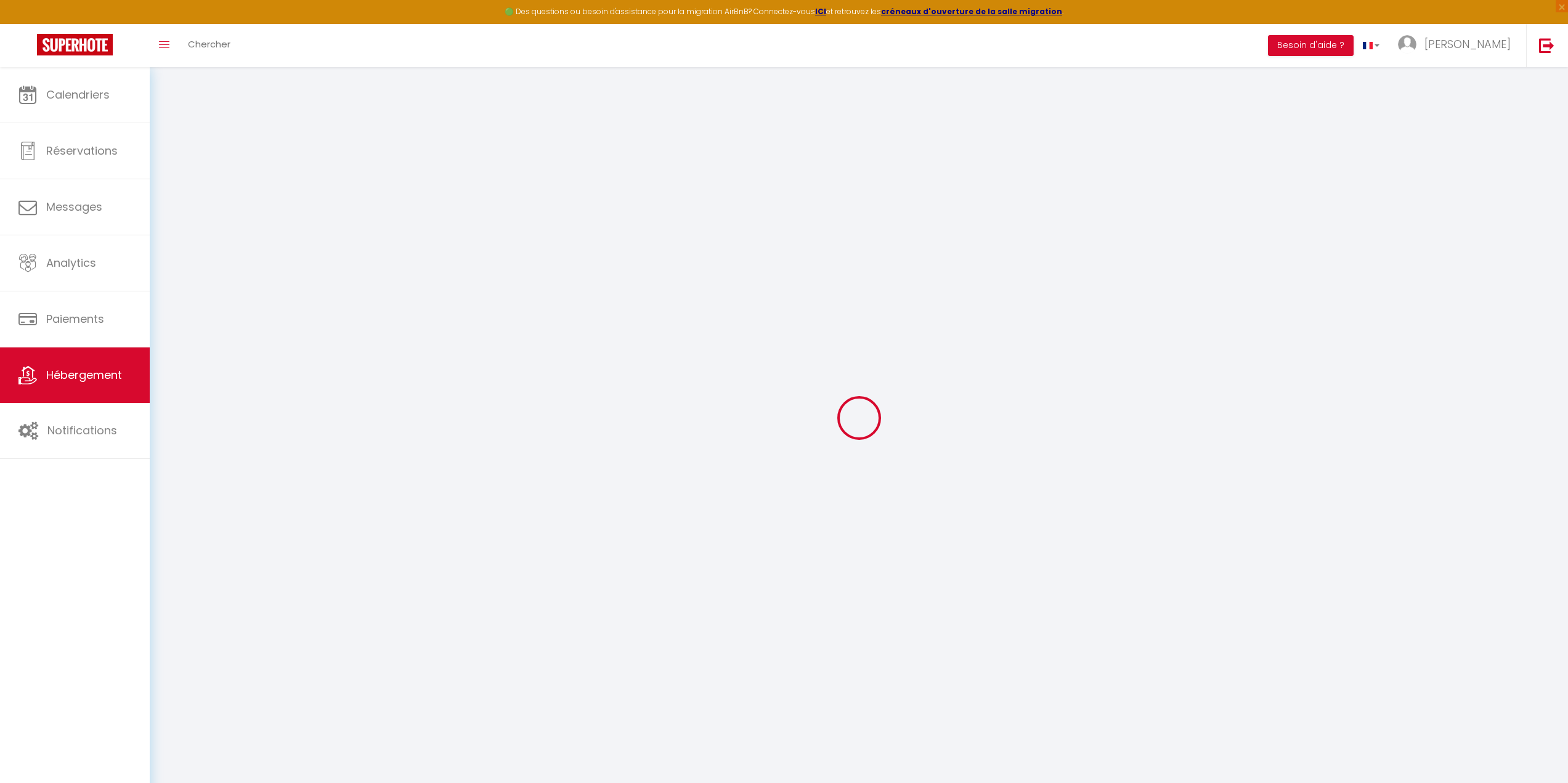
select select
checkbox input "false"
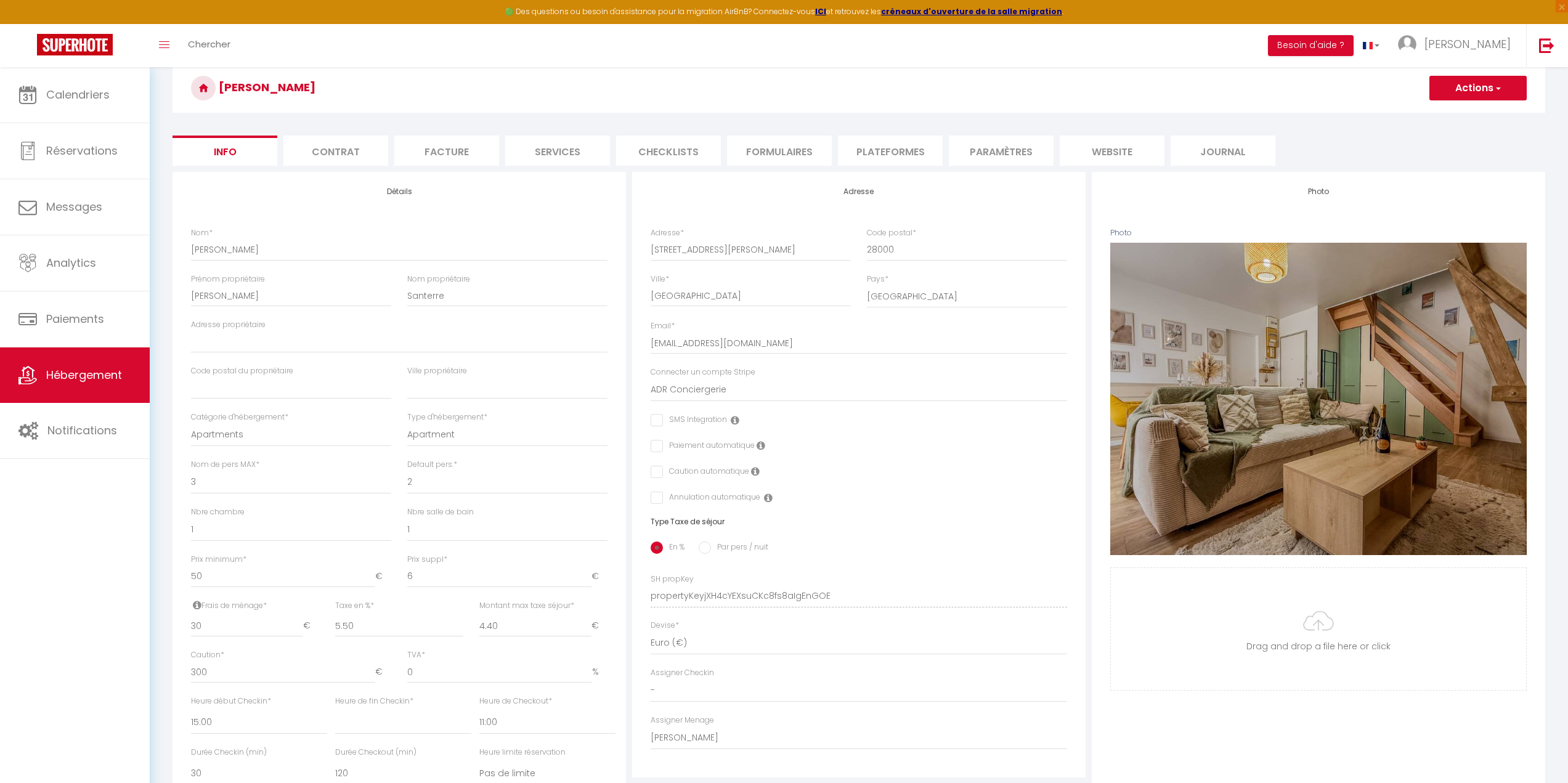
scroll to position [62, 0]
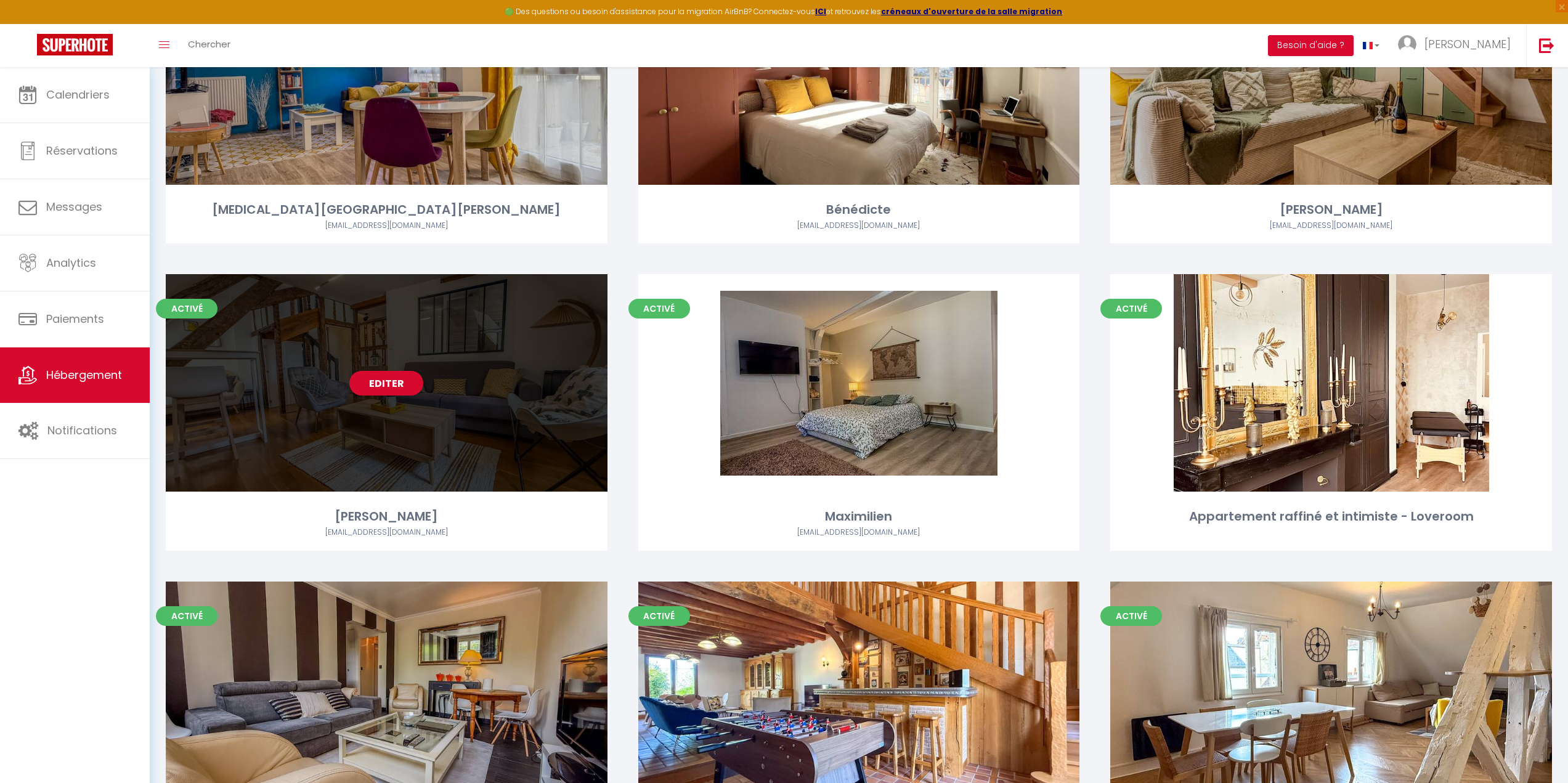
scroll to position [498, 0]
click at [449, 476] on div "Editer" at bounding box center [386, 382] width 442 height 217
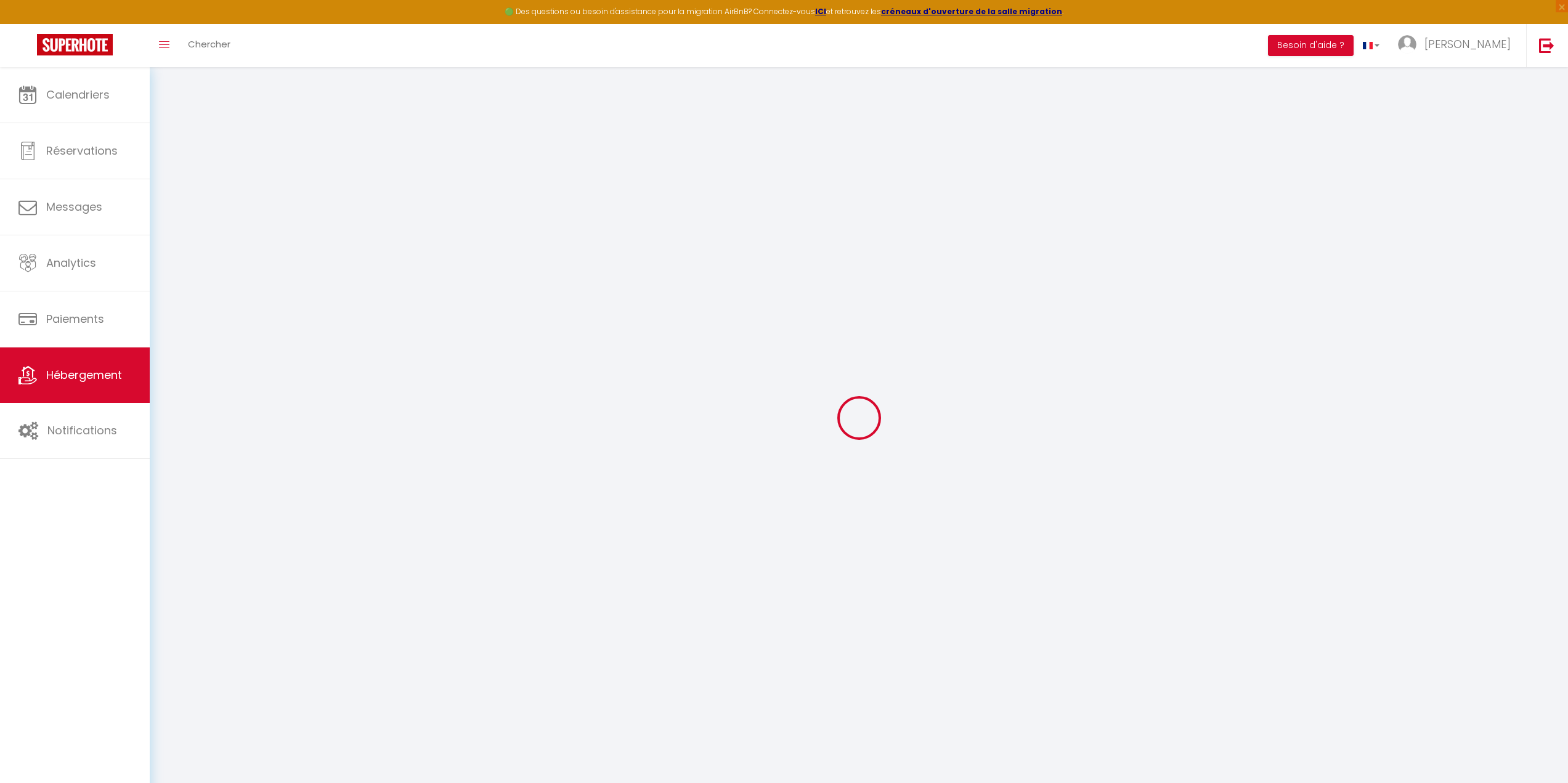
select select
checkbox input "false"
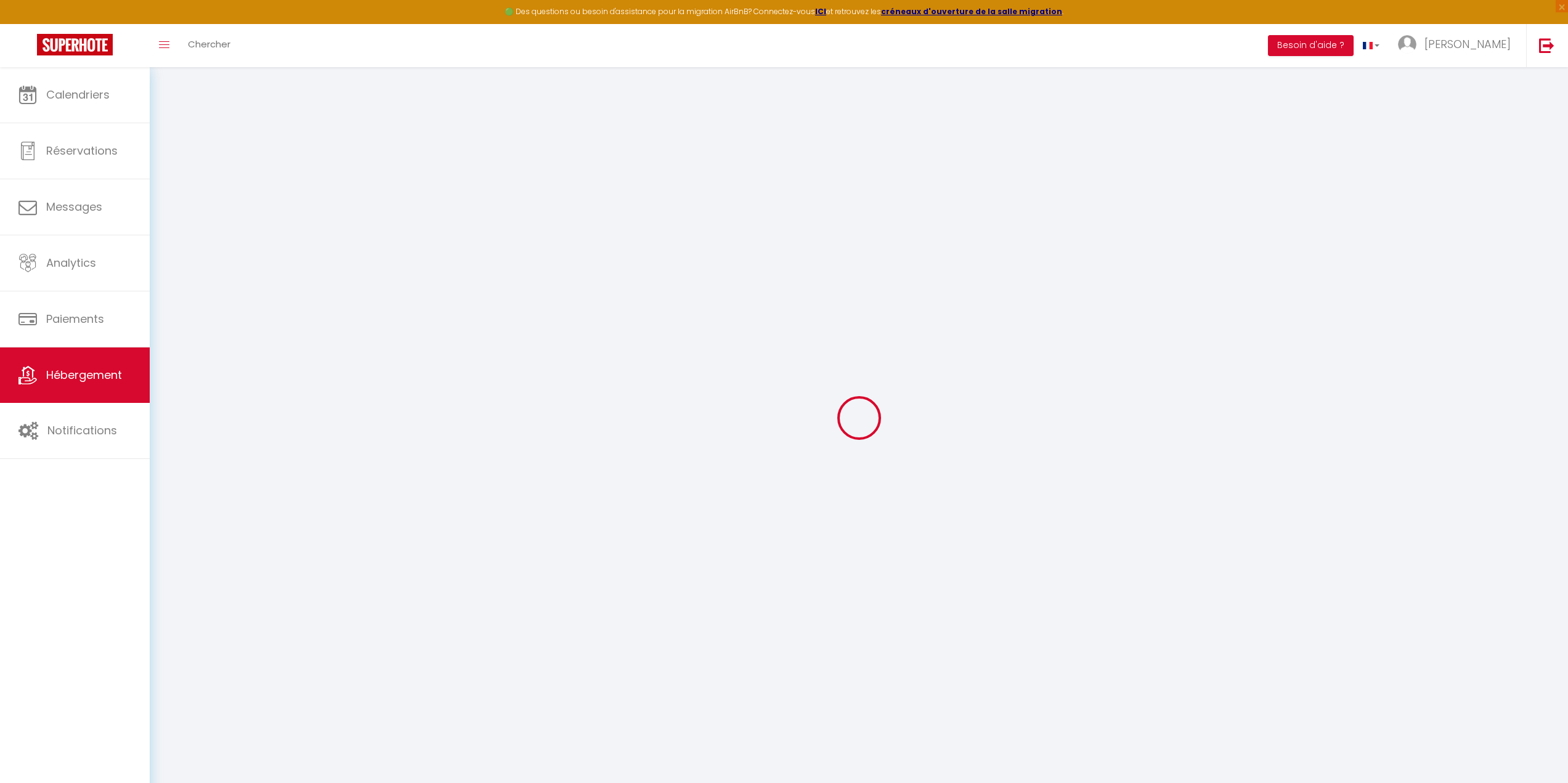
checkbox input "false"
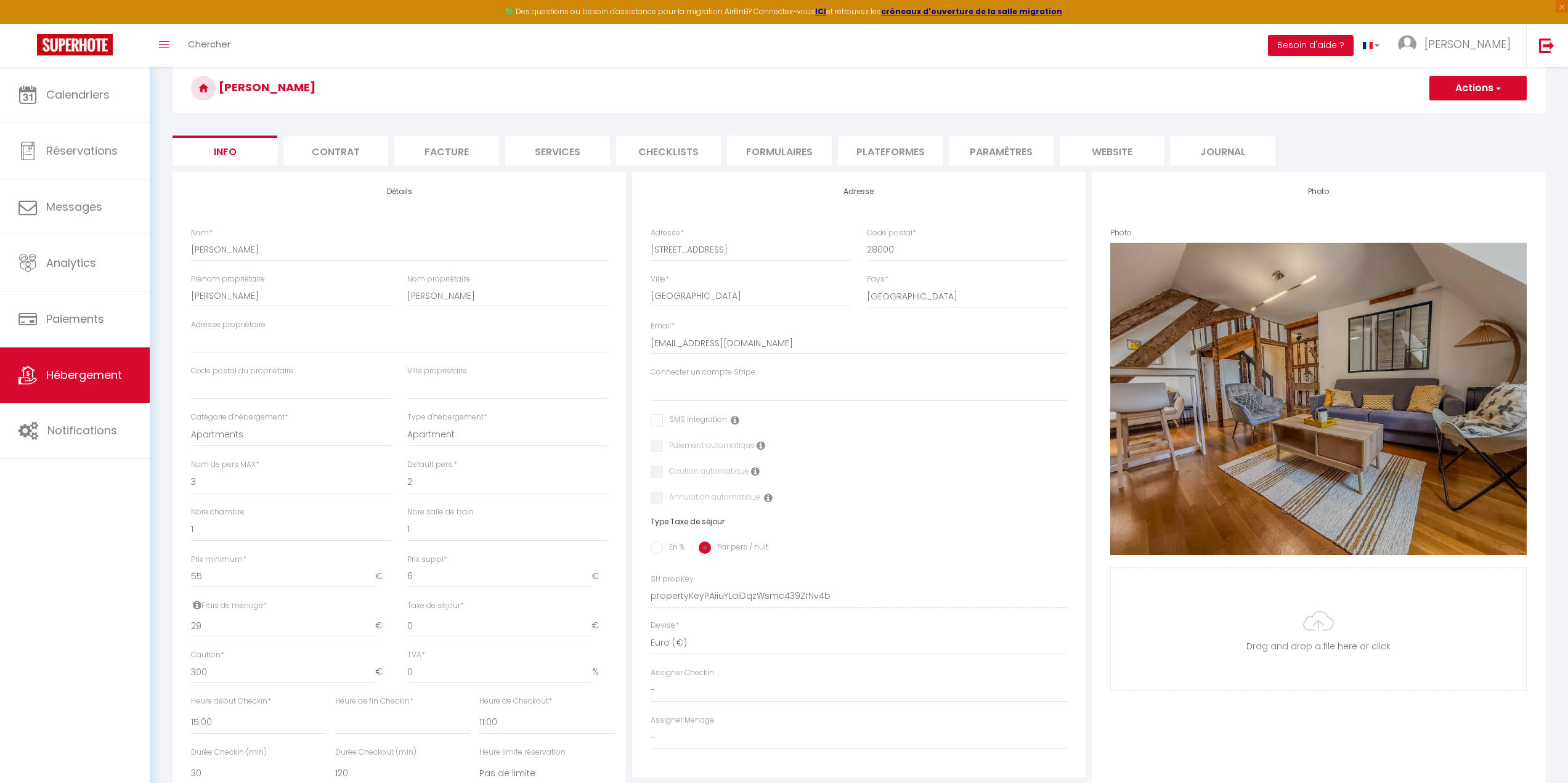
scroll to position [62, 0]
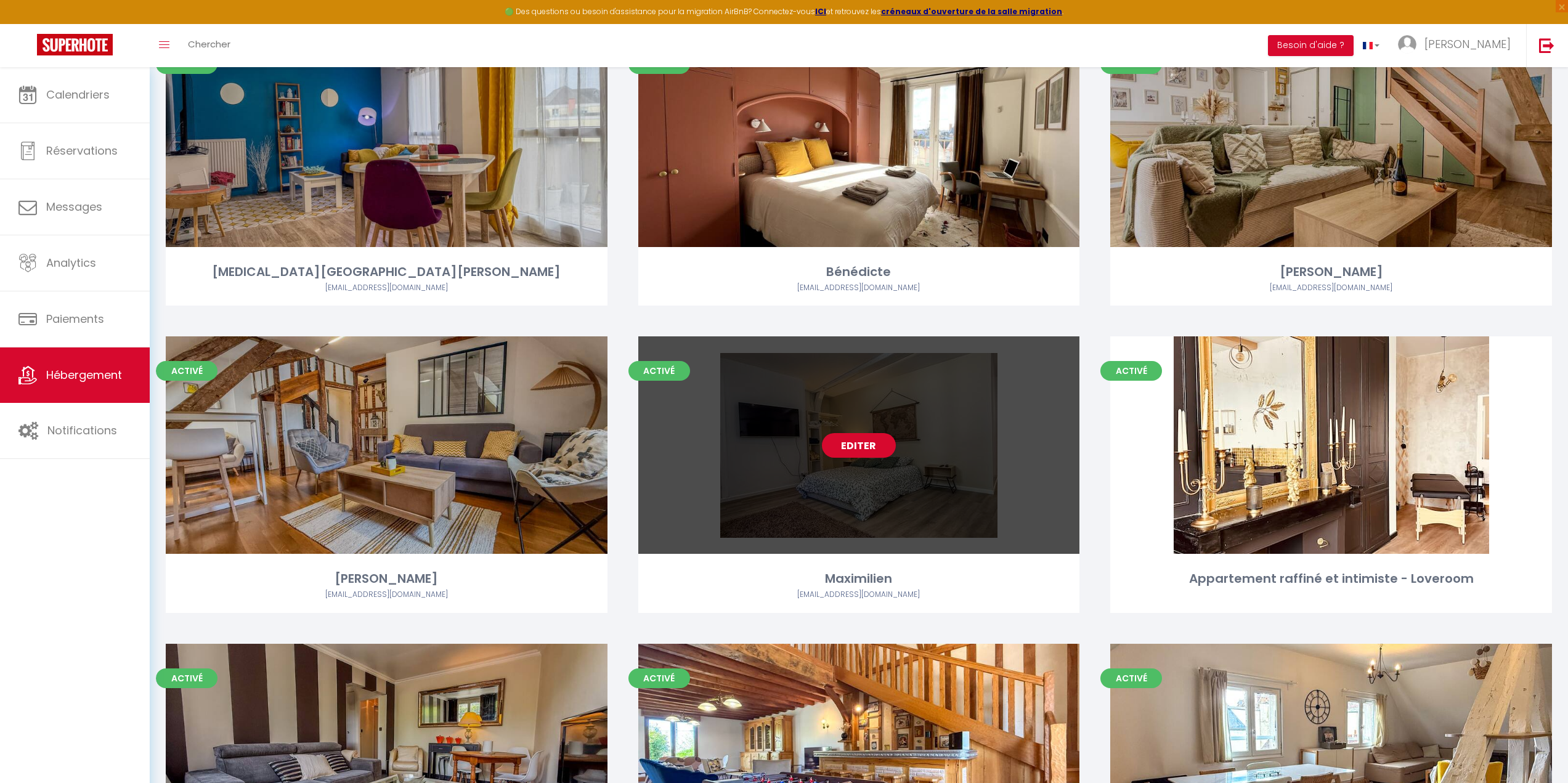
scroll to position [437, 0]
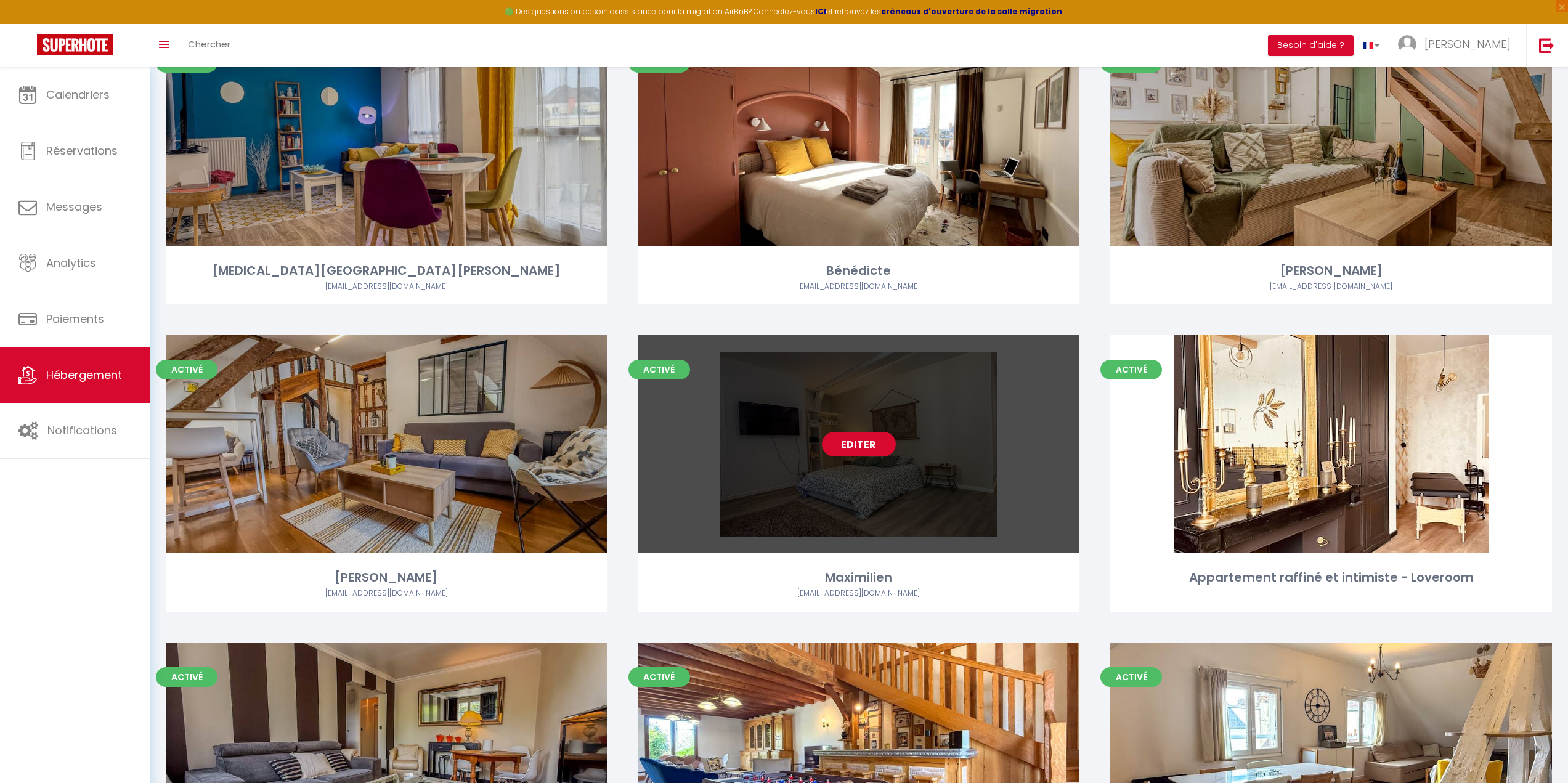
click at [910, 497] on div "Editer" at bounding box center [859, 443] width 442 height 217
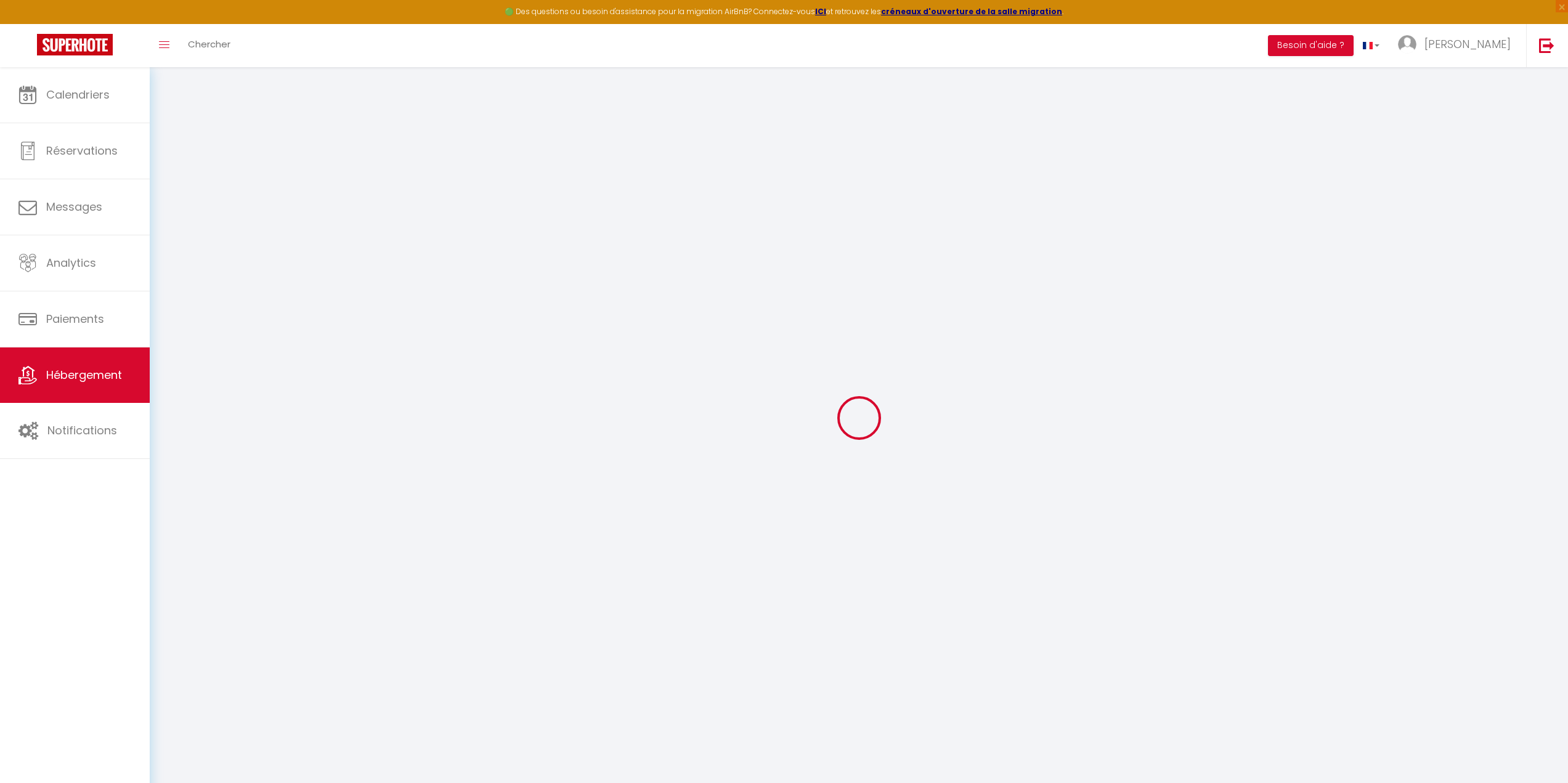
select select
checkbox input "false"
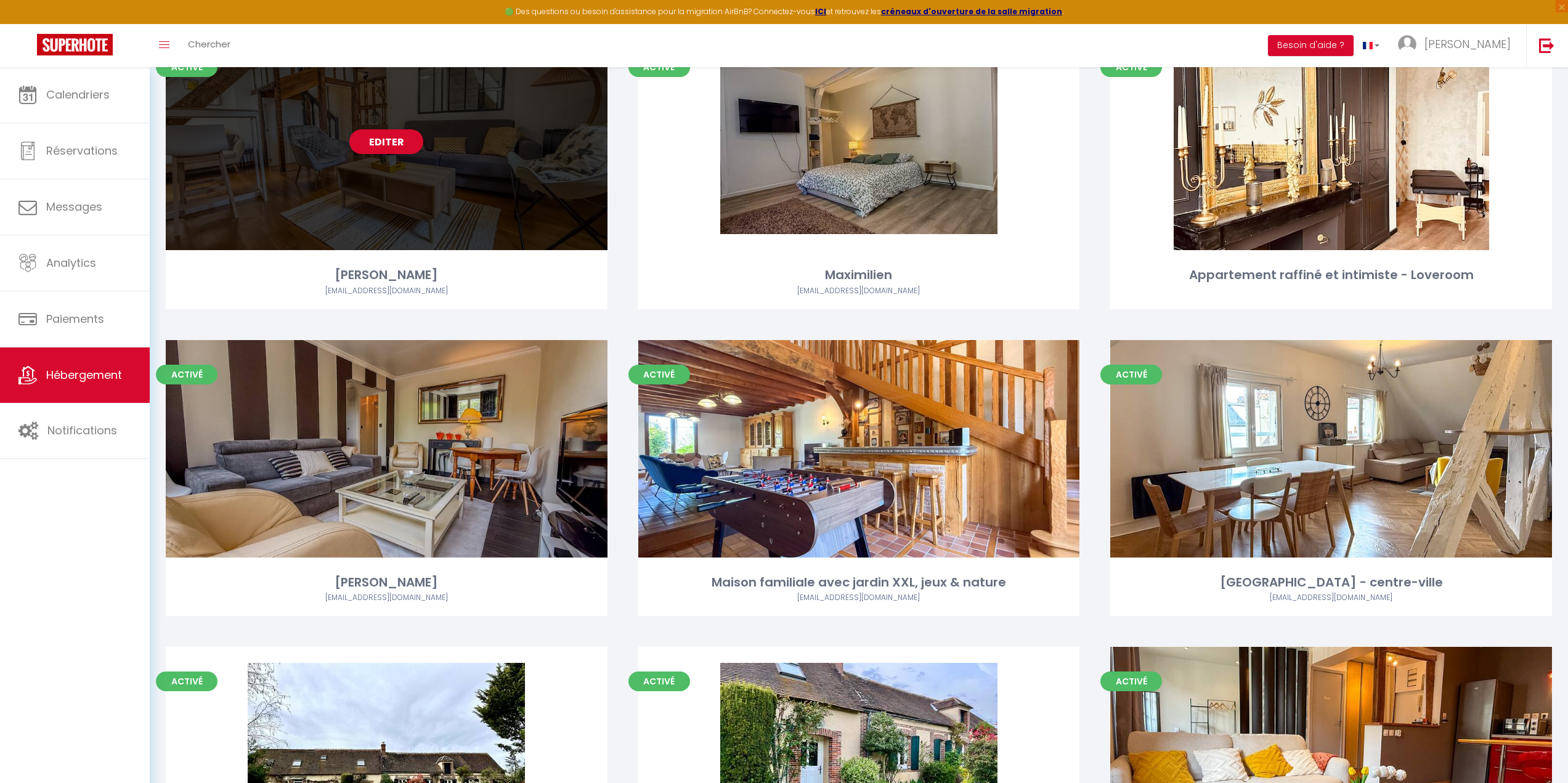
scroll to position [744, 0]
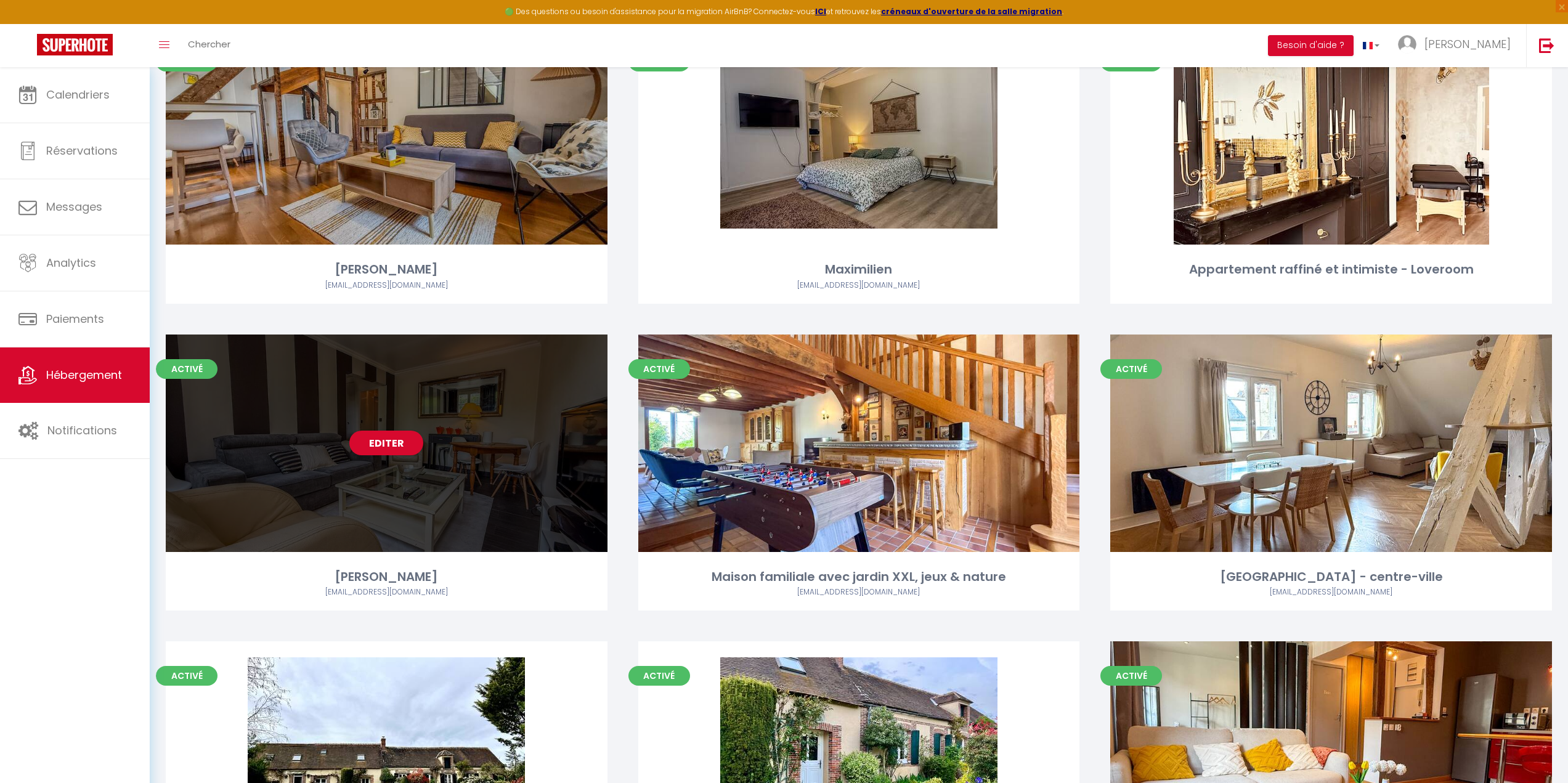
click at [450, 488] on div "Editer" at bounding box center [386, 443] width 442 height 217
click at [375, 460] on div "Editer" at bounding box center [386, 443] width 442 height 217
click at [379, 443] on link "Editer" at bounding box center [386, 443] width 74 height 25
click at [256, 456] on div "Editer" at bounding box center [386, 443] width 442 height 217
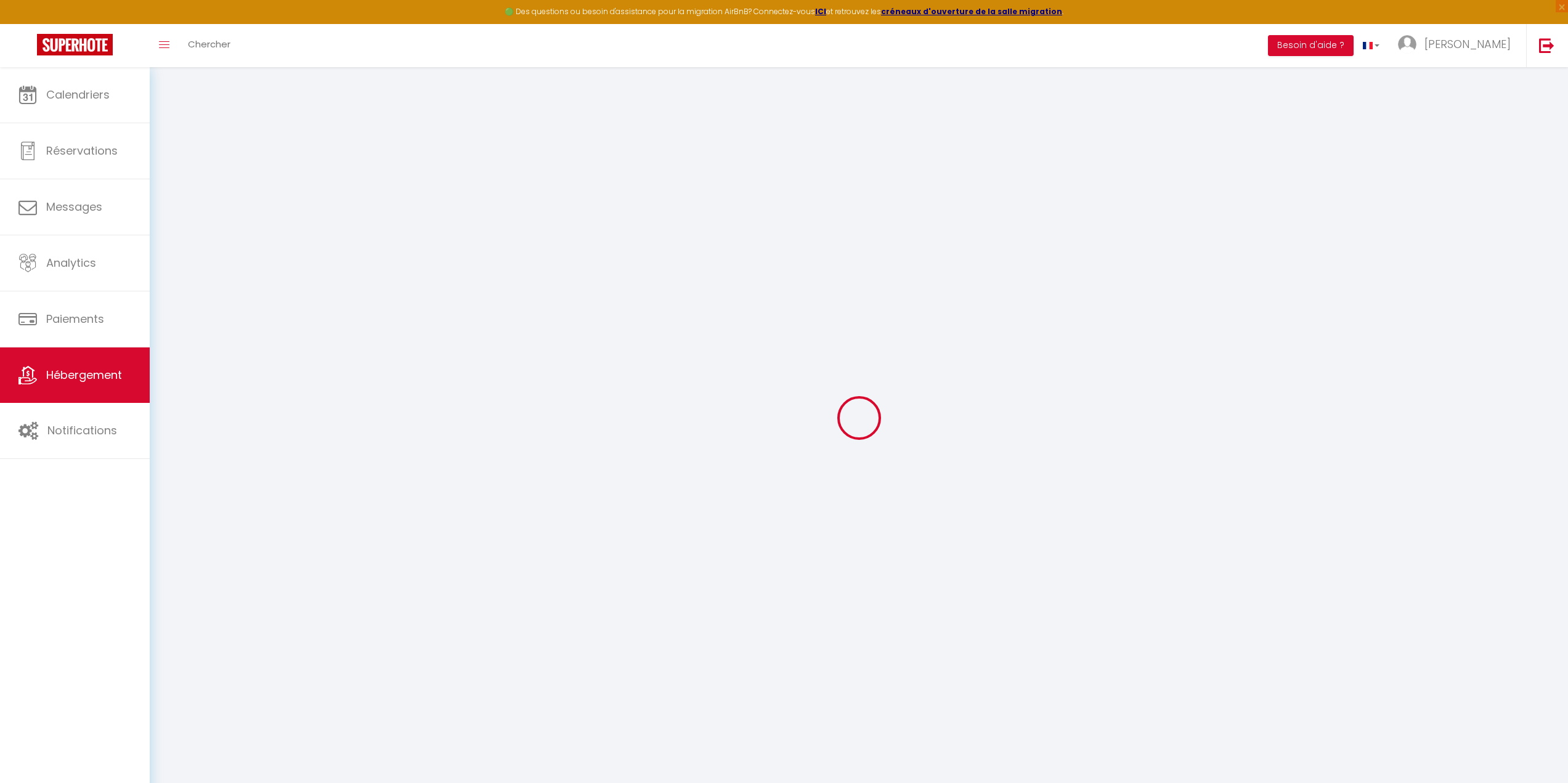
select select
checkbox input "false"
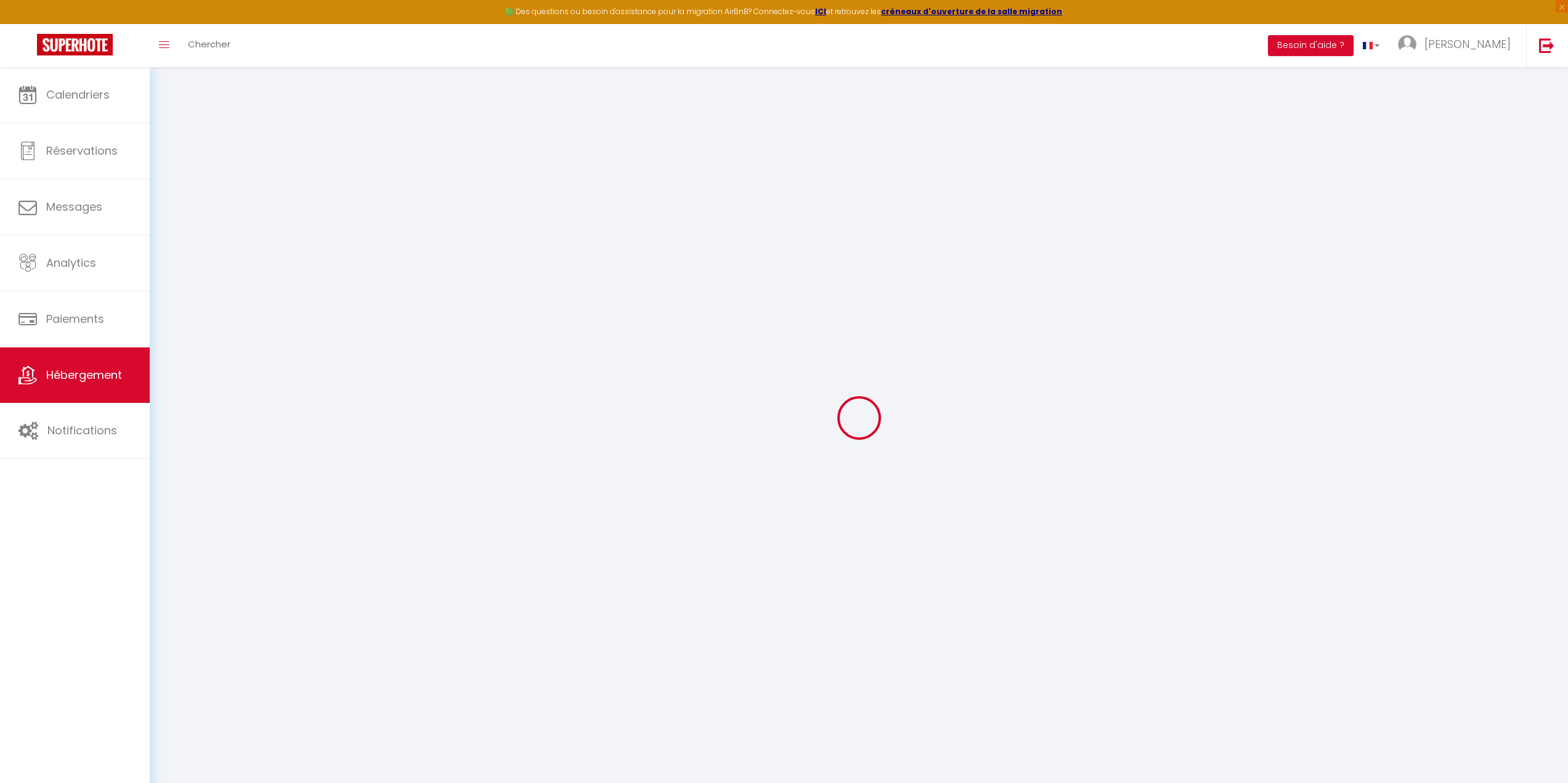
checkbox input "false"
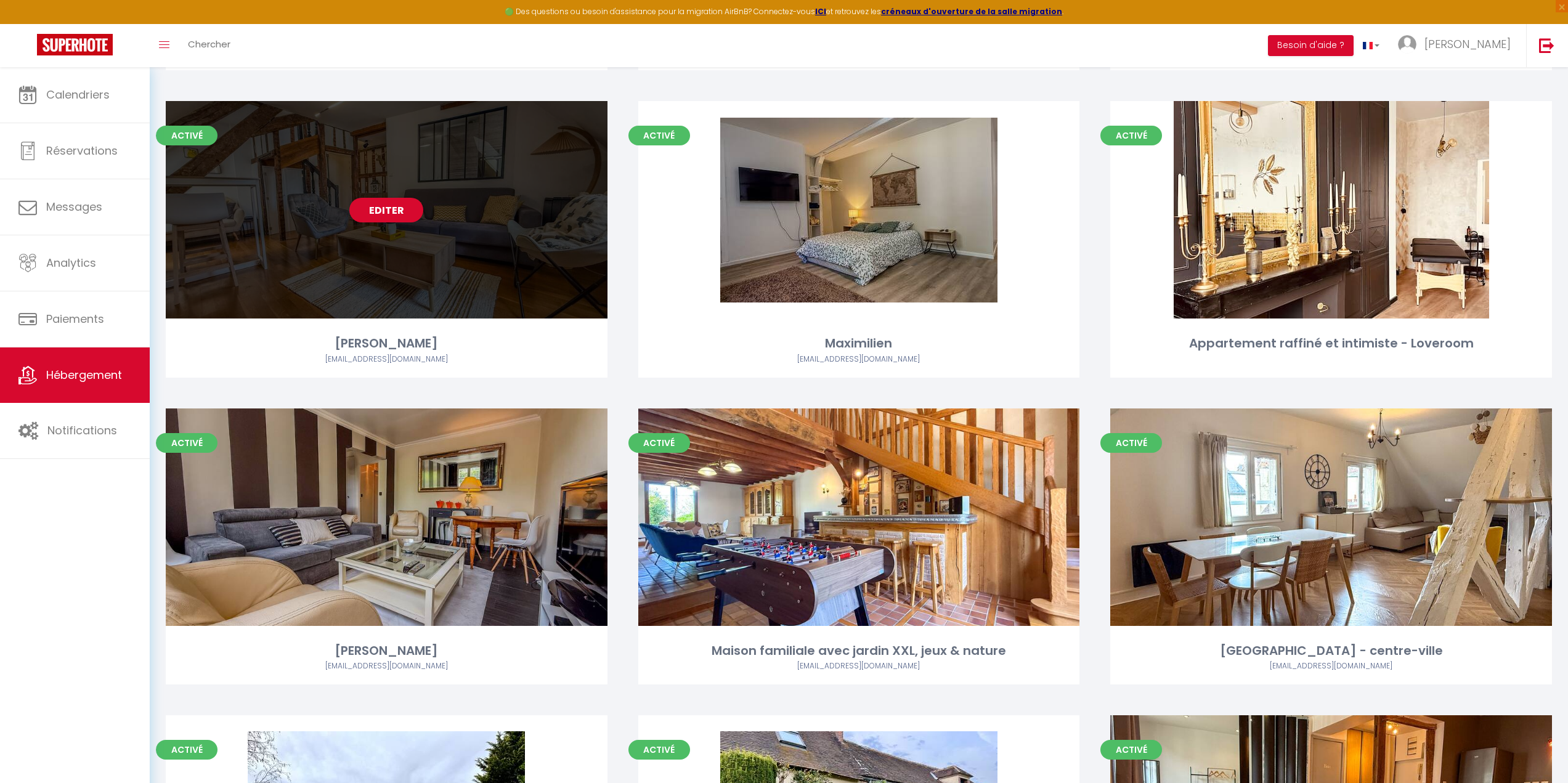
scroll to position [683, 0]
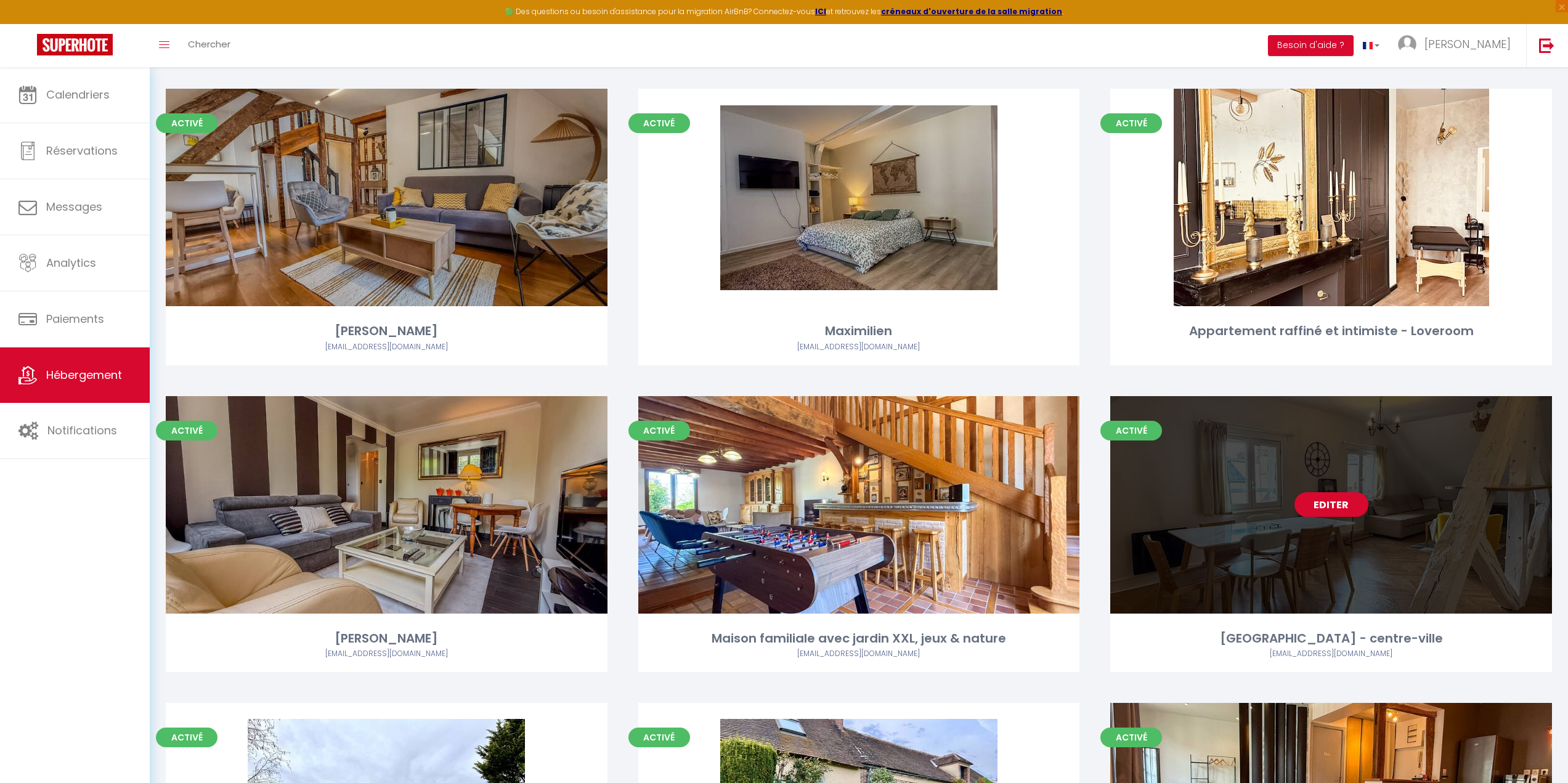
click at [1190, 537] on div "Editer" at bounding box center [1331, 505] width 442 height 217
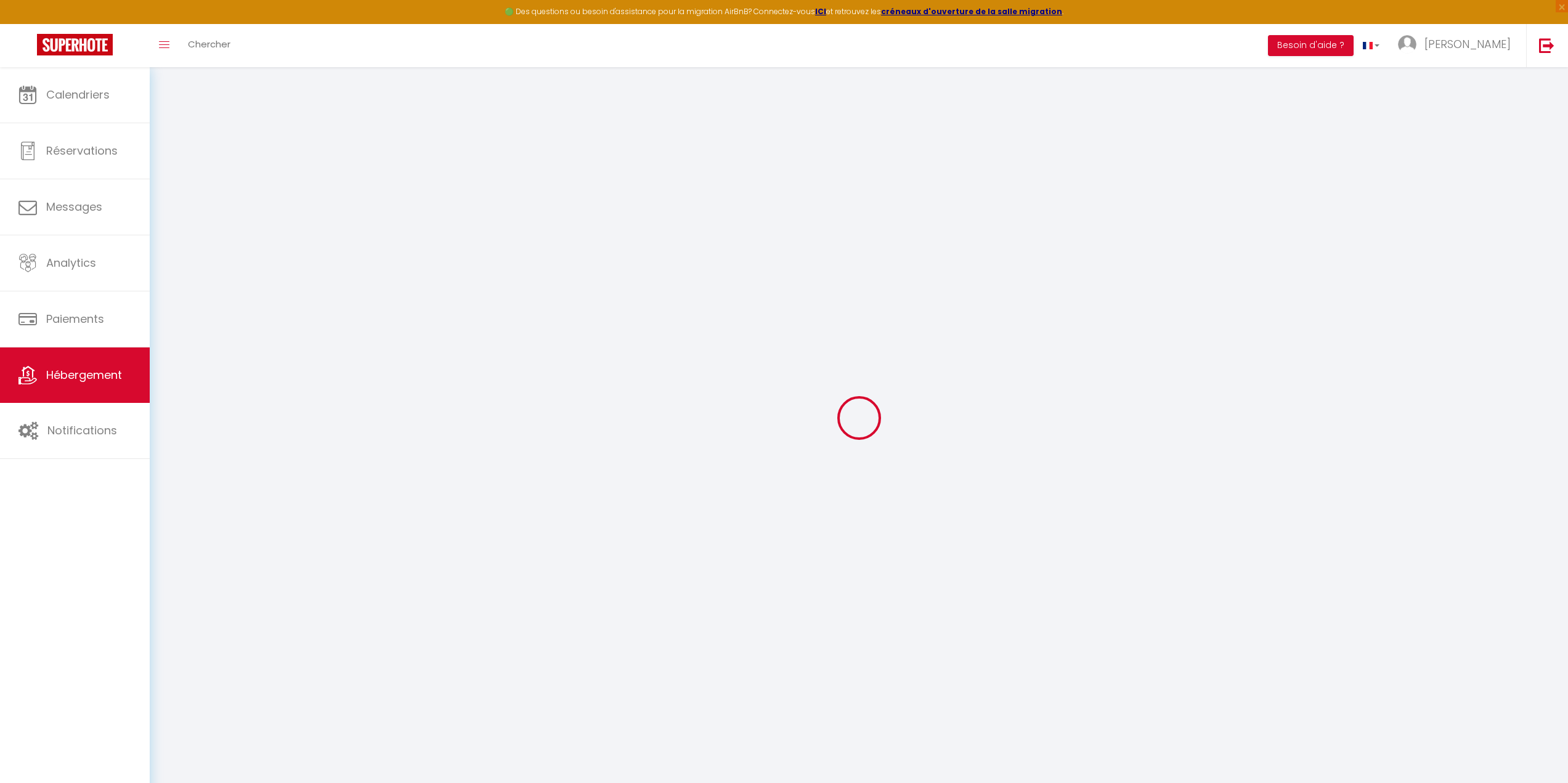
select select
checkbox input "false"
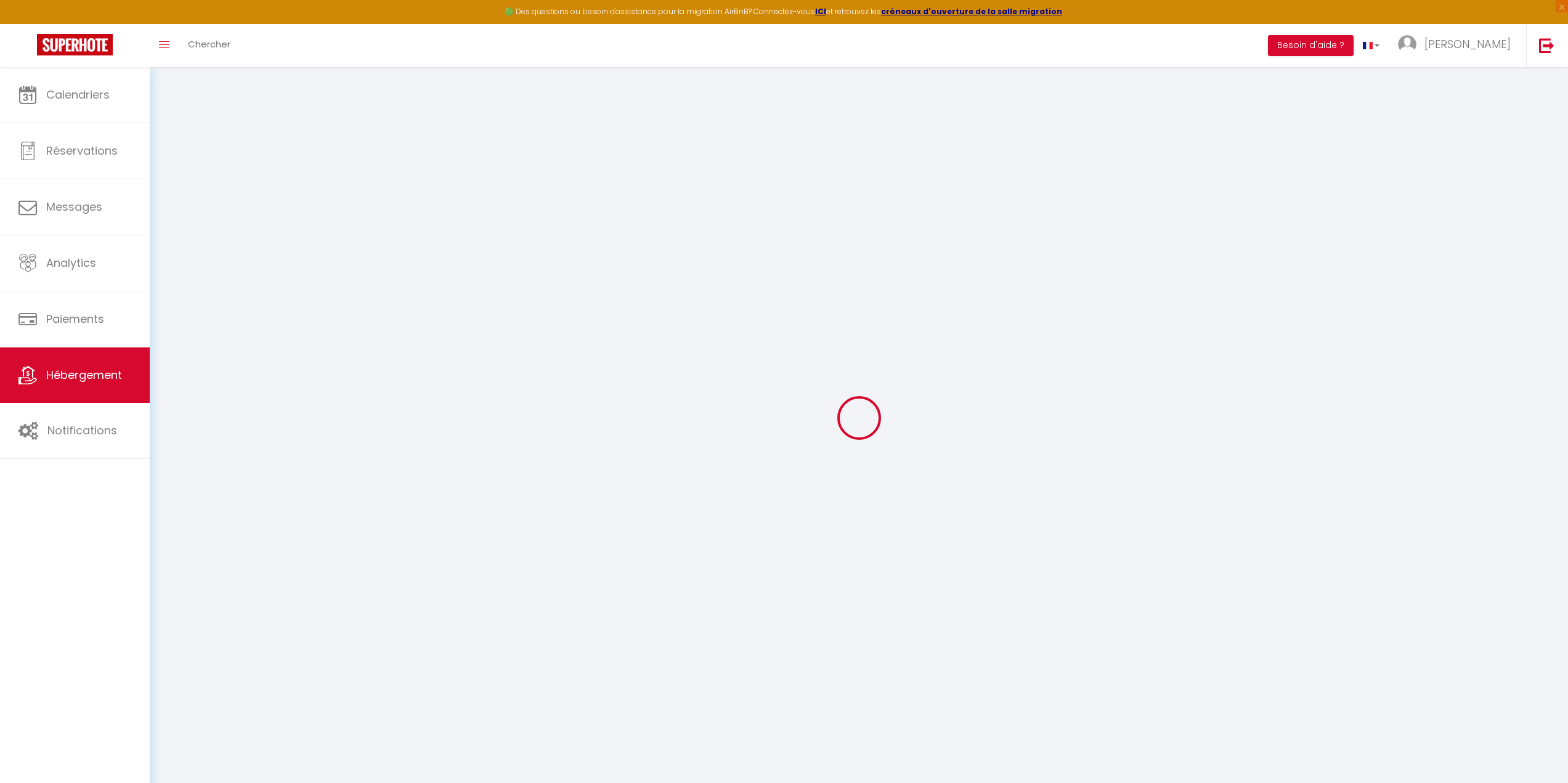
checkbox input "false"
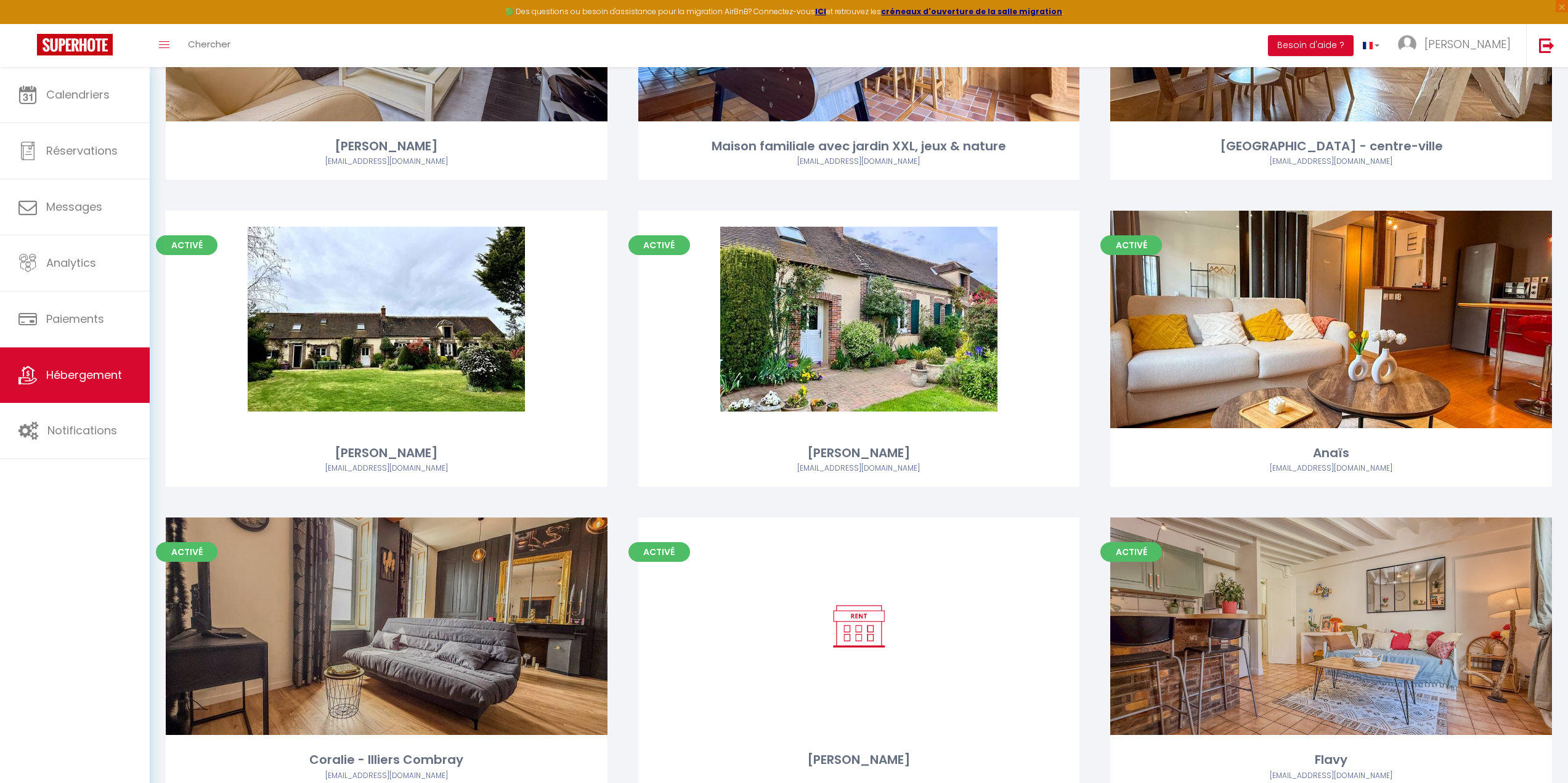
scroll to position [1176, 0]
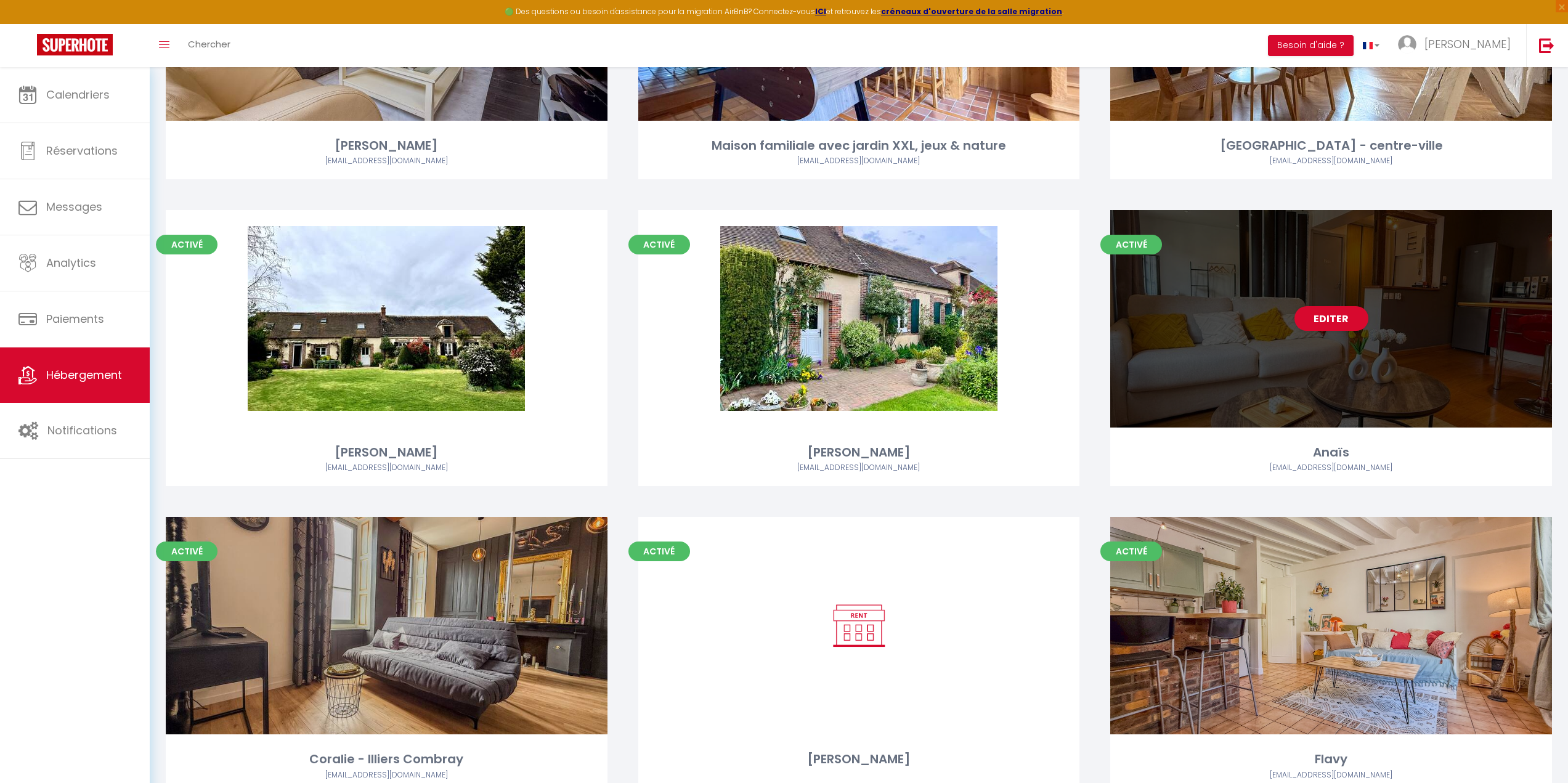
click at [1252, 344] on div "Editer" at bounding box center [1331, 319] width 442 height 217
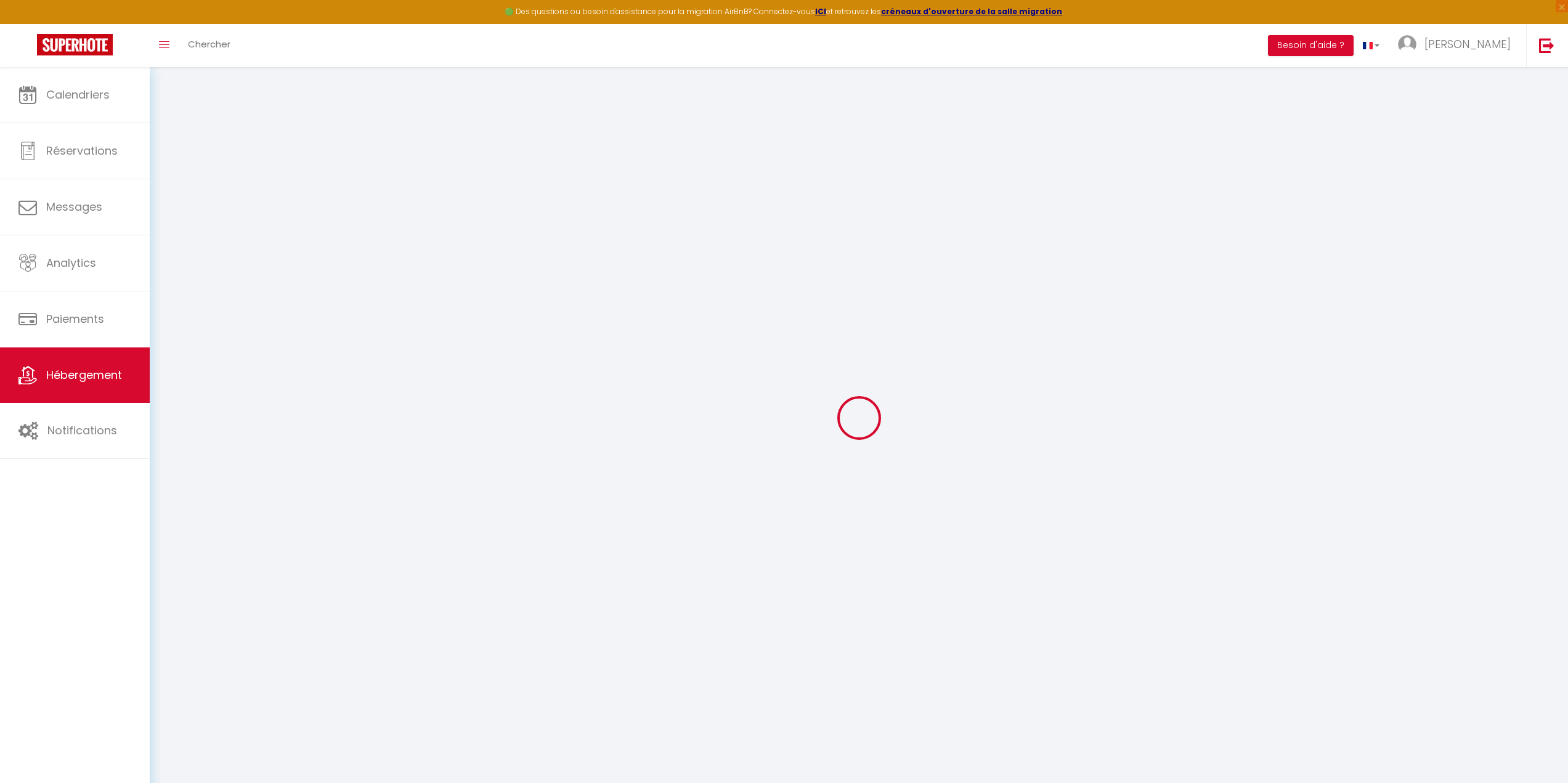
select select
checkbox input "false"
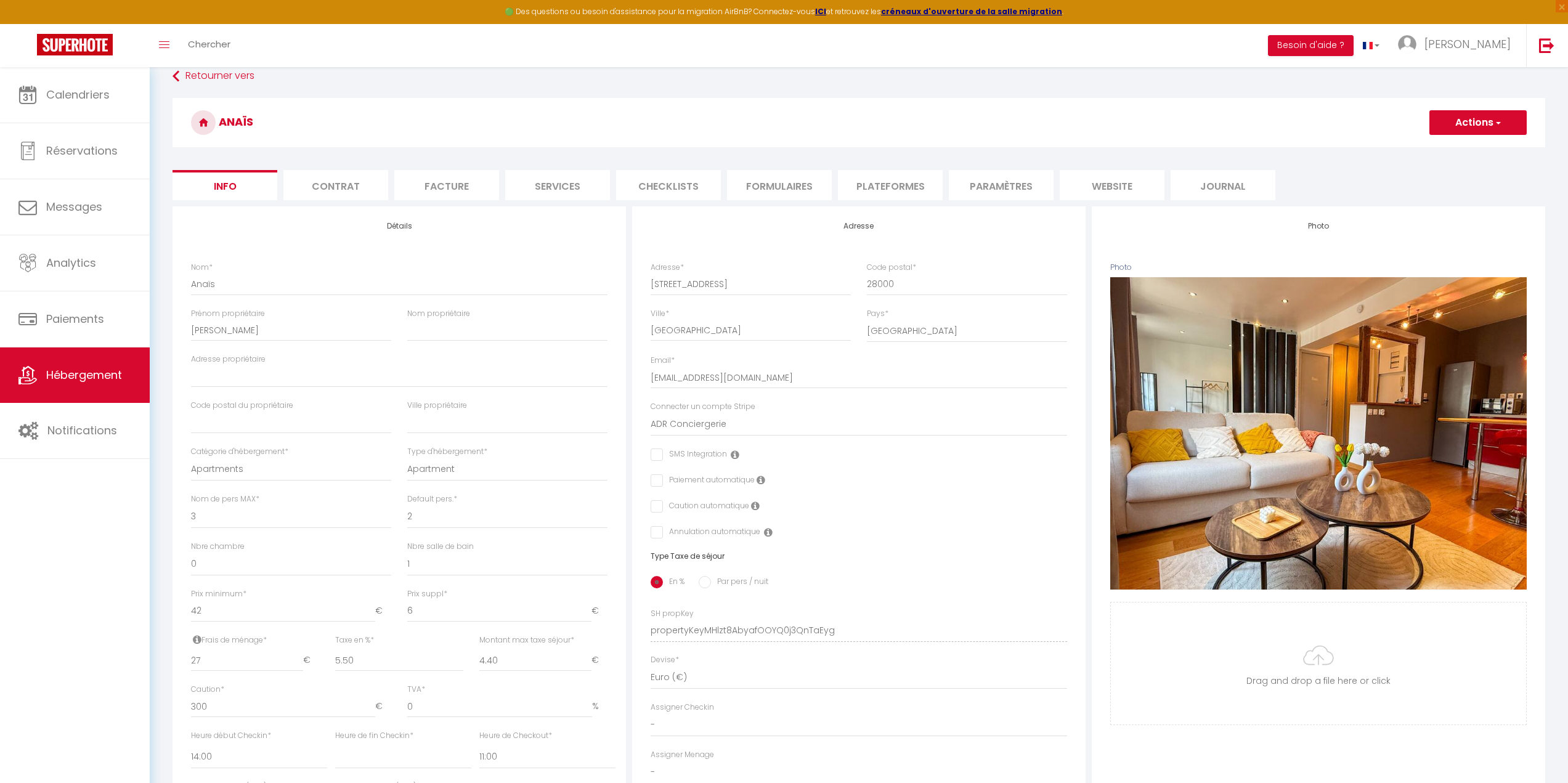
scroll to position [185, 0]
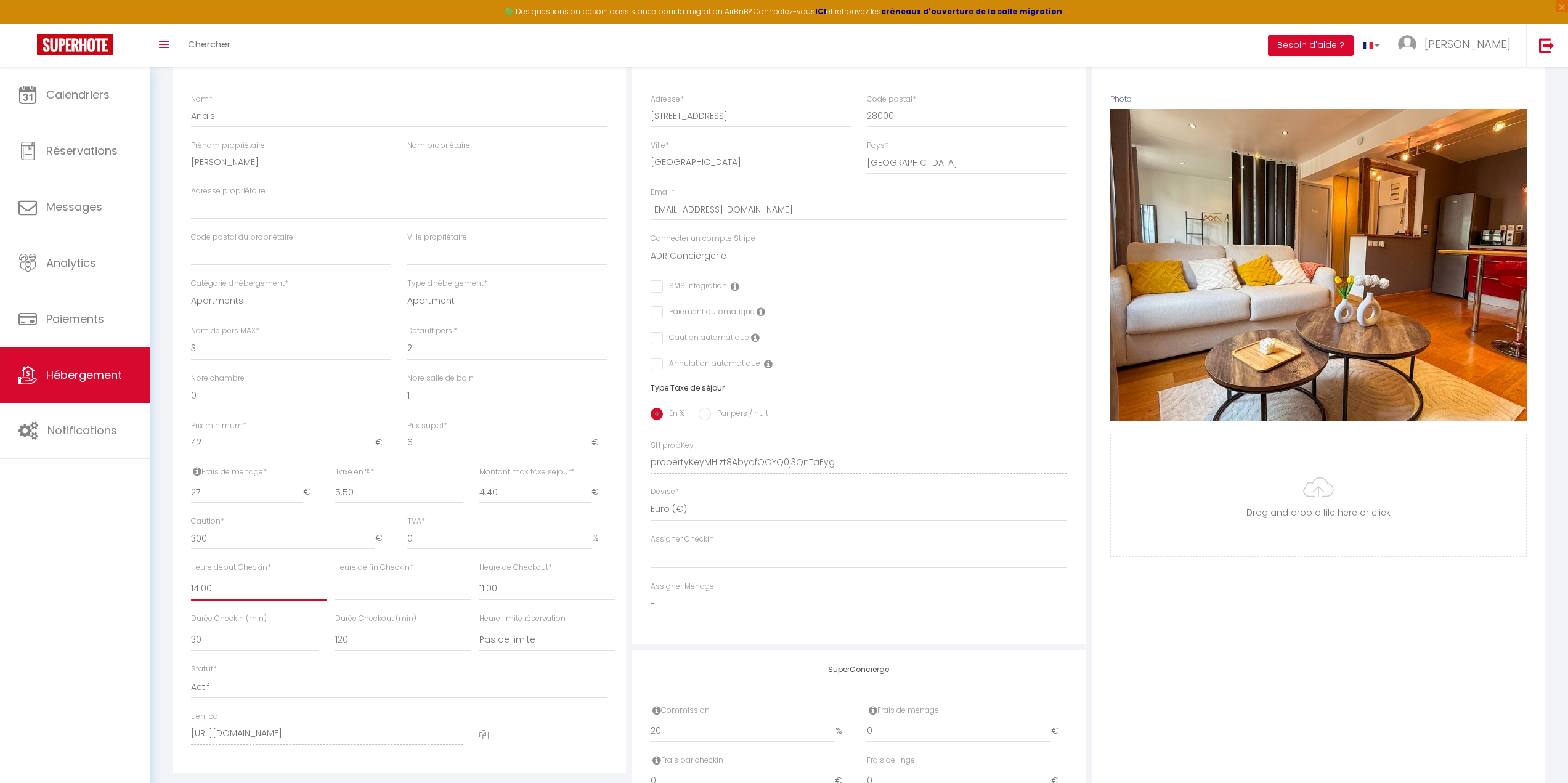
click at [213, 591] on select "00:00 00:15 00:30 00:45 01:00 01:15 01:30 01:45 02:00 02:15 02:30 02:45 03:00" at bounding box center [258, 588] width 136 height 23
select select "15:00"
click at [191, 577] on select "00:00 00:15 00:30 00:45 01:00 01:15 01:30 01:45 02:00 02:15 02:30 02:45 03:00" at bounding box center [258, 588] width 136 height 23
select select
checkbox input "false"
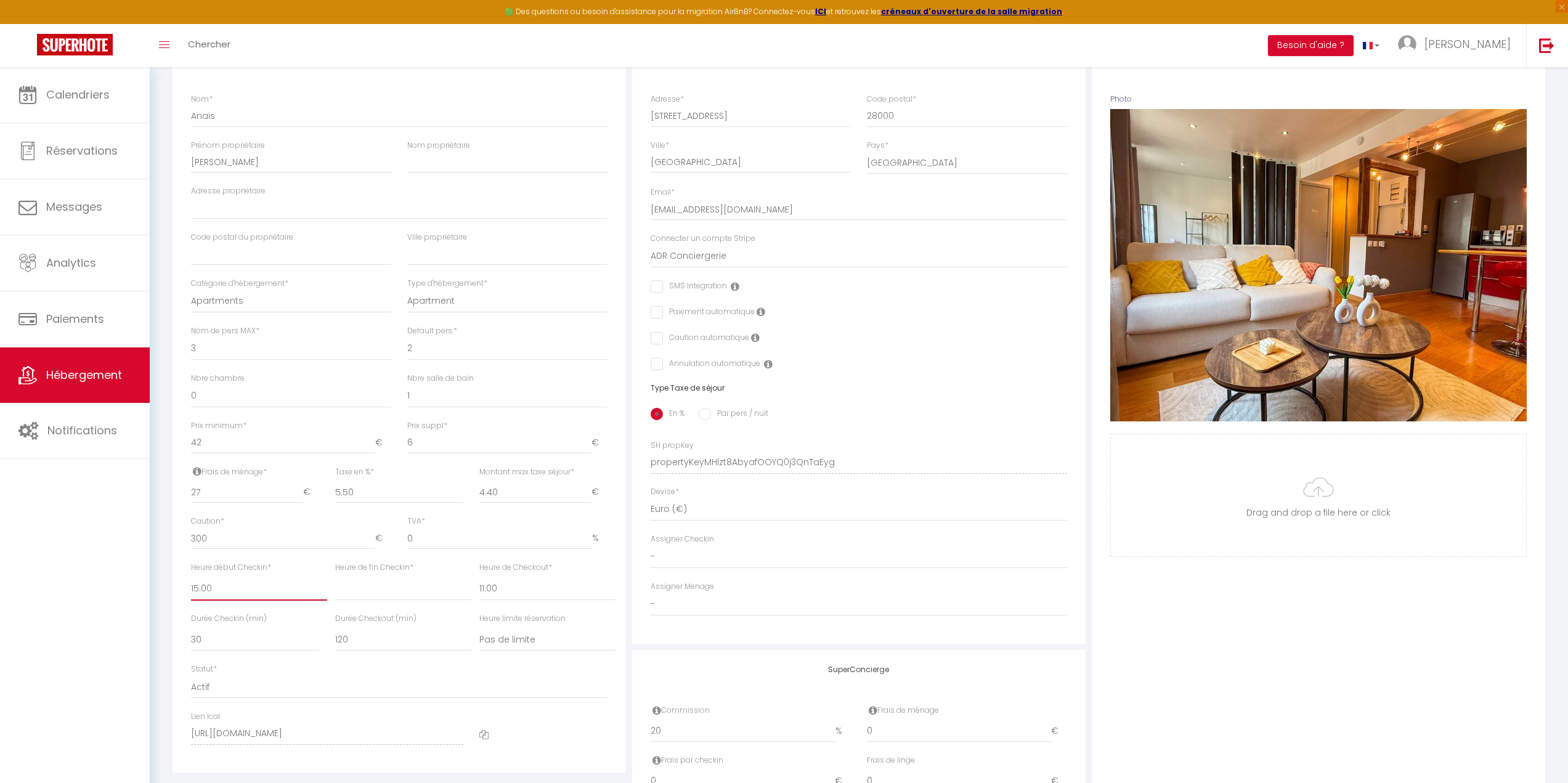
checkbox input "false"
select select
checkbox input "false"
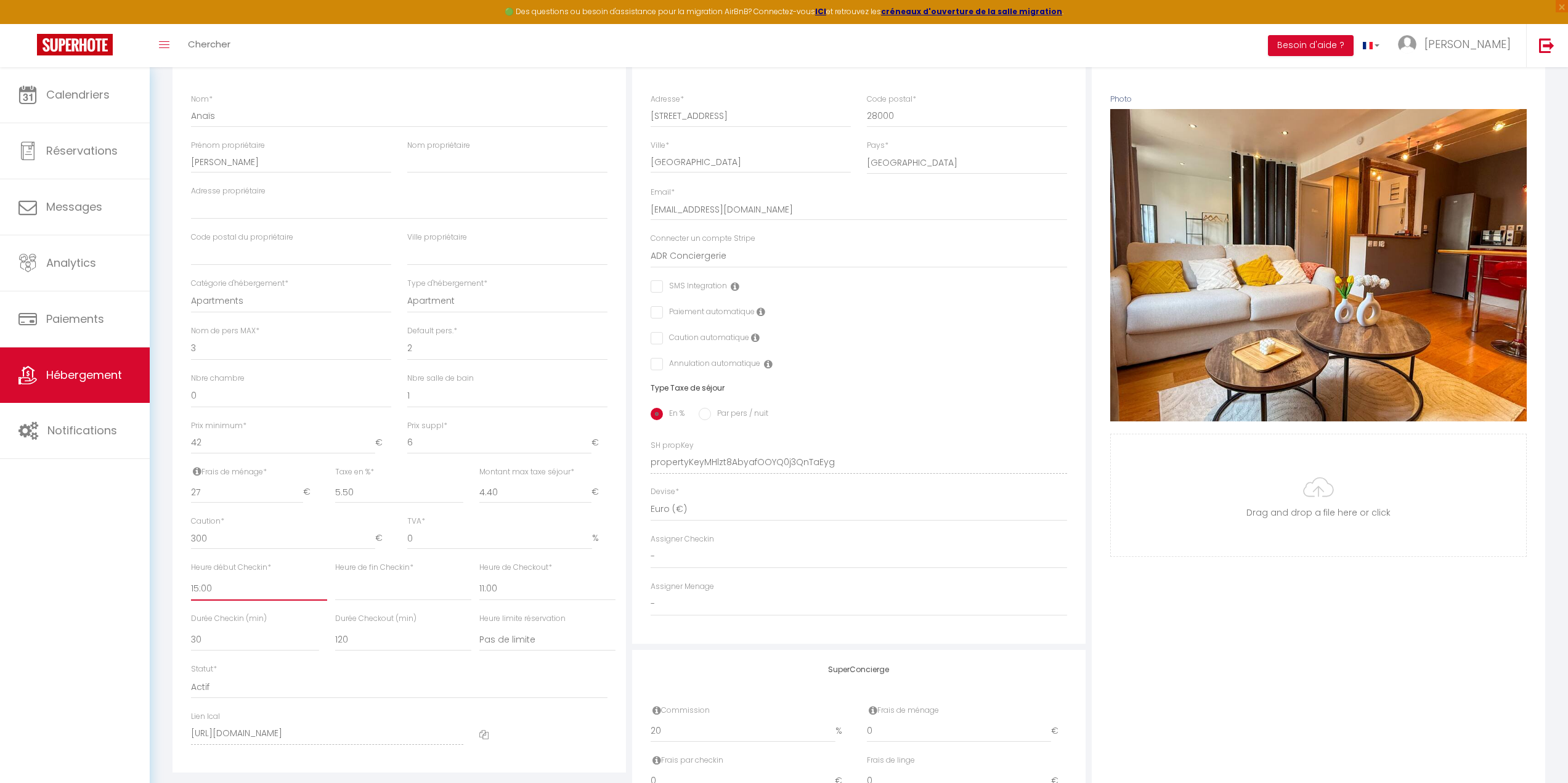
checkbox input "false"
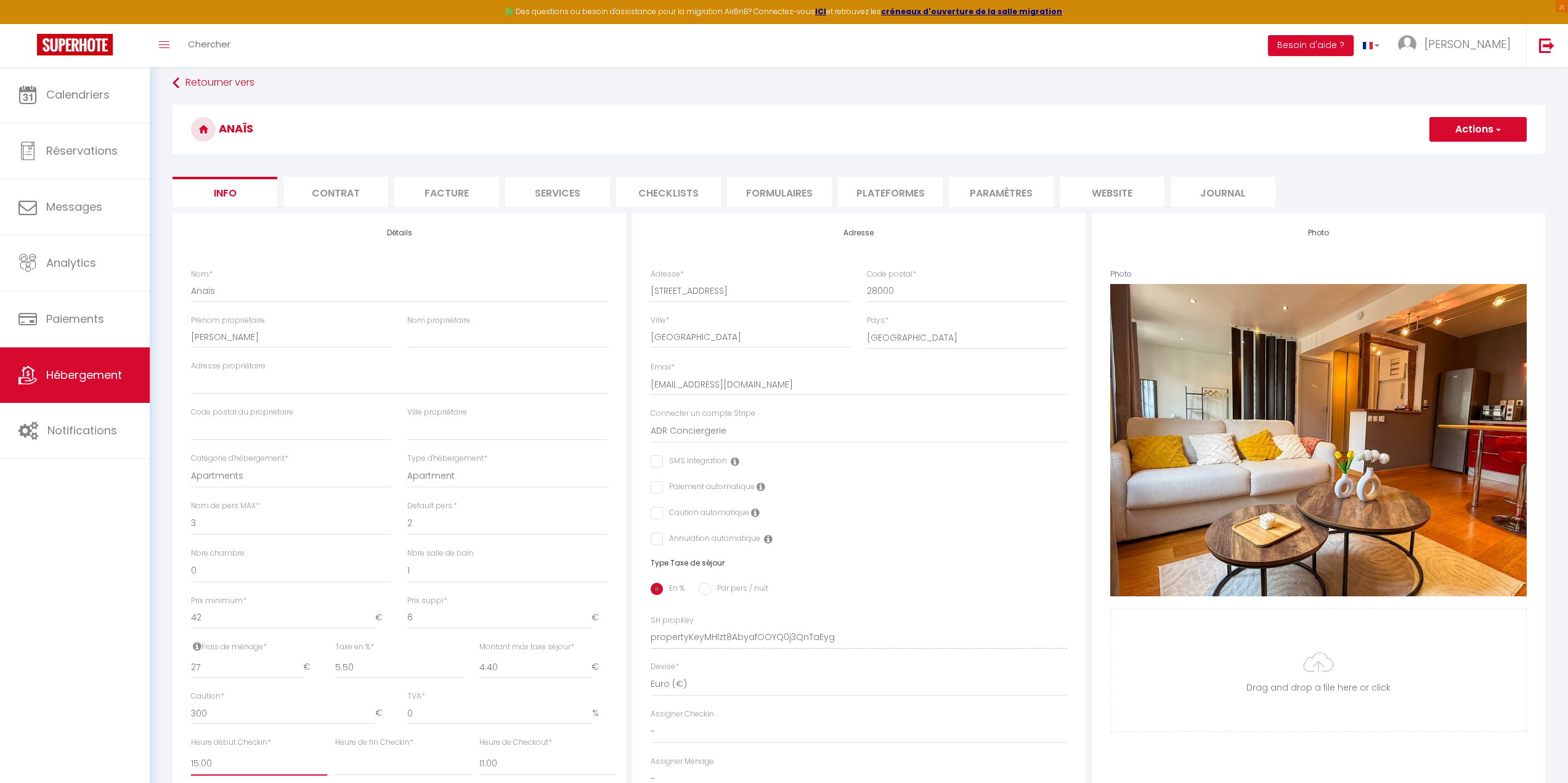
scroll to position [0, 0]
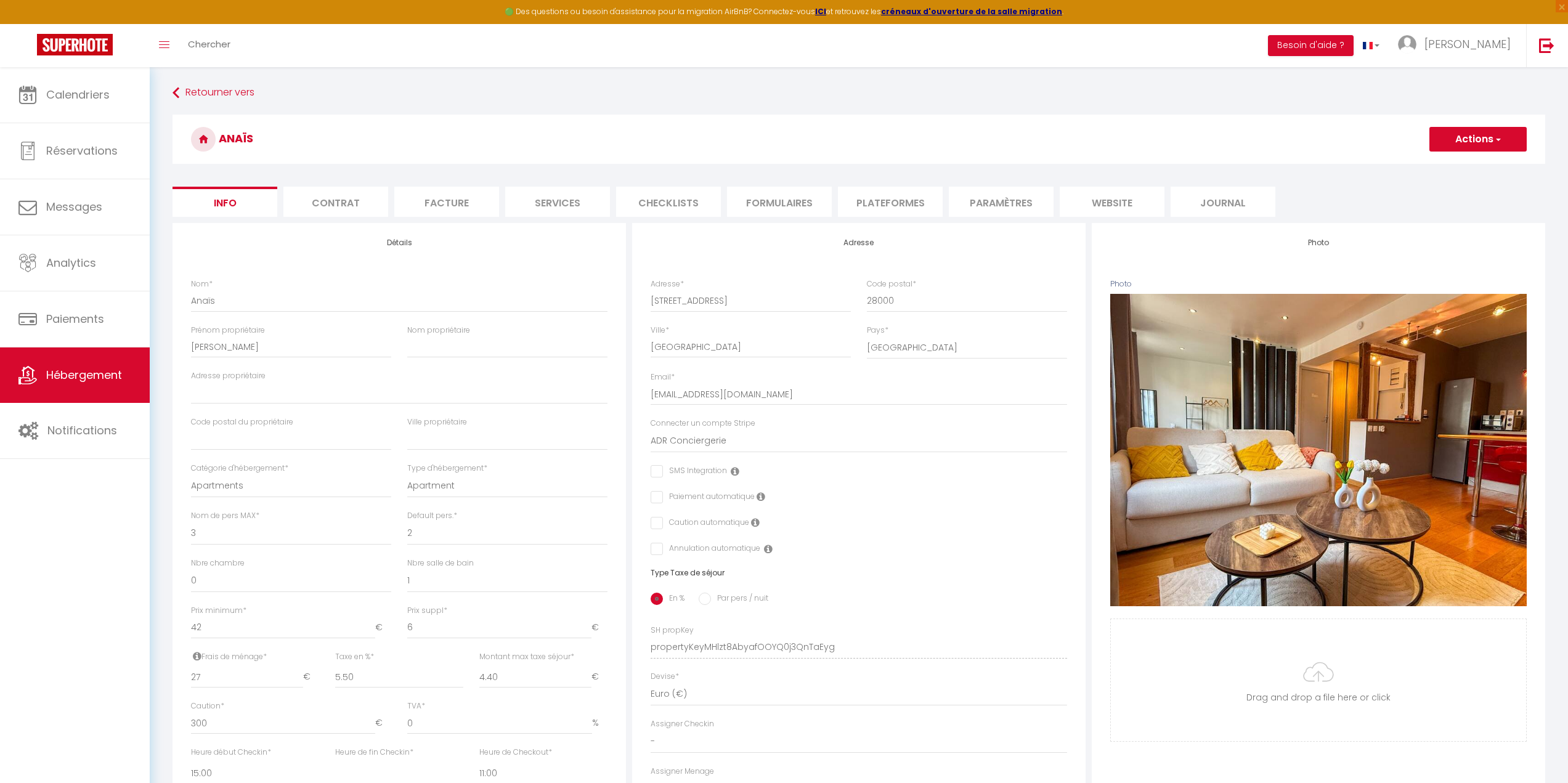
click at [1470, 142] on button "Actions" at bounding box center [1477, 139] width 97 height 25
click at [1420, 165] on input "Enregistrer" at bounding box center [1429, 166] width 46 height 12
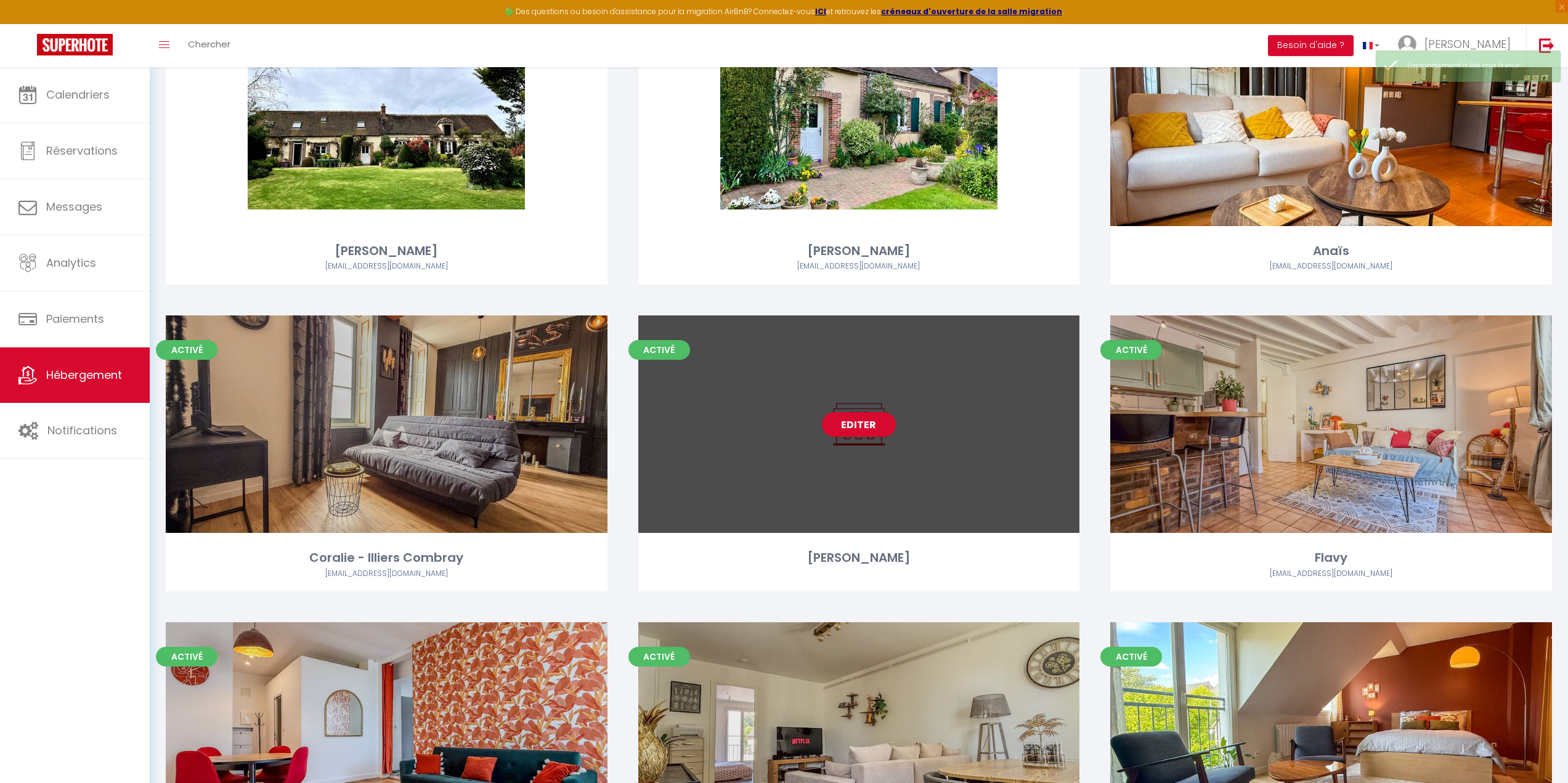
scroll to position [1355, 0]
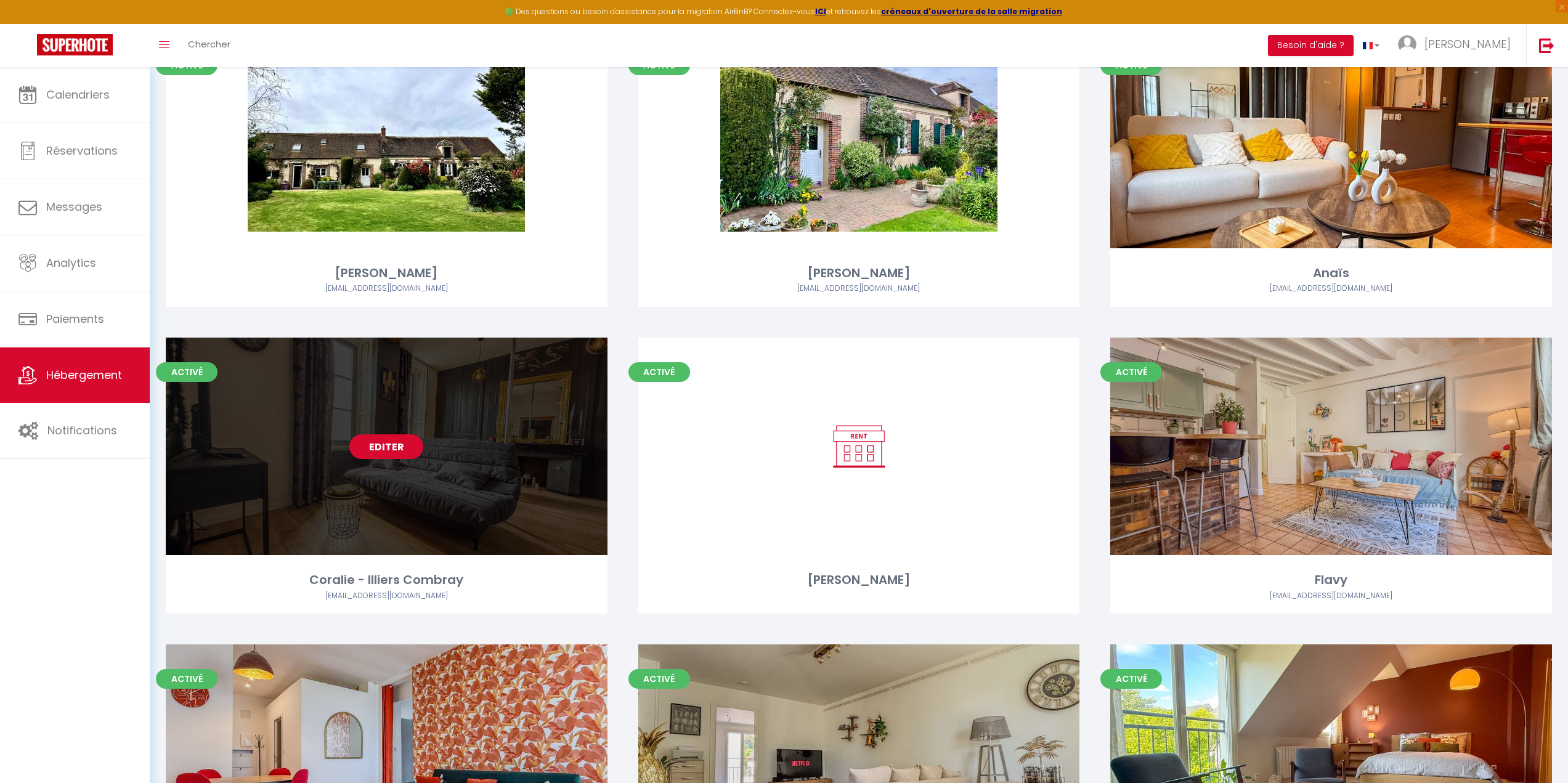
click at [406, 506] on div "Editer" at bounding box center [386, 446] width 442 height 217
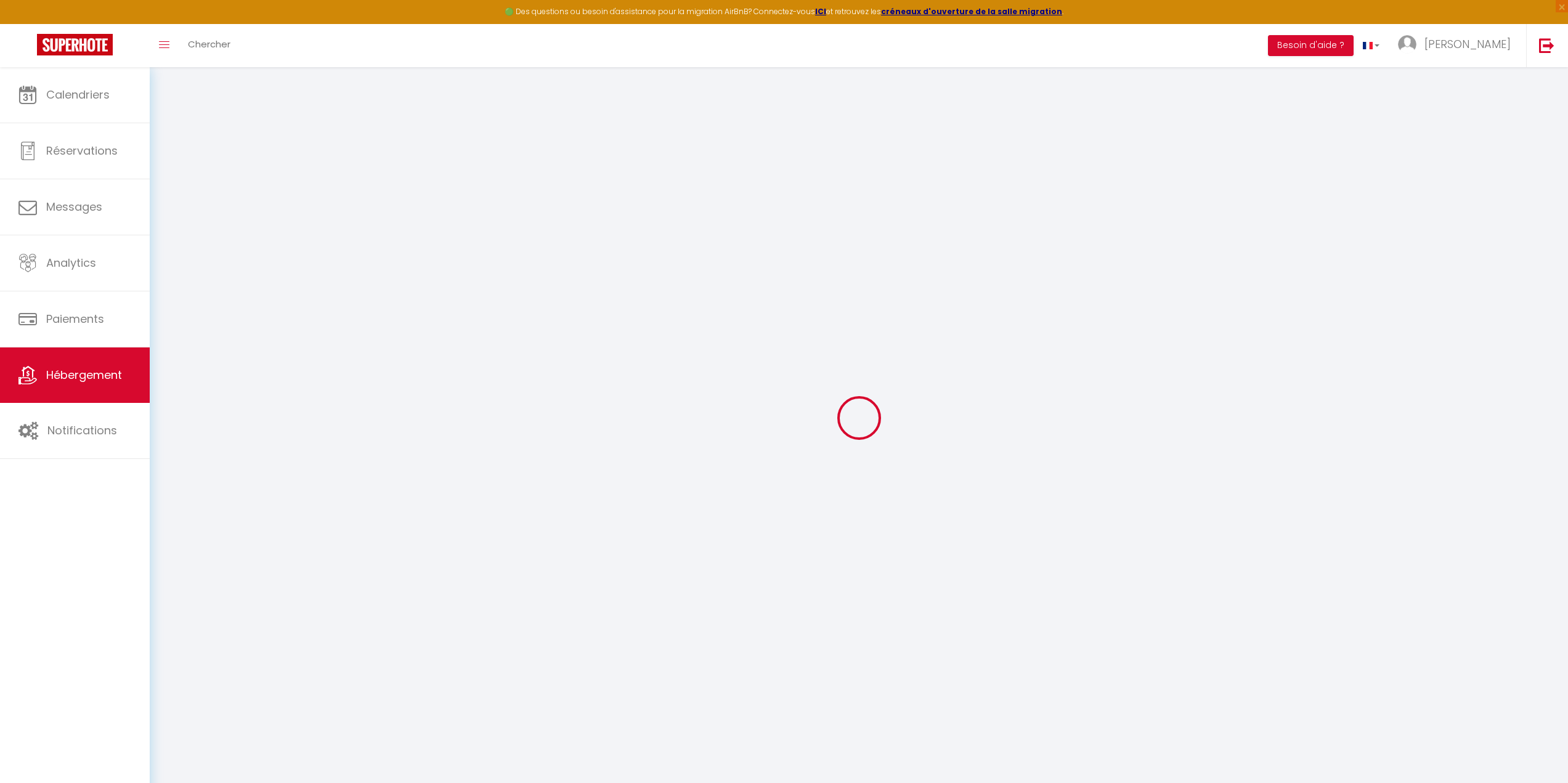
select select
checkbox input "false"
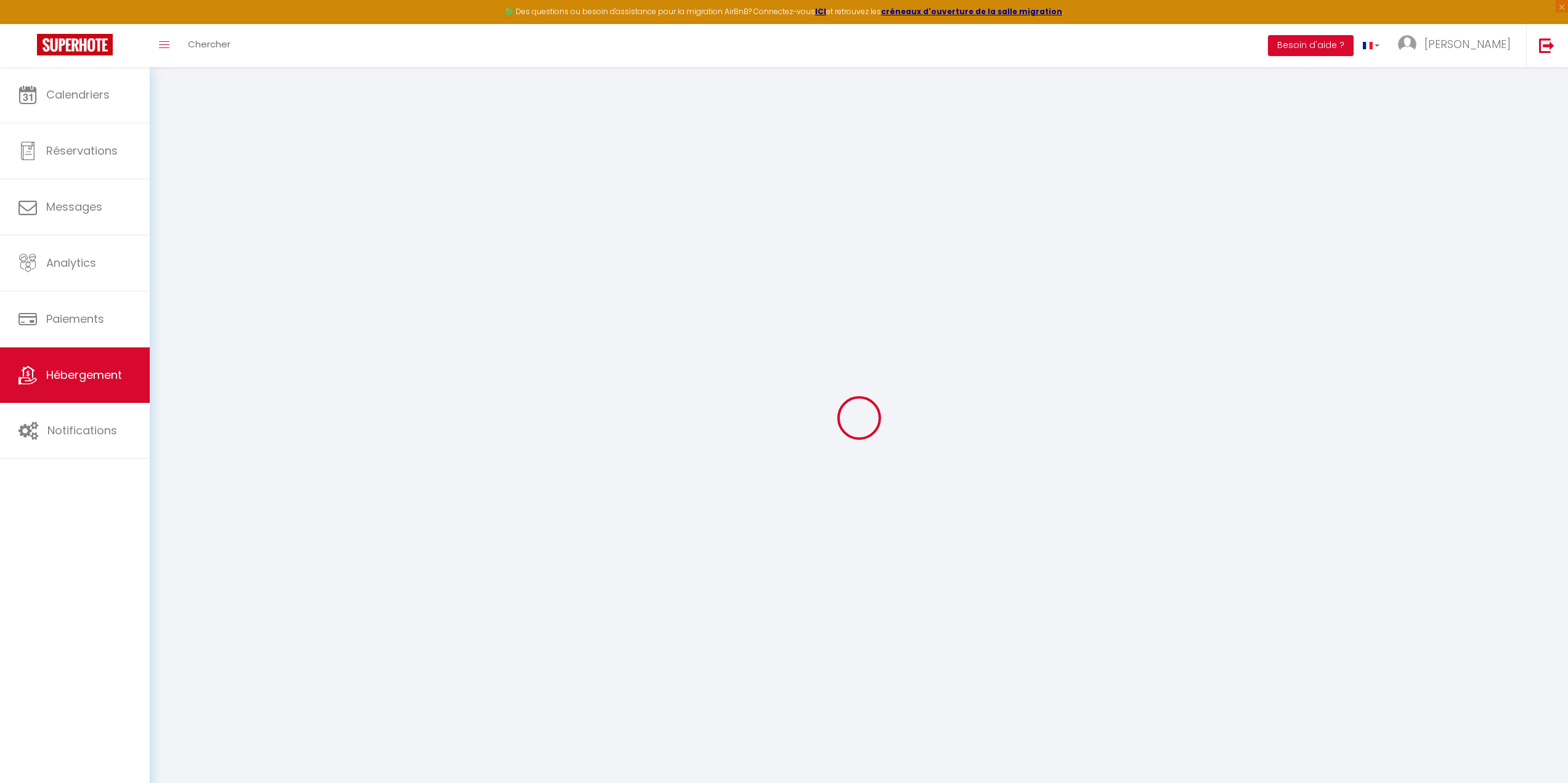
checkbox input "false"
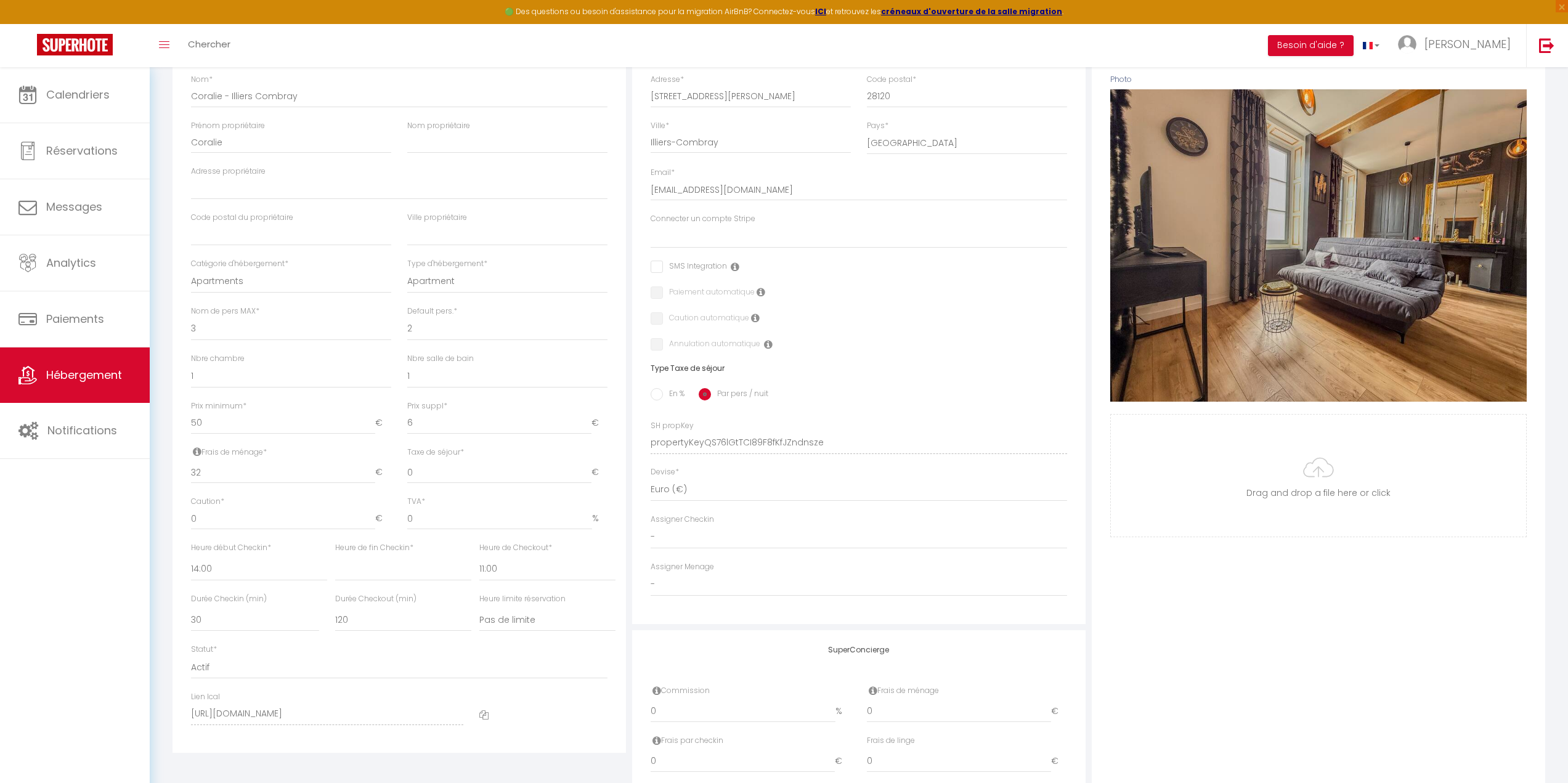
scroll to position [246, 0]
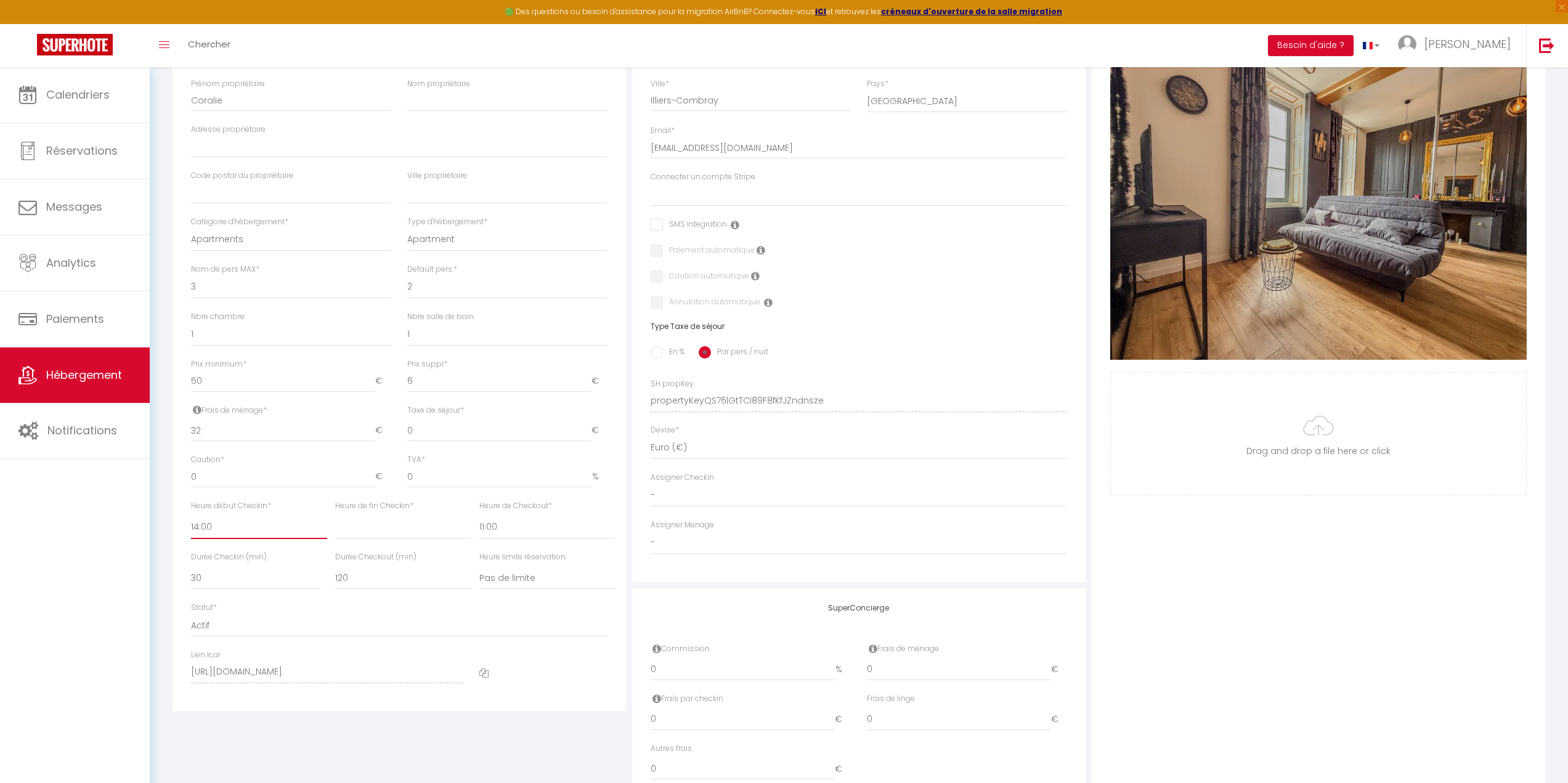
click at [214, 533] on select "00:00 00:15 00:30 00:45 01:00 01:15 01:30 01:45 02:00 02:15 02:30 02:45 03:00" at bounding box center [258, 527] width 136 height 23
select select "16:00"
click at [191, 516] on select "00:00 00:15 00:30 00:45 01:00 01:15 01:30 01:45 02:00 02:15 02:30 02:45 03:00" at bounding box center [258, 527] width 136 height 23
select select
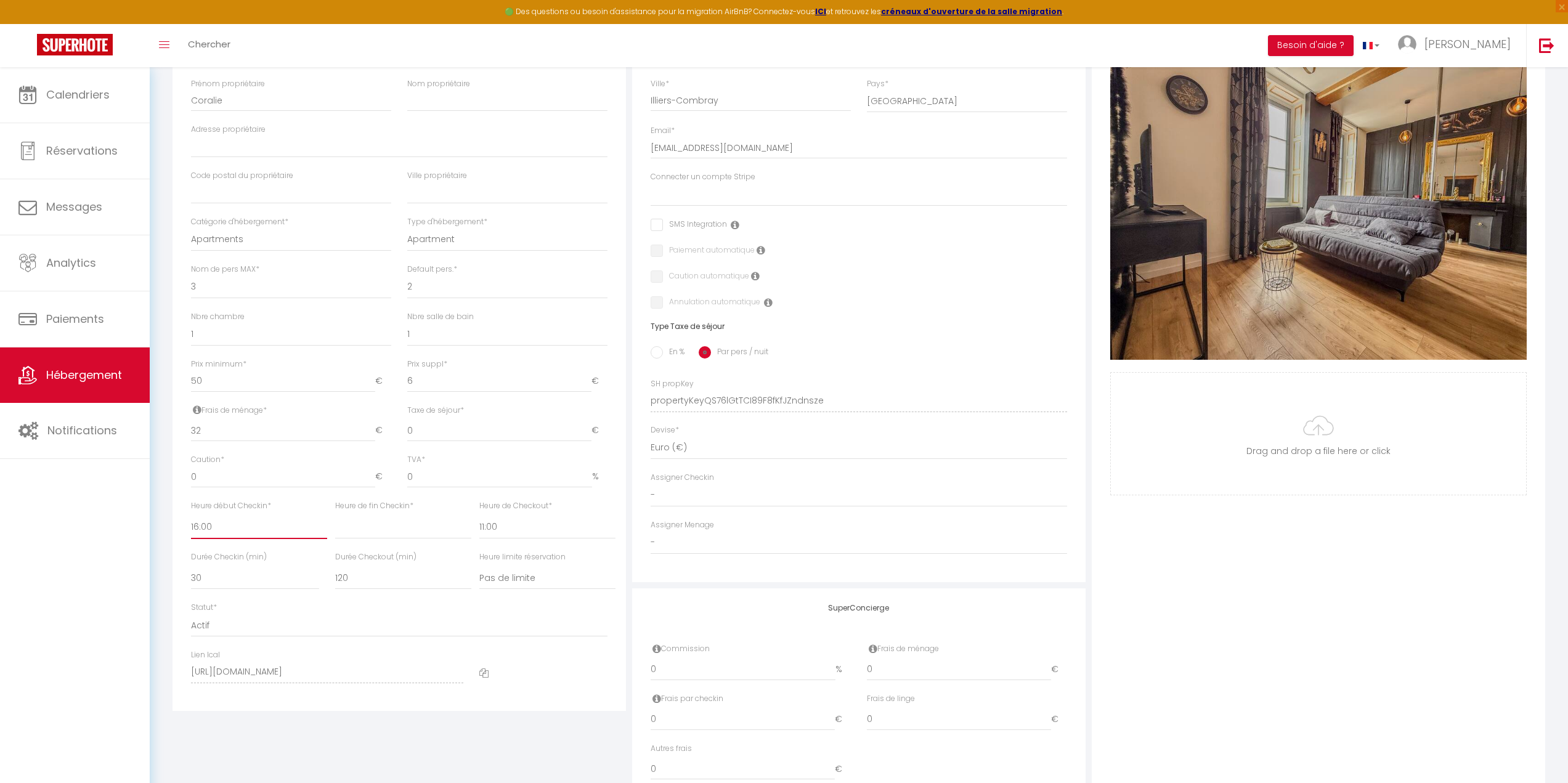
checkbox input "false"
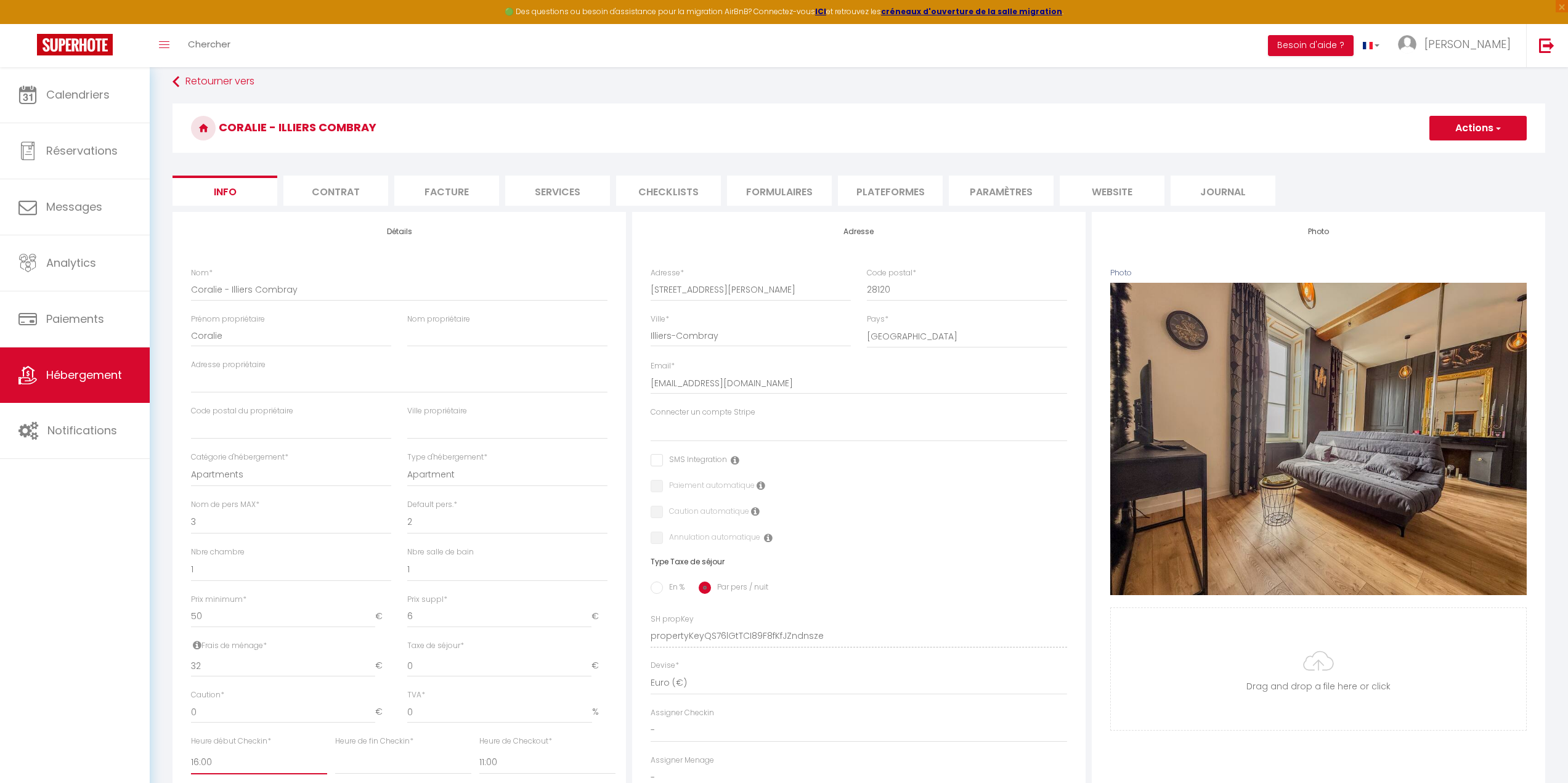
scroll to position [0, 0]
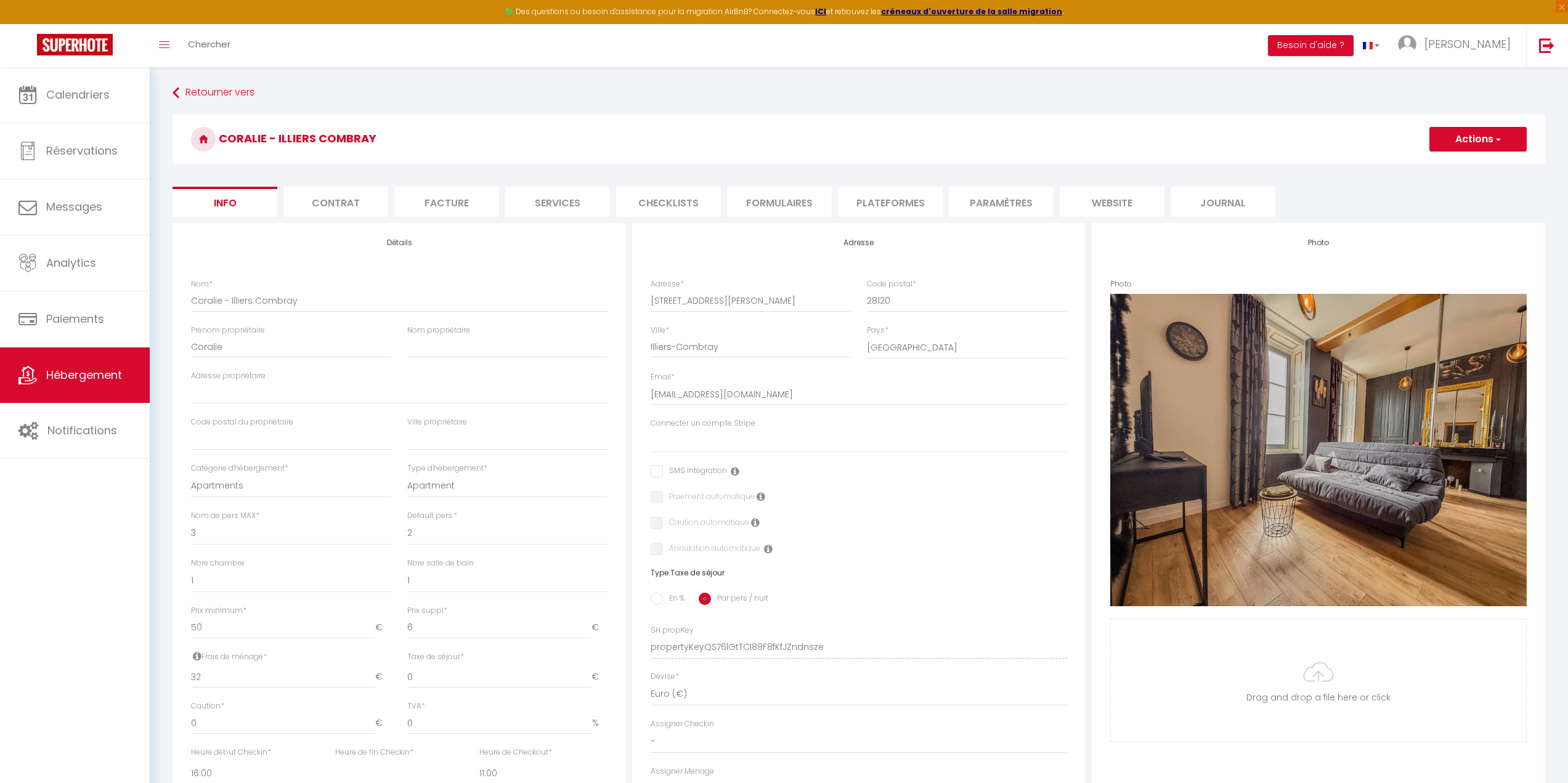
click at [1467, 140] on button "Actions" at bounding box center [1477, 139] width 97 height 25
click at [1439, 169] on input "Enregistrer" at bounding box center [1429, 166] width 46 height 12
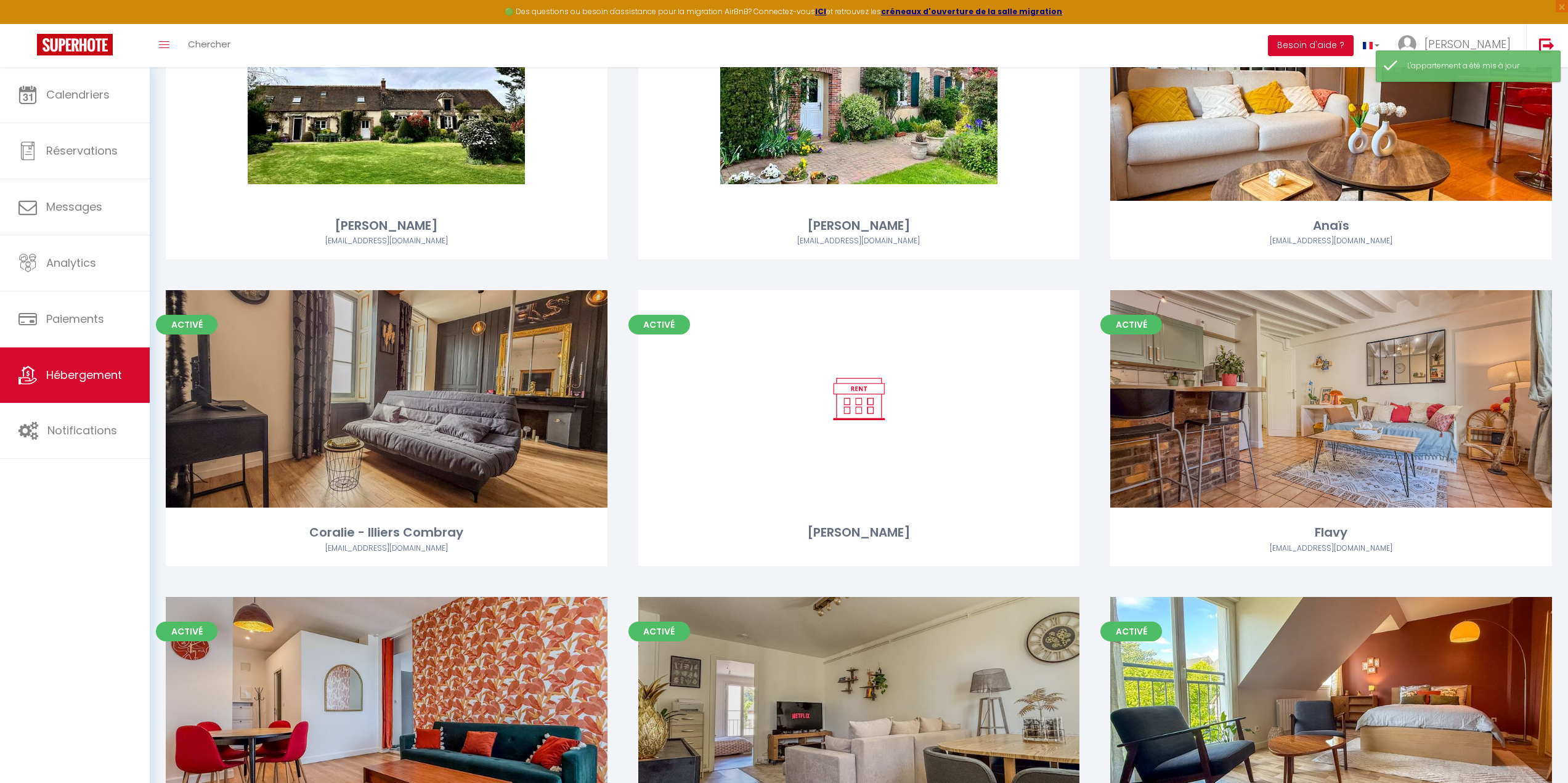
scroll to position [1416, 0]
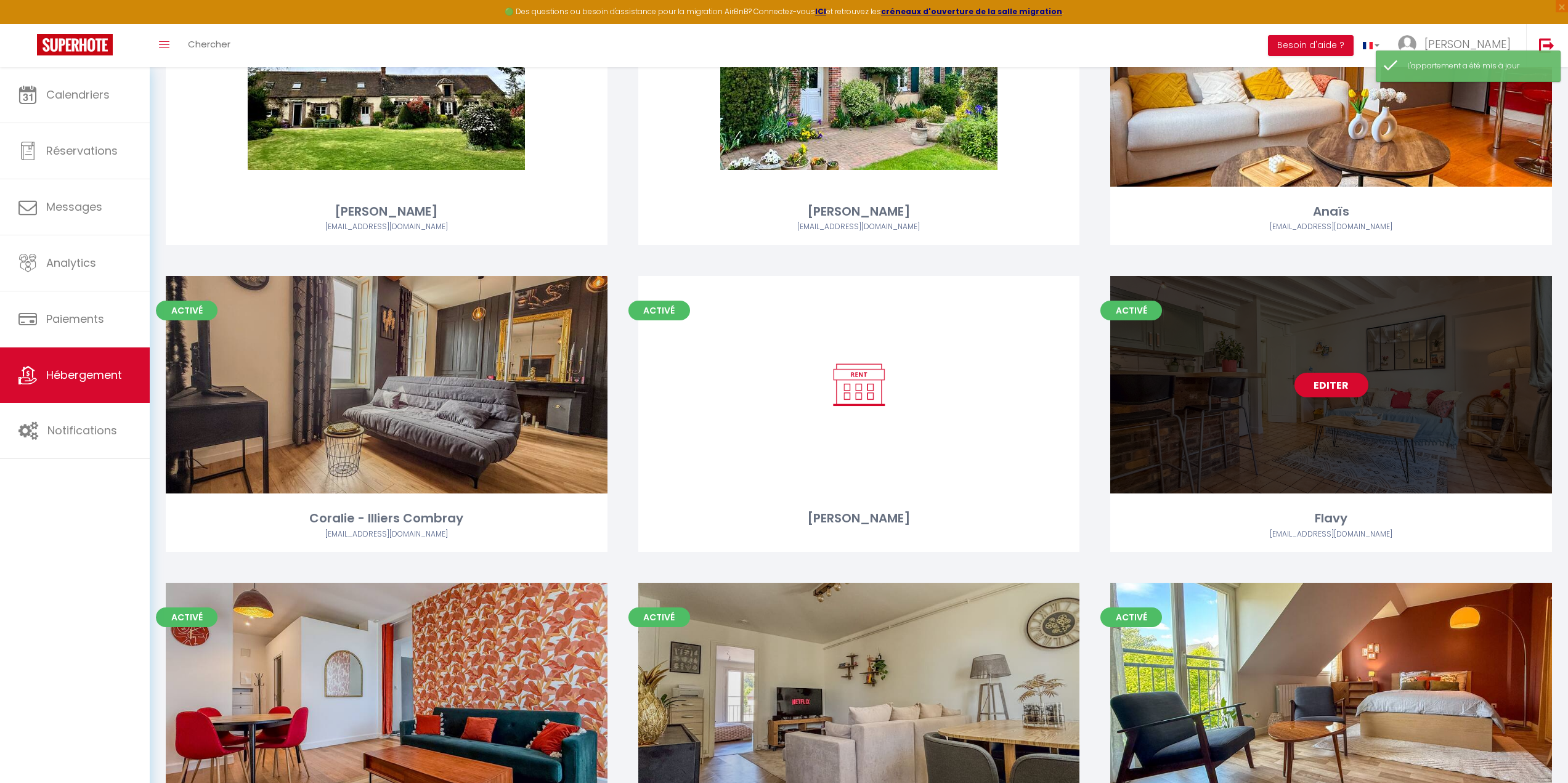
click at [1202, 441] on div "Editer" at bounding box center [1331, 385] width 442 height 217
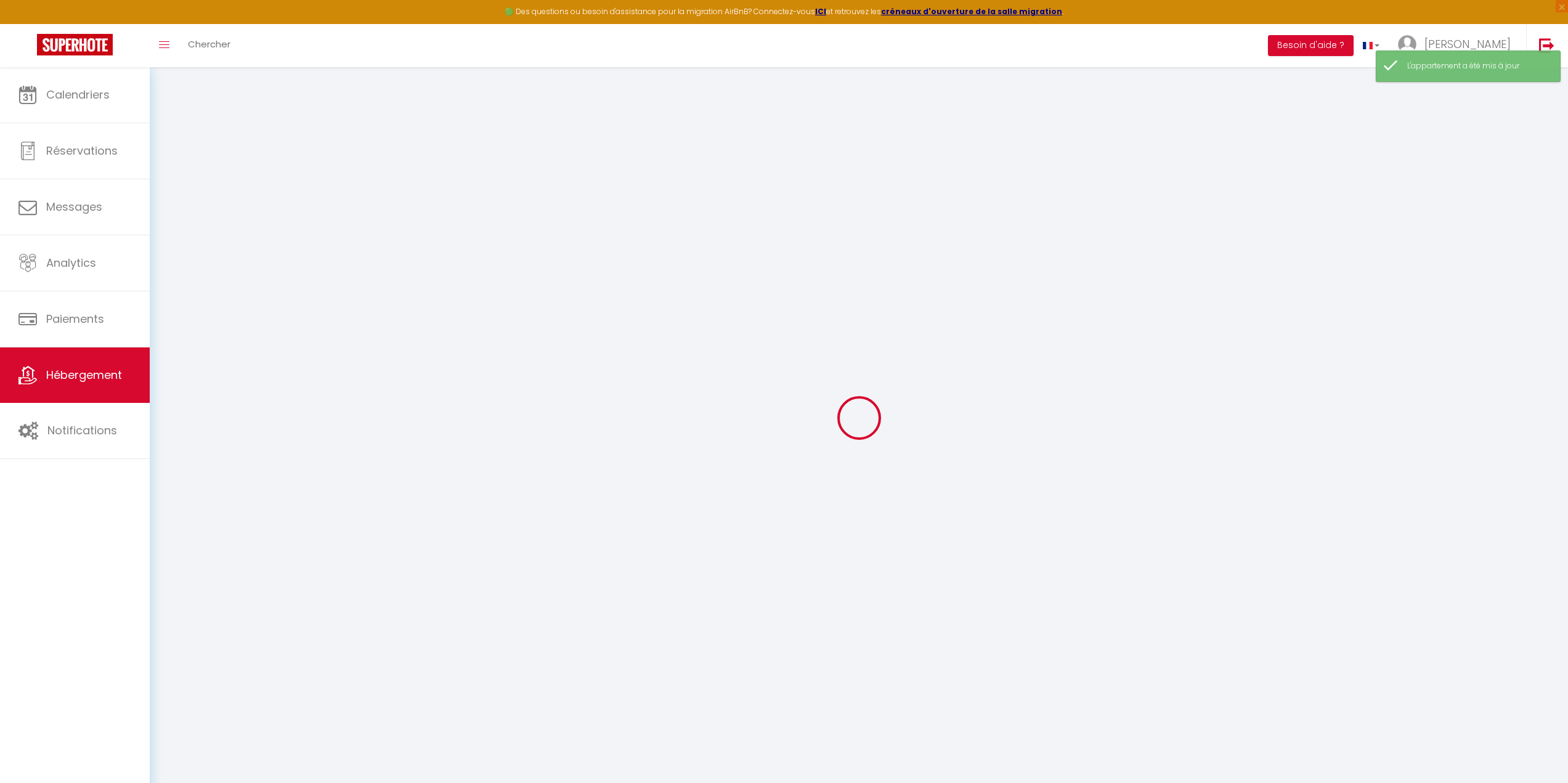
select select
checkbox input "false"
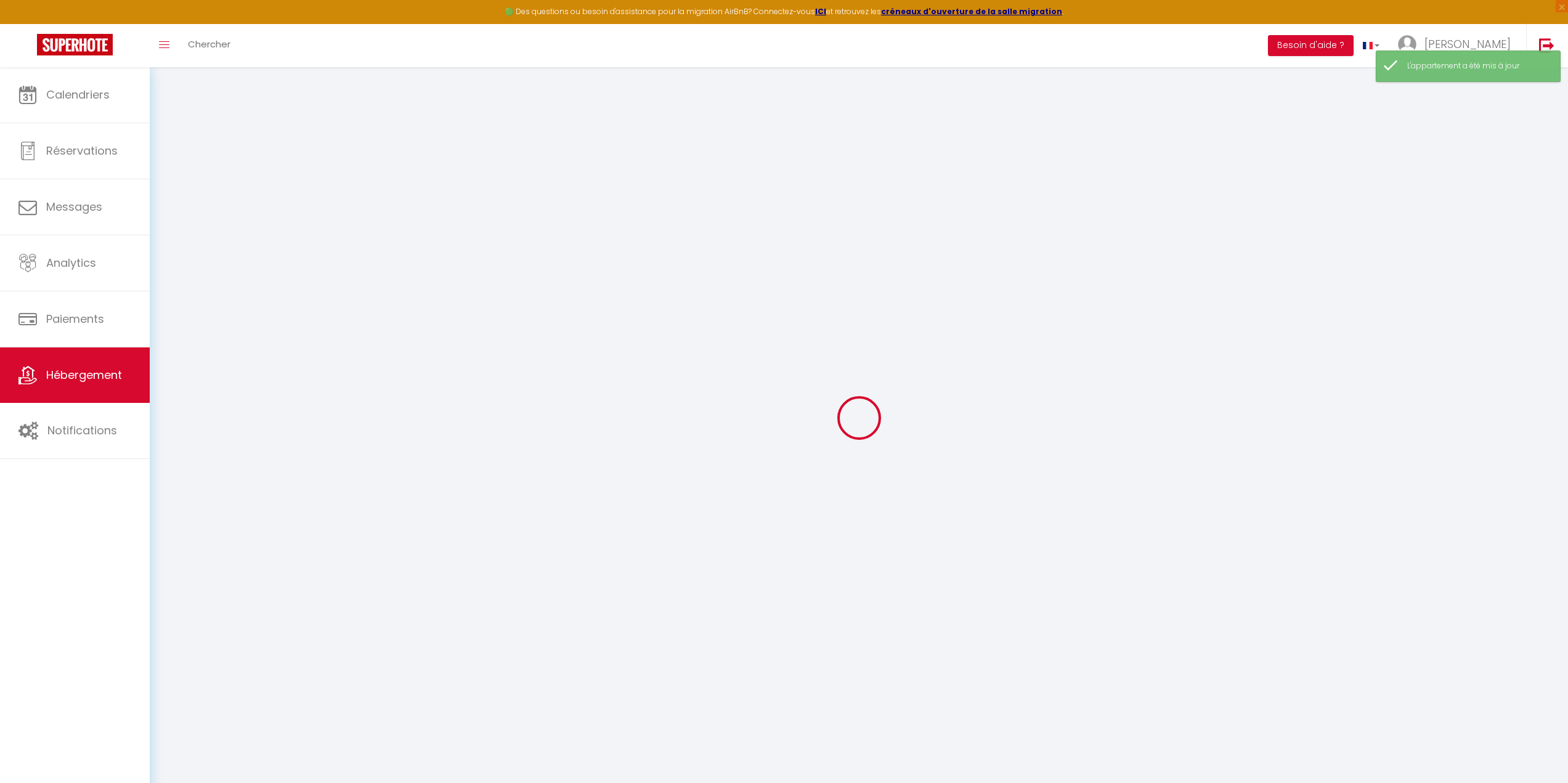
checkbox input "false"
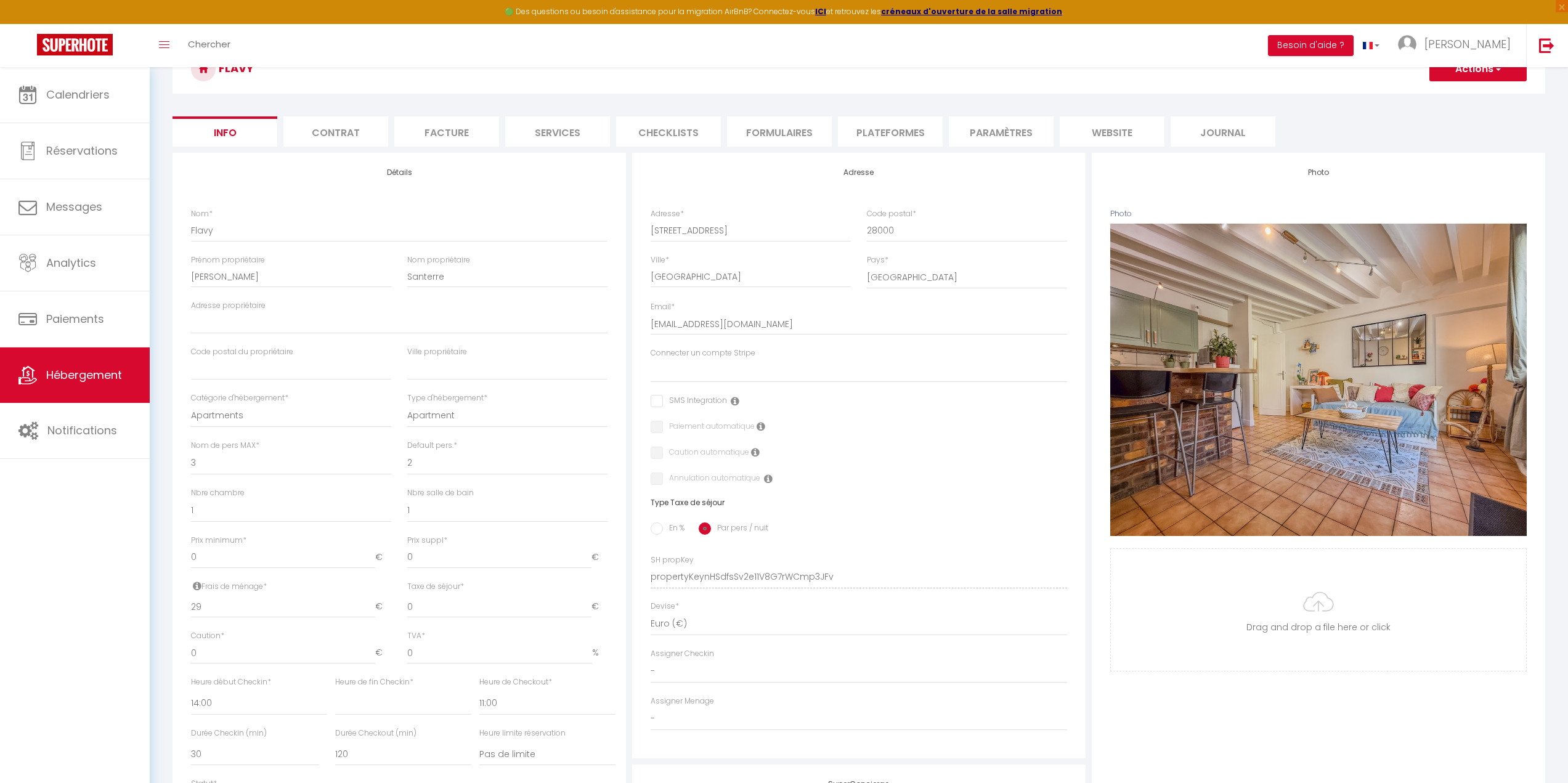
scroll to position [123, 0]
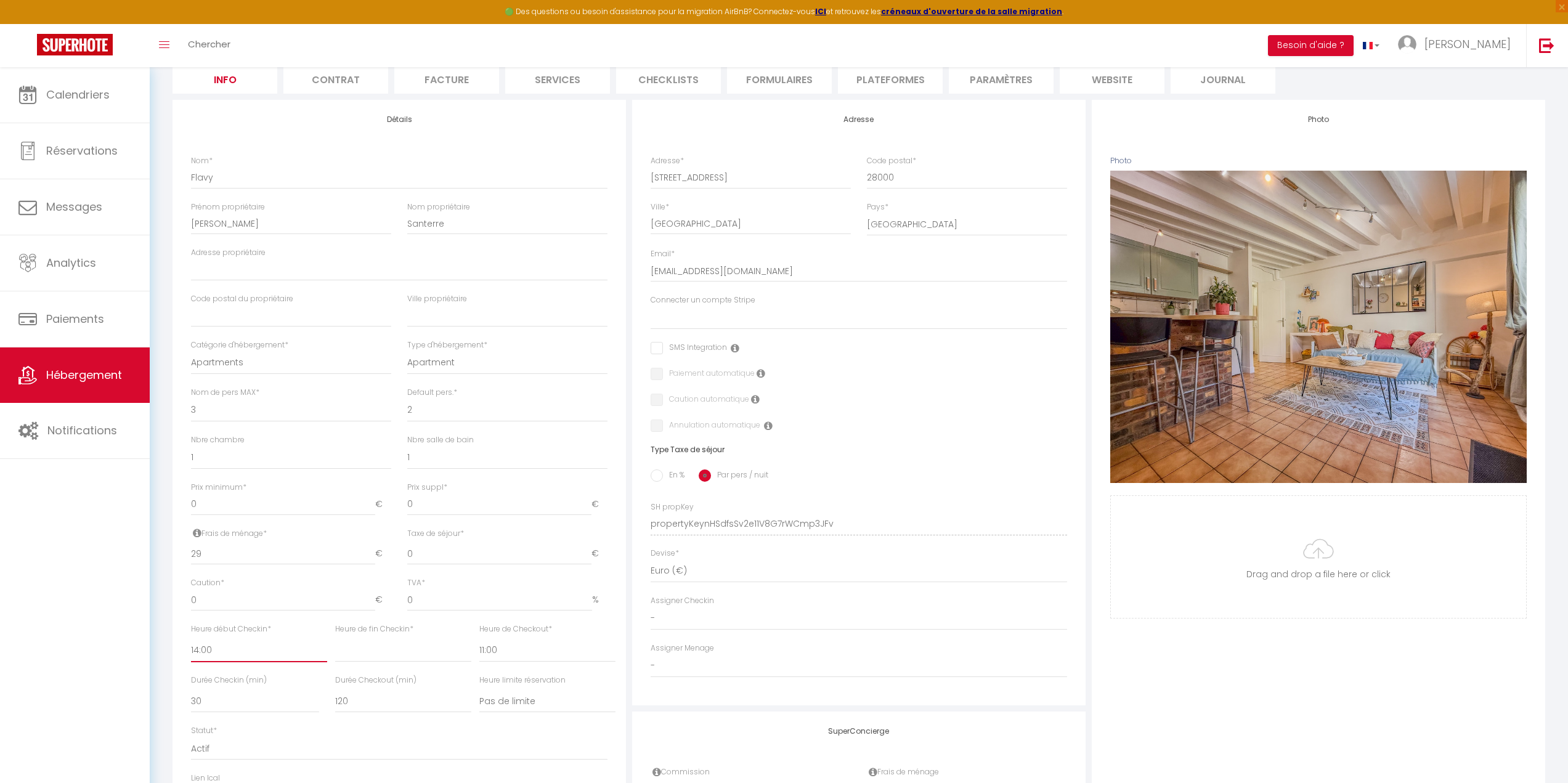
click at [202, 647] on select "00:00 00:15 00:30 00:45 01:00 01:15 01:30 01:45 02:00 02:15 02:30 02:45 03:00" at bounding box center [258, 650] width 136 height 23
select select "15:00"
click at [191, 639] on select "00:00 00:15 00:30 00:45 01:00 01:15 01:30 01:45 02:00 02:15 02:30 02:45 03:00" at bounding box center [258, 650] width 136 height 23
select select
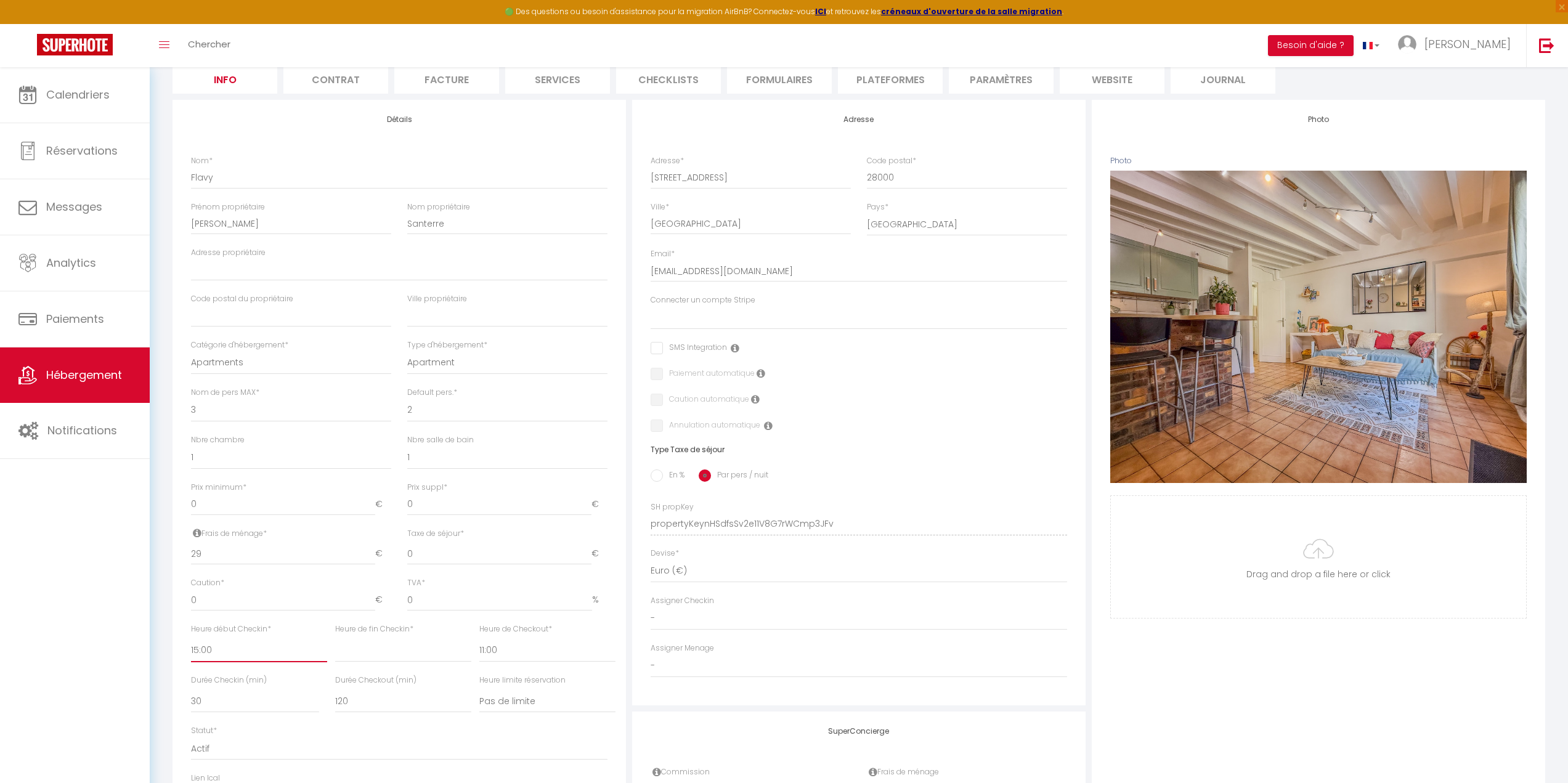
checkbox input "false"
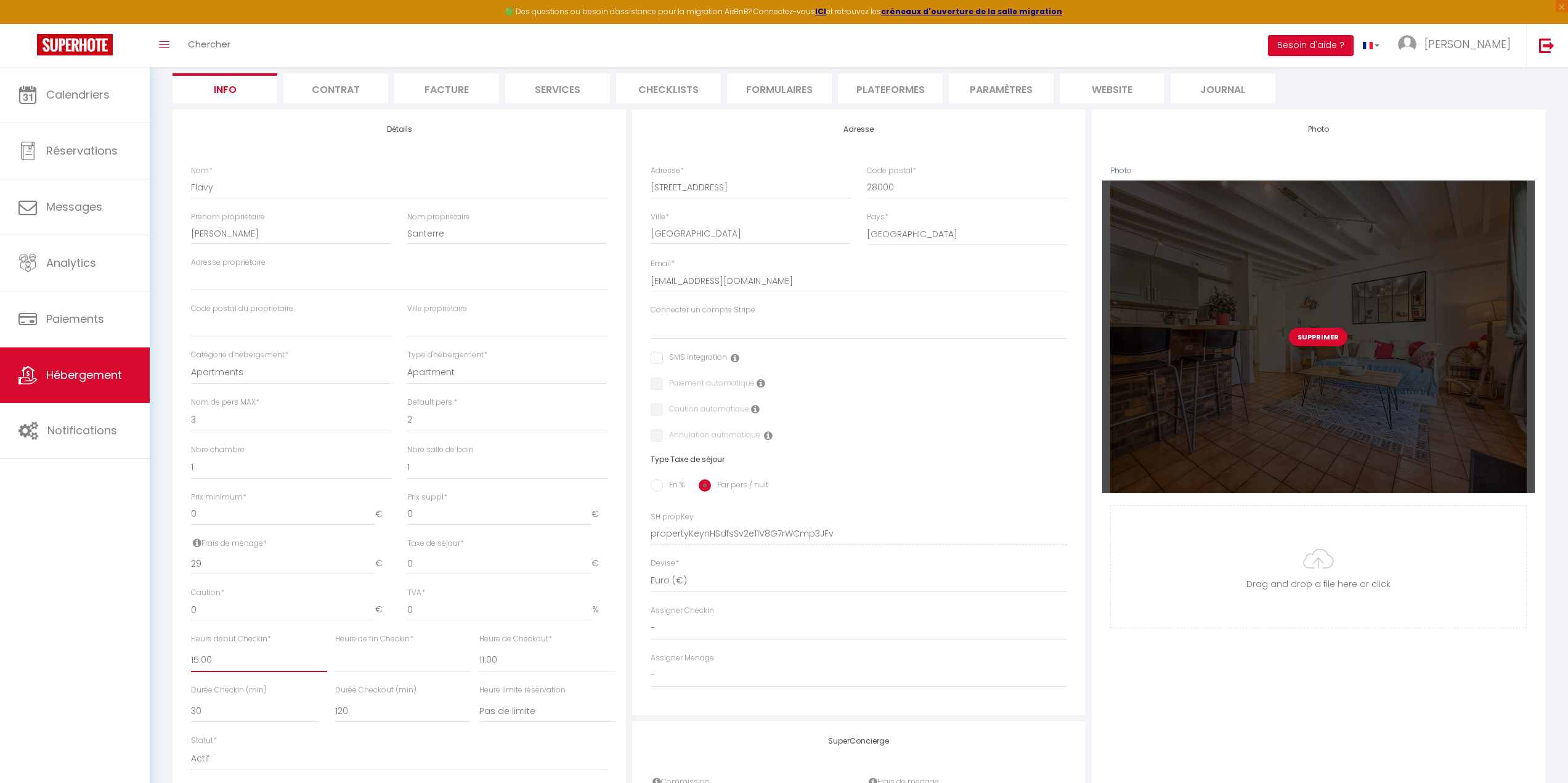
scroll to position [0, 0]
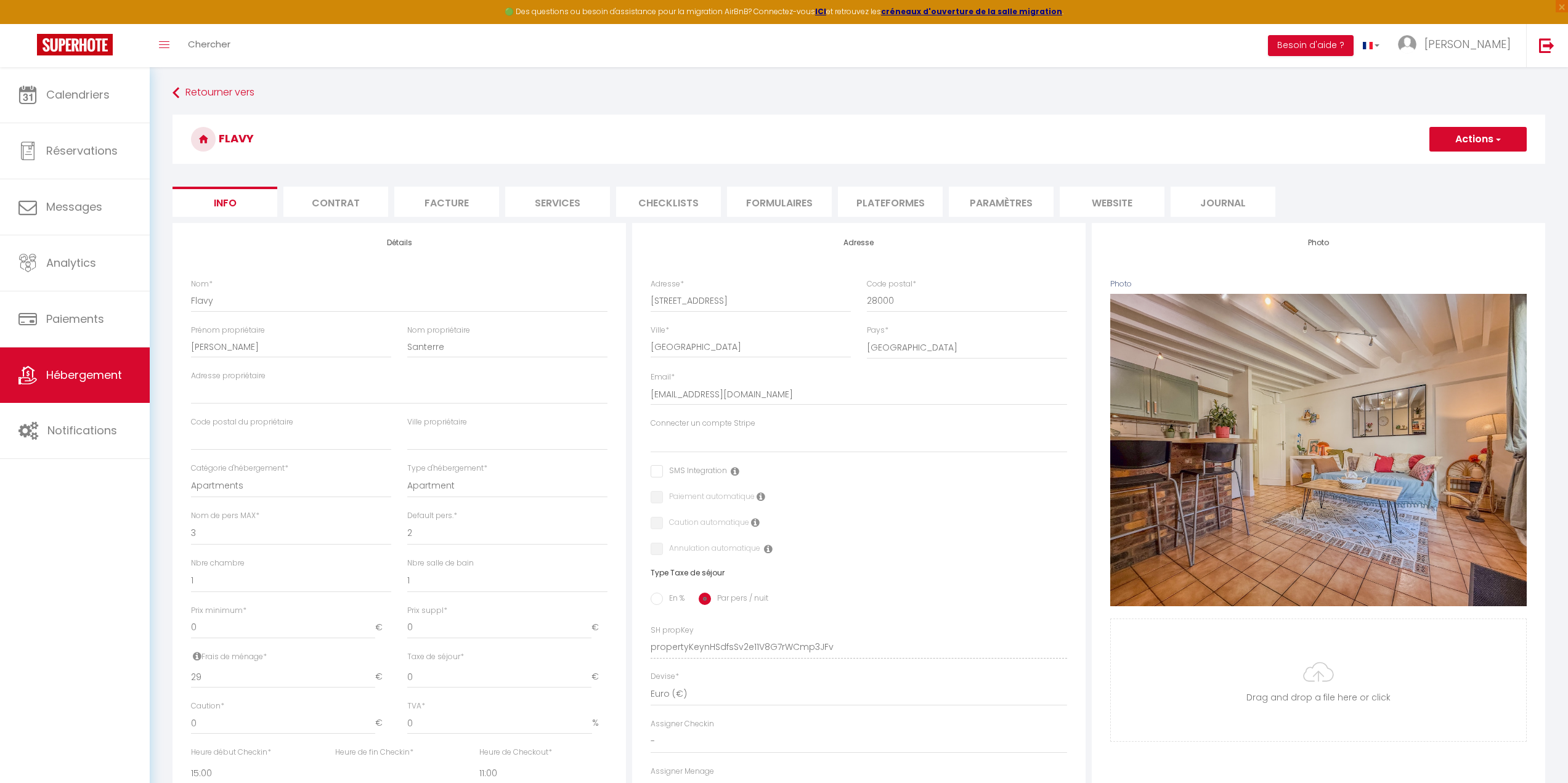
click at [1475, 142] on button "Actions" at bounding box center [1477, 139] width 97 height 25
click at [1435, 166] on input "Enregistrer" at bounding box center [1429, 166] width 46 height 12
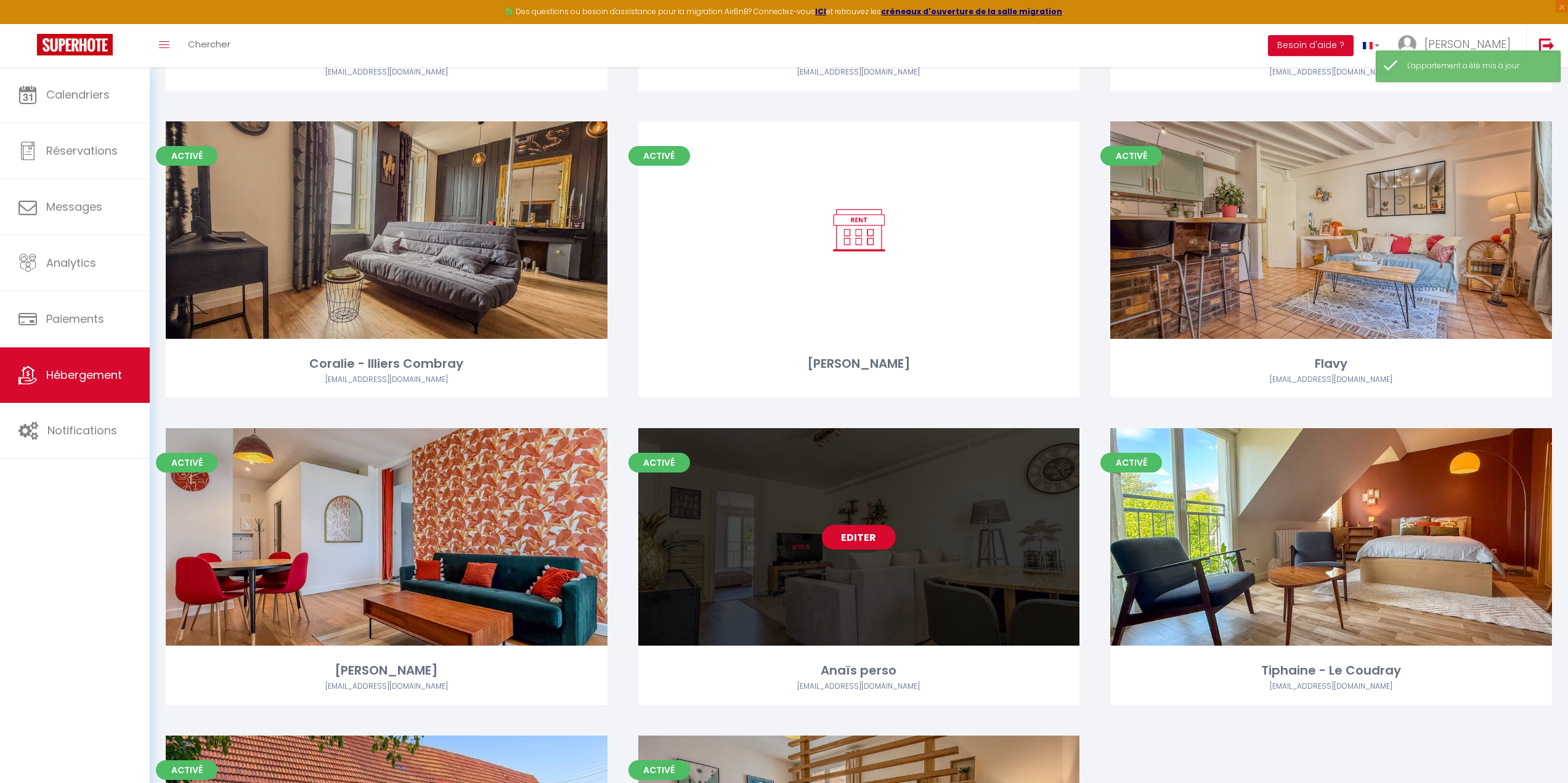
scroll to position [1663, 0]
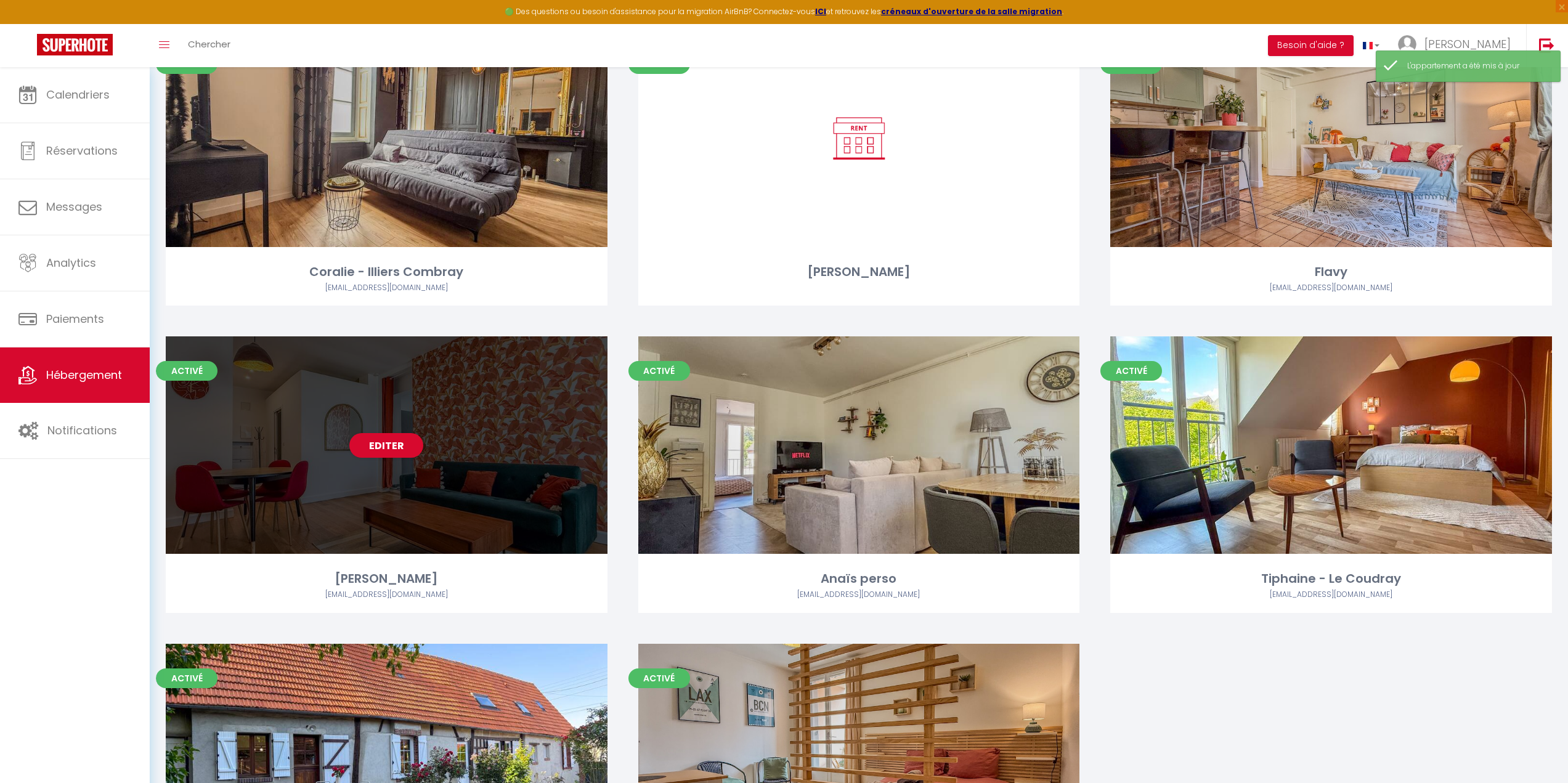
click at [416, 497] on div "Editer" at bounding box center [386, 445] width 442 height 217
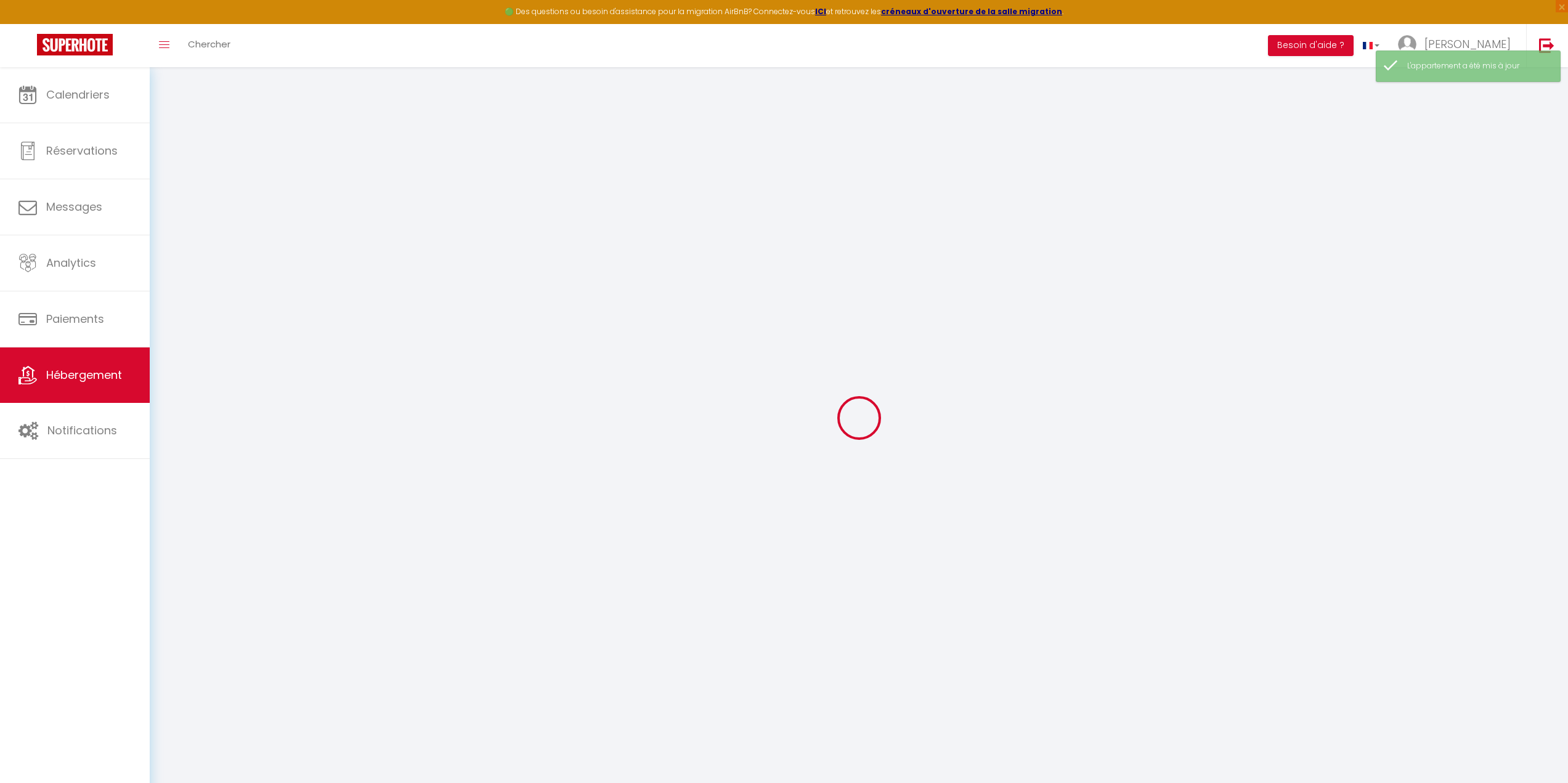
select select
checkbox input "false"
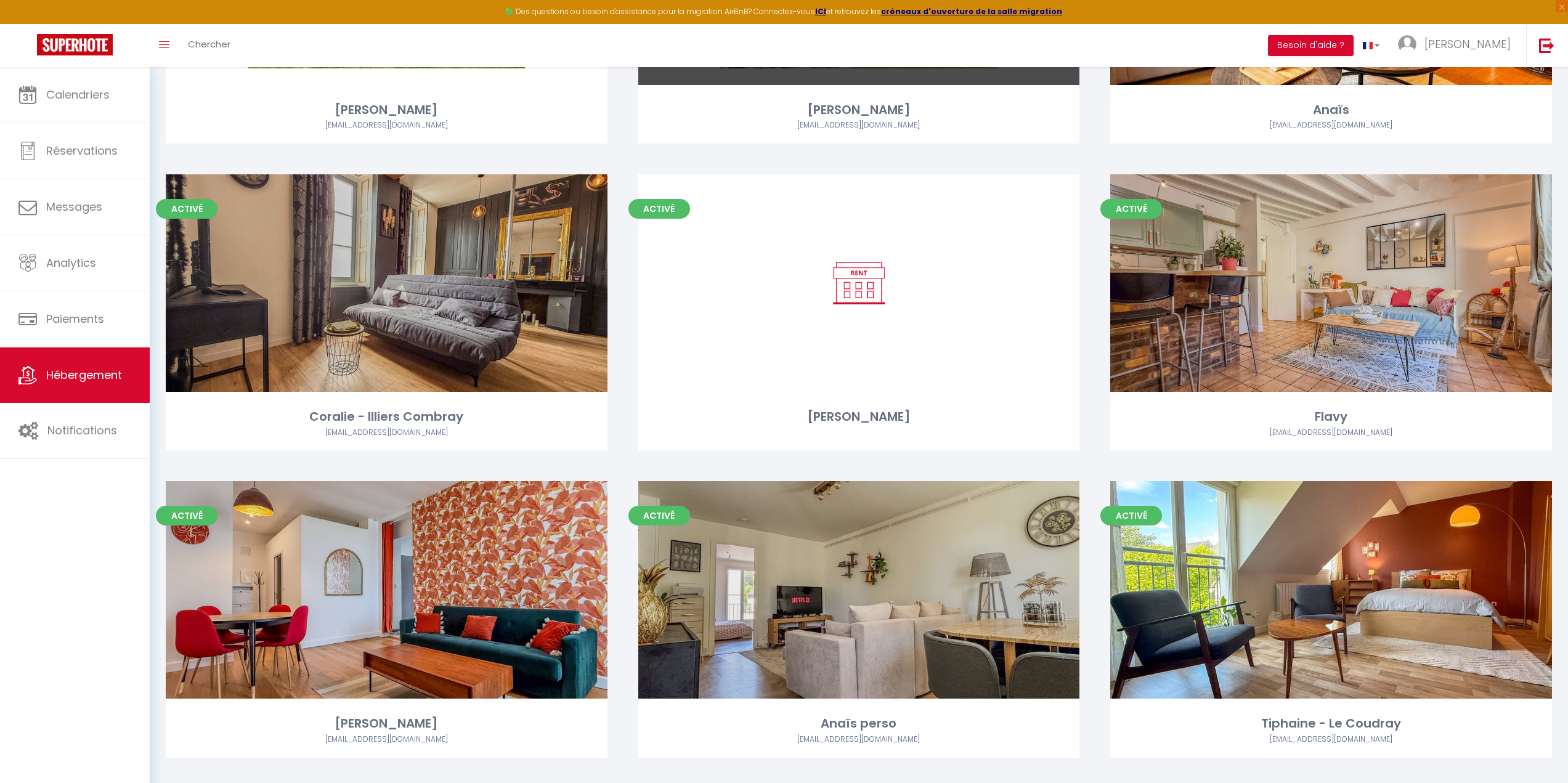
scroll to position [1606, 0]
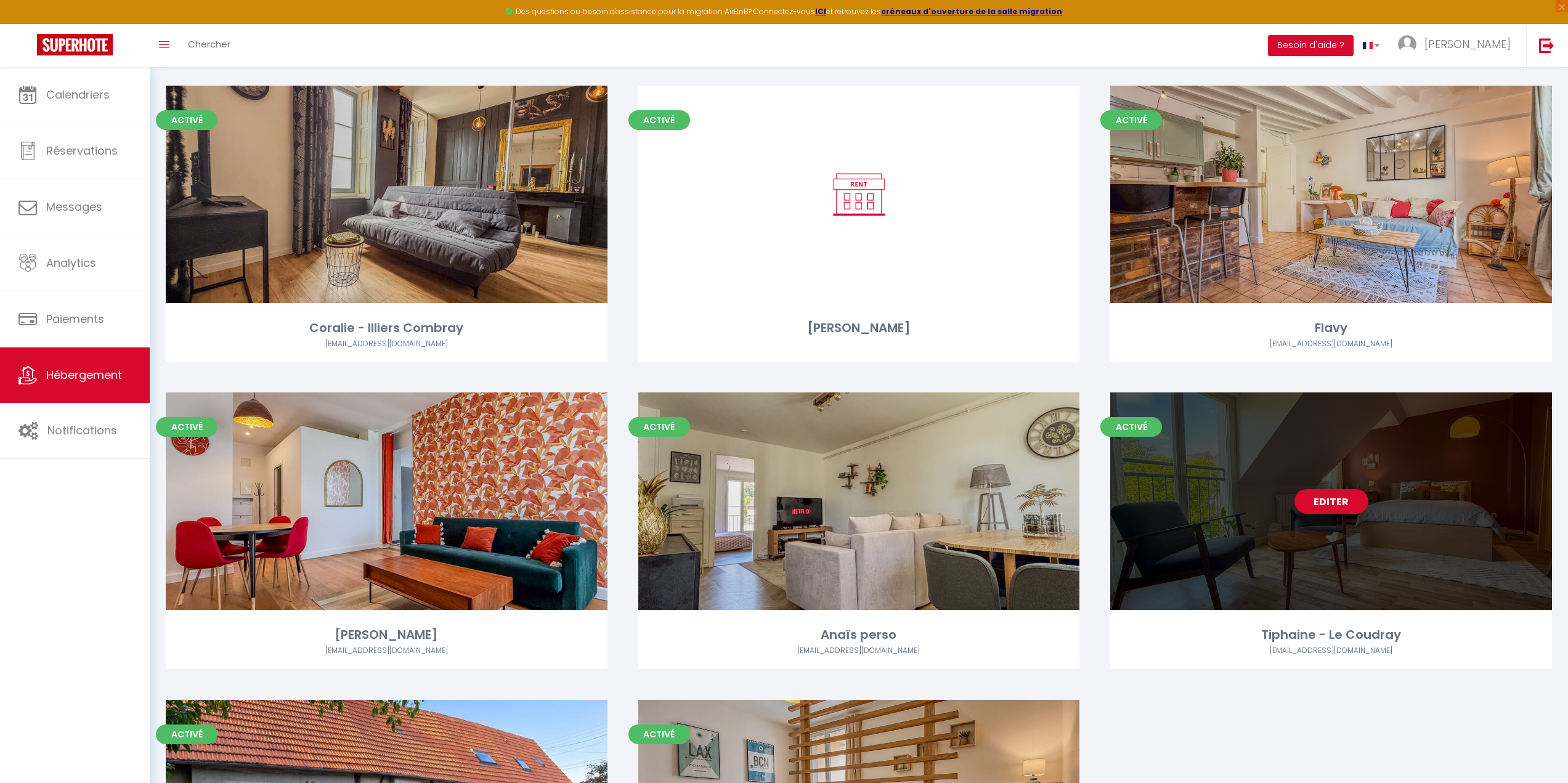
click at [1241, 532] on div "Editer" at bounding box center [1331, 501] width 442 height 217
click at [1314, 504] on link "Editer" at bounding box center [1331, 501] width 74 height 25
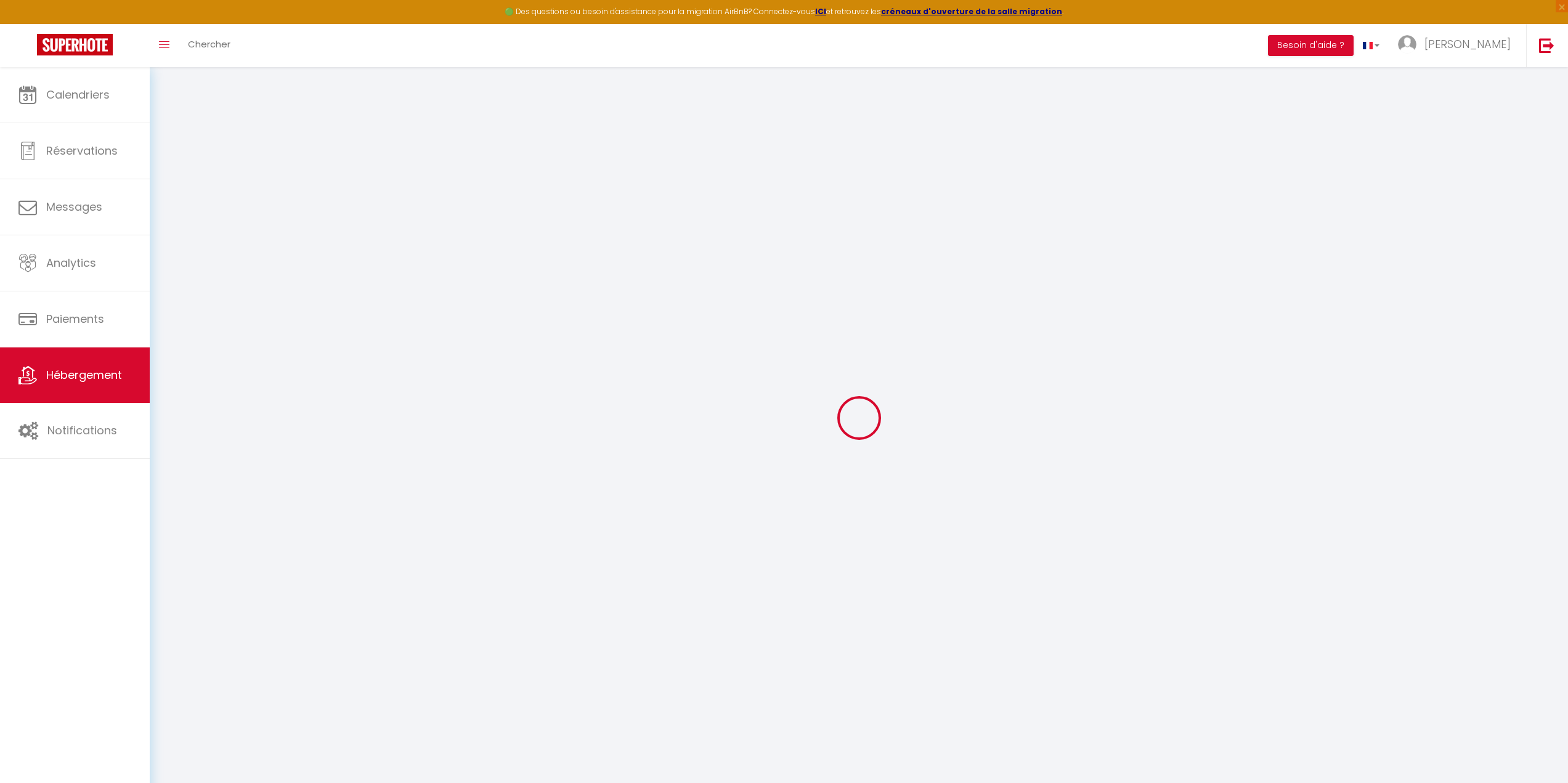
select select
checkbox input "false"
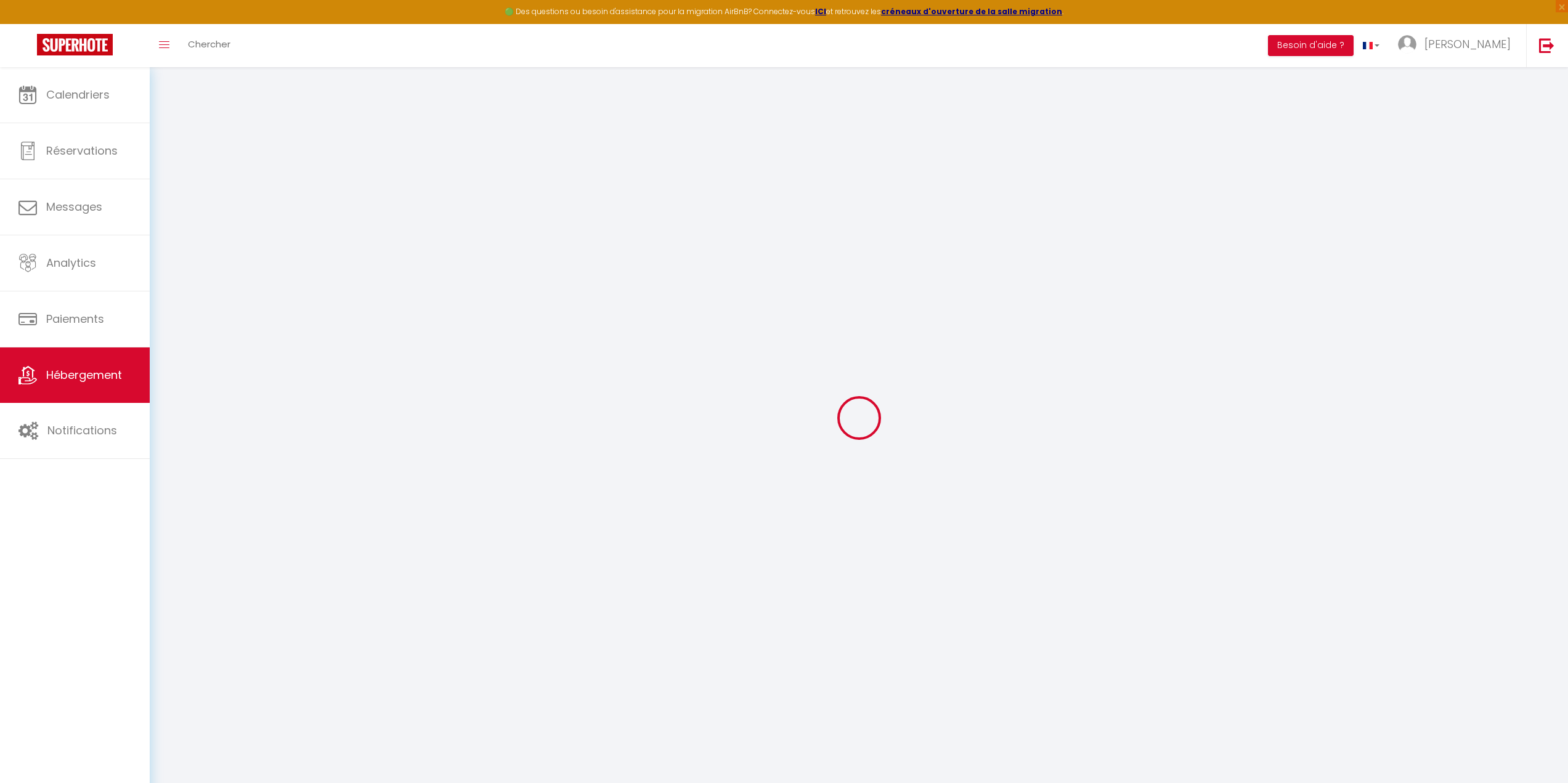
checkbox input "false"
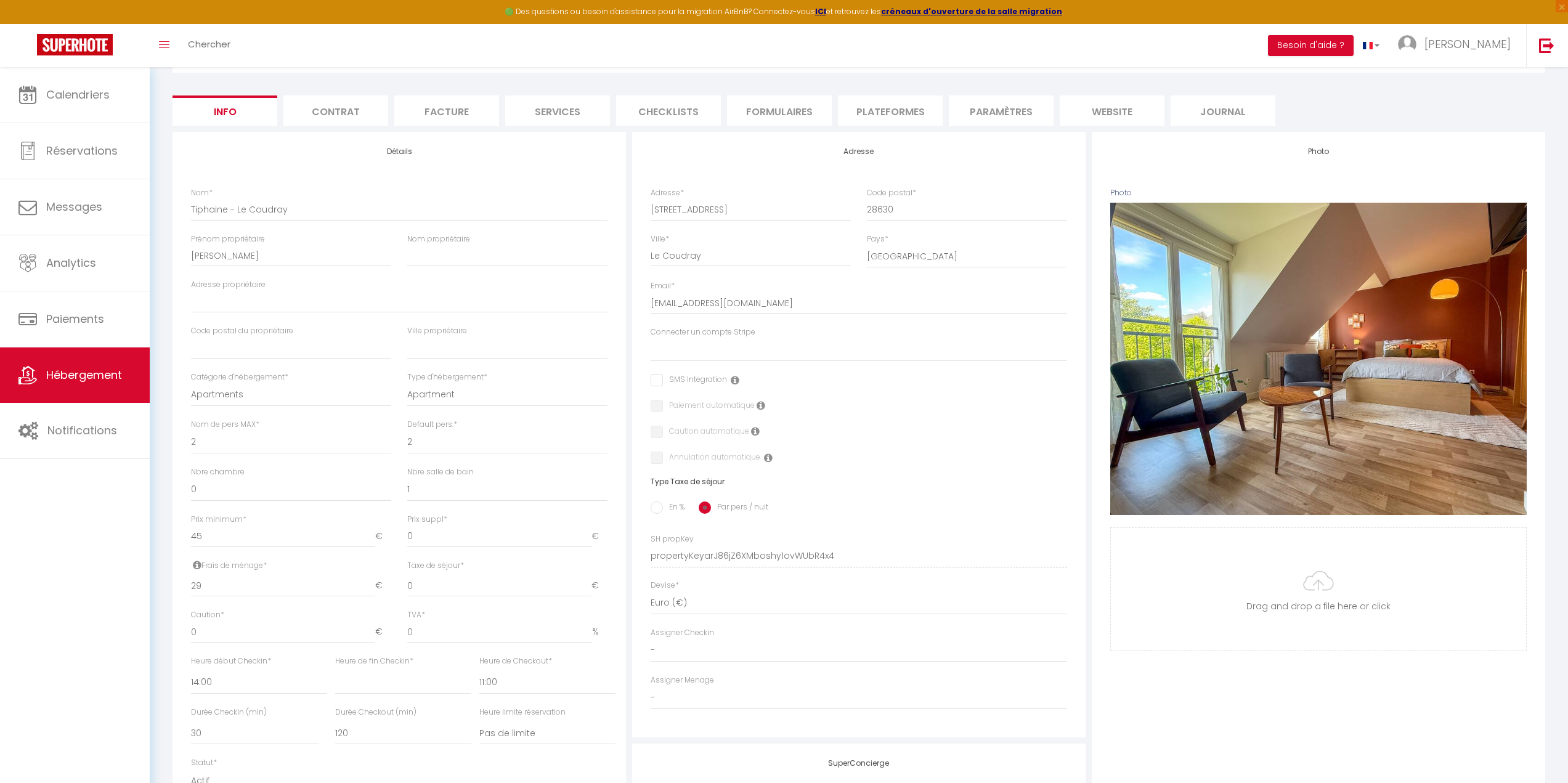
scroll to position [246, 0]
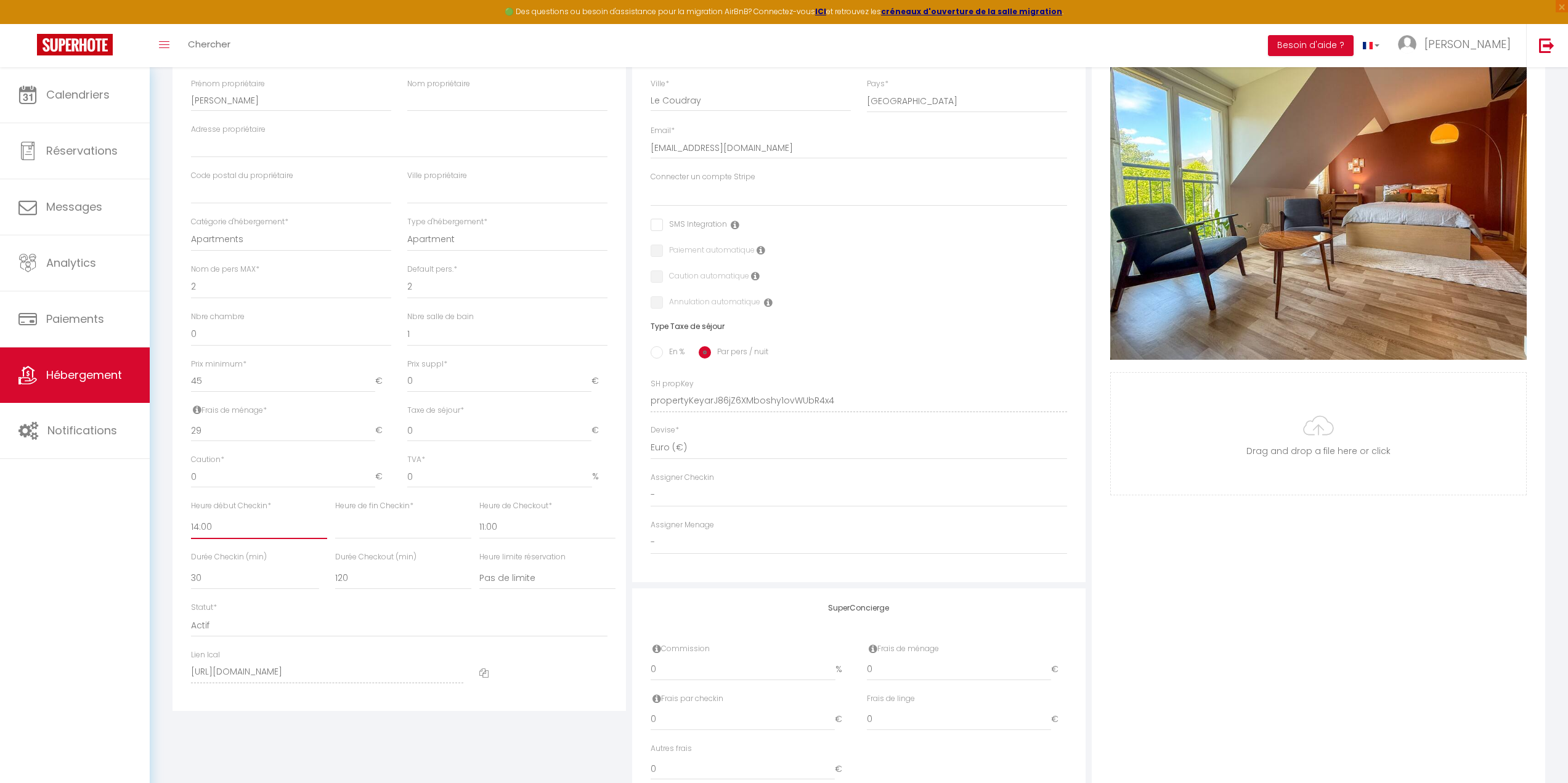
click at [202, 528] on select "00:00 00:15 00:30 00:45 01:00 01:15 01:30 01:45 02:00 02:15 02:30 02:45 03:00" at bounding box center [258, 527] width 136 height 23
select select "15:00"
click at [191, 516] on select "00:00 00:15 00:30 00:45 01:00 01:15 01:30 01:45 02:00 02:15 02:30 02:45 03:00" at bounding box center [258, 527] width 136 height 23
select select
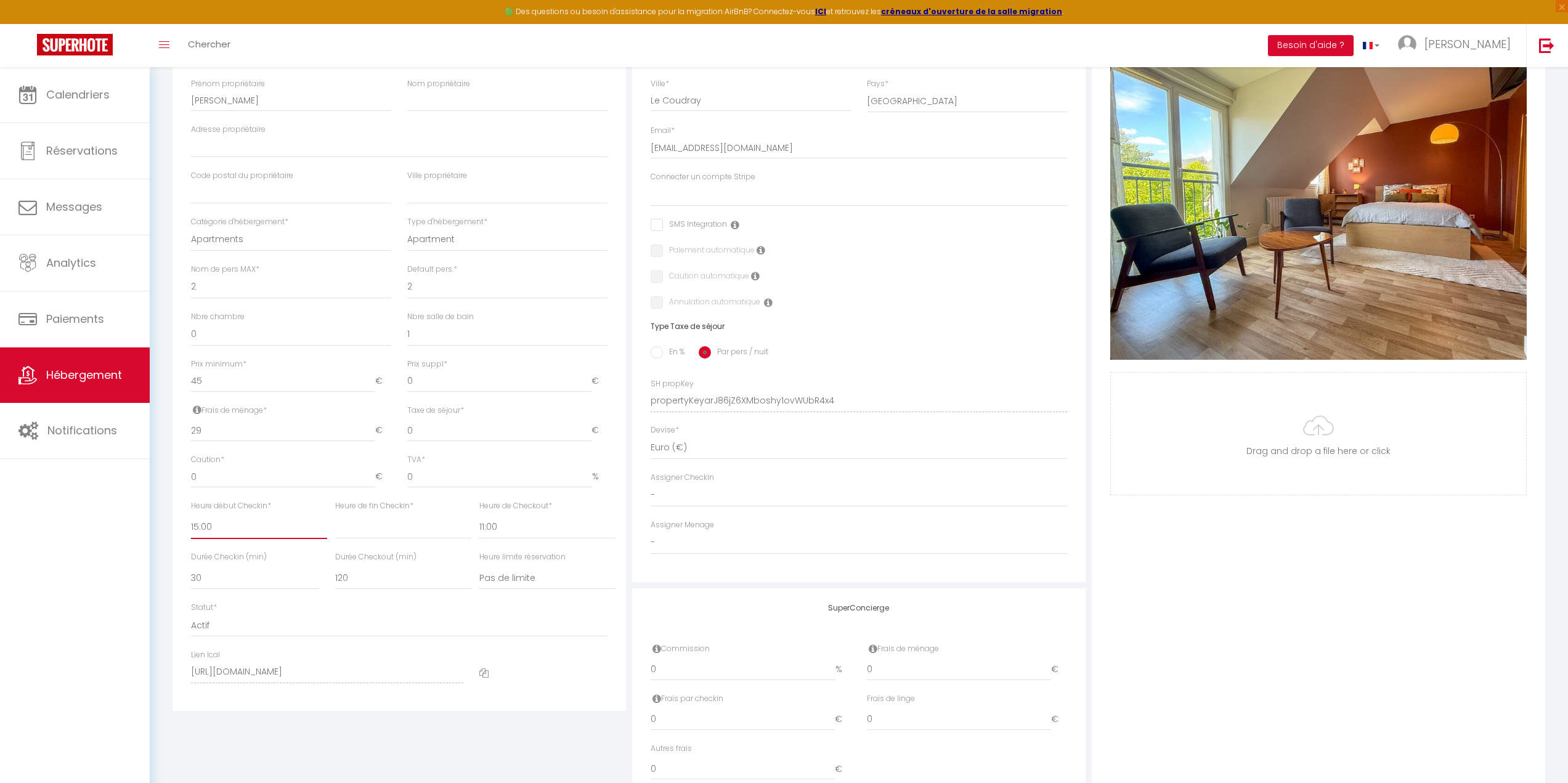
checkbox input "false"
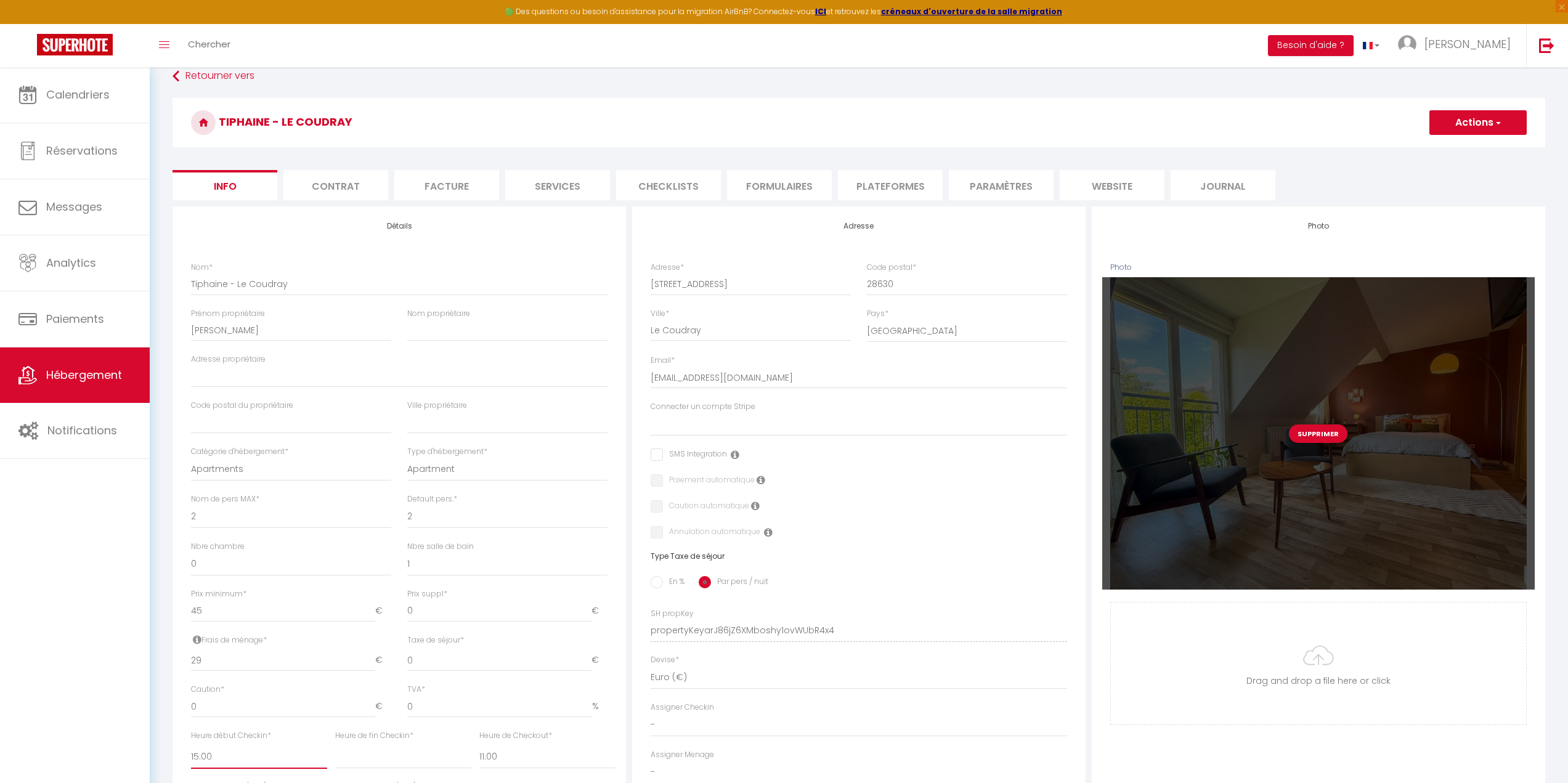
scroll to position [0, 0]
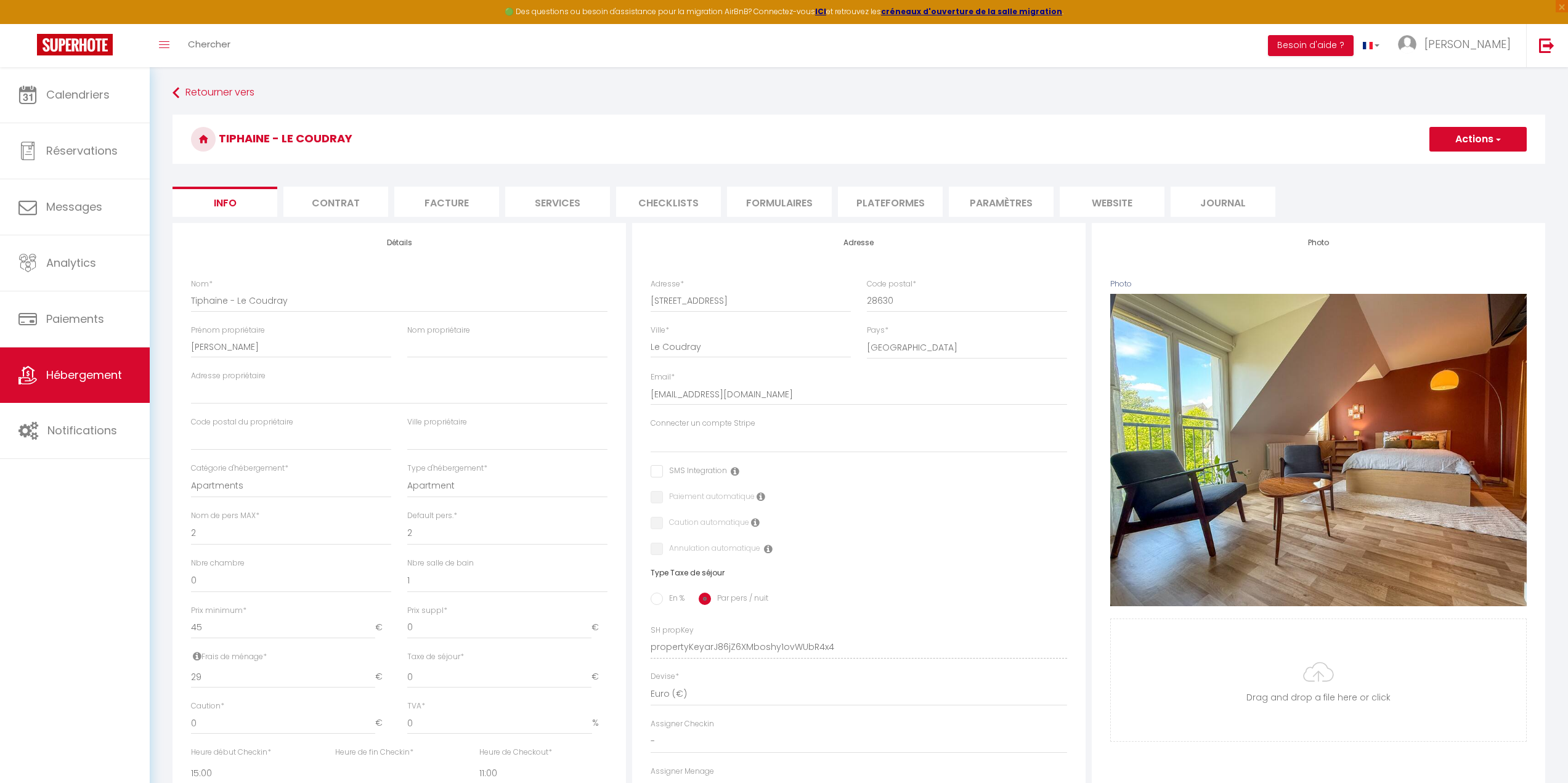
click at [1447, 142] on button "Actions" at bounding box center [1477, 139] width 97 height 25
click at [1429, 166] on input "Enregistrer" at bounding box center [1429, 166] width 46 height 12
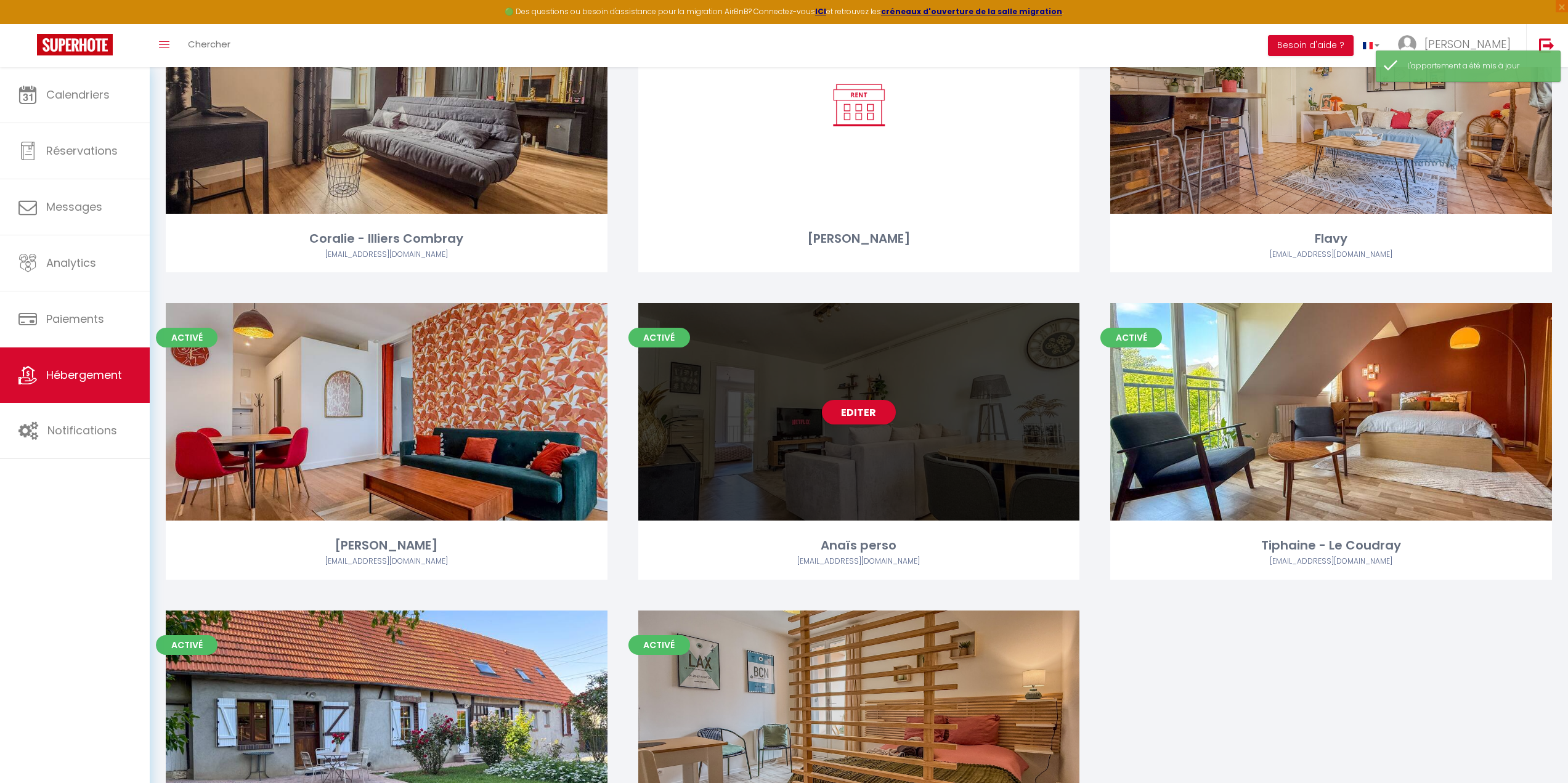
scroll to position [1845, 0]
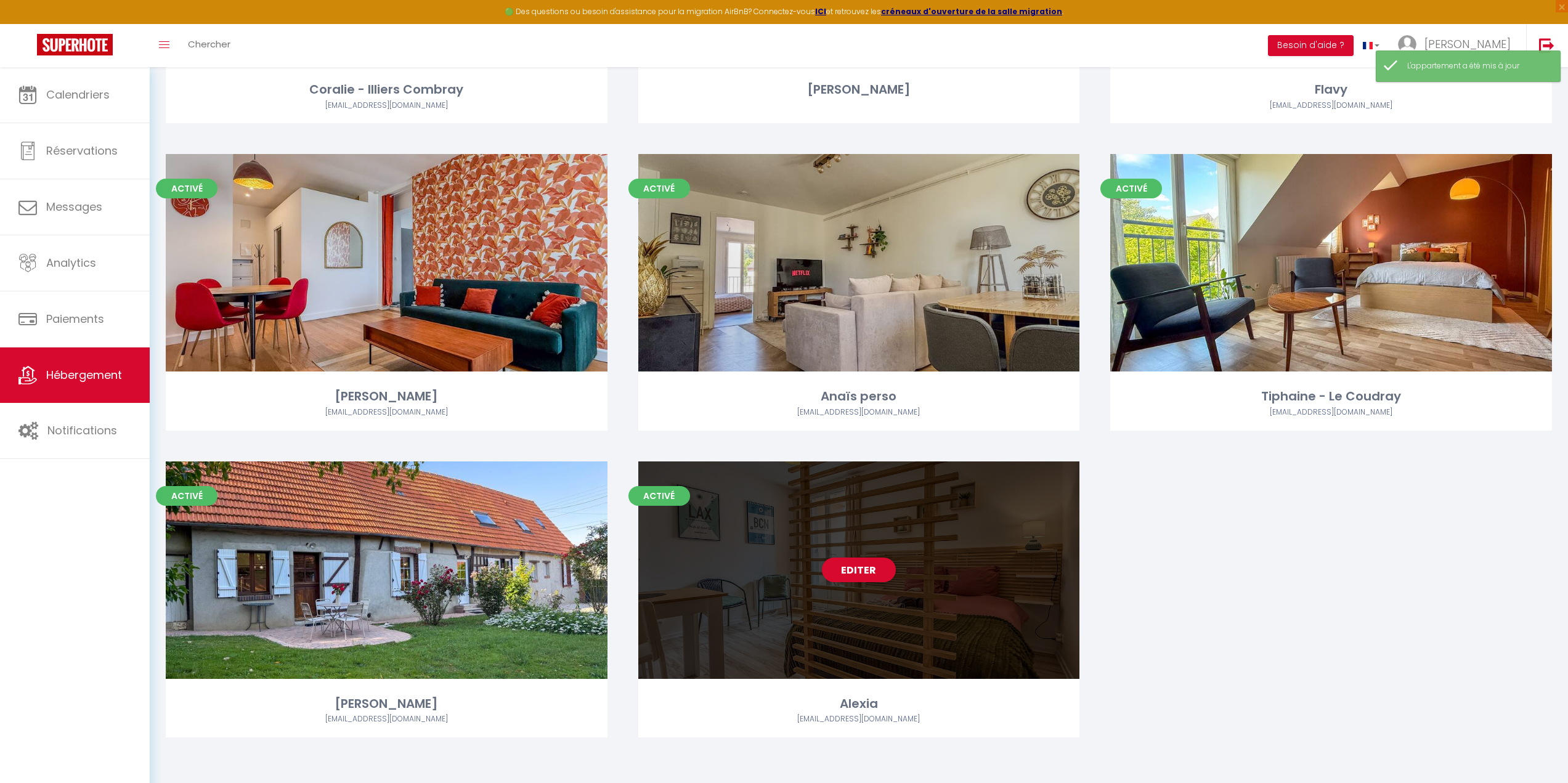
click at [758, 600] on div "Editer" at bounding box center [859, 570] width 442 height 217
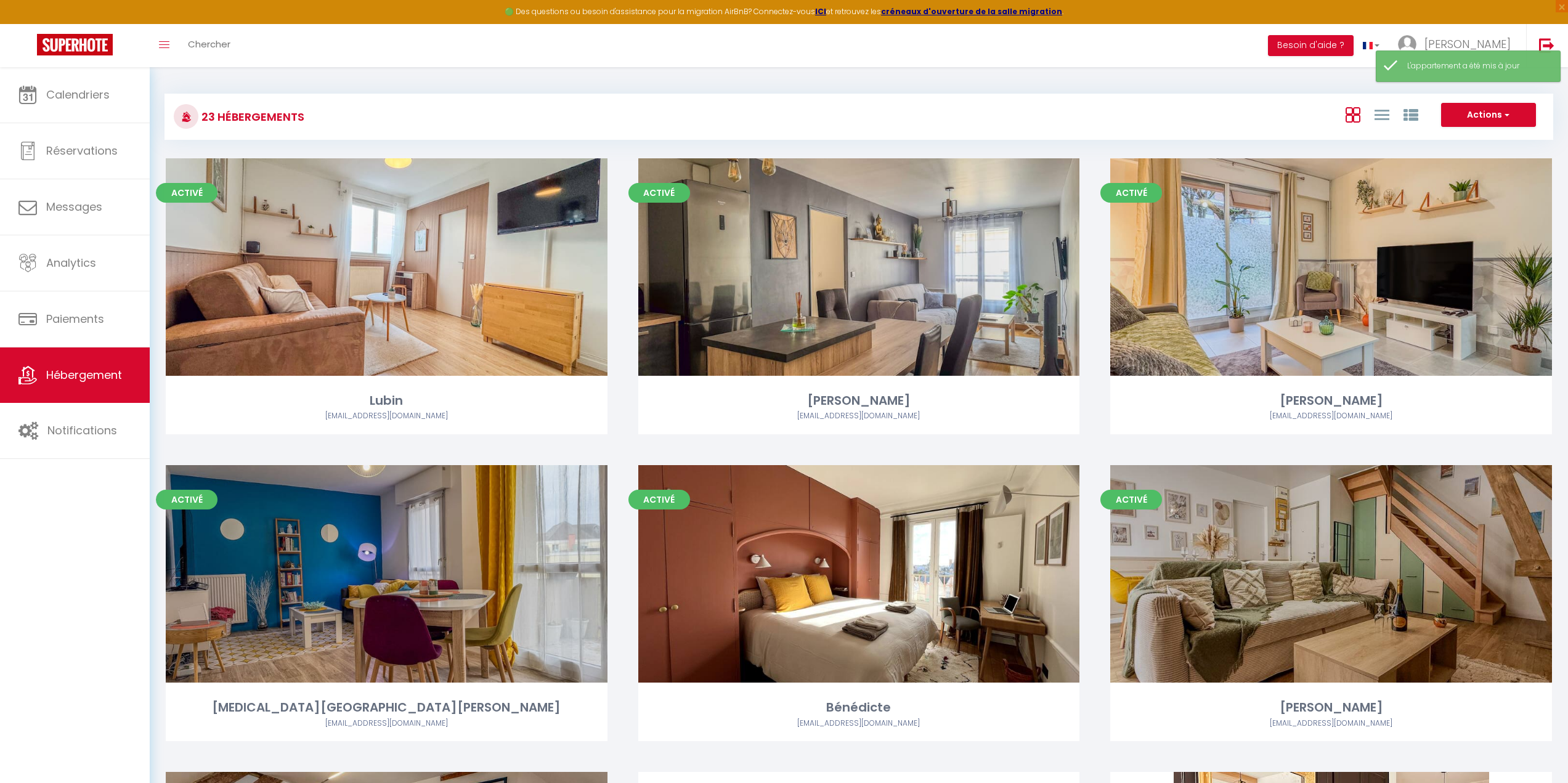
select select "3"
select select "2"
select select "1"
select select
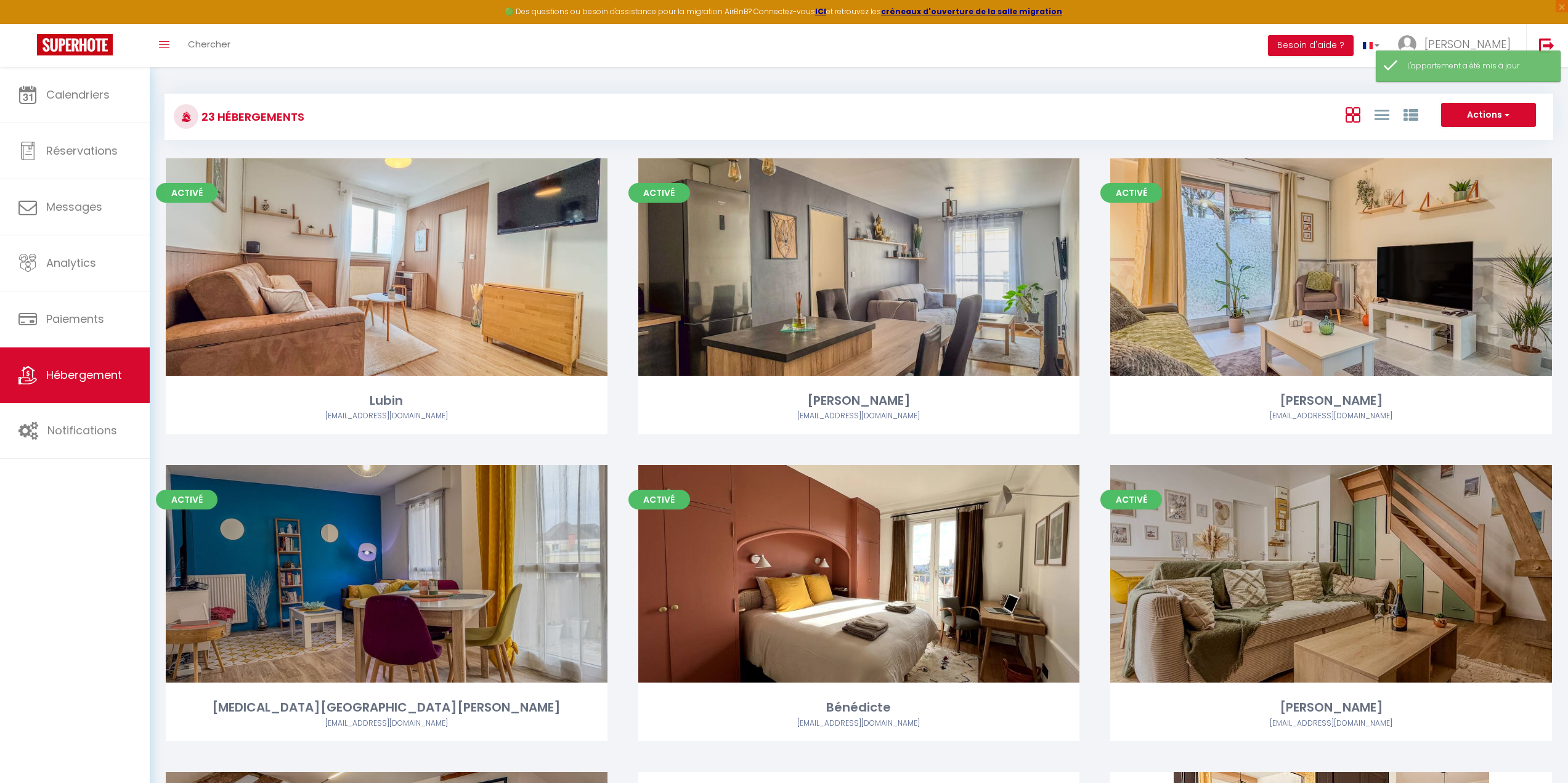
select select "28"
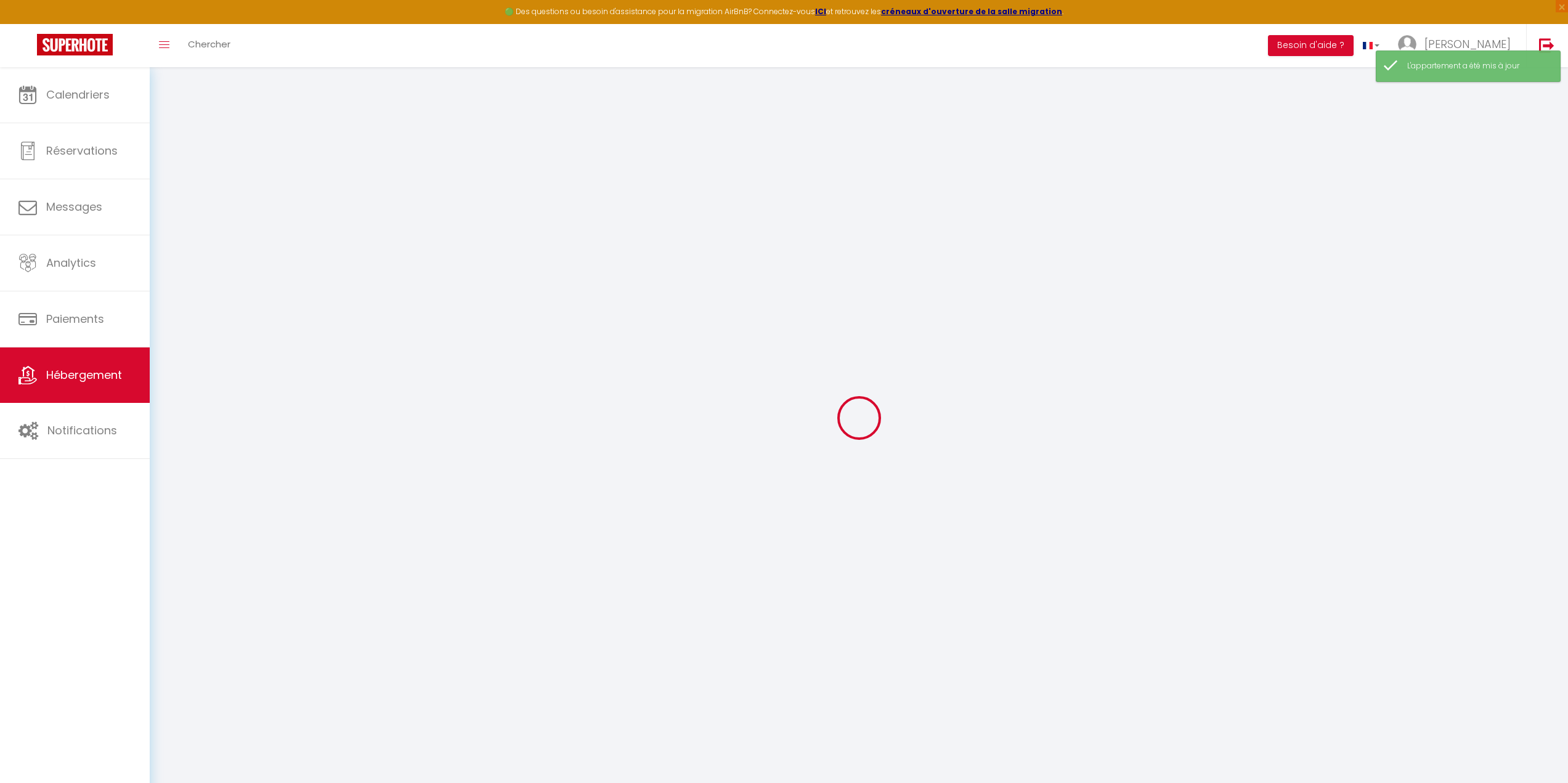
select select
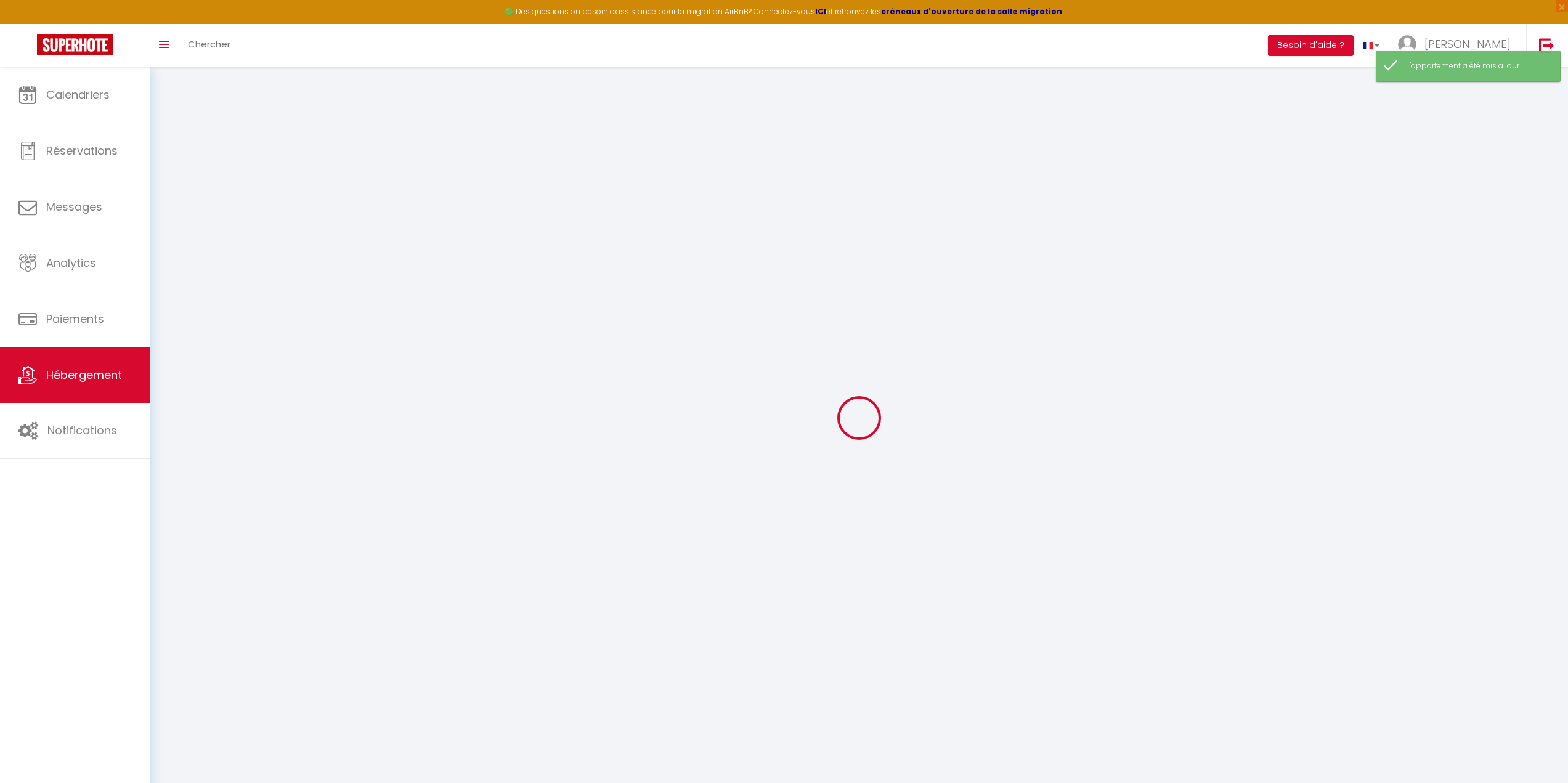
select select
checkbox input "false"
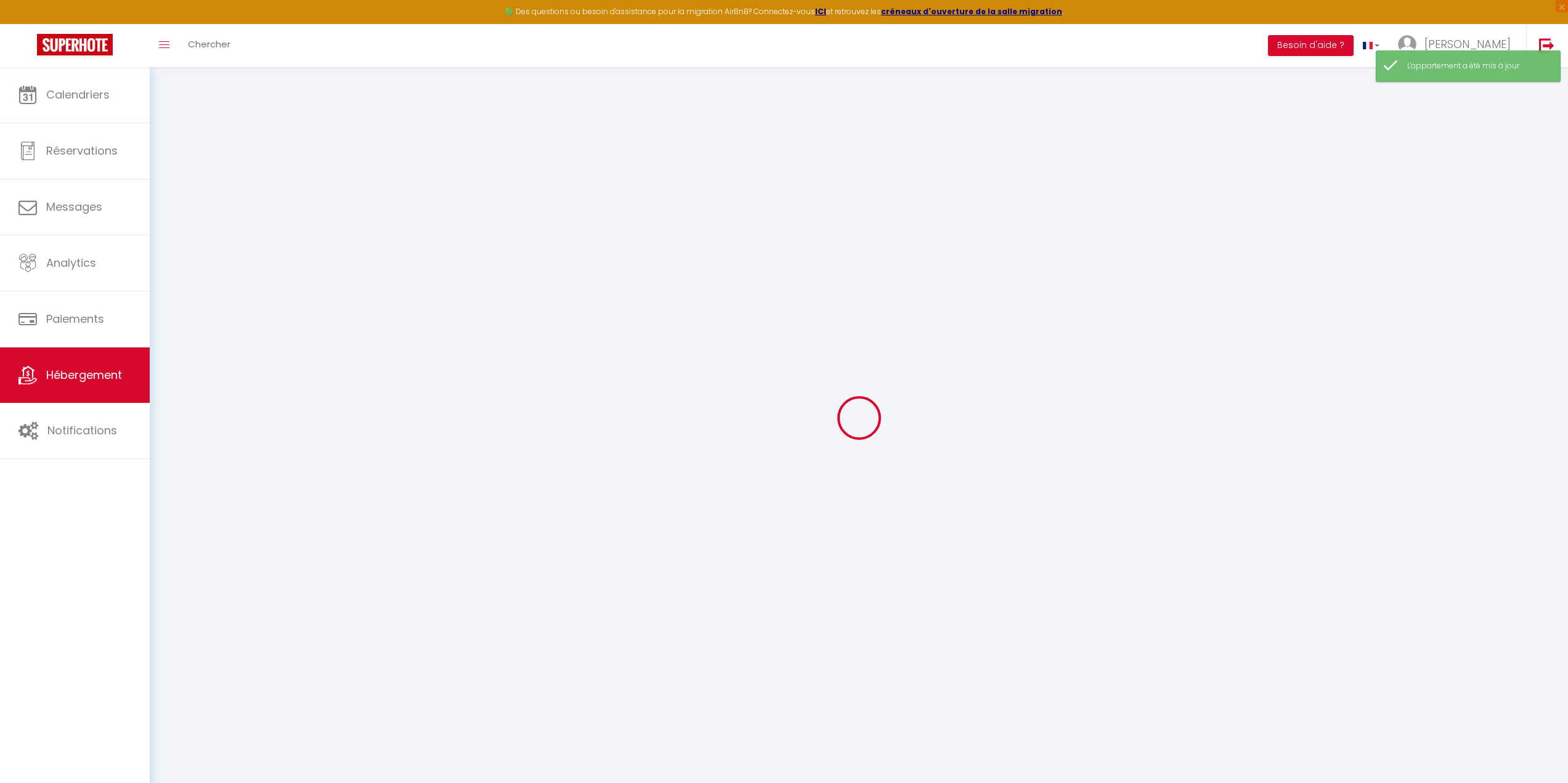
select select
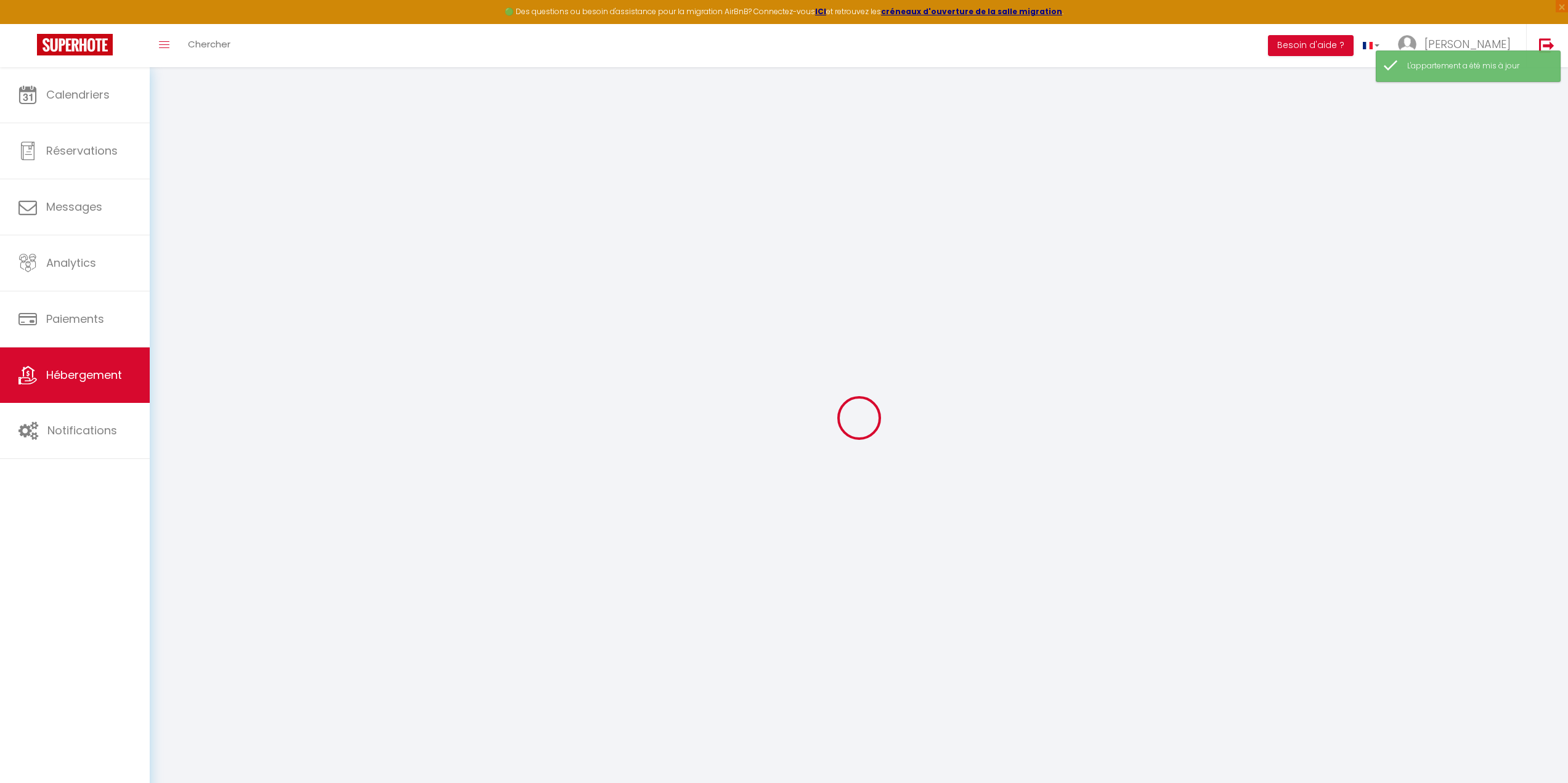
select select
checkbox input "false"
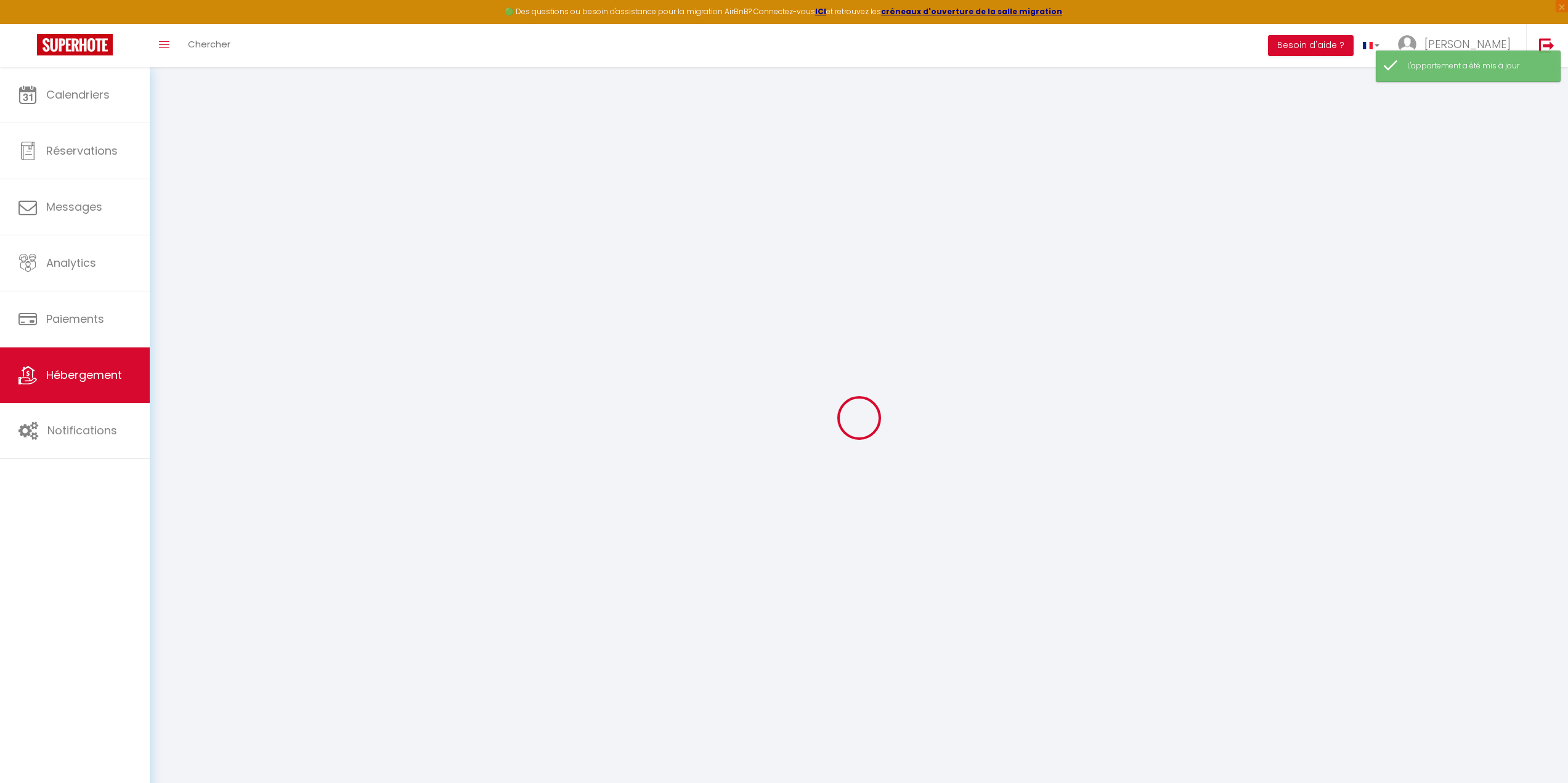
checkbox input "false"
select select
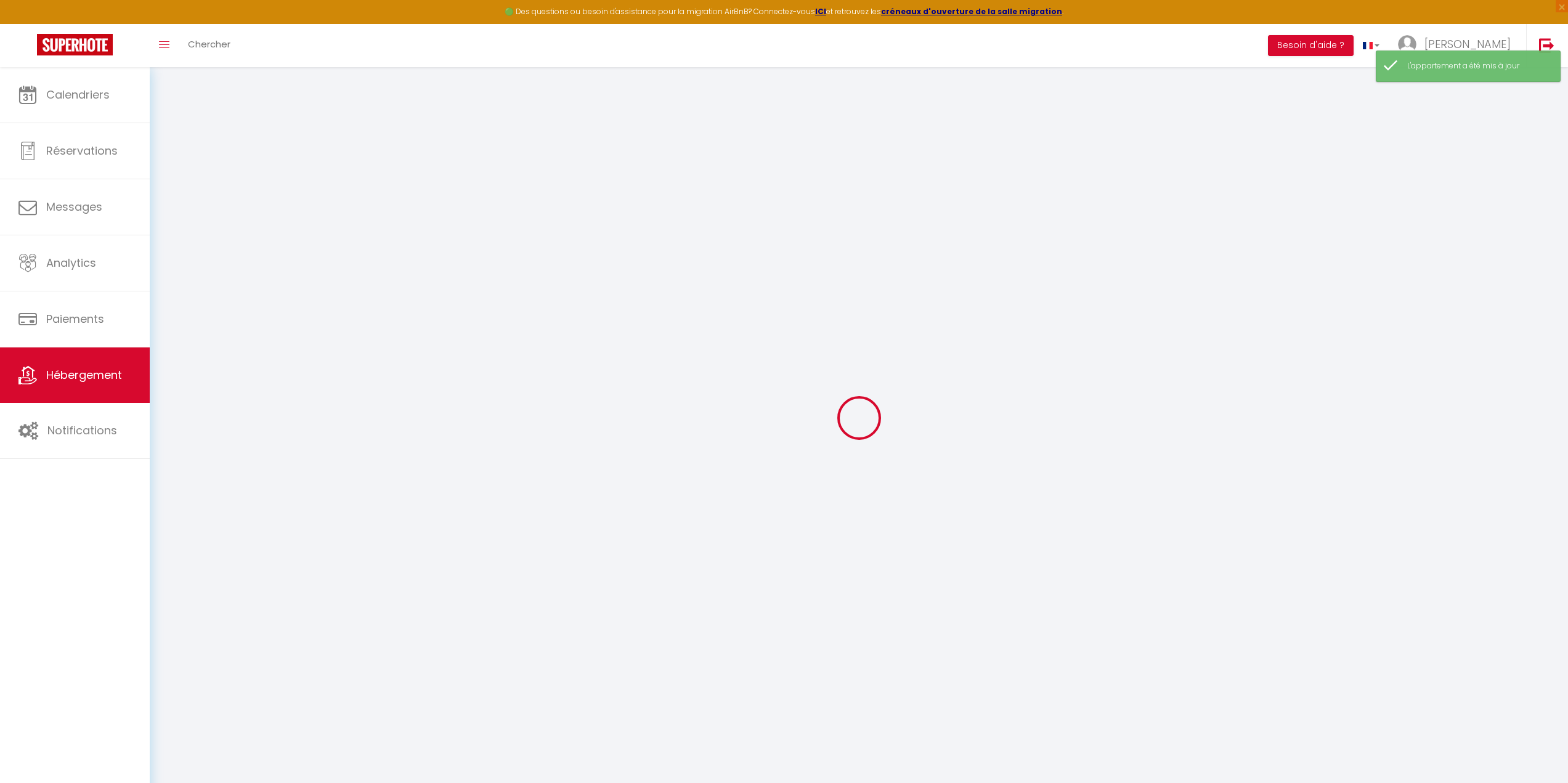
select select
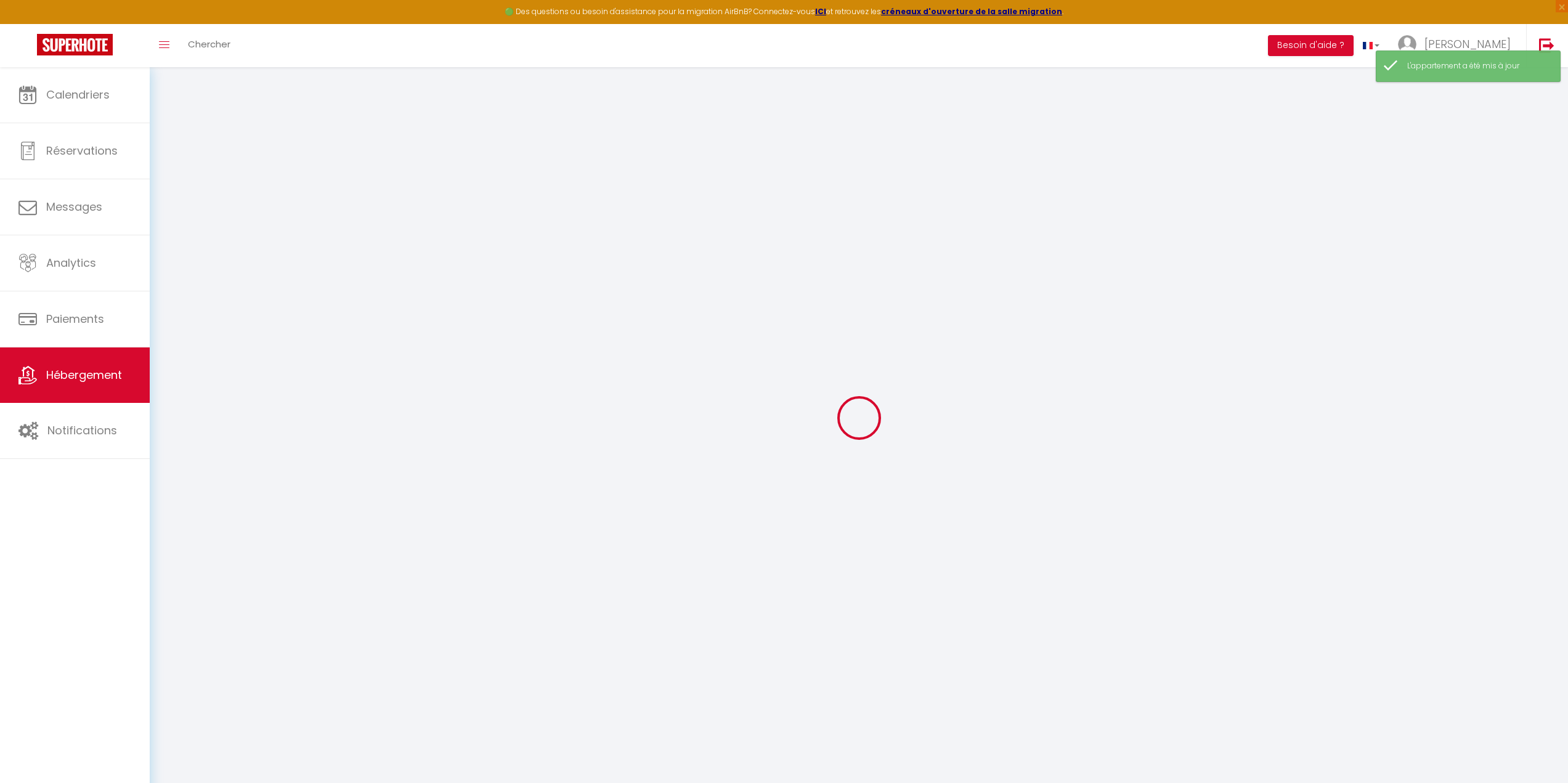
checkbox input "false"
